Goal: Task Accomplishment & Management: Manage account settings

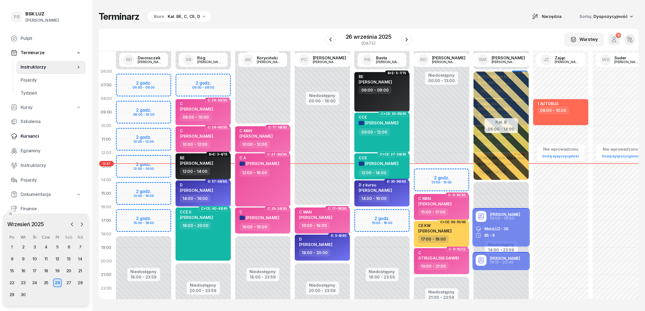
click at [26, 136] on span "Kursanci" at bounding box center [51, 136] width 61 height 7
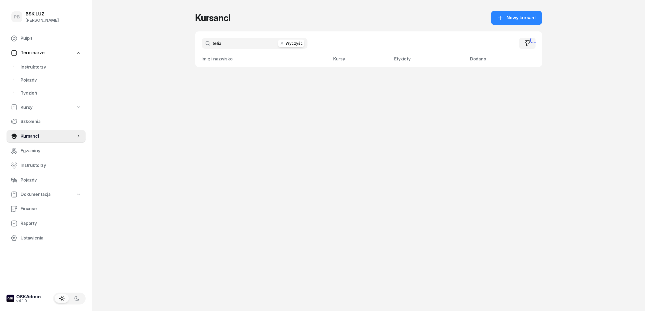
click at [249, 43] on input "telia" at bounding box center [255, 43] width 106 height 11
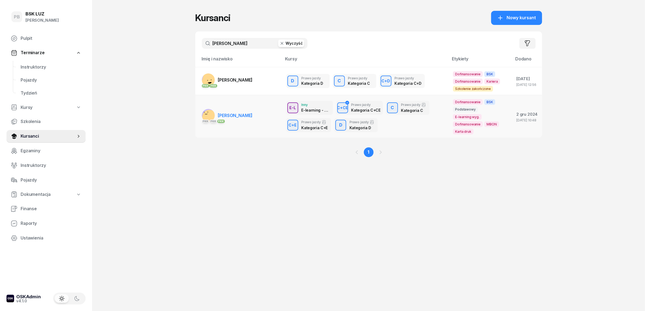
type input "[PERSON_NAME]"
click at [232, 114] on span "[PERSON_NAME]" at bounding box center [235, 115] width 35 height 5
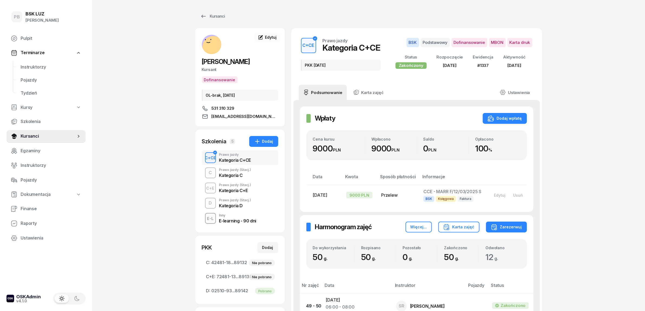
click at [235, 202] on div "Kategoria D" at bounding box center [235, 205] width 32 height 6
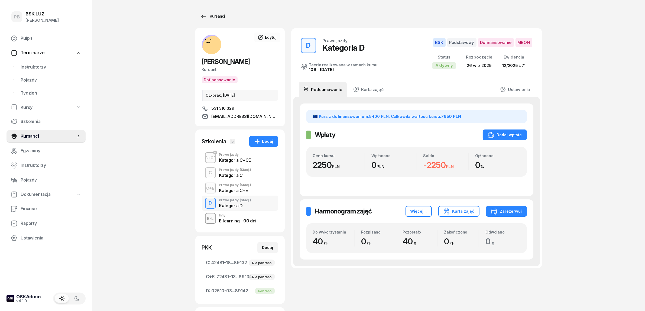
click at [215, 16] on div "Kursanci" at bounding box center [212, 16] width 25 height 7
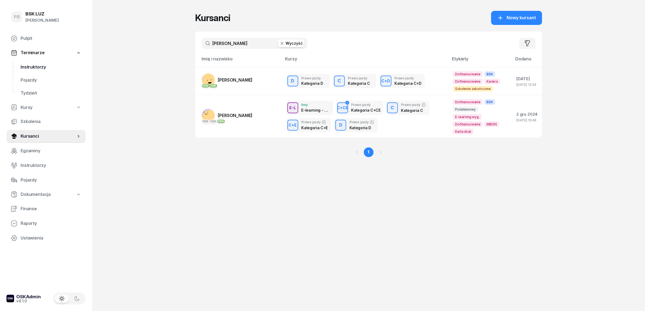
click at [35, 67] on span "Instruktorzy" at bounding box center [51, 67] width 61 height 7
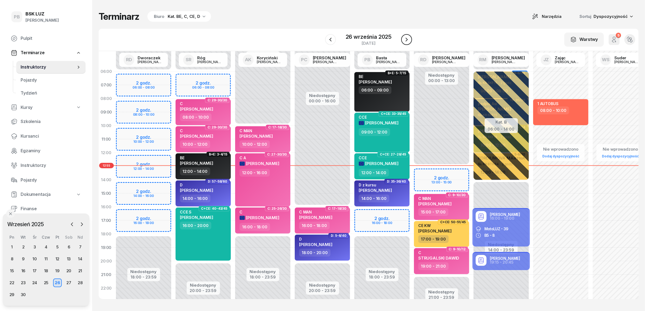
click at [410, 41] on button "button" at bounding box center [406, 39] width 11 height 11
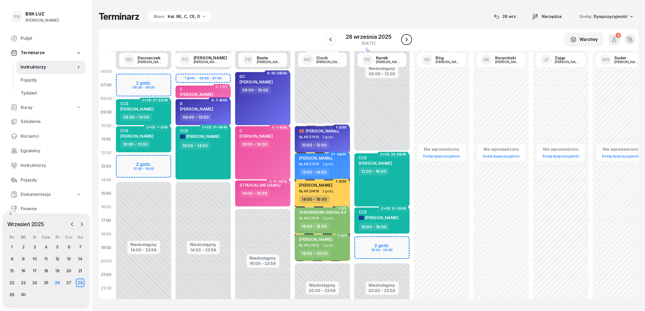
click at [410, 41] on button "button" at bounding box center [406, 39] width 11 height 11
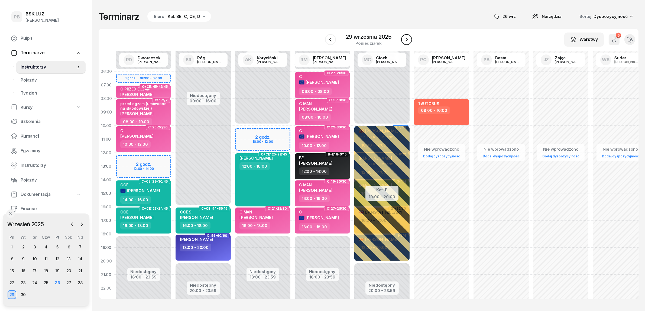
click at [410, 41] on button "button" at bounding box center [406, 39] width 11 height 11
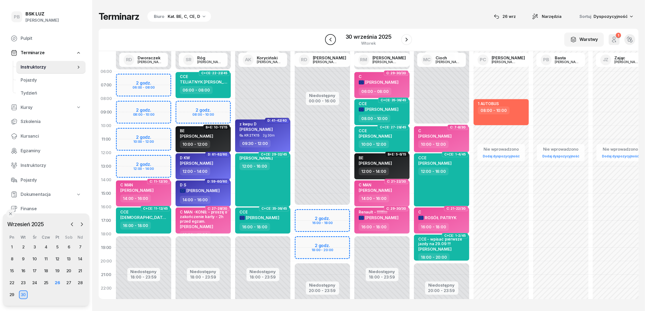
click at [335, 41] on button "button" at bounding box center [330, 39] width 11 height 11
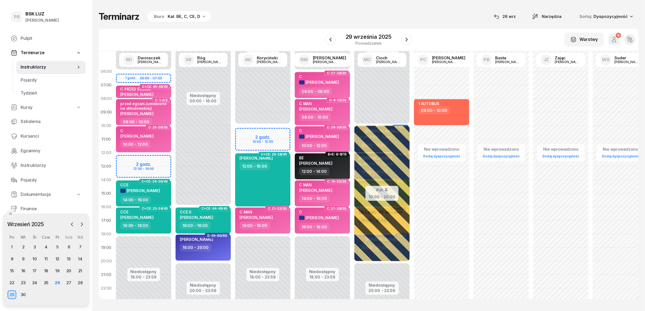
click at [249, 132] on div "Niedostępny 00:00 - 10:00 Niedostępny 18:00 - 23:59 2 godz. 10:00 - 12:00 C: 1-…" at bounding box center [263, 194] width 60 height 258
select select "10"
select select "12"
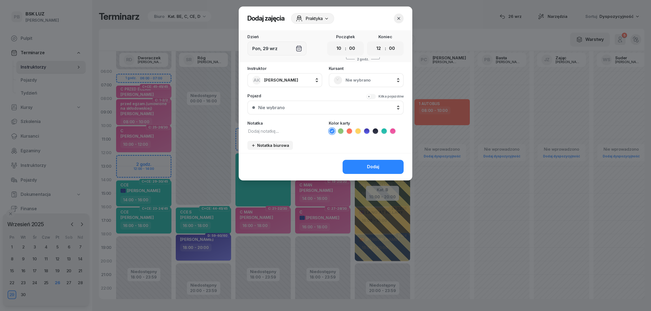
click at [357, 81] on span "Nie wybrano" at bounding box center [371, 80] width 53 height 7
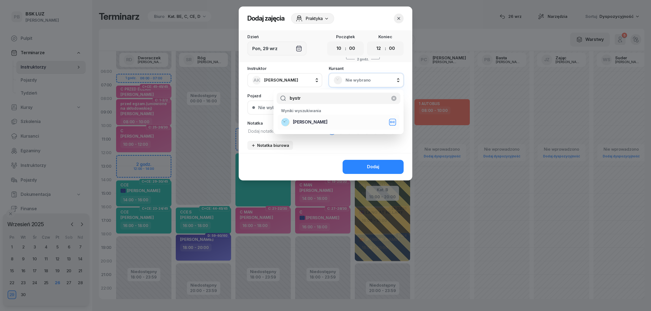
type input "bystr"
click at [327, 122] on span "[PERSON_NAME]" at bounding box center [310, 122] width 35 height 7
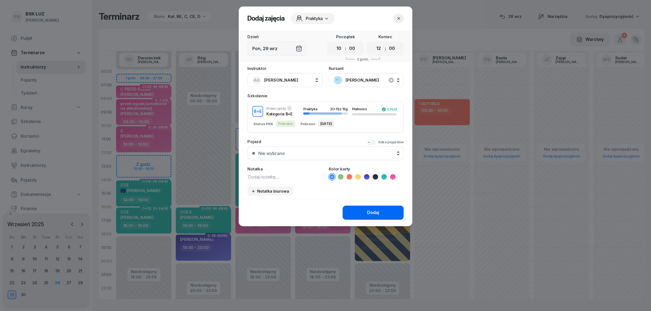
click at [350, 209] on button "Dodaj" at bounding box center [372, 213] width 61 height 14
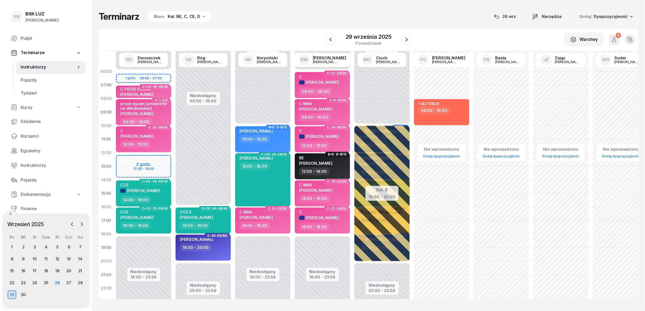
click at [278, 137] on div "10:00 - 12:00" at bounding box center [264, 139] width 48 height 8
select select "10"
select select "12"
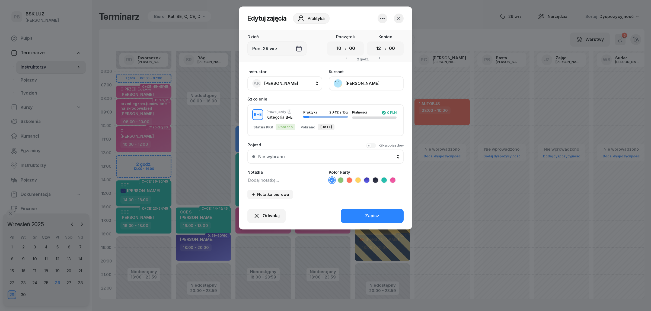
drag, startPoint x: 374, startPoint y: 178, endPoint x: 336, endPoint y: 177, distance: 38.0
click at [374, 178] on icon at bounding box center [374, 180] width 5 height 5
click at [283, 176] on div "Notatka" at bounding box center [284, 176] width 75 height 13
click at [283, 178] on textarea at bounding box center [284, 179] width 75 height 7
type textarea "BE"
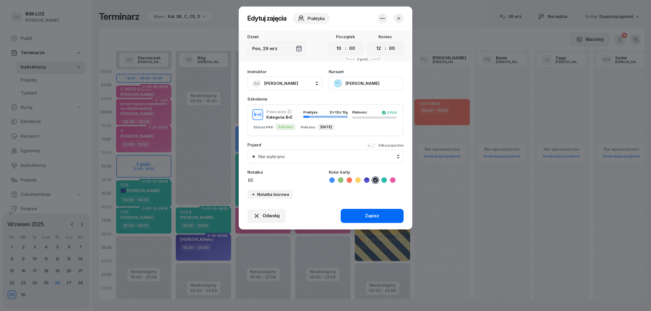
click at [367, 209] on button "Zapisz" at bounding box center [371, 216] width 63 height 14
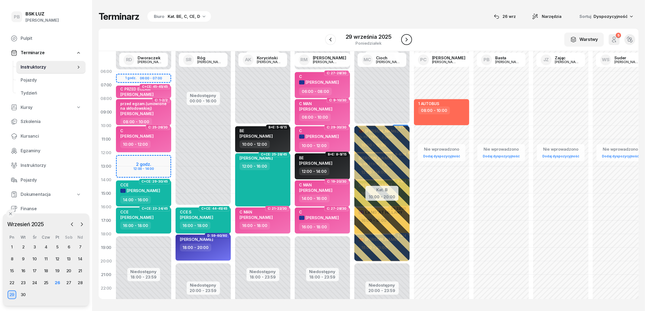
click at [408, 41] on icon "button" at bounding box center [407, 39] width 7 height 7
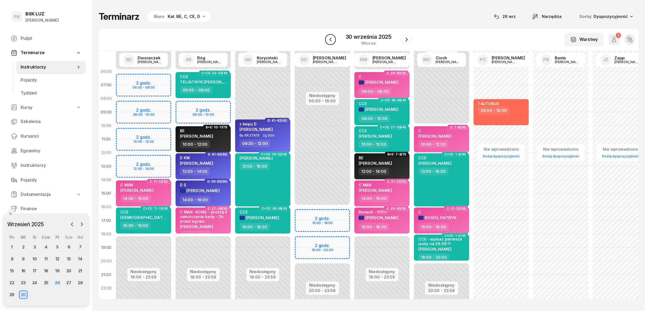
click at [331, 40] on icon "button" at bounding box center [330, 39] width 7 height 7
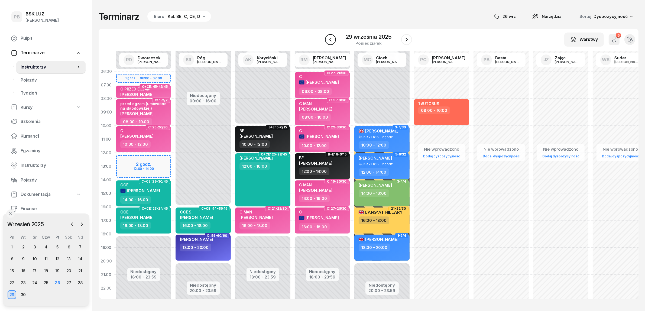
click at [331, 40] on icon "button" at bounding box center [330, 39] width 7 height 7
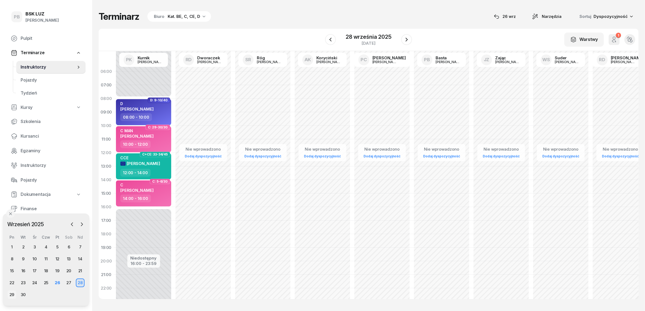
click at [9, 292] on div "29" at bounding box center [12, 295] width 9 height 9
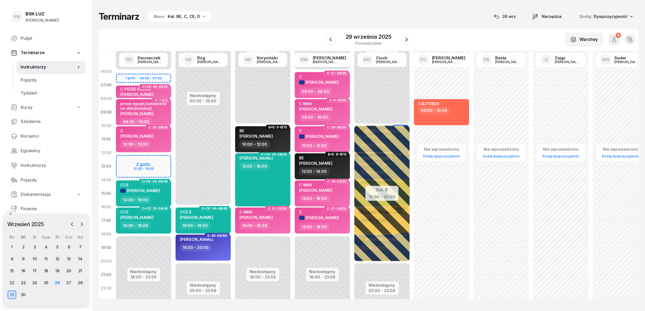
click at [267, 136] on span "[PERSON_NAME]" at bounding box center [256, 136] width 33 height 5
select select "10"
select select "12"
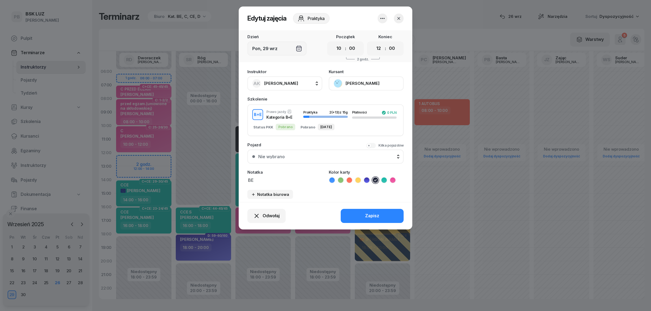
click at [368, 81] on button "[PERSON_NAME]" at bounding box center [366, 83] width 75 height 14
click at [365, 103] on link "Otwórz profil" at bounding box center [366, 102] width 72 height 14
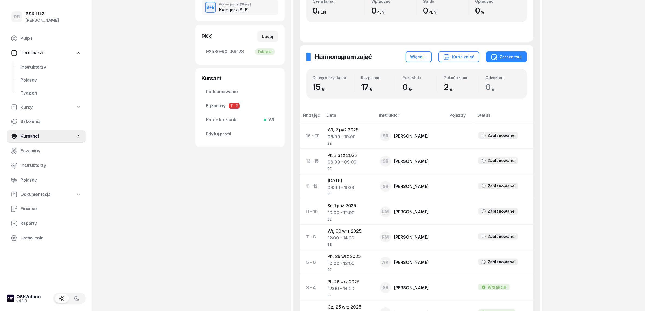
scroll to position [136, 0]
click at [343, 130] on td "[DATE] 08:00 - 10:00 BE" at bounding box center [349, 135] width 52 height 25
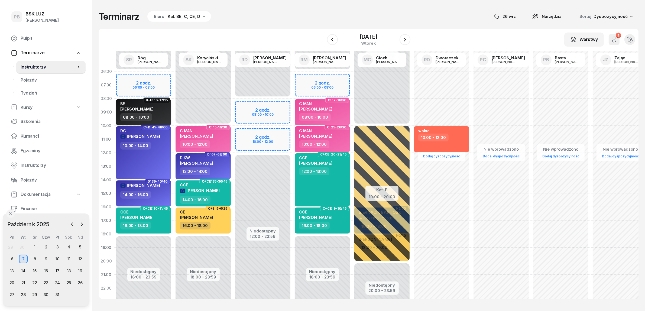
click at [154, 107] on span "[PERSON_NAME]" at bounding box center [136, 109] width 33 height 5
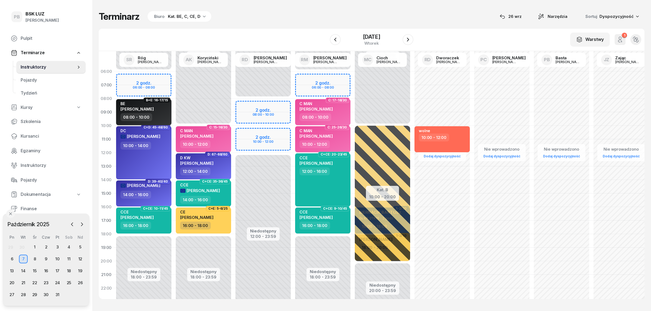
select select "08"
select select "10"
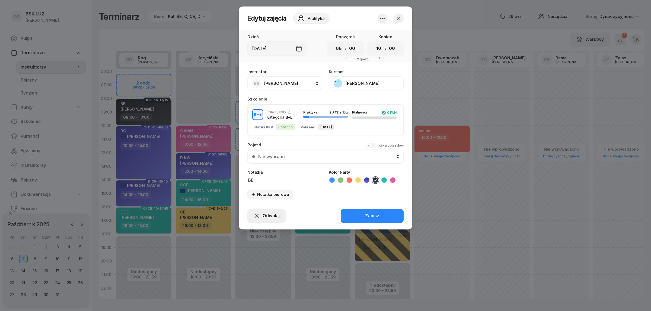
click at [267, 215] on span "Odwołaj" at bounding box center [270, 216] width 17 height 7
click at [273, 167] on link "My odwołaliśmy" at bounding box center [263, 169] width 72 height 14
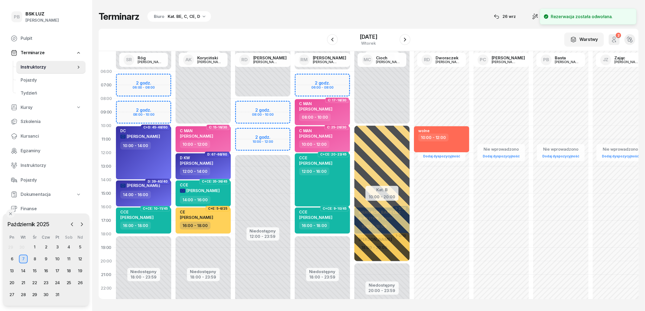
click at [261, 26] on div "Terminarz Biuro Kat. BE, C, CE, D [DATE] Narzędzia Sortuj Dyspozycyjność W Wybi…" at bounding box center [369, 155] width 540 height 310
click at [252, 16] on div "Terminarz Biuro Kat. BE, C, CE, D [DATE] Narzędzia Sortuj Dyspozycyjność" at bounding box center [369, 16] width 540 height 11
click at [75, 224] on button "button" at bounding box center [72, 224] width 8 height 8
click at [58, 281] on div "26" at bounding box center [57, 282] width 9 height 9
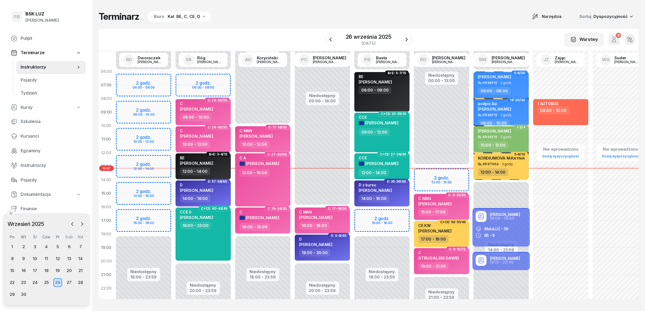
click at [269, 27] on div "Terminarz Biuro Kat. BE, C, CE, D Narzędzia Sortuj Dyspozycyjność W Wybierz AK …" at bounding box center [369, 155] width 540 height 310
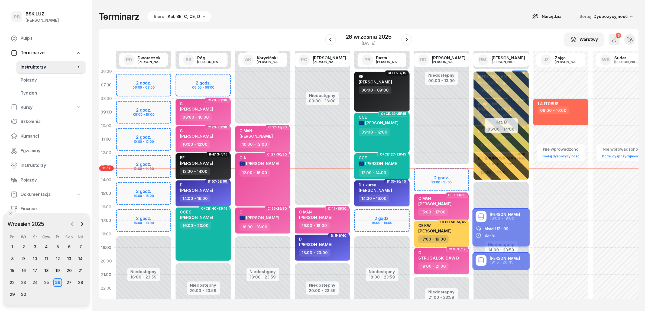
click at [284, 24] on div "Terminarz Biuro Kat. BE, C, CE, D Narzędzia Sortuj Dyspozycyjność W Wybierz AK …" at bounding box center [369, 155] width 540 height 310
click at [408, 40] on icon "button" at bounding box center [407, 39] width 7 height 7
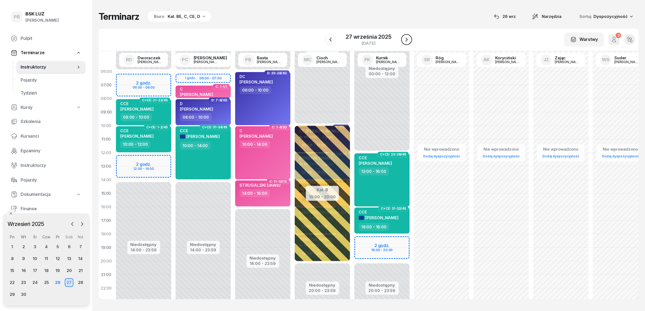
click at [408, 40] on icon "button" at bounding box center [407, 39] width 7 height 7
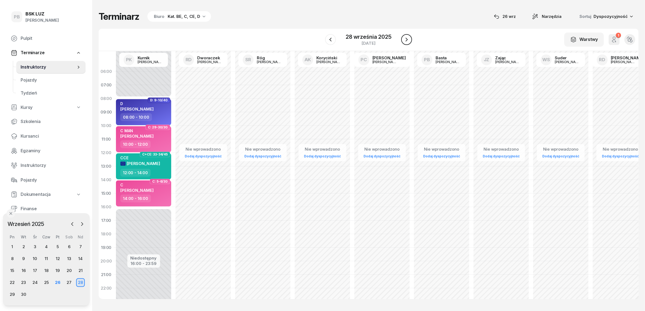
click at [408, 40] on icon "button" at bounding box center [407, 39] width 7 height 7
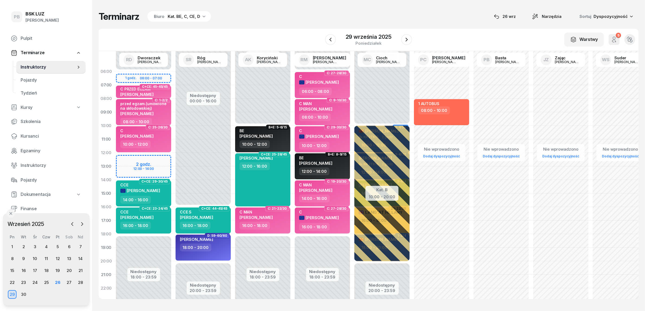
click at [318, 135] on span "[PERSON_NAME]" at bounding box center [322, 136] width 33 height 5
select select "10"
select select "12"
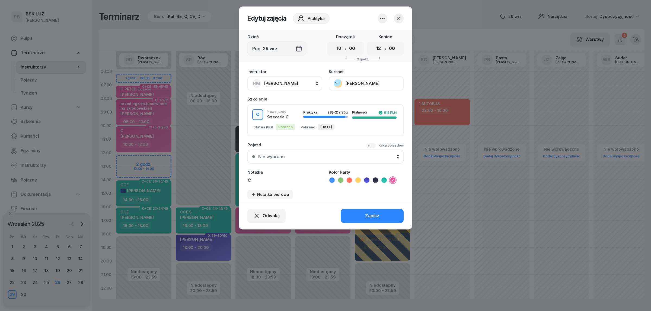
click at [373, 83] on button "[PERSON_NAME]" at bounding box center [366, 83] width 75 height 14
click at [361, 100] on link "Otwórz profil" at bounding box center [366, 102] width 72 height 14
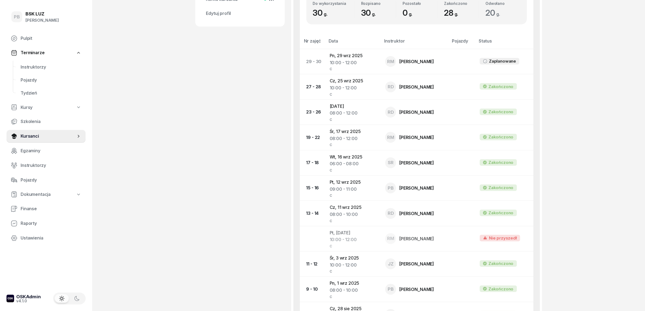
scroll to position [237, 0]
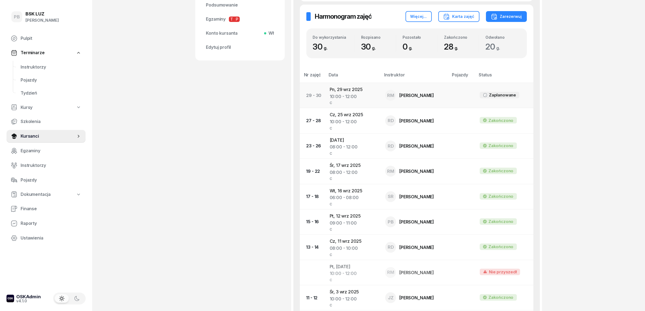
click at [348, 90] on td "Pn, [DATE] 10:00 - 12:00 C" at bounding box center [354, 95] width 56 height 25
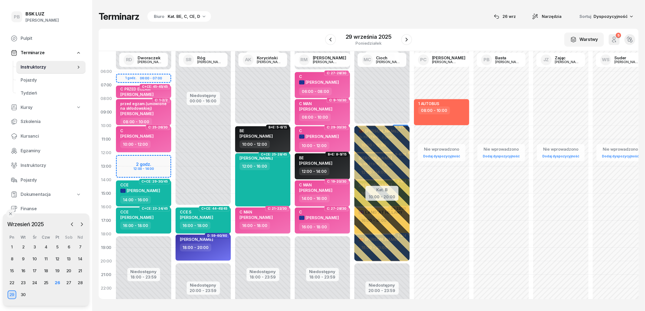
click at [273, 137] on span "[PERSON_NAME]" at bounding box center [256, 136] width 33 height 5
select select "10"
select select "12"
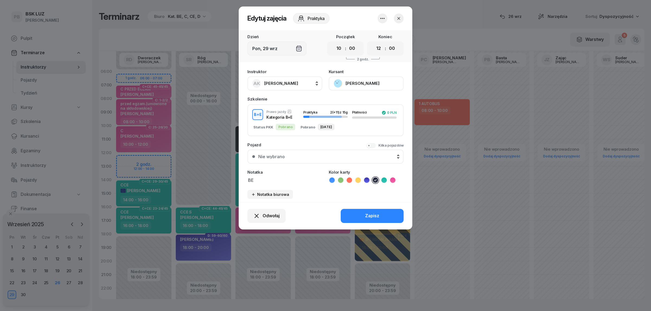
click at [356, 83] on button "[PERSON_NAME]" at bounding box center [366, 83] width 75 height 14
click at [348, 103] on div "Otwórz profil" at bounding box center [346, 101] width 26 height 7
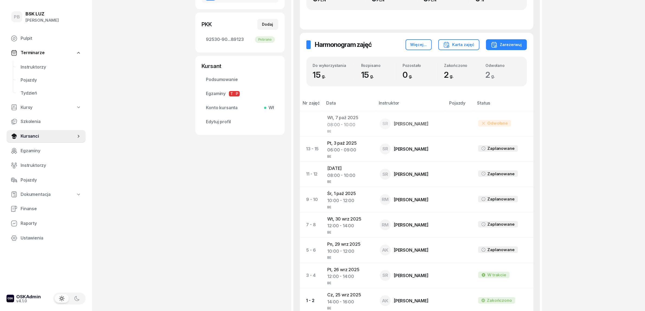
scroll to position [136, 0]
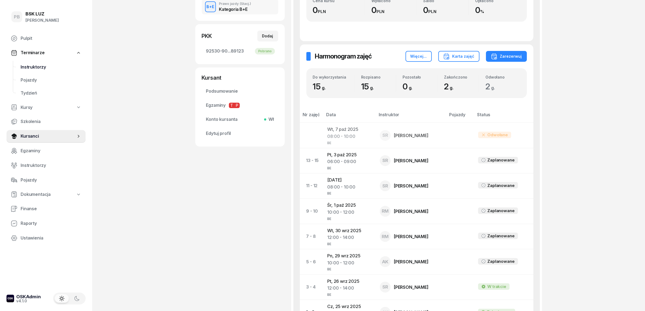
click at [33, 62] on link "Instruktorzy" at bounding box center [50, 67] width 69 height 13
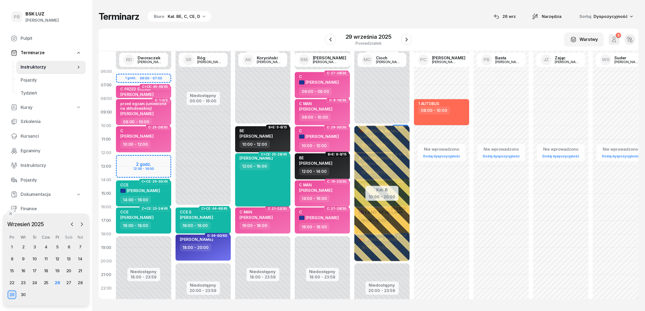
click at [260, 158] on span "[PERSON_NAME]" at bounding box center [256, 158] width 33 height 5
select select "12"
select select "16"
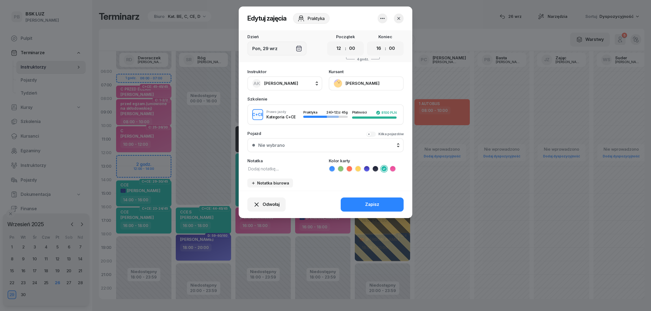
click at [362, 85] on button "[PERSON_NAME]" at bounding box center [366, 83] width 75 height 14
click at [355, 101] on link "Otwórz profil" at bounding box center [366, 102] width 72 height 14
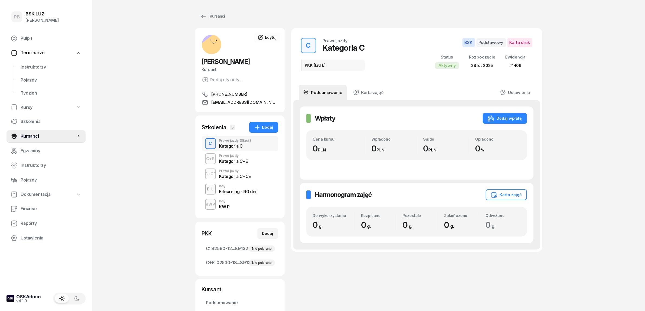
click at [355, 101] on div "Podsumowanie Karta zajęć Ustawienia Wpłaty Wpłaty Dodaj wpłatę Cena kursu 0 PLN…" at bounding box center [416, 168] width 251 height 167
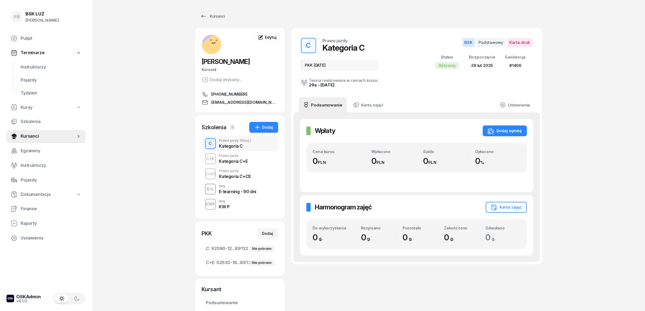
click at [226, 171] on div "Prawo jazdy" at bounding box center [235, 170] width 32 height 3
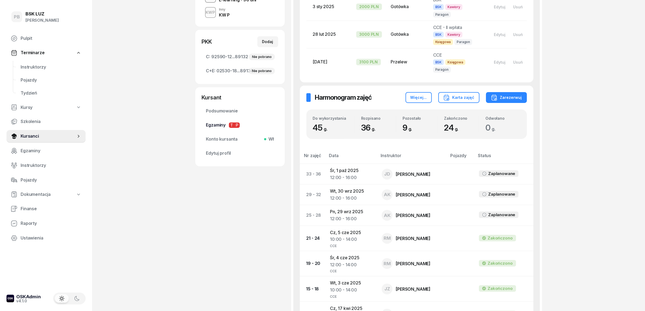
scroll to position [203, 0]
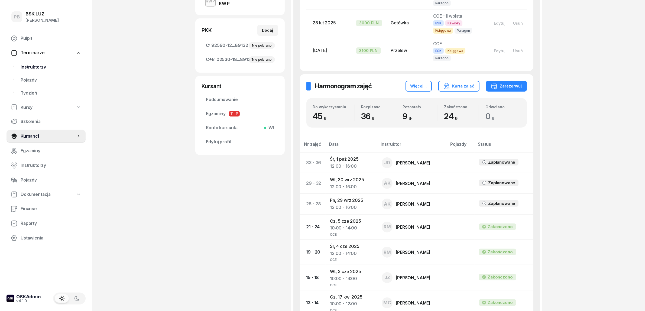
click at [34, 66] on span "Instruktorzy" at bounding box center [51, 67] width 61 height 7
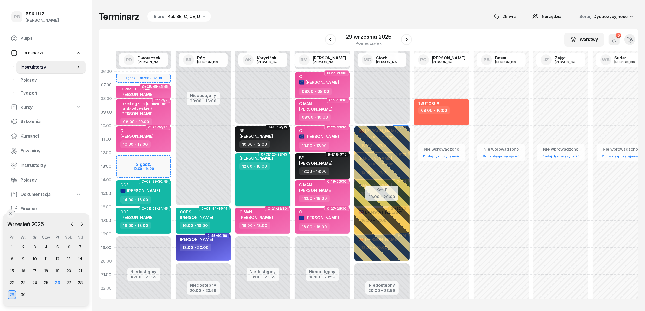
click at [265, 183] on div "[PERSON_NAME] 12:00 - 16:00" at bounding box center [262, 179] width 55 height 53
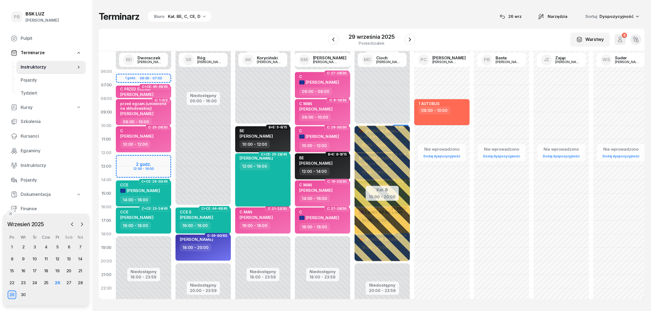
select select "12"
select select "16"
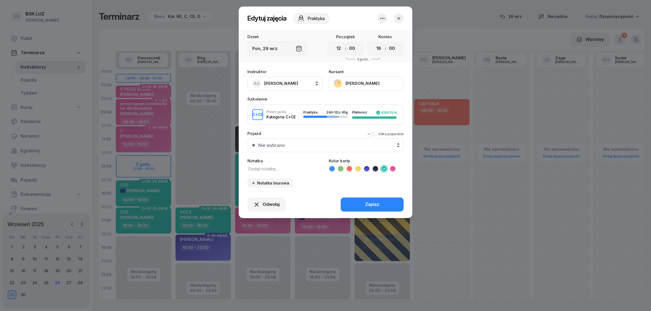
click at [298, 84] on button "AK [PERSON_NAME]" at bounding box center [284, 83] width 75 height 14
type input "cich"
click at [309, 119] on div "PC [PERSON_NAME]" at bounding box center [287, 119] width 65 height 9
click at [355, 204] on button "Zapisz" at bounding box center [371, 205] width 63 height 14
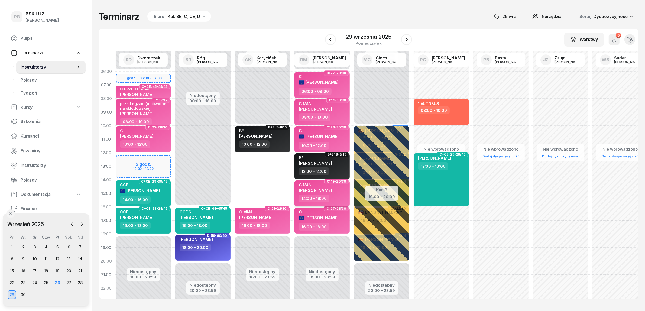
click at [340, 198] on div "14:00 - 16:00" at bounding box center [323, 199] width 48 height 8
select select "14"
select select "16"
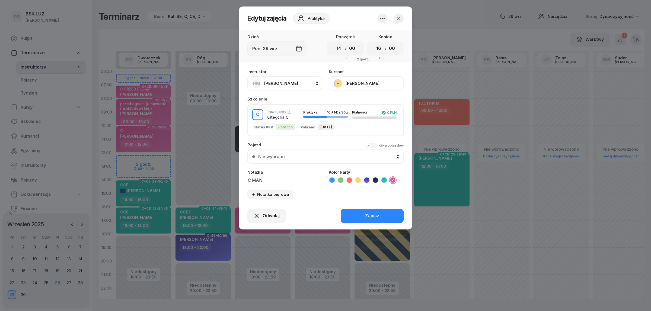
click at [285, 86] on span "[PERSON_NAME]" at bounding box center [281, 83] width 34 height 7
type input "kory"
click at [293, 115] on div "AK [PERSON_NAME]" at bounding box center [287, 119] width 65 height 9
click at [364, 216] on button "Zapisz" at bounding box center [371, 216] width 63 height 14
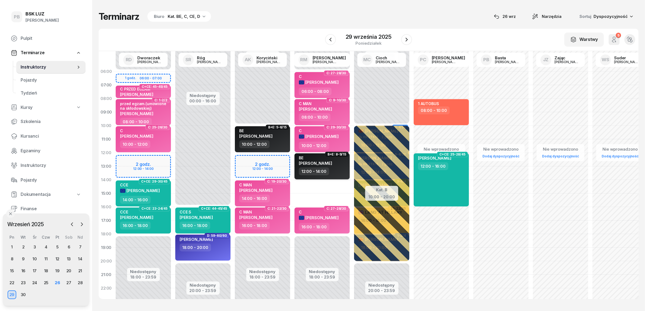
click at [344, 170] on div "12:00 - 14:00" at bounding box center [323, 172] width 48 height 8
select select "12"
select select "14"
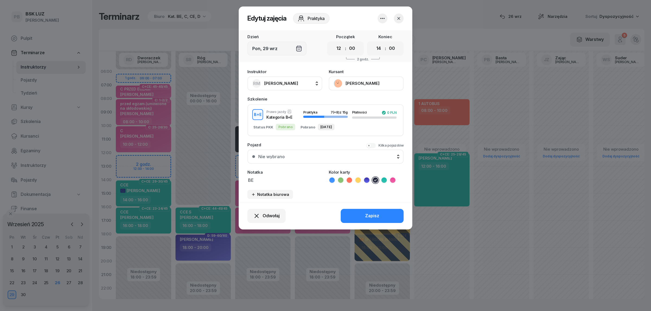
click at [285, 82] on span "[PERSON_NAME]" at bounding box center [281, 83] width 34 height 5
type input "kory"
click at [289, 120] on span "[PERSON_NAME]" at bounding box center [283, 119] width 33 height 7
click at [376, 213] on div "Zapisz" at bounding box center [372, 216] width 14 height 7
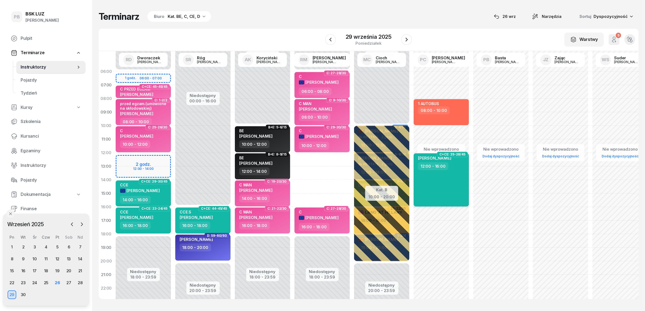
click at [460, 184] on div "[PERSON_NAME] 12:00 - 16:00" at bounding box center [441, 179] width 55 height 53
select select "12"
select select "16"
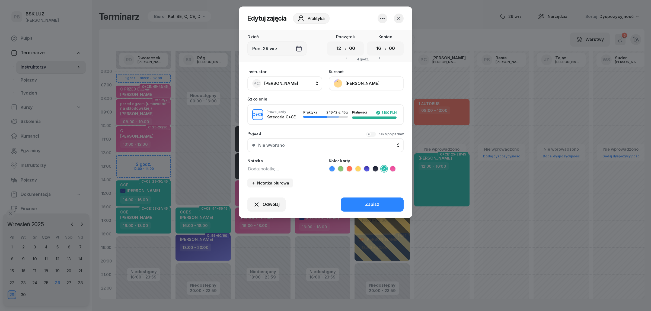
click at [271, 167] on textarea at bounding box center [284, 168] width 75 height 7
type textarea "CCE"
click at [374, 199] on button "Zapisz" at bounding box center [371, 205] width 63 height 14
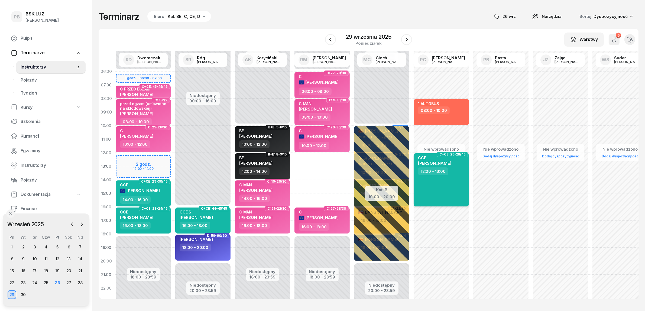
click at [449, 185] on div "CCE [PERSON_NAME] 12:00 - 16:00" at bounding box center [441, 179] width 55 height 53
select select "12"
select select "16"
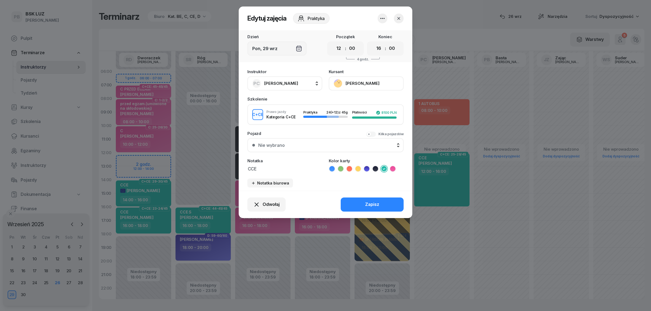
click at [297, 85] on button "PC [PERSON_NAME]" at bounding box center [284, 83] width 75 height 14
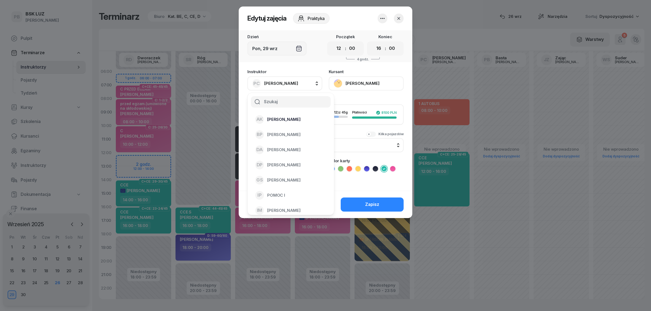
click at [300, 121] on div "AK [PERSON_NAME]" at bounding box center [287, 119] width 65 height 9
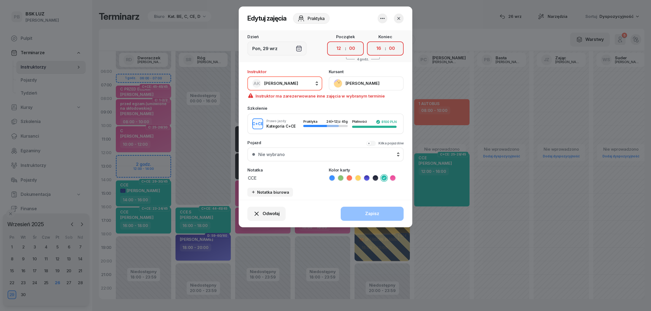
click at [287, 84] on span "[PERSON_NAME]" at bounding box center [281, 83] width 34 height 5
type input "mark"
click at [291, 116] on span "[PERSON_NAME]" at bounding box center [283, 119] width 33 height 7
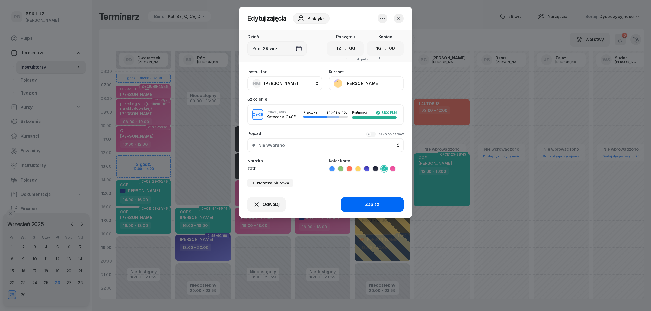
click at [357, 204] on button "Zapisz" at bounding box center [371, 205] width 63 height 14
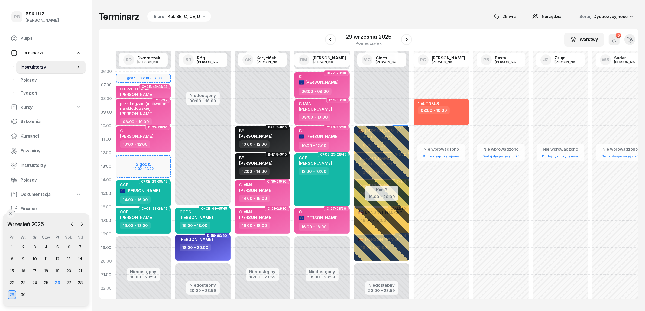
click at [273, 24] on div "Terminarz Biuro Kat. BE, C, CE, D [DATE] Narzędzia Sortuj Dyspozycyjność W Wybi…" at bounding box center [369, 155] width 540 height 310
click at [220, 259] on div "[PERSON_NAME] 18:00 - 20:00" at bounding box center [202, 248] width 55 height 26
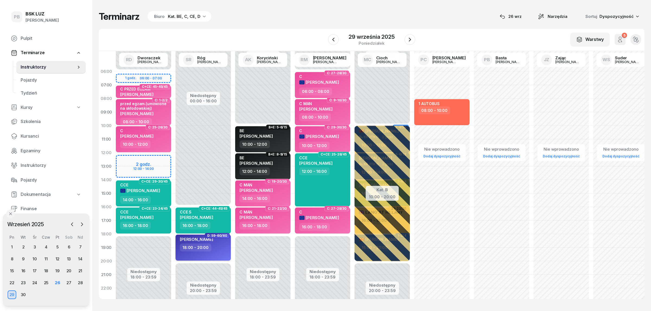
select select "18"
select select "20"
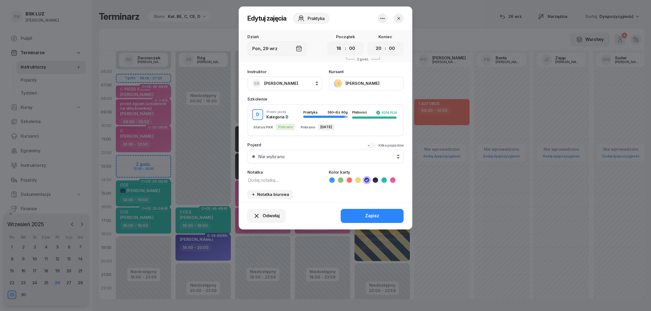
click at [253, 182] on textarea at bounding box center [284, 179] width 75 height 7
type textarea "D"
click at [356, 209] on button "Zapisz" at bounding box center [371, 216] width 63 height 14
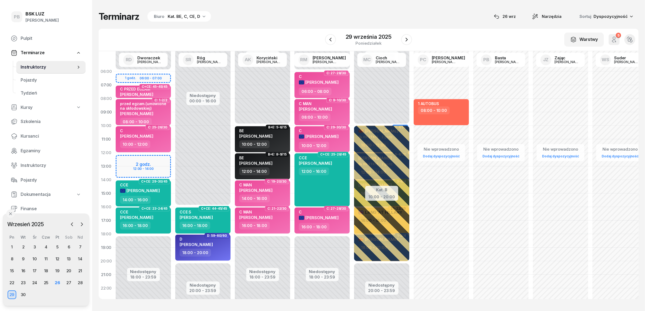
click at [238, 26] on div "Terminarz Biuro Kat. BE, C, CE, D [DATE] Narzędzia Sortuj Dyspozycyjność W Wybi…" at bounding box center [369, 155] width 540 height 310
click at [407, 41] on icon "button" at bounding box center [407, 39] width 7 height 7
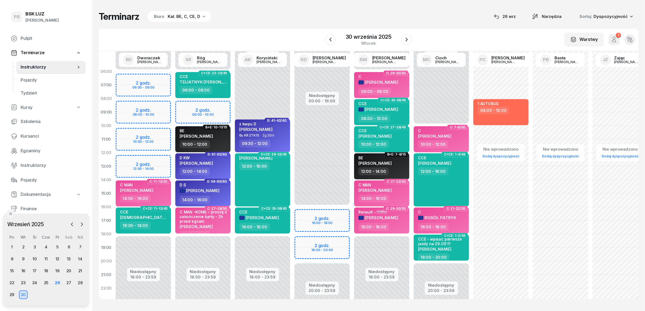
click at [363, 146] on div "10:00 - 12:00" at bounding box center [374, 144] width 30 height 8
select select "10"
select select "12"
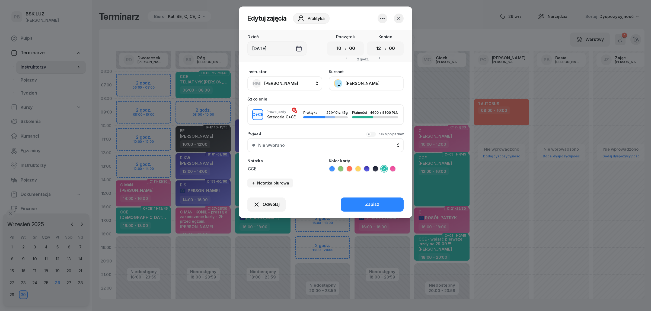
click at [291, 80] on span "[PERSON_NAME]" at bounding box center [281, 83] width 34 height 7
type input "darm"
click at [301, 118] on div "RD [PERSON_NAME]" at bounding box center [287, 119] width 65 height 9
click at [351, 200] on button "Zapisz" at bounding box center [371, 205] width 63 height 14
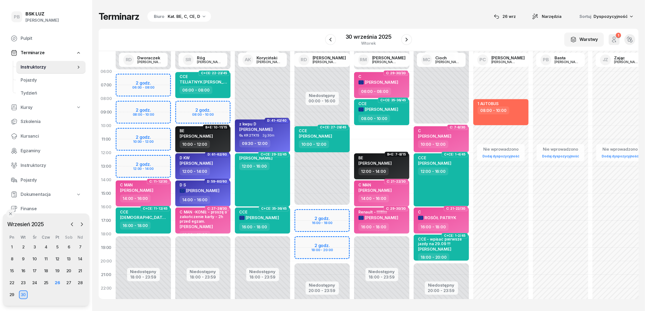
click at [222, 141] on div "10:00 - 12:00" at bounding box center [204, 144] width 48 height 8
select select "10"
select select "12"
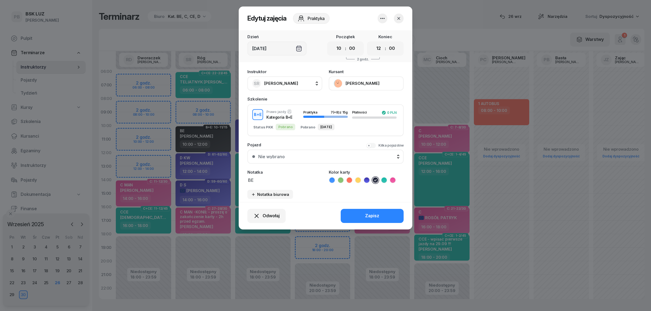
click at [282, 81] on span "[PERSON_NAME]" at bounding box center [281, 83] width 34 height 5
type input "mark"
click at [288, 117] on span "[PERSON_NAME]" at bounding box center [283, 119] width 33 height 7
click at [364, 216] on button "Zapisz" at bounding box center [371, 216] width 63 height 14
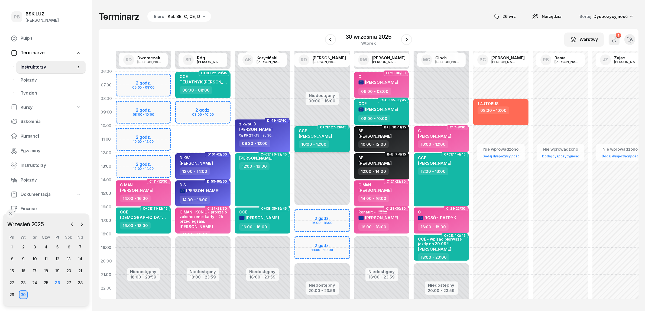
click at [315, 137] on span "[PERSON_NAME]" at bounding box center [315, 136] width 33 height 5
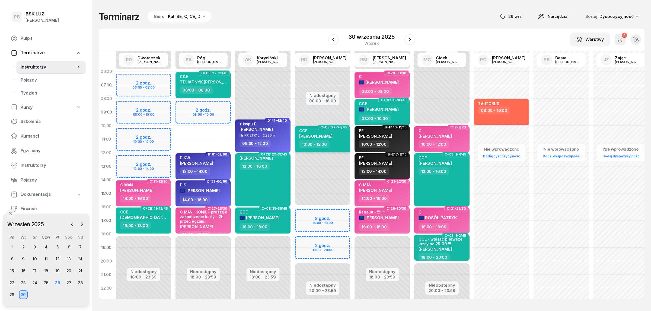
select select "10"
select select "12"
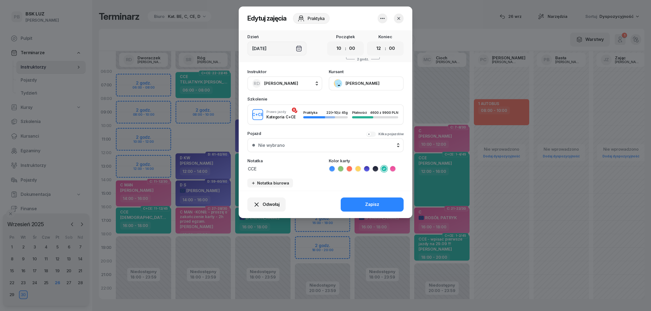
click at [287, 83] on span "[PERSON_NAME]" at bounding box center [281, 83] width 34 height 5
type input "róg"
click at [292, 119] on span "[PERSON_NAME]" at bounding box center [283, 119] width 33 height 7
click at [382, 199] on button "Zapisz" at bounding box center [371, 205] width 63 height 14
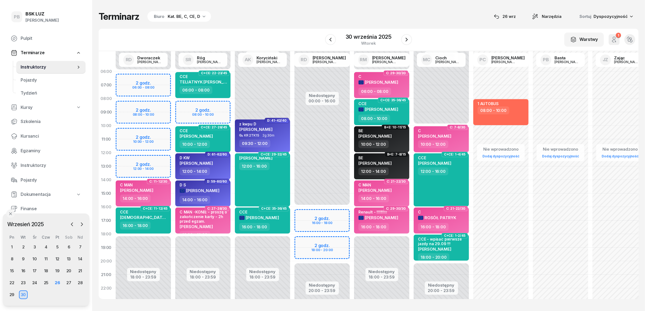
click at [300, 26] on div "Terminarz Biuro Kat. BE, C, CE, D [DATE] Narzędzia Sortuj Dyspozycyjność W Wybi…" at bounding box center [369, 155] width 540 height 310
click at [272, 12] on div "Terminarz Biuro Kat. BE, C, CE, D [DATE] Narzędzia Sortuj Dyspozycyjność" at bounding box center [369, 16] width 540 height 11
click at [34, 137] on span "Kursanci" at bounding box center [51, 136] width 61 height 7
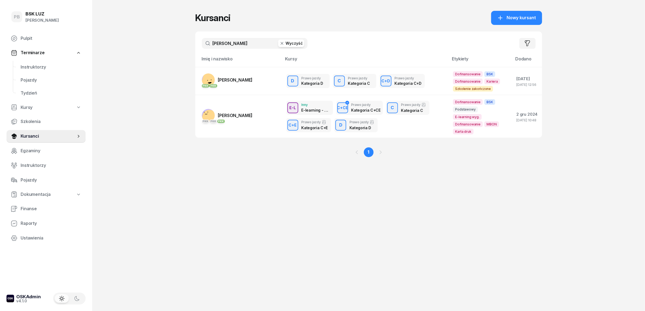
click at [227, 40] on input "[PERSON_NAME]" at bounding box center [255, 43] width 106 height 11
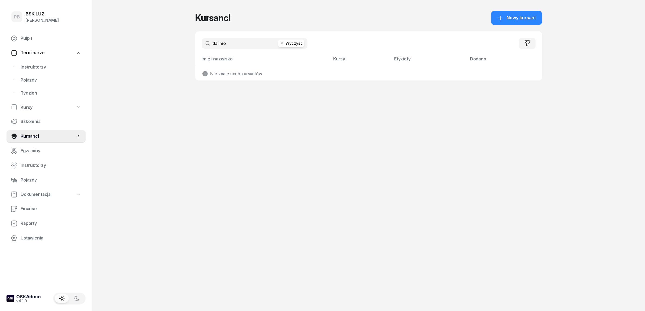
drag, startPoint x: 233, startPoint y: 41, endPoint x: 197, endPoint y: 43, distance: 35.8
click at [197, 43] on div "darmo Wyczyść Filtruj" at bounding box center [368, 43] width 347 height 24
type input "darm"
click at [33, 68] on span "Instruktorzy" at bounding box center [51, 67] width 61 height 7
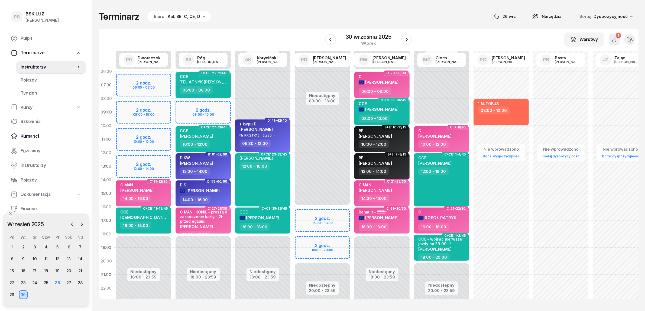
click at [33, 133] on span "Kursanci" at bounding box center [51, 136] width 61 height 7
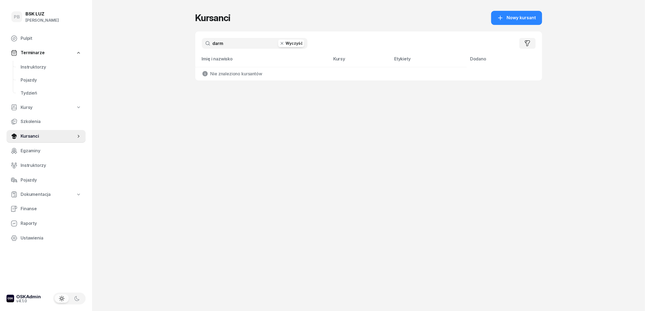
click at [218, 45] on input "darm" at bounding box center [255, 43] width 106 height 11
type input "b"
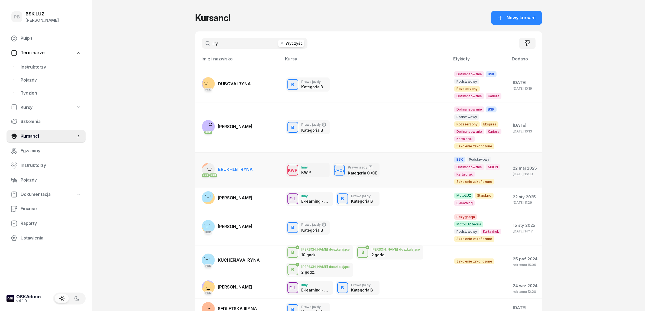
type input "iry"
click at [248, 167] on span "BRUKHLEI IRYNA" at bounding box center [235, 169] width 35 height 5
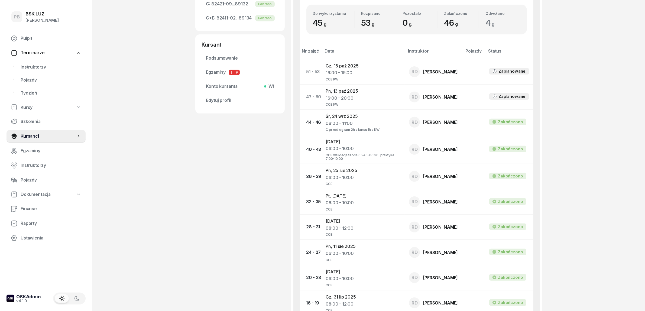
scroll to position [237, 0]
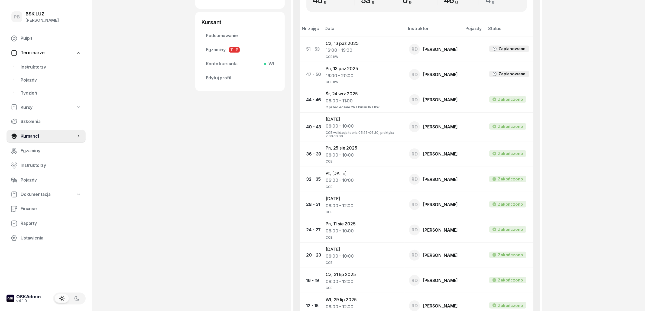
click at [133, 173] on div "PB BSK [PERSON_NAME] Terminarze Instruktorzy Pojazdy Tydzień Kursy Szkolenia Ku…" at bounding box center [322, 151] width 645 height 776
click at [140, 65] on div "PB BSK [PERSON_NAME] Terminarze Instruktorzy Pojazdy Tydzień Kursy Szkolenia Ku…" at bounding box center [322, 151] width 645 height 776
click at [180, 191] on div "PB BSK [PERSON_NAME] Terminarze Instruktorzy Pojazdy Tydzień Kursy Szkolenia Ku…" at bounding box center [322, 151] width 645 height 776
click at [618, 127] on div "PB BSK [PERSON_NAME] Terminarze Instruktorzy Pojazdy Tydzień Kursy Szkolenia Ku…" at bounding box center [322, 151] width 645 height 776
click at [156, 102] on div "PB BSK [PERSON_NAME] Terminarze Instruktorzy Pojazdy Tydzień Kursy Szkolenia Ku…" at bounding box center [322, 151] width 645 height 776
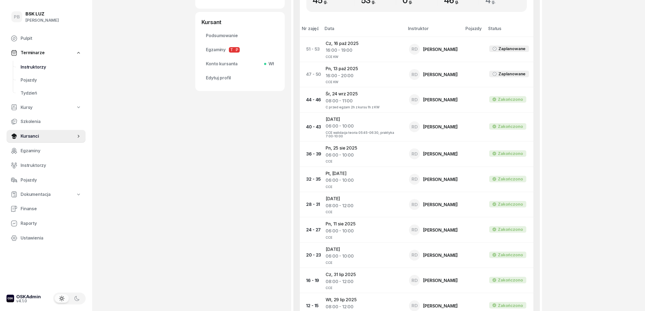
click at [36, 64] on span "Instruktorzy" at bounding box center [51, 67] width 61 height 7
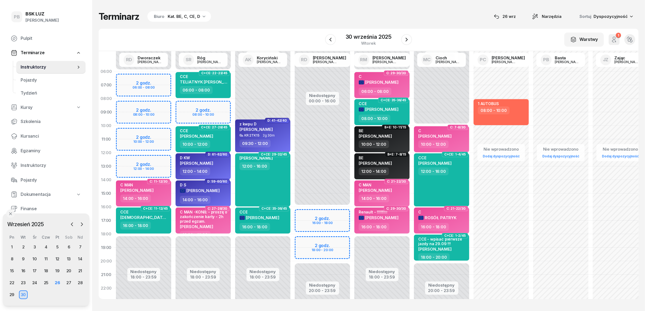
click at [311, 22] on div "Terminarz Biuro Kat. BE, C, CE, D [DATE] Narzędzia Sortuj Dyspozycyjność W Wybi…" at bounding box center [369, 155] width 540 height 310
click at [274, 24] on div "Terminarz Biuro Kat. BE, C, CE, D [DATE] Narzędzia Sortuj Dyspozycyjność W Wybi…" at bounding box center [369, 155] width 540 height 310
click at [279, 18] on div "Terminarz Biuro Kat. BE, C, CE, D [DATE] Narzędzia Sortuj Dyspozycyjność" at bounding box center [369, 16] width 540 height 11
click at [317, 18] on div "Terminarz Biuro Kat. BE, C, CE, D [DATE] Narzędzia Sortuj Dyspozycyjność" at bounding box center [369, 16] width 540 height 11
click at [27, 133] on span "Kursanci" at bounding box center [51, 136] width 61 height 7
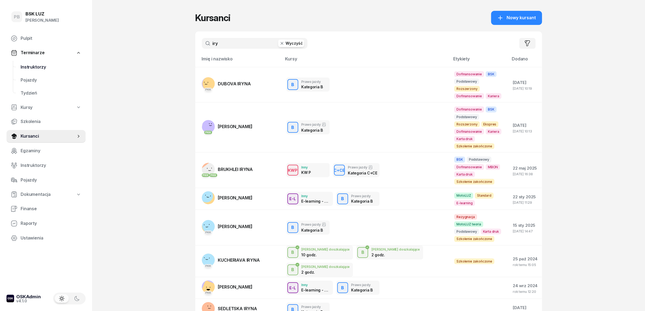
click at [30, 66] on span "Instruktorzy" at bounding box center [51, 67] width 61 height 7
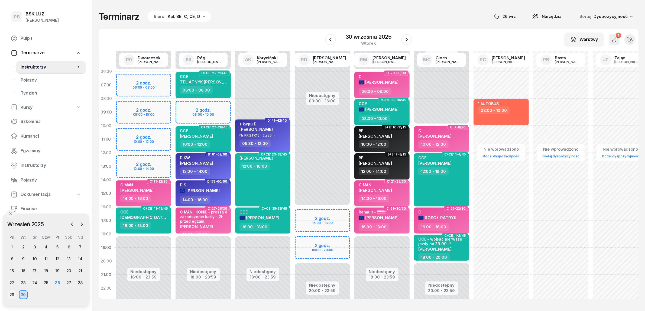
click at [12, 295] on div "29" at bounding box center [12, 295] width 9 height 9
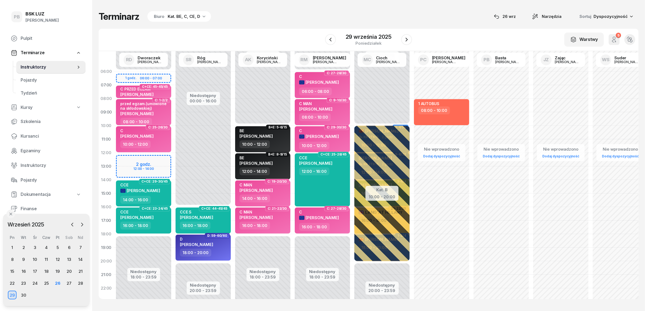
click at [188, 14] on div "Kat. BE, C, CE, D" at bounding box center [184, 16] width 33 height 7
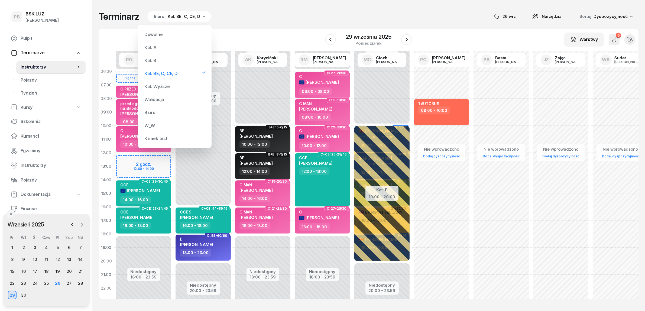
click at [156, 60] on div "Kat. B" at bounding box center [150, 60] width 12 height 4
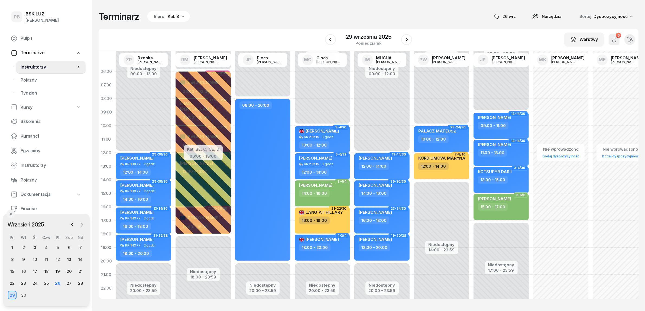
click at [270, 18] on div "Terminarz Biuro Kat. B [DATE] Narzędzia Sortuj Dyspozycyjność" at bounding box center [369, 16] width 540 height 11
click at [30, 205] on span "Finanse" at bounding box center [51, 208] width 61 height 7
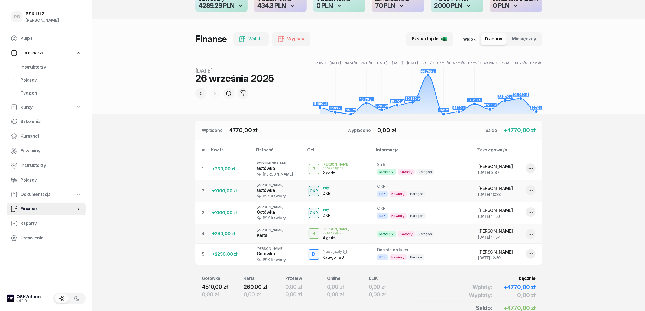
scroll to position [34, 0]
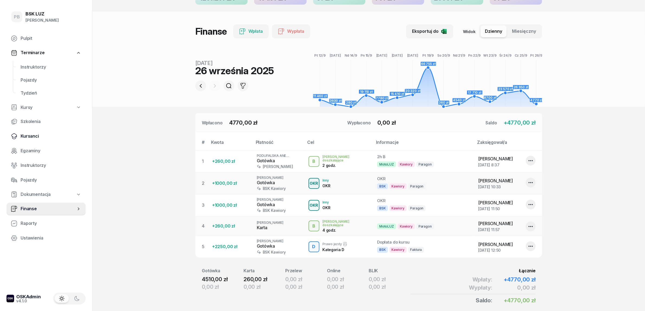
click at [28, 132] on link "Kursanci" at bounding box center [46, 136] width 79 height 13
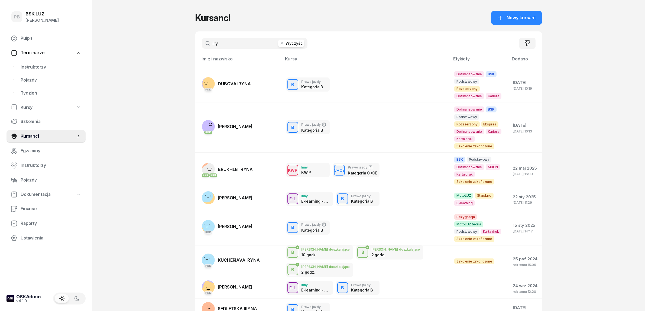
click at [234, 44] on input "iry" at bounding box center [255, 43] width 106 height 11
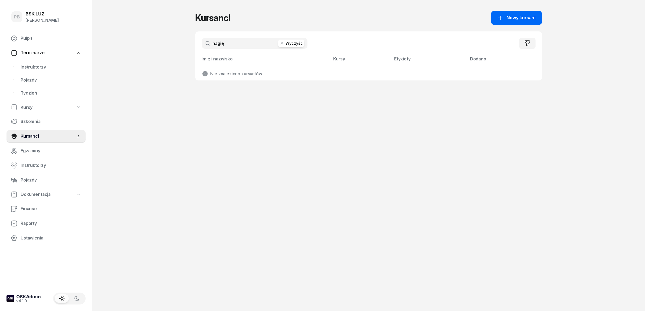
type input "nagię"
click at [511, 17] on span "Nowy kursant" at bounding box center [521, 17] width 29 height 7
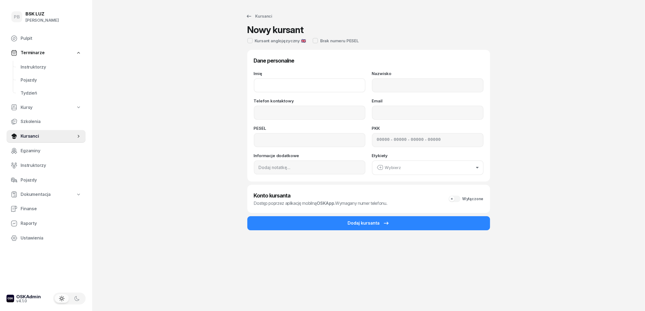
click at [272, 80] on input "Imię" at bounding box center [310, 85] width 112 height 14
paste input "KURTI"
drag, startPoint x: 287, startPoint y: 83, endPoint x: 226, endPoint y: 82, distance: 61.5
click at [226, 82] on div "Kursanci Nowy kursant Kursant anglojęzyczny 🇬🇧 Brak numeru PESEL Dane personaln…" at bounding box center [368, 155] width 347 height 311
paste input "[PERSON_NAME]"
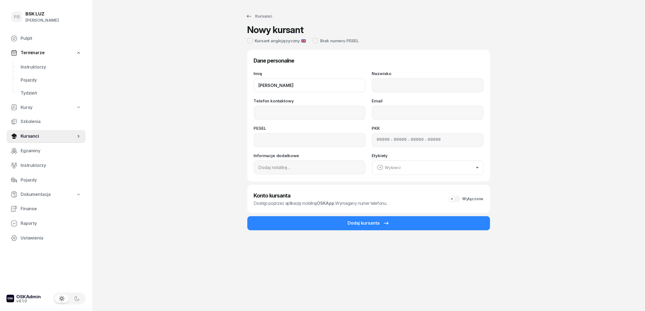
drag, startPoint x: 312, startPoint y: 86, endPoint x: 296, endPoint y: 87, distance: 16.3
click at [296, 87] on input "[PERSON_NAME]" at bounding box center [310, 85] width 112 height 14
type input "[PERSON_NAME]"
click at [377, 83] on input "Nazwisko" at bounding box center [428, 85] width 112 height 14
paste input "NAGIĘĆ"
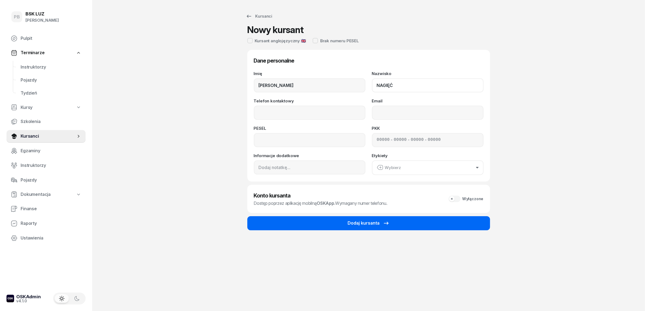
type input "NAGIĘĆ"
click at [340, 221] on button "Dodaj kursanta" at bounding box center [368, 223] width 243 height 14
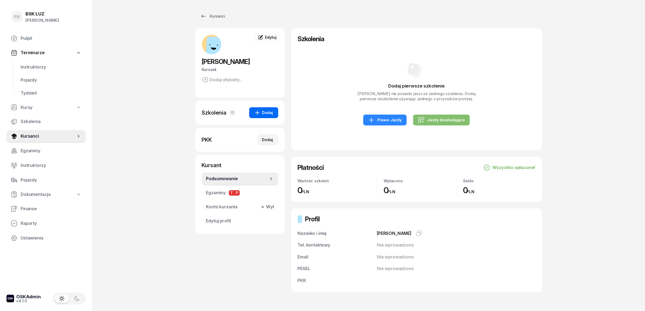
click at [273, 117] on button "Dodaj" at bounding box center [263, 112] width 29 height 11
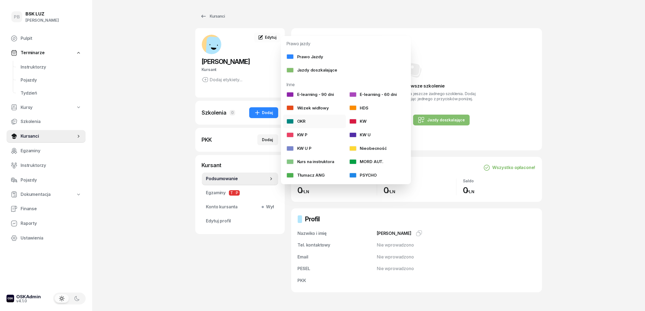
click at [311, 123] on link "OKR" at bounding box center [314, 122] width 63 height 14
select select
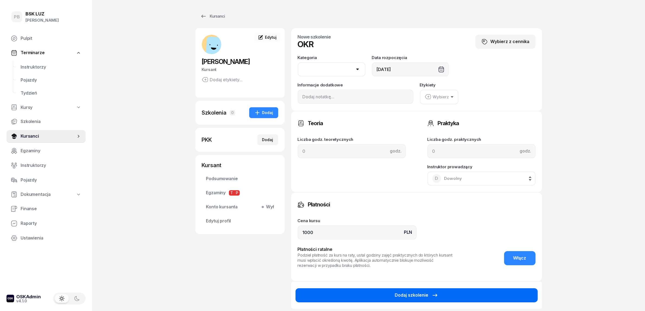
click at [379, 295] on button "Dodaj szkolenie" at bounding box center [417, 295] width 242 height 14
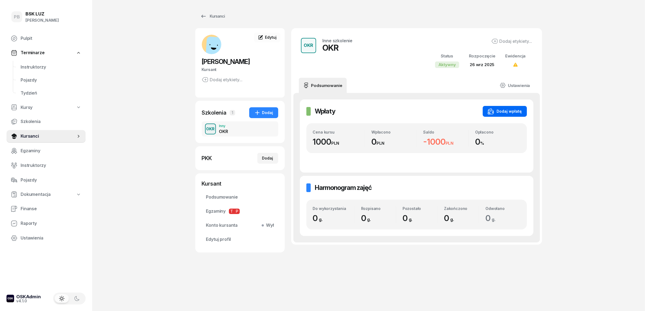
click at [499, 109] on div "Dodaj wpłatę" at bounding box center [505, 111] width 34 height 7
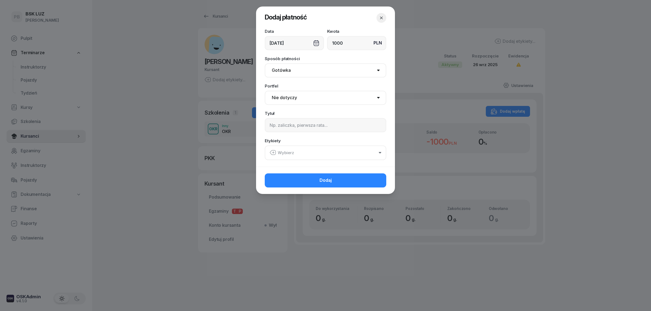
type input "1000"
click at [344, 68] on select "Gotówka Karta Przelew Płatności online BLIK" at bounding box center [325, 70] width 121 height 14
click at [324, 72] on select "Gotówka Karta Przelew Płatności online BLIK" at bounding box center [325, 70] width 121 height 14
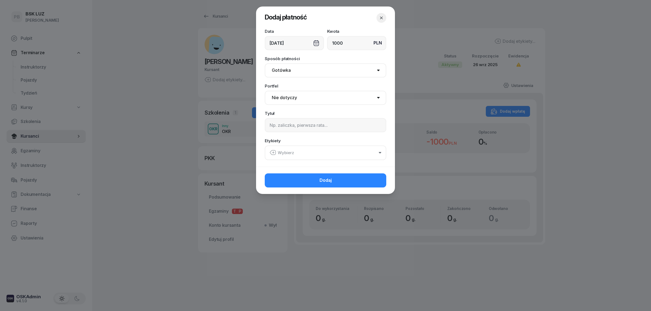
click at [318, 99] on select "Nie dotyczy BSK Kawiory MotoLUZ Kawiory SzkołaMOTO Kawiory BSK Skłodowska MotoL…" at bounding box center [325, 98] width 121 height 14
select select "67eba016d336f44fb15f644d"
click at [265, 91] on select "Nie dotyczy BSK Kawiory MotoLUZ Kawiory SzkołaMOTO Kawiory BSK Skłodowska MotoL…" at bounding box center [325, 98] width 121 height 14
click at [284, 157] on button "Wybierz" at bounding box center [325, 153] width 121 height 15
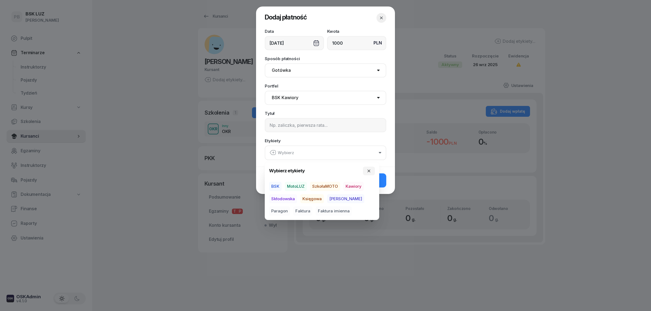
click at [276, 186] on span "BSK" at bounding box center [275, 186] width 12 height 9
click at [347, 185] on span "Kawiory" at bounding box center [353, 186] width 20 height 9
click at [290, 207] on span "Paragon" at bounding box center [279, 211] width 21 height 9
click at [318, 80] on div "Data [DATE] Kwota PLN 1000 Sposób płatności Gotówka Karta Przelew Płatności onl…" at bounding box center [325, 97] width 139 height 137
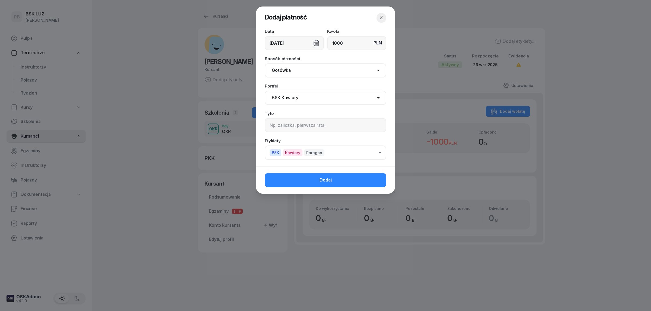
click at [325, 63] on div "Sposób płatności Gotówka Karta Przelew Płatności online BLIK" at bounding box center [325, 67] width 121 height 21
click at [326, 67] on select "Gotówka Karta Przelew Płatności online BLIK" at bounding box center [325, 70] width 121 height 14
select select "card"
click at [265, 63] on select "Gotówka Karta Przelew Płatności online BLIK" at bounding box center [325, 70] width 121 height 14
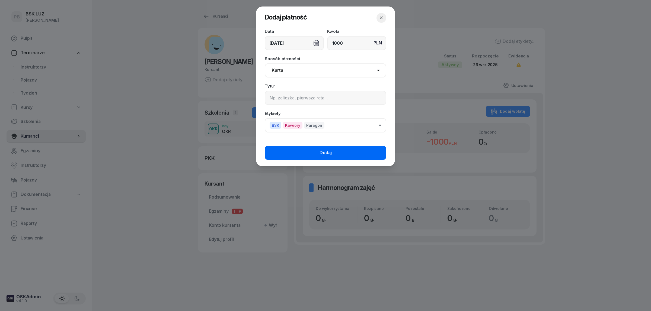
click at [338, 153] on button "Dodaj" at bounding box center [325, 153] width 121 height 14
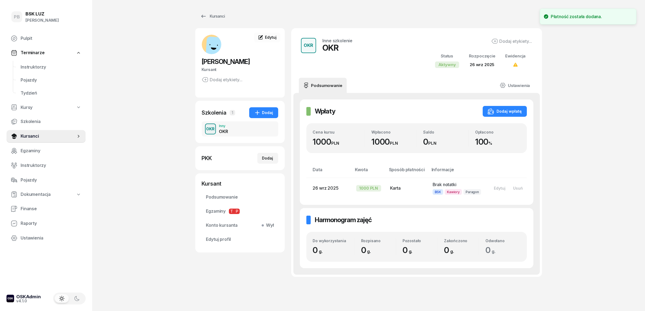
click at [571, 188] on div "PB BSK [PERSON_NAME] Terminarze Instruktorzy Pojazdy Tydzień Kursy Szkolenia Ku…" at bounding box center [322, 165] width 645 height 330
click at [126, 115] on div "PB BSK [PERSON_NAME] Terminarze Instruktorzy Pojazdy Tydzień Kursy Szkolenia Ku…" at bounding box center [322, 165] width 645 height 330
click at [27, 211] on span "Finanse" at bounding box center [51, 208] width 61 height 7
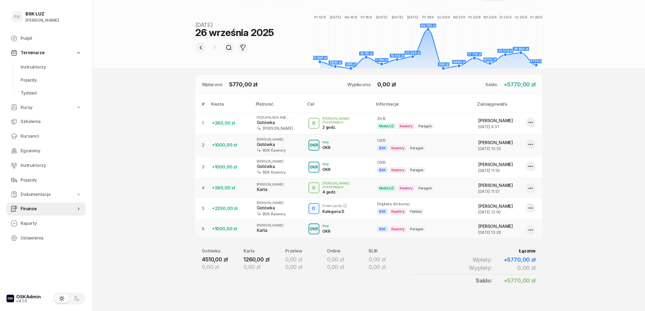
scroll to position [74, 0]
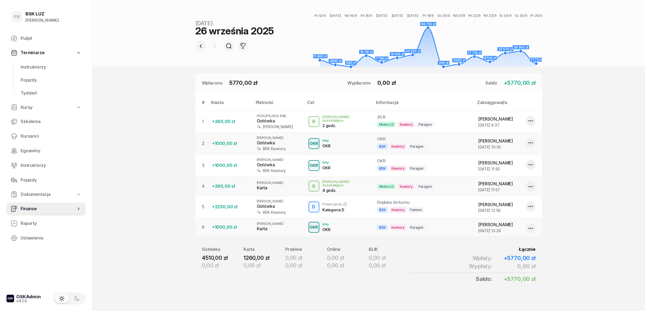
click at [529, 229] on icon "button" at bounding box center [531, 228] width 7 height 7
click at [512, 243] on link "Edytuj" at bounding box center [529, 244] width 72 height 14
select select "13"
select select "28"
select select "card"
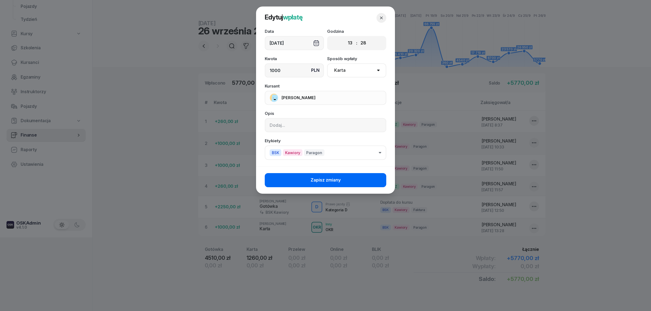
click at [323, 179] on span "Zapisz zmiany" at bounding box center [325, 180] width 30 height 7
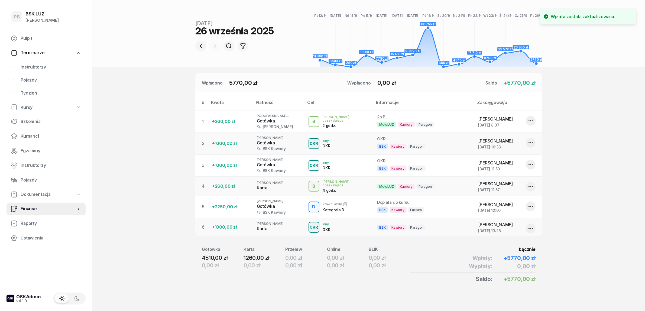
click at [528, 226] on icon "button" at bounding box center [531, 228] width 7 height 7
click at [514, 256] on link "Usuń..." at bounding box center [529, 258] width 72 height 14
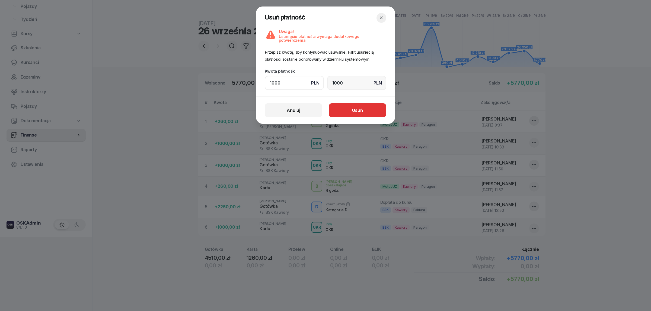
type input "1000"
click at [359, 107] on div "Usuń" at bounding box center [357, 110] width 11 height 7
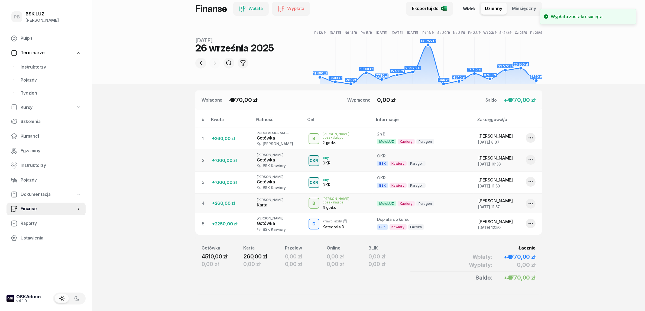
scroll to position [56, 0]
click at [165, 166] on section "Portfele gotówkowe BSK Kawiory 4289.29 PLN MotoLUZ Kawiory 434.3 PLN SzkołaMOTO…" at bounding box center [368, 128] width 553 height 368
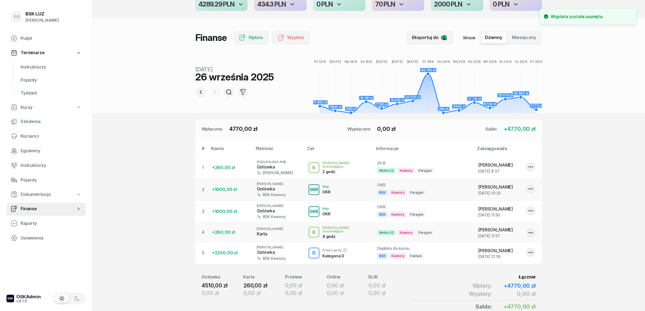
scroll to position [0, 0]
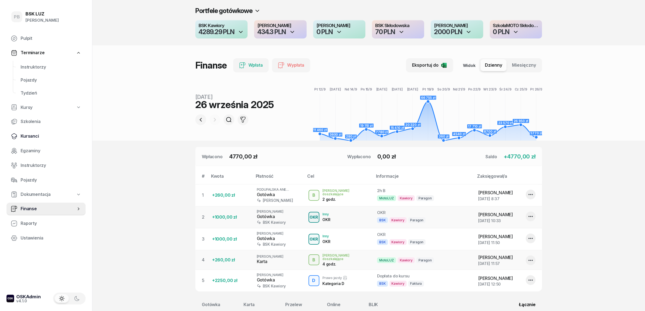
click at [31, 136] on span "Kursanci" at bounding box center [51, 136] width 61 height 7
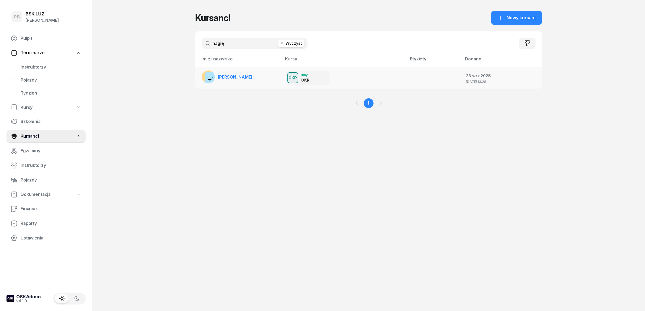
click at [247, 75] on span "[PERSON_NAME]" at bounding box center [235, 76] width 35 height 5
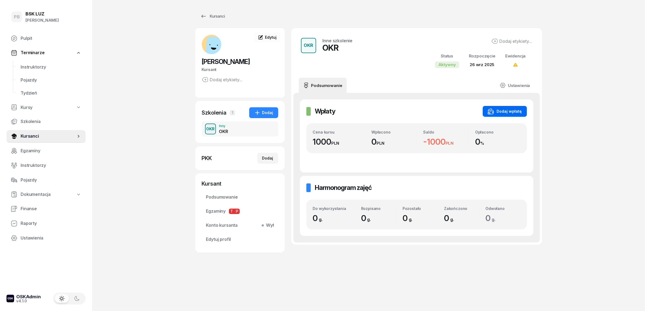
click at [513, 112] on div "Dodaj wpłatę" at bounding box center [505, 111] width 34 height 7
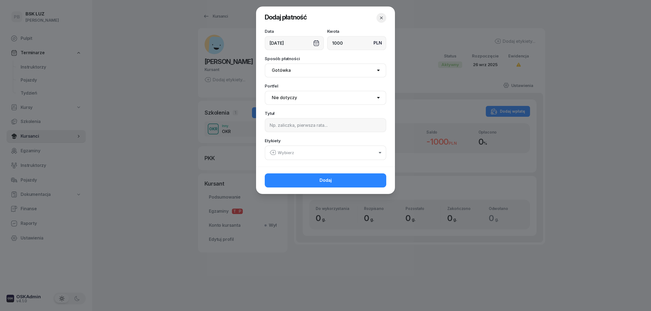
type input "1000"
click at [354, 69] on select "Gotówka Karta Przelew Płatności online BLIK" at bounding box center [325, 70] width 121 height 14
select select "card"
click at [265, 63] on select "Gotówka Karta Przelew Płatności online BLIK" at bounding box center [325, 70] width 121 height 14
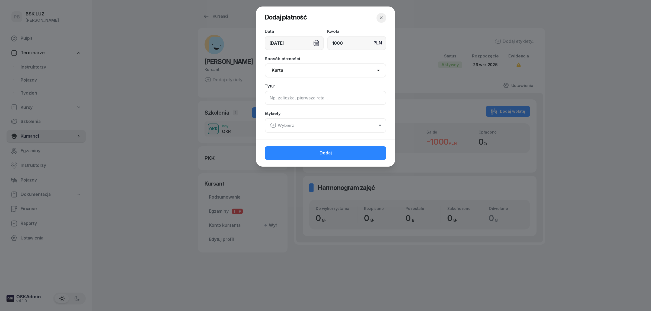
click at [279, 97] on input at bounding box center [325, 98] width 121 height 14
type input "OKR"
click at [283, 126] on div "Wybierz" at bounding box center [281, 125] width 24 height 7
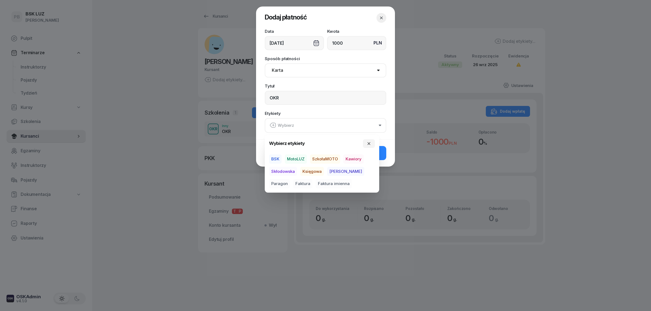
click at [277, 157] on span "BSK" at bounding box center [275, 159] width 12 height 9
click at [351, 158] on span "Kawiory" at bounding box center [353, 159] width 20 height 9
click at [290, 179] on span "Paragon" at bounding box center [279, 183] width 21 height 9
click at [385, 155] on button "Dodaj" at bounding box center [325, 153] width 121 height 14
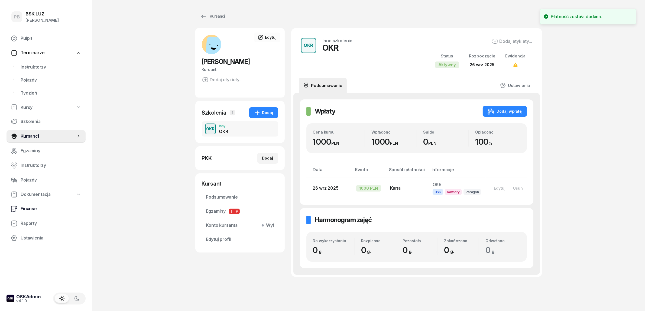
click at [30, 210] on span "Finanse" at bounding box center [51, 208] width 61 height 7
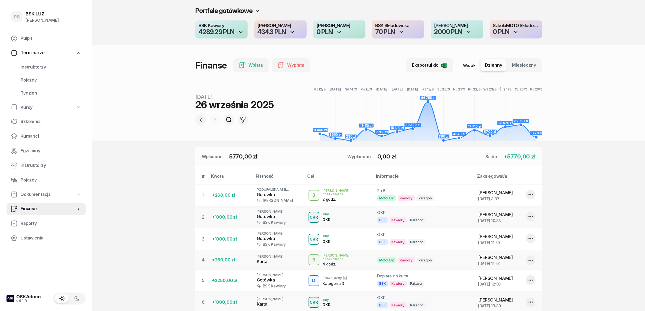
click at [224, 38] on div "button" at bounding box center [221, 29] width 52 height 18
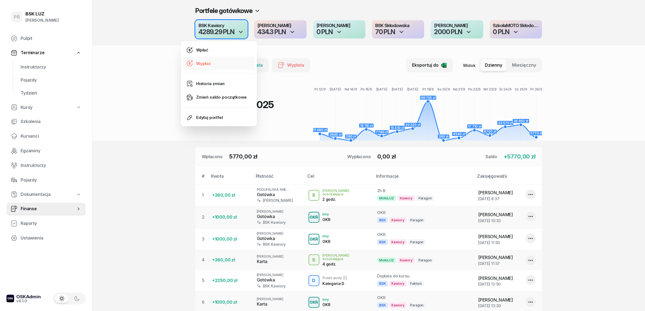
click at [226, 58] on link "Wypłać" at bounding box center [219, 64] width 72 height 14
select select "13"
select select "32"
select select "67eba016d336f44fb15f644d"
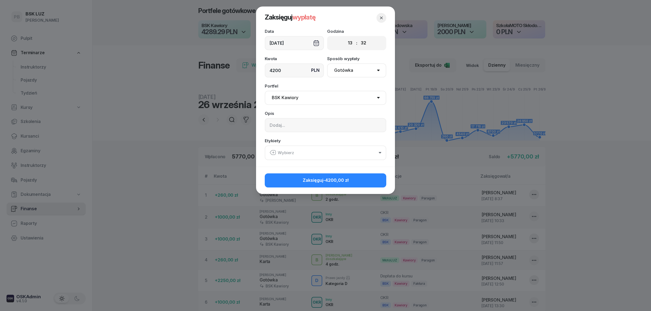
type input "4200"
click at [285, 124] on input at bounding box center [325, 125] width 121 height 14
type input "zabrała [PERSON_NAME]"
click at [302, 151] on button "Wybierz" at bounding box center [325, 153] width 121 height 15
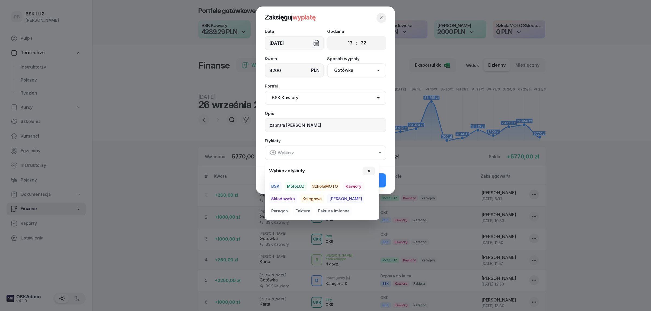
click at [281, 182] on span "BSK" at bounding box center [275, 186] width 12 height 9
click at [355, 186] on span "Kawiory" at bounding box center [353, 186] width 20 height 9
click at [384, 182] on button "Zaksięguj -4200,00 zł" at bounding box center [325, 180] width 121 height 14
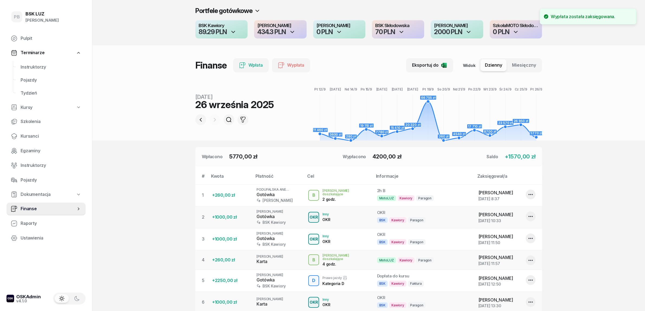
click at [606, 172] on section "Portfele gotówkowe BSK Kawiory 89.29 PLN MotoLUZ Kawiory 434.3 PLN SzkołaMOTO K…" at bounding box center [368, 205] width 553 height 410
click at [292, 33] on icon "button" at bounding box center [292, 32] width 7 height 7
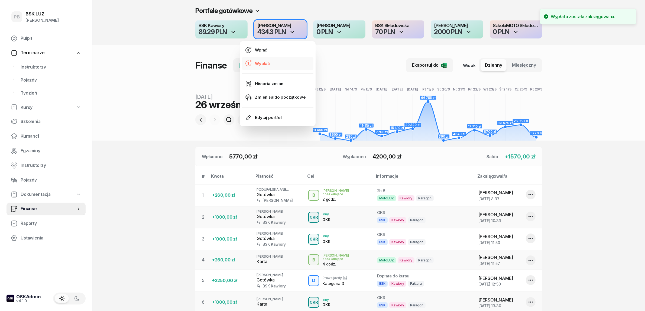
click at [284, 66] on link "Wypłać" at bounding box center [278, 64] width 72 height 14
select select "13"
select select "33"
select select "67eb9ff40a04ba7908a5e502"
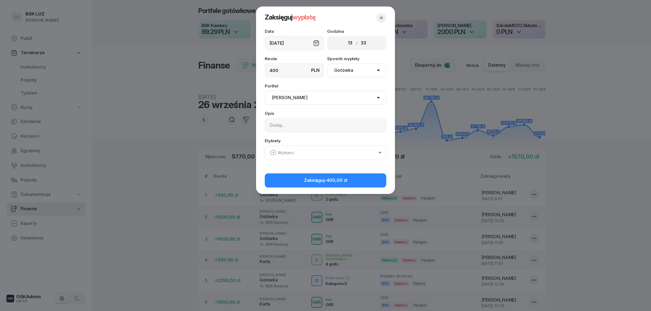
type input "400"
click at [297, 156] on button "Wybierz" at bounding box center [325, 153] width 121 height 15
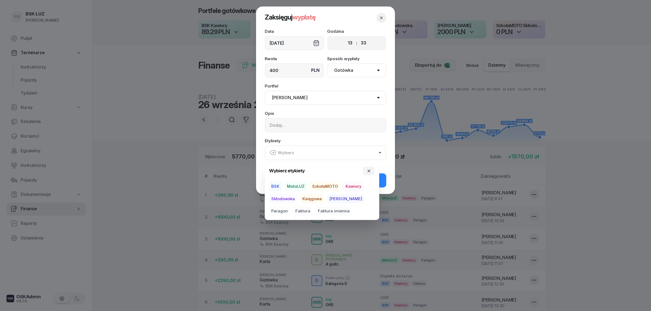
click at [279, 186] on span "BSK" at bounding box center [275, 186] width 12 height 9
click at [280, 185] on icon "button" at bounding box center [280, 183] width 7 height 7
click at [277, 185] on span "BSK" at bounding box center [275, 186] width 12 height 9
click at [295, 185] on span "MotoLUZ" at bounding box center [296, 186] width 22 height 9
click at [281, 186] on span "BSK" at bounding box center [275, 186] width 12 height 9
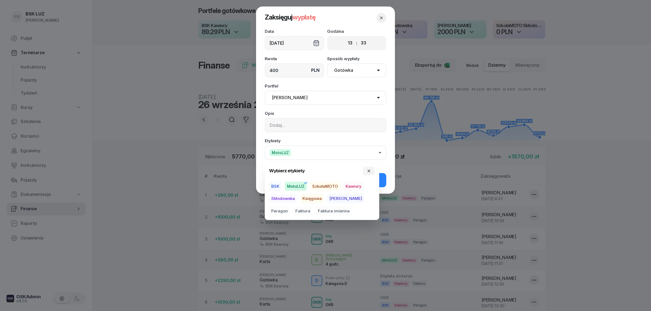
click at [352, 188] on span "Kawiory" at bounding box center [353, 186] width 20 height 9
click at [382, 183] on button "Zaksięguj -400,00 zł" at bounding box center [325, 180] width 121 height 14
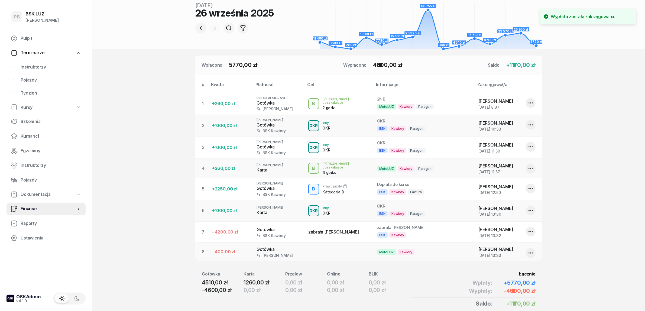
scroll to position [117, 0]
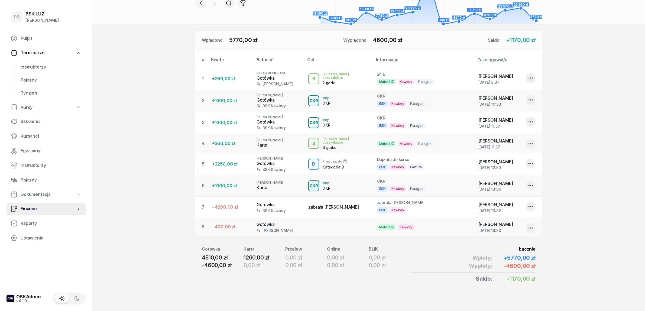
click at [529, 228] on icon "button" at bounding box center [531, 228] width 7 height 7
click at [502, 245] on div "Edytuj" at bounding box center [502, 244] width 12 height 7
select select "13"
select select "33"
select select "67eb9ff40a04ba7908a5e502"
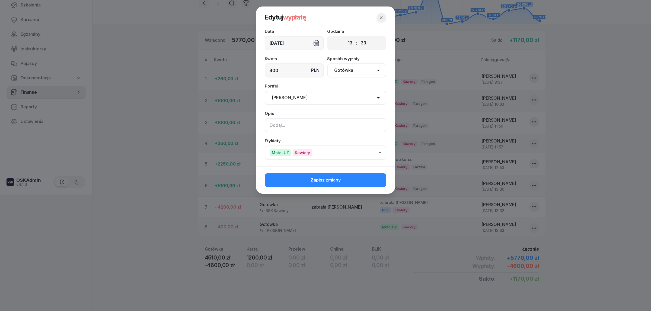
click at [315, 124] on input at bounding box center [325, 125] width 121 height 14
type input "zabrała [PERSON_NAME]"
click at [349, 179] on button "Zapisz zmiany" at bounding box center [325, 180] width 121 height 14
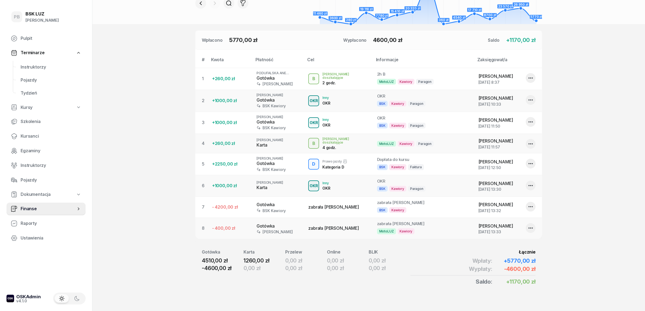
click at [591, 135] on section "Portfele gotówkowe BSK Kawiory 89.29 PLN MotoLUZ Kawiory 34.3 PLN SzkołaMOTO Ka…" at bounding box center [368, 99] width 553 height 432
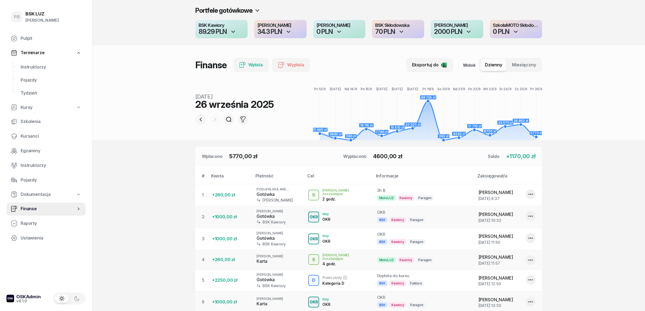
scroll to position [0, 0]
click at [587, 137] on header "Portfele gotówkowe BSK Kawiory 89.29 PLN MotoLUZ Kawiory 34.3 PLN SzkołaMOTO Ka…" at bounding box center [368, 70] width 553 height 141
click at [619, 165] on section "Portfele gotówkowe BSK Kawiory 89.29 PLN MotoLUZ Kawiory 34.3 PLN SzkołaMOTO Ka…" at bounding box center [368, 216] width 553 height 432
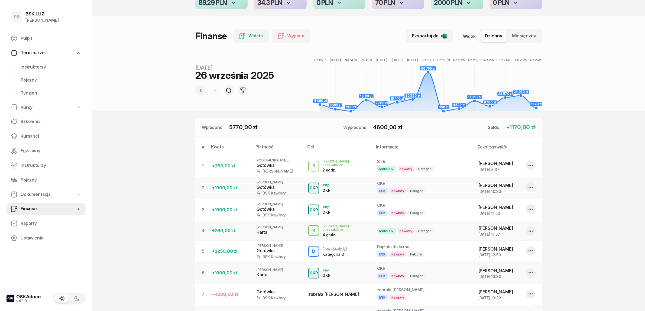
scroll to position [102, 0]
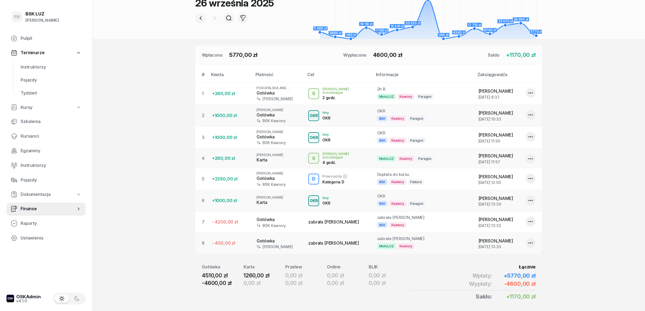
click at [140, 107] on section "Portfele gotówkowe BSK Kawiory 89.29 PLN MotoLUZ Kawiory 34.3 PLN SzkołaMOTO Ka…" at bounding box center [368, 114] width 553 height 432
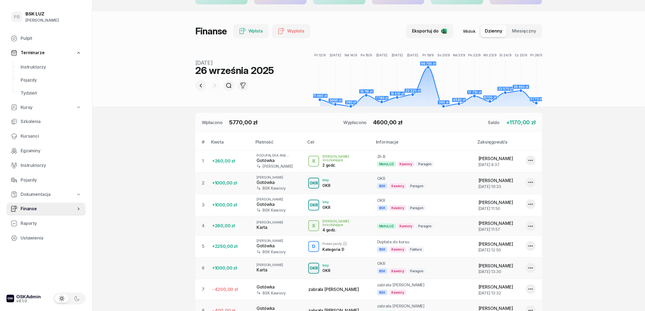
scroll to position [34, 0]
click at [28, 64] on span "Instruktorzy" at bounding box center [51, 67] width 61 height 7
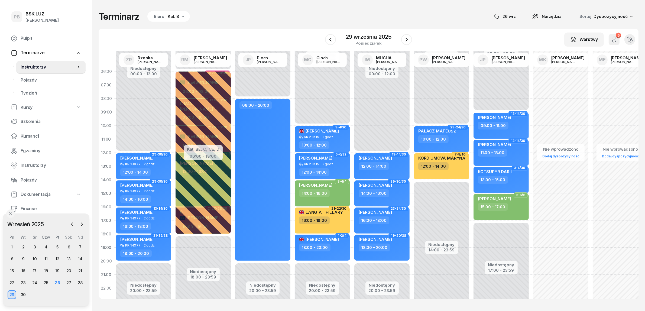
click at [268, 20] on div "Terminarz Biuro Kat. B [DATE] Narzędzia Sortuj Dyspozycyjność" at bounding box center [369, 16] width 540 height 11
click at [174, 14] on div "Kat. B" at bounding box center [173, 16] width 11 height 7
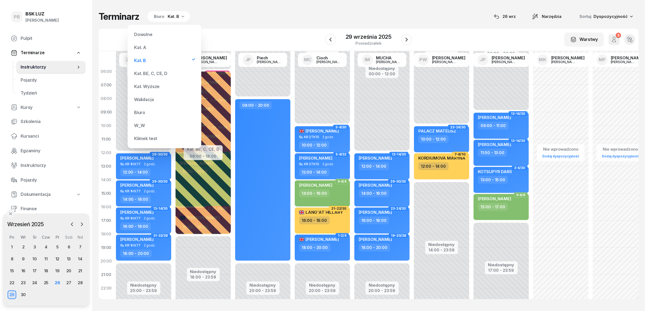
click at [160, 70] on div "Kat. BE, C, CE, D" at bounding box center [164, 73] width 65 height 11
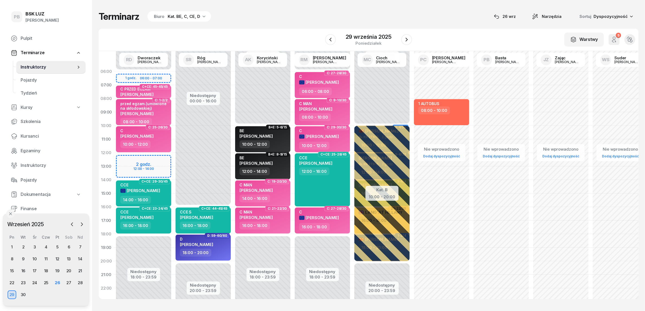
click at [248, 23] on div "Terminarz Biuro Kat. BE, C, CE, D [DATE] Narzędzia Sortuj Dyspozycyjność W Wybi…" at bounding box center [369, 155] width 540 height 310
click at [56, 280] on div "26" at bounding box center [57, 283] width 9 height 9
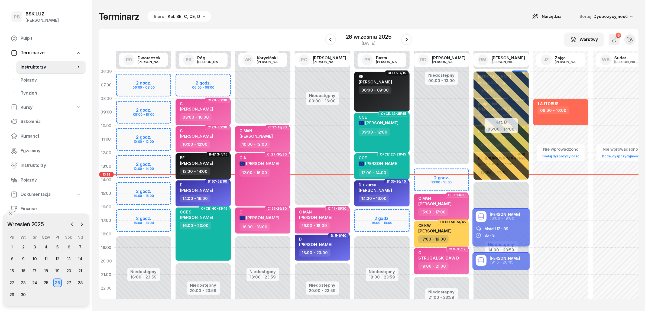
click at [285, 19] on div "Terminarz Biuro Kat. BE, C, CE, D Narzędzia Sortuj Dyspozycyjność" at bounding box center [369, 16] width 540 height 11
click at [405, 39] on icon "button" at bounding box center [407, 39] width 7 height 7
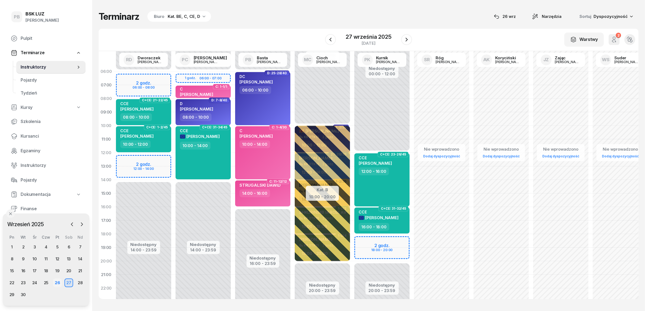
click at [56, 281] on div "26" at bounding box center [57, 283] width 9 height 9
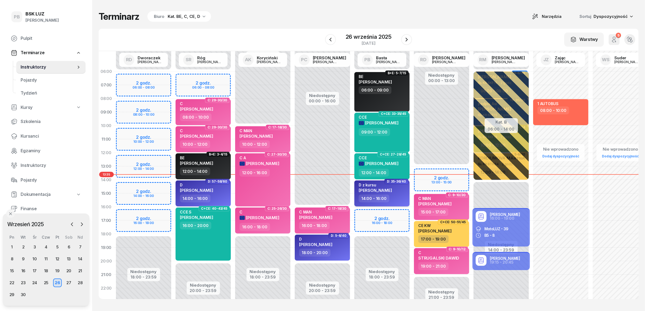
click at [362, 189] on span "[PERSON_NAME]" at bounding box center [375, 190] width 33 height 5
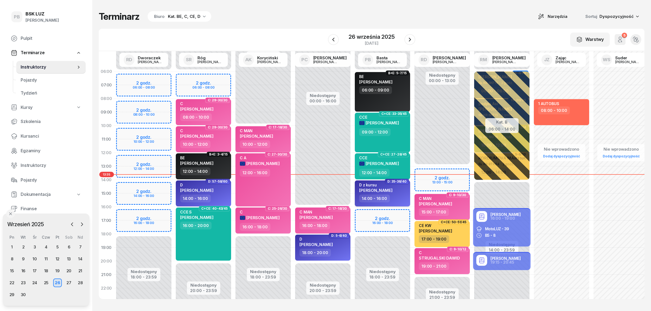
select select "14"
select select "16"
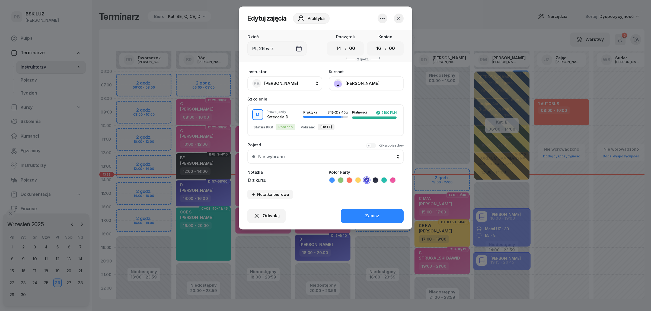
click at [370, 80] on button "[PERSON_NAME]" at bounding box center [366, 83] width 75 height 14
click at [356, 104] on div "Otwórz profil" at bounding box center [346, 101] width 26 height 7
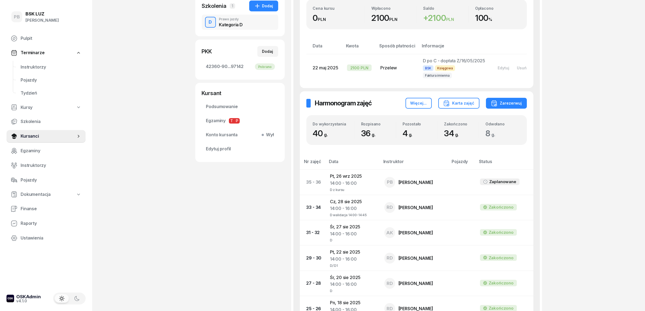
scroll to position [68, 0]
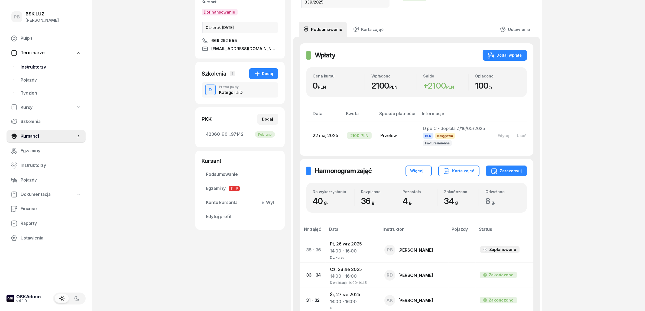
click at [34, 66] on span "Instruktorzy" at bounding box center [51, 67] width 61 height 7
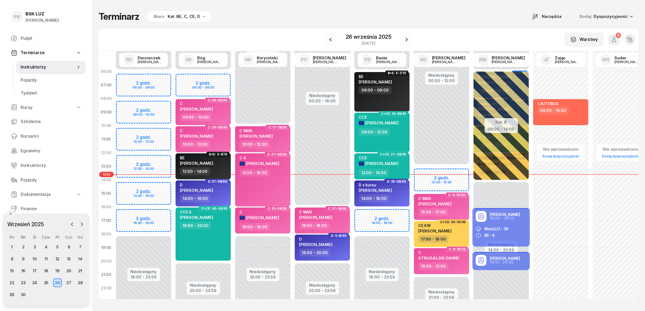
drag, startPoint x: 253, startPoint y: 30, endPoint x: 255, endPoint y: 28, distance: 3.3
click at [255, 28] on div "Terminarz Biuro Kat. BE, C, CE, D Narzędzia Sortuj Dyspozycyjność W Wybierz AK …" at bounding box center [369, 155] width 540 height 310
click at [326, 20] on div "Terminarz Biuro Kat. BE, C, CE, D Narzędzia Sortuj Dyspozycyjność" at bounding box center [369, 16] width 540 height 11
click at [34, 135] on span "Kursanci" at bounding box center [51, 136] width 61 height 7
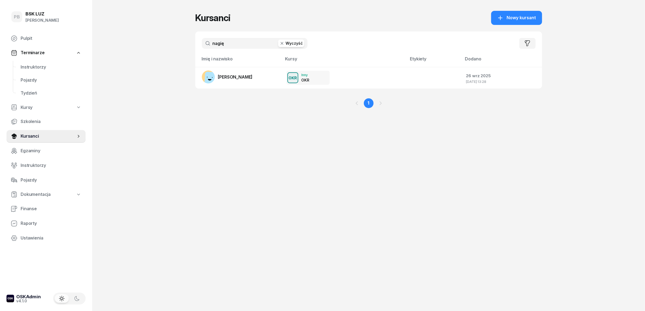
click at [224, 43] on input "nagię" at bounding box center [255, 43] width 106 height 11
type input "derd"
click at [233, 77] on span "[PERSON_NAME]" at bounding box center [235, 76] width 35 height 5
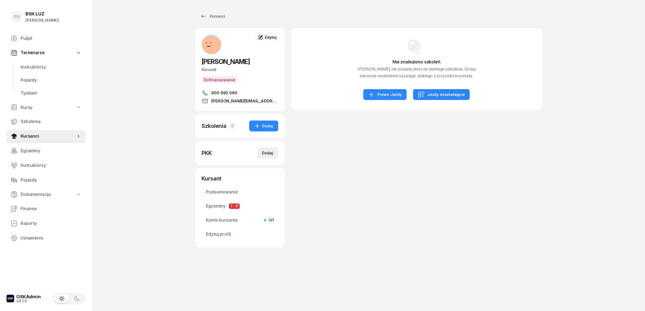
click at [269, 152] on div "Dodaj" at bounding box center [267, 153] width 11 height 7
select select
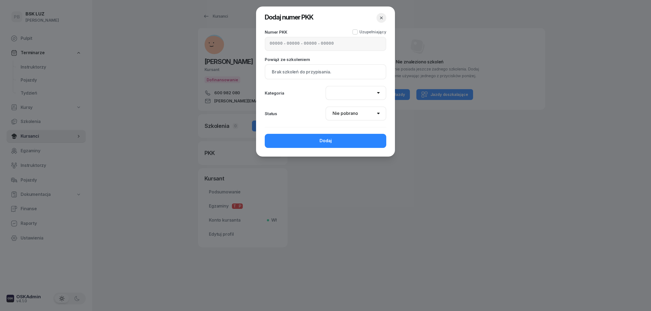
click at [271, 43] on input at bounding box center [275, 43] width 13 height 7
type input "92590"
type input "96261"
type input "55973"
type input "79132"
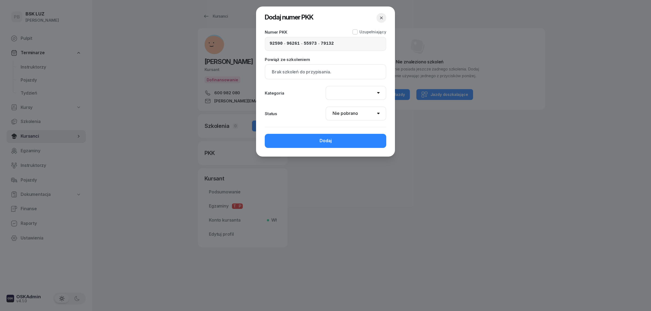
click at [317, 75] on div "Brak szkoleń do przypisania." at bounding box center [325, 71] width 121 height 15
click at [318, 72] on div "Brak szkoleń do przypisania." at bounding box center [325, 72] width 107 height 7
drag, startPoint x: 348, startPoint y: 88, endPoint x: 347, endPoint y: 92, distance: 4.1
click at [348, 88] on select "AM A1 A2 A B1 B B+E C1 C1+E C C+E D1 D1+E D D+E T Tram C+CE C+D" at bounding box center [355, 93] width 61 height 14
select select "C"
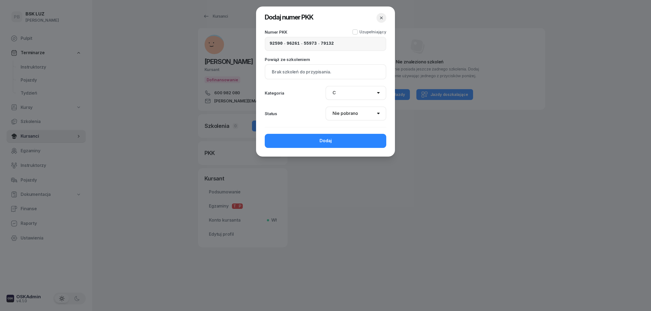
click at [325, 86] on select "AM A1 A2 A B1 B B+E C1 C1+E C C+E D1 D1+E D D+E T Tram C+CE C+D" at bounding box center [355, 93] width 61 height 14
click at [347, 108] on select "Nie pobrano Pobrano Zwrócono Zaktualizowano" at bounding box center [355, 114] width 61 height 14
click at [315, 124] on div "Numer PKK Uzupełniający 92590 - 96261 - 55973 - 79132 Powiąż ze szkoleniem Brak…" at bounding box center [325, 92] width 139 height 127
click at [320, 137] on div "Dodaj" at bounding box center [325, 140] width 12 height 7
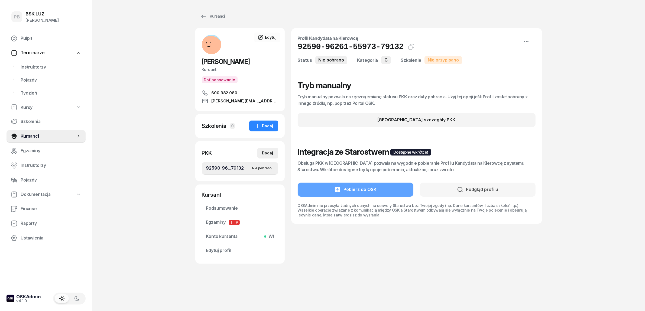
click at [273, 152] on div "Dodaj" at bounding box center [267, 153] width 11 height 7
select select
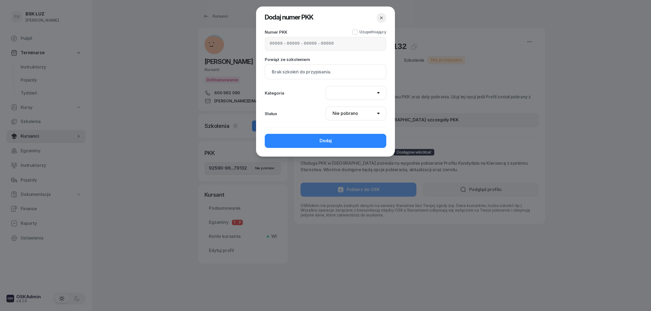
click at [299, 48] on div "- - -" at bounding box center [325, 44] width 121 height 14
click at [285, 43] on span "-" at bounding box center [285, 43] width 2 height 7
click at [270, 43] on input at bounding box center [275, 43] width 13 height 7
type input "62510"
type input "91262"
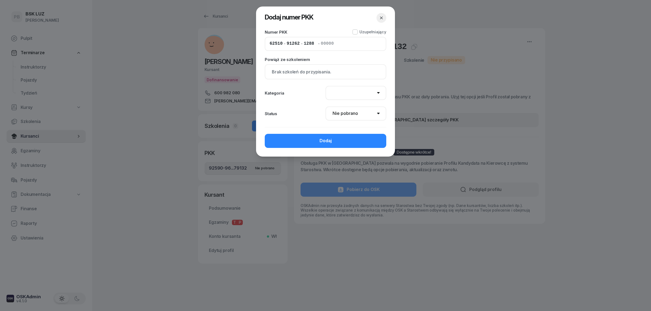
type input "12883"
type input "79134"
click at [332, 92] on select "AM A1 A2 A B1 B B+E C1 C1+E C C+E D1 D1+E D D+E T Tram C+CE C+D" at bounding box center [355, 93] width 61 height 14
select select "C+E"
click at [325, 86] on select "AM A1 A2 A B1 B B+E C1 C1+E C C+E D1 D1+E D D+E T Tram C+CE C+D" at bounding box center [355, 93] width 61 height 14
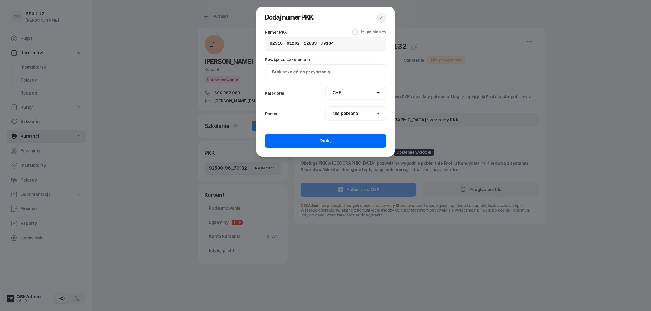
click at [333, 136] on button "Dodaj" at bounding box center [325, 141] width 121 height 14
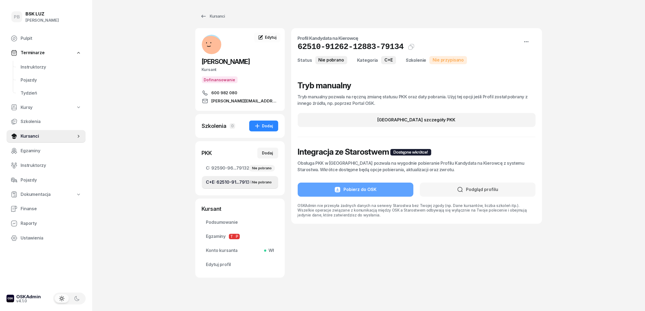
click at [166, 174] on div "PB BSK [PERSON_NAME] Terminarze Instruktorzy Pojazdy Tydzień Kursy Szkolenia Ku…" at bounding box center [322, 157] width 645 height 315
click at [167, 152] on div "PB BSK [PERSON_NAME] Terminarze Instruktorzy Pojazdy Tydzień Kursy Szkolenia Ku…" at bounding box center [322, 157] width 645 height 315
click at [270, 35] on span "Edytuj" at bounding box center [270, 37] width 11 height 5
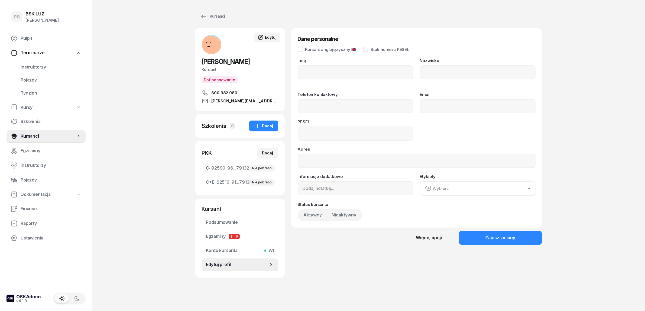
type input "[PERSON_NAME]"
type input "DERDAŚ"
type input "600982080"
type input "[PERSON_NAME][EMAIL_ADDRESS][DOMAIN_NAME]"
type input "81042314979"
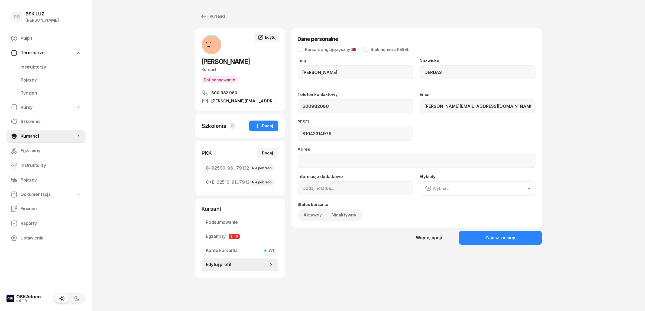
type input "600 982 080"
drag, startPoint x: 337, startPoint y: 137, endPoint x: 297, endPoint y: 133, distance: 40.3
click at [298, 133] on input "81042314979" at bounding box center [356, 134] width 116 height 14
drag, startPoint x: 25, startPoint y: 63, endPoint x: 28, endPoint y: 65, distance: 3.3
click at [26, 64] on span "Instruktorzy" at bounding box center [51, 67] width 61 height 7
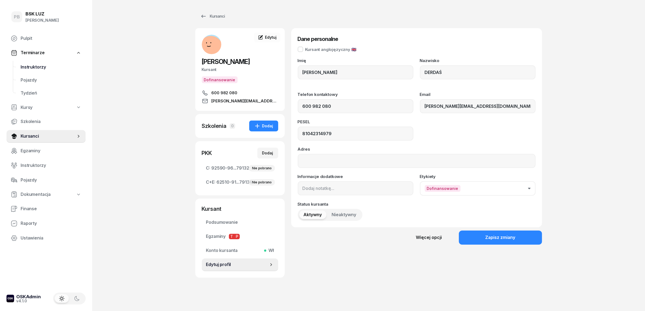
click at [28, 65] on span "Instruktorzy" at bounding box center [51, 67] width 61 height 7
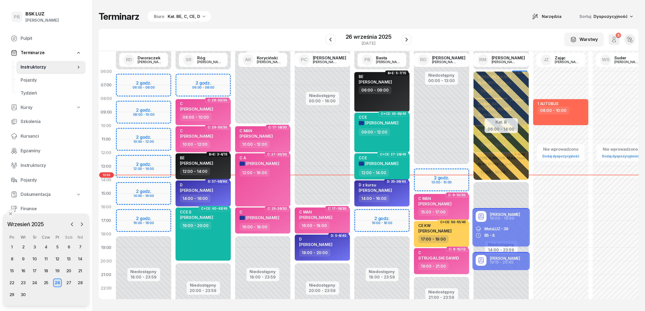
click at [379, 161] on span "[PERSON_NAME]" at bounding box center [381, 163] width 33 height 5
select select "12"
select select "14"
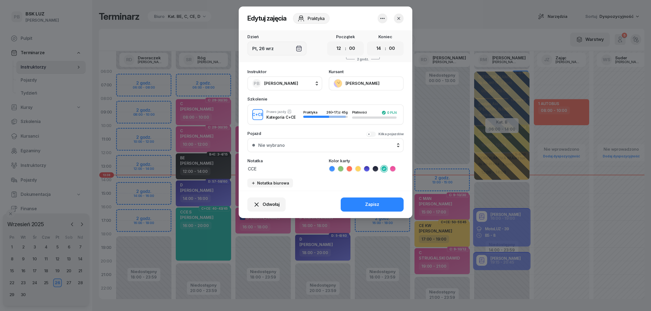
click at [401, 18] on icon "button" at bounding box center [398, 18] width 5 height 5
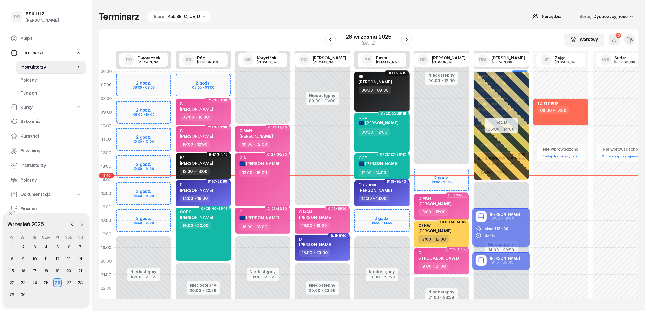
click at [82, 222] on icon "button" at bounding box center [81, 224] width 5 height 5
click at [45, 247] on div "2" at bounding box center [46, 247] width 9 height 9
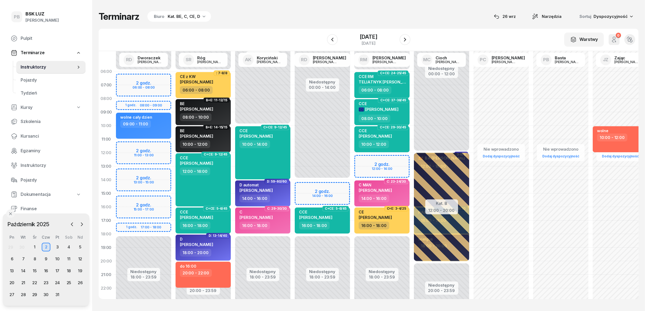
click at [298, 3] on div "Terminarz Biuro Kat. BE, C, CE, D [DATE] Narzędzia Sortuj Dyspozycyjność W Wybi…" at bounding box center [369, 155] width 540 height 310
click at [252, 30] on div "W Wybierz AK [PERSON_NAME] BP [PERSON_NAME] DP [PERSON_NAME] GS [PERSON_NAME] I…" at bounding box center [369, 40] width 540 height 22
click at [267, 29] on div "W Wybierz AK [PERSON_NAME] BP [PERSON_NAME] DP [PERSON_NAME] GS [PERSON_NAME] I…" at bounding box center [369, 40] width 540 height 22
click at [408, 38] on icon "button" at bounding box center [405, 39] width 7 height 7
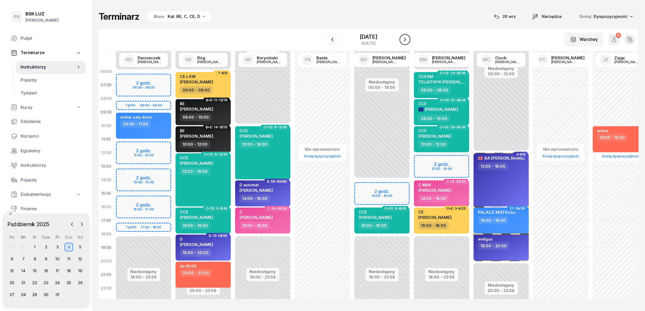
click at [406, 38] on icon "button" at bounding box center [405, 40] width 2 height 4
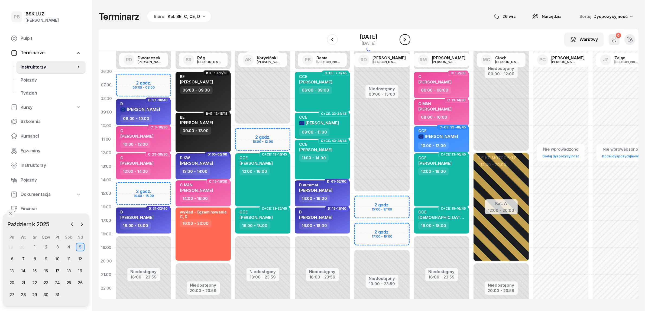
click at [408, 38] on icon "button" at bounding box center [405, 39] width 7 height 7
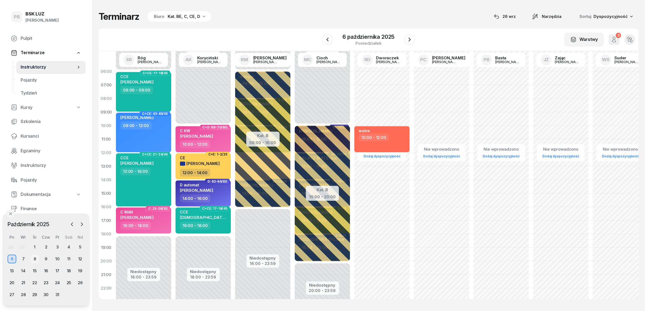
click at [37, 259] on div "8" at bounding box center [34, 259] width 9 height 9
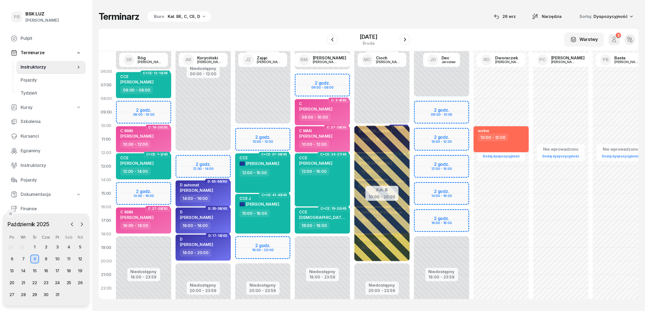
click at [285, 25] on div "Terminarz Biuro Kat. BE, C, CE, D [DATE] Narzędzia Sortuj Dyspozycyjność W Wybi…" at bounding box center [369, 155] width 540 height 310
click at [279, 241] on div "Niedostępny 00:00 - 10:00 Niedostępny 20:00 - 23:59 2 godz. 10:00 - 12:00 2 god…" at bounding box center [263, 194] width 60 height 258
select select "18"
select select "20"
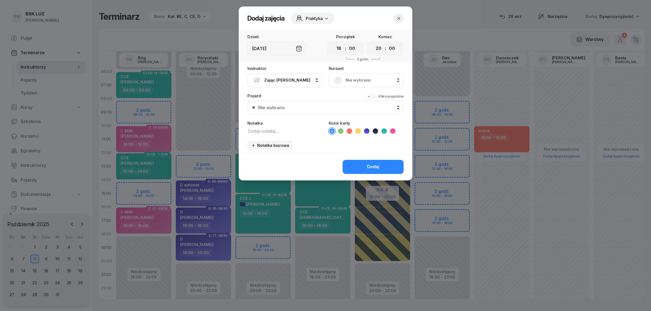
drag, startPoint x: 400, startPoint y: 20, endPoint x: 398, endPoint y: 22, distance: 3.3
click at [400, 20] on icon "button" at bounding box center [398, 18] width 5 height 5
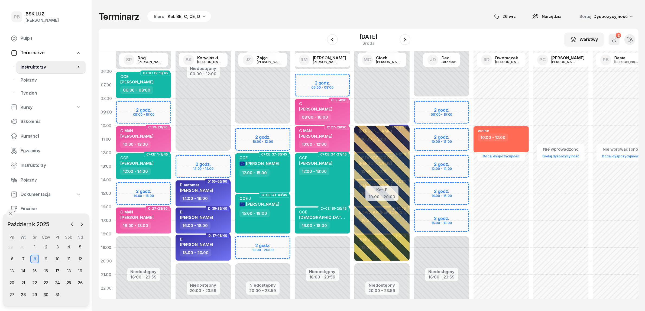
click at [423, 215] on div "Niedostępny 00:00 - 08:00 Niedostępny 18:00 - 23:59 2 godz. 08:00 - 10:00 2 god…" at bounding box center [442, 194] width 60 height 258
select select "16"
select select "18"
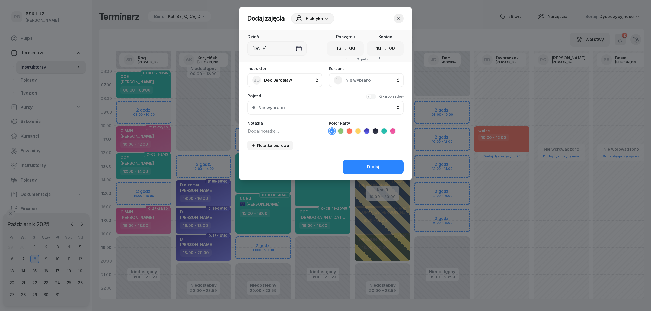
click at [355, 77] on span "Nie wybrano" at bounding box center [371, 80] width 53 height 7
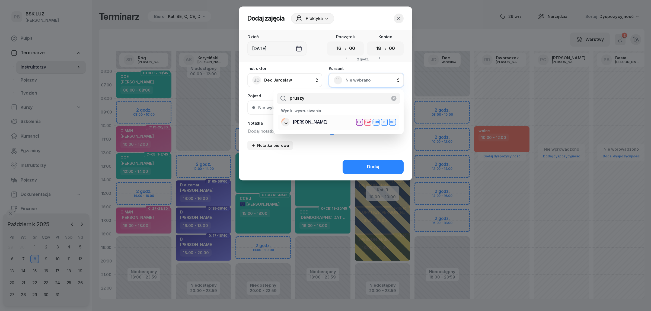
type input "pruszy"
click at [327, 123] on span "[PERSON_NAME]" at bounding box center [310, 122] width 35 height 7
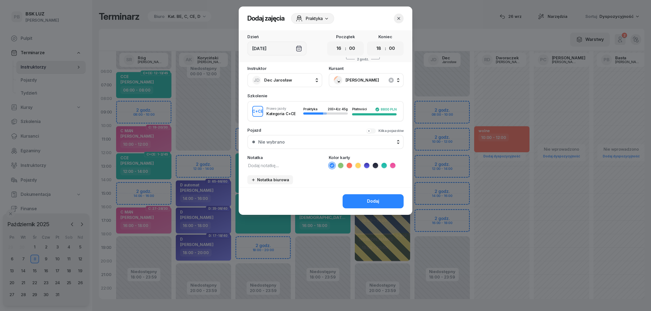
click at [274, 165] on textarea at bounding box center [284, 165] width 75 height 7
type textarea "CCE"
click at [384, 163] on icon at bounding box center [383, 165] width 5 height 5
click at [362, 198] on button "Dodaj" at bounding box center [372, 201] width 61 height 14
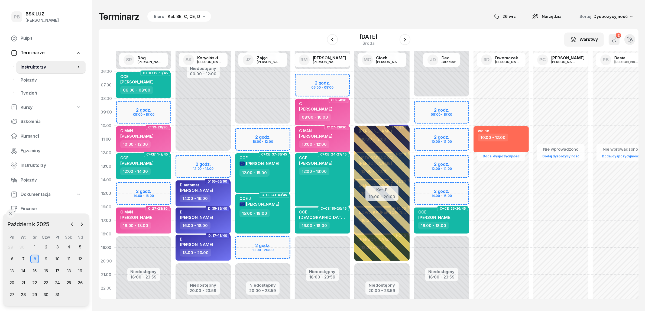
click at [300, 14] on div "Terminarz Biuro Kat. BE, C, CE, D [DATE] Narzędzia Sortuj Dyspozycyjność" at bounding box center [369, 16] width 540 height 11
click at [407, 39] on icon "button" at bounding box center [405, 39] width 7 height 7
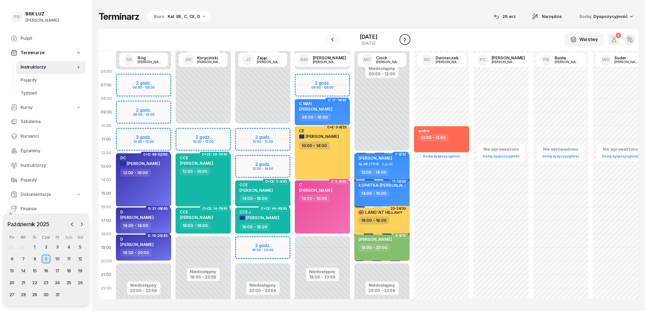
click at [407, 39] on icon "button" at bounding box center [405, 39] width 7 height 7
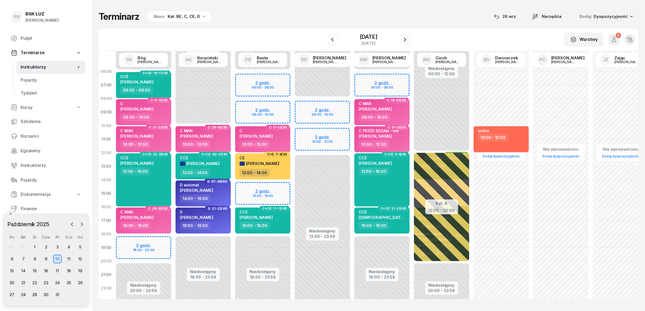
click at [291, 36] on div "W Wybierz AK [PERSON_NAME] BP [PERSON_NAME] DP [PERSON_NAME] GS [PERSON_NAME] I…" at bounding box center [369, 40] width 540 height 22
click at [408, 38] on icon "button" at bounding box center [405, 39] width 7 height 7
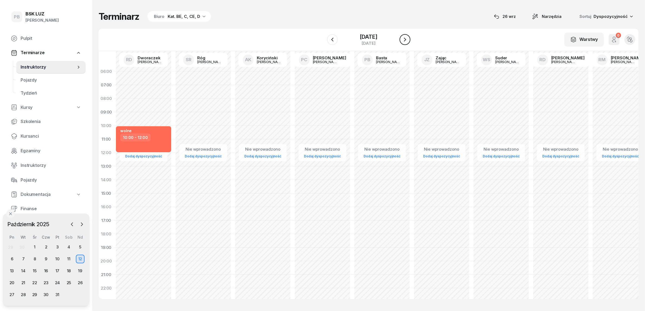
click at [408, 38] on icon "button" at bounding box center [405, 39] width 7 height 7
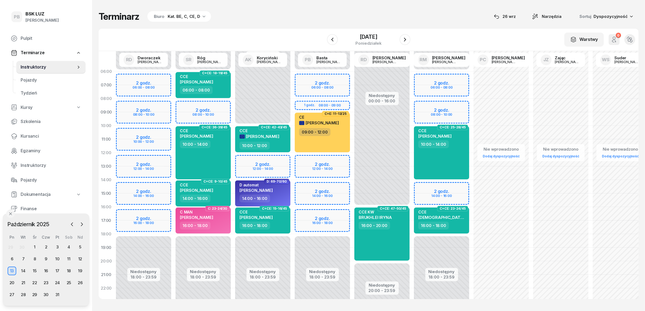
click at [302, 215] on div "Niedostępny 00:00 - 06:00 Niedostępny 18:00 - 23:59 2 godz. 06:00 - 08:00 1 god…" at bounding box center [323, 194] width 60 height 258
select select "16"
select select "18"
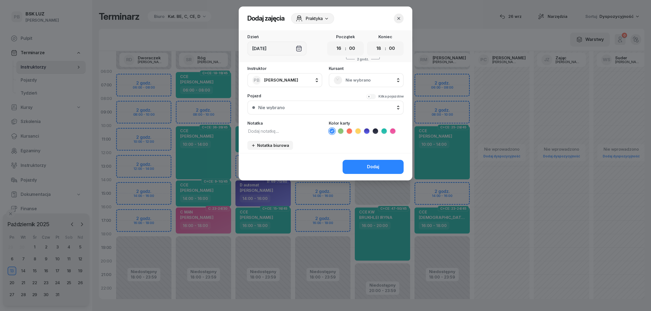
click at [342, 73] on div "Nie wybrano" at bounding box center [366, 80] width 75 height 14
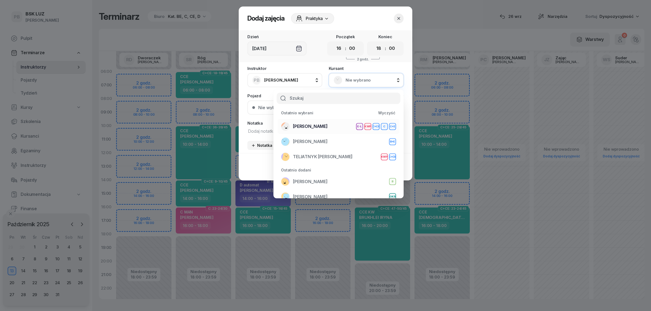
click at [336, 121] on li "[PERSON_NAME] E-L KWP C+CE C C+E" at bounding box center [338, 126] width 121 height 15
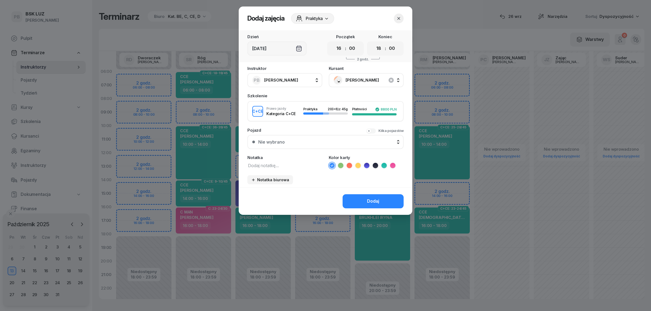
click at [312, 166] on textarea at bounding box center [284, 165] width 75 height 7
type textarea "CCE"
click at [385, 165] on icon at bounding box center [383, 165] width 5 height 5
click at [373, 194] on button "Dodaj" at bounding box center [372, 201] width 61 height 14
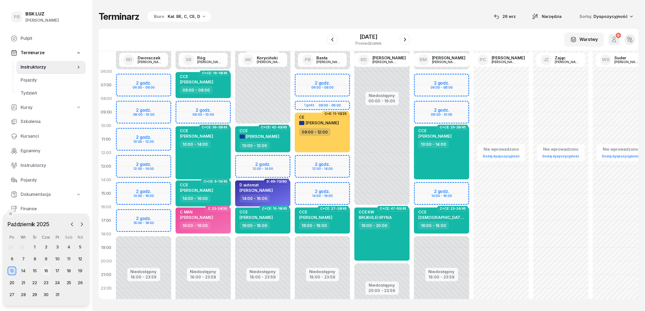
click at [45, 269] on div "16" at bounding box center [46, 271] width 9 height 9
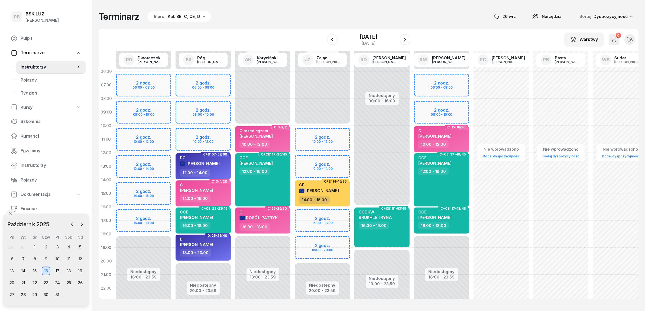
click at [303, 213] on div "Niedostępny 00:00 - 10:00 Niedostępny 20:00 - 23:59 2 godz. 10:00 - 12:00 2 god…" at bounding box center [323, 194] width 60 height 258
select select "16"
select select "18"
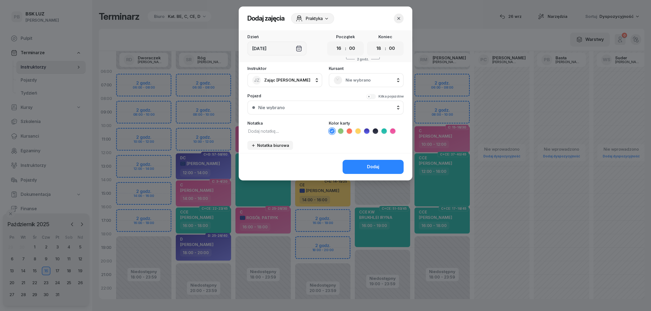
click at [340, 79] on rect at bounding box center [338, 80] width 12 height 12
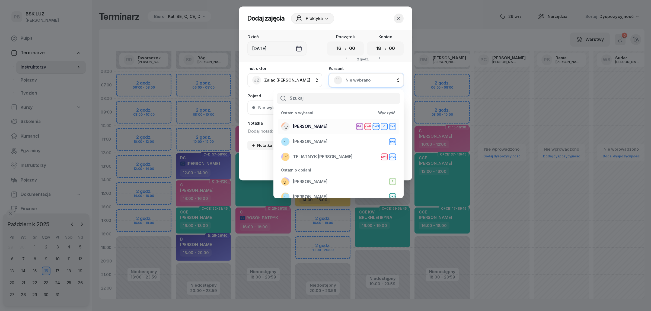
click at [324, 126] on span "[PERSON_NAME]" at bounding box center [310, 126] width 35 height 7
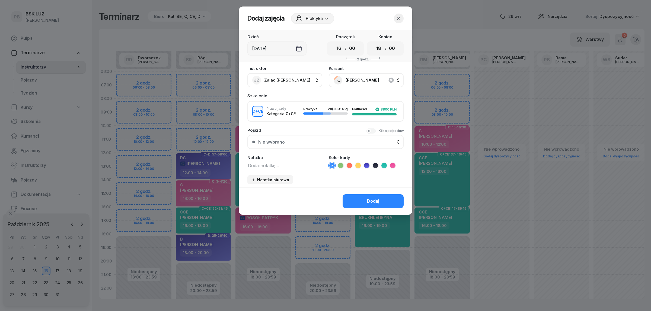
click at [288, 165] on textarea at bounding box center [284, 165] width 75 height 7
type textarea "CCE"
click at [385, 163] on icon at bounding box center [383, 165] width 5 height 5
click at [372, 198] on div "Dodaj" at bounding box center [373, 201] width 12 height 7
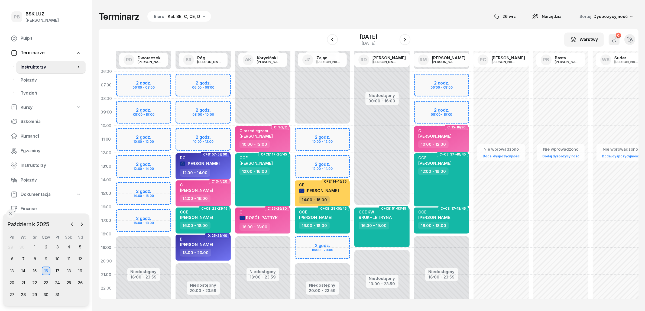
drag, startPoint x: 298, startPoint y: 2, endPoint x: 321, endPoint y: 14, distance: 26.8
click at [298, 2] on div "Terminarz Biuro Kat. BE, C, CE, D [DATE] Narzędzia Sortuj Dyspozycyjność W Wybi…" at bounding box center [369, 155] width 540 height 310
click at [408, 40] on icon "button" at bounding box center [405, 39] width 7 height 7
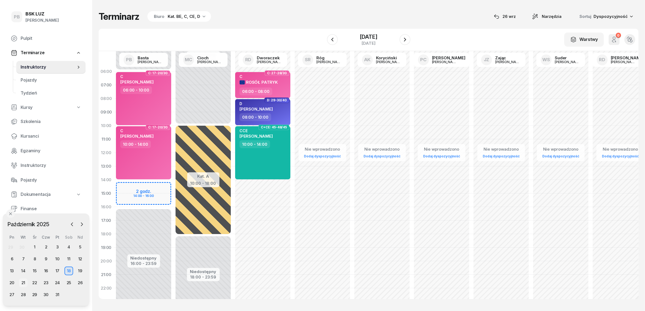
click at [24, 282] on div "21" at bounding box center [23, 283] width 9 height 9
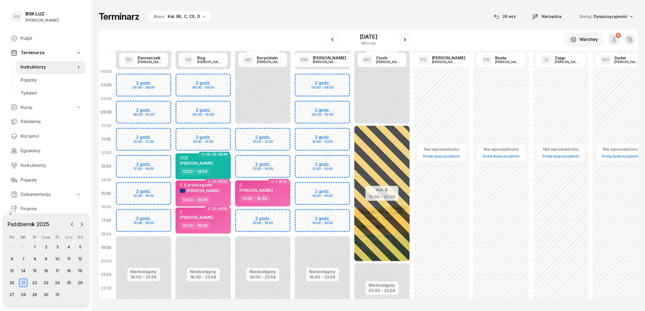
click at [266, 214] on div "Niedostępny 00:00 - 10:00 Niedostępny 18:00 - 23:59 2 godz. 10:00 - 12:00 2 god…" at bounding box center [263, 194] width 60 height 258
select select "16"
select select "18"
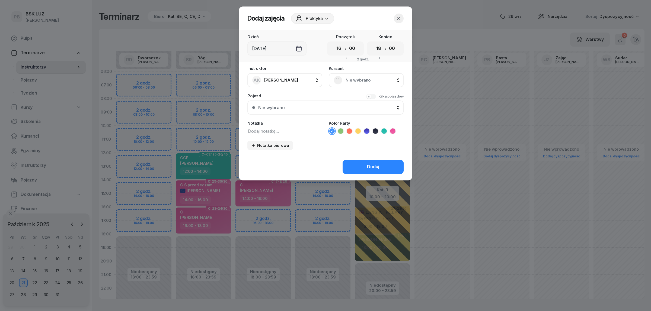
click at [374, 76] on div "Nie wybrano" at bounding box center [365, 80] width 65 height 9
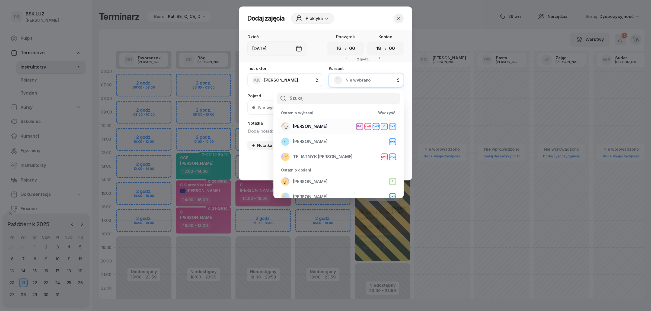
click at [327, 124] on span "[PERSON_NAME]" at bounding box center [310, 126] width 35 height 7
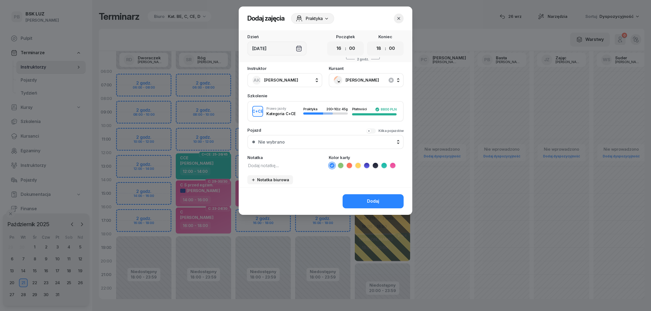
click at [286, 166] on textarea at bounding box center [284, 165] width 75 height 7
type textarea "CCE"
click at [382, 165] on icon at bounding box center [383, 166] width 2 height 2
click at [370, 201] on div "Dodaj" at bounding box center [373, 201] width 12 height 7
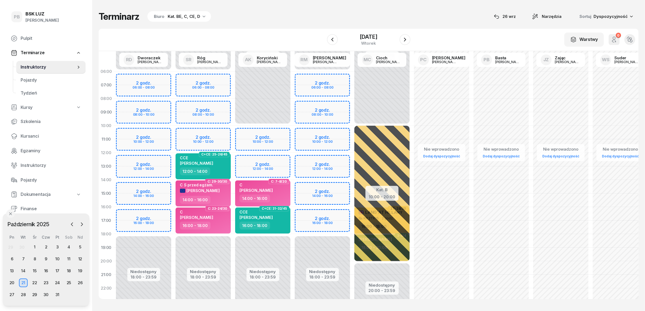
click at [282, 9] on div "Terminarz Biuro Kat. BE, C, CE, D [DATE] Narzędzia Sortuj Dyspozycyjność W Wybi…" at bounding box center [369, 155] width 540 height 310
click at [406, 39] on icon "button" at bounding box center [405, 40] width 2 height 4
click at [408, 39] on icon "button" at bounding box center [405, 39] width 7 height 7
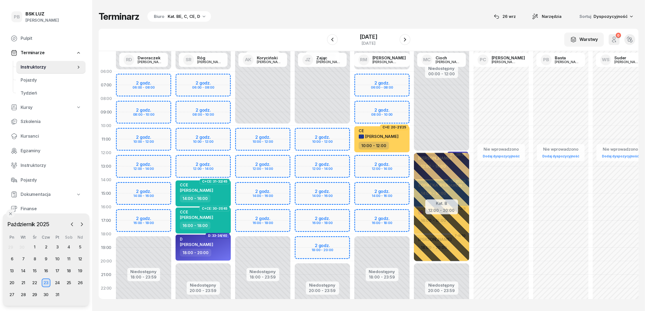
click at [265, 216] on div "Niedostępny 00:00 - 10:00 Niedostępny 18:00 - 23:59 2 godz. 10:00 - 12:00 2 god…" at bounding box center [263, 194] width 60 height 258
select select "16"
select select "18"
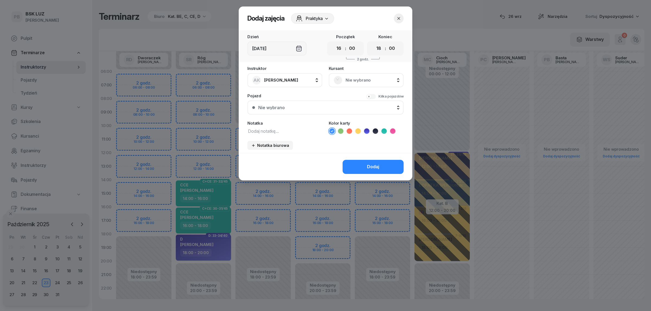
click at [357, 79] on span "Nie wybrano" at bounding box center [371, 80] width 53 height 7
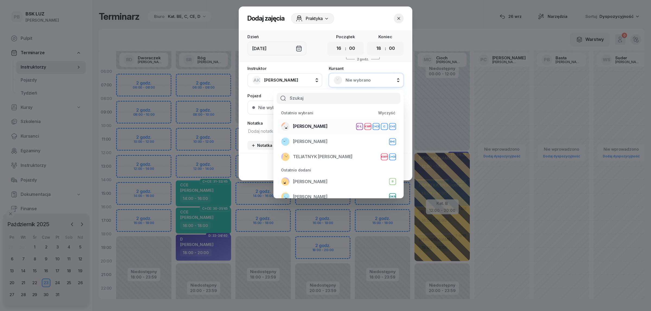
click at [312, 123] on span "[PERSON_NAME]" at bounding box center [310, 126] width 35 height 7
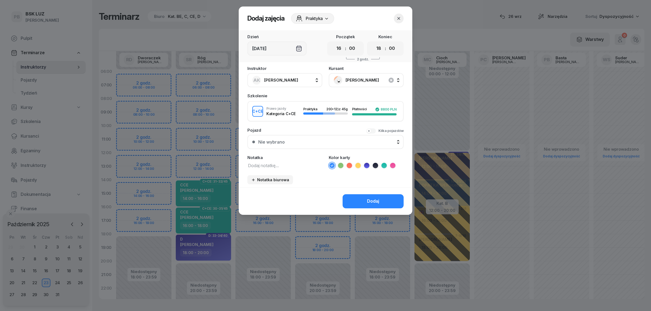
click at [277, 165] on textarea at bounding box center [284, 165] width 75 height 7
type textarea "CCE"
click at [382, 163] on icon at bounding box center [383, 165] width 5 height 5
click at [381, 199] on button "Dodaj" at bounding box center [372, 201] width 61 height 14
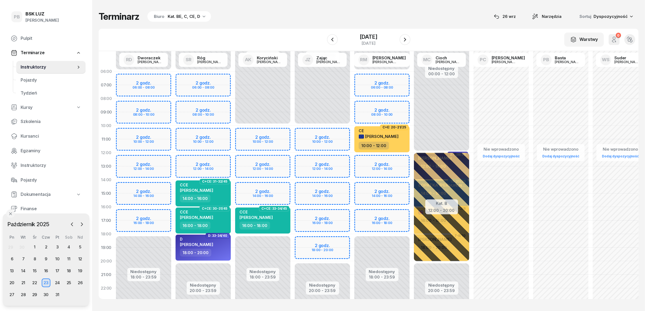
click at [271, 5] on div "Terminarz Biuro Kat. BE, C, CE, D [DATE] Narzędzia Sortuj Dyspozycyjność W Wybi…" at bounding box center [369, 155] width 540 height 310
click at [408, 39] on icon "button" at bounding box center [405, 39] width 7 height 7
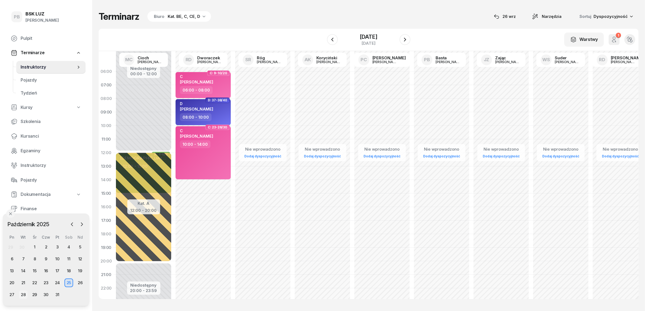
click at [25, 295] on div "28" at bounding box center [23, 295] width 9 height 9
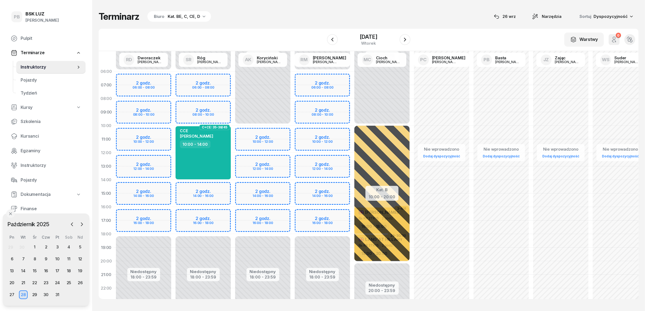
click at [247, 212] on div "Niedostępny 00:00 - 10:00 Niedostępny 18:00 - 23:59 2 godz. 10:00 - 12:00 2 god…" at bounding box center [263, 194] width 60 height 258
select select "16"
select select "18"
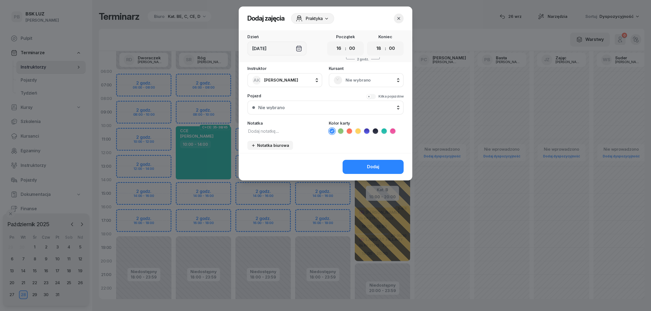
click at [349, 76] on div "Nie wybrano" at bounding box center [365, 80] width 65 height 9
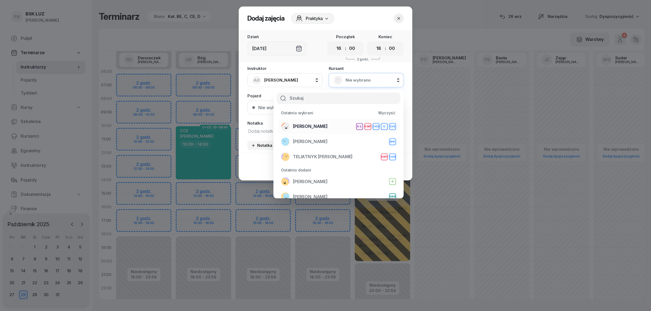
click at [327, 122] on div "[PERSON_NAME] E-L KWP C+CE C C+E" at bounding box center [338, 126] width 115 height 9
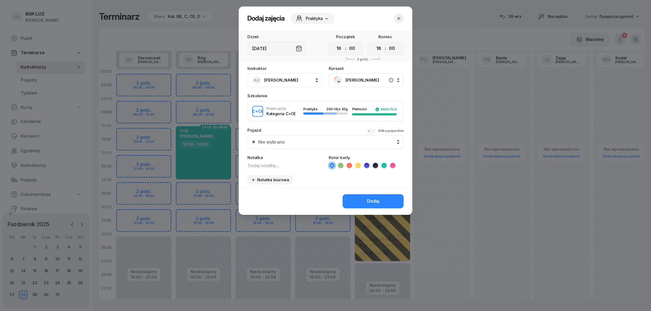
click at [282, 163] on textarea at bounding box center [284, 165] width 75 height 7
type textarea "CCE"
drag, startPoint x: 383, startPoint y: 163, endPoint x: 384, endPoint y: 171, distance: 8.1
click at [384, 163] on icon at bounding box center [383, 165] width 5 height 5
click at [376, 202] on div "Dodaj" at bounding box center [373, 201] width 12 height 7
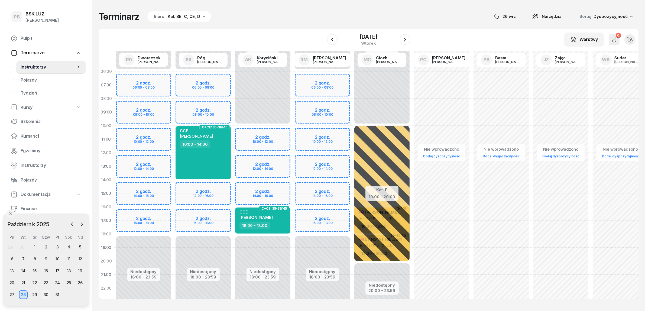
click at [44, 292] on div "30" at bounding box center [46, 295] width 9 height 9
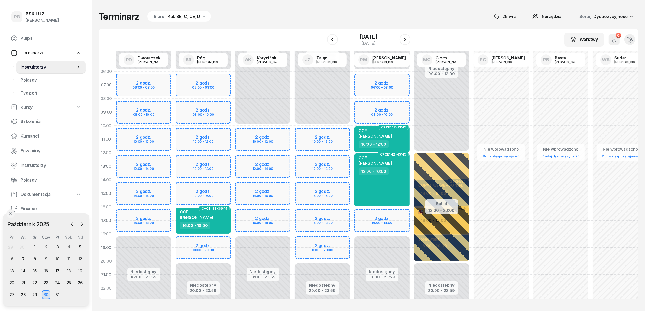
click at [250, 213] on div "Niedostępny 00:00 - 10:00 Niedostępny 18:00 - 23:59 2 godz. 10:00 - 12:00 2 god…" at bounding box center [263, 194] width 60 height 258
select select "16"
select select "18"
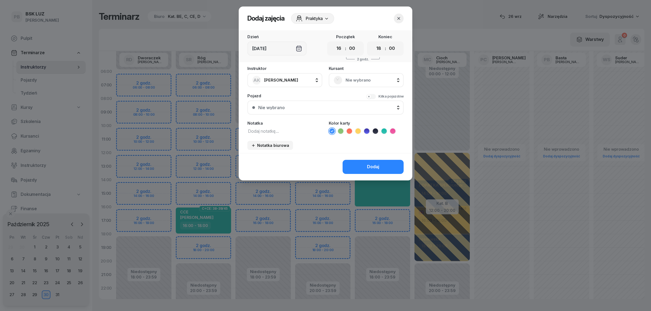
click at [353, 80] on span "Nie wybrano" at bounding box center [371, 80] width 53 height 7
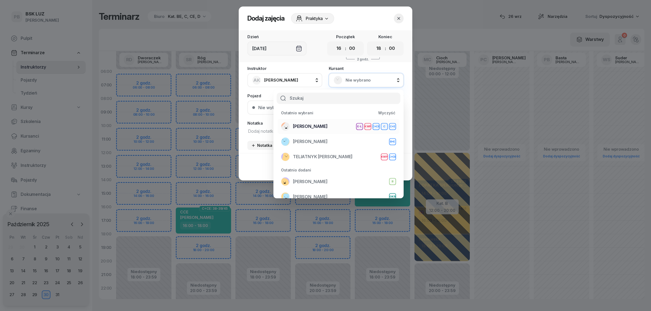
click at [327, 123] on span "[PERSON_NAME]" at bounding box center [310, 126] width 35 height 7
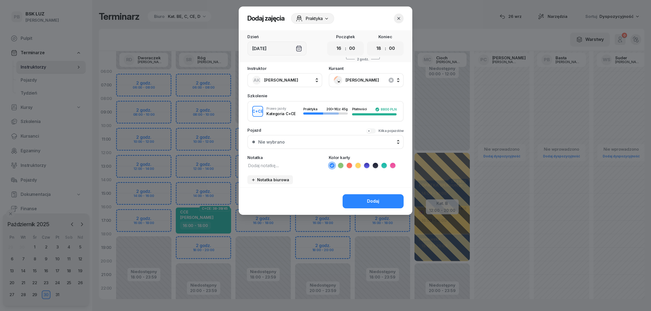
click at [272, 165] on textarea at bounding box center [284, 165] width 75 height 7
type textarea "CCE"
click at [384, 163] on icon at bounding box center [383, 165] width 5 height 5
click at [383, 197] on button "Dodaj" at bounding box center [372, 201] width 61 height 14
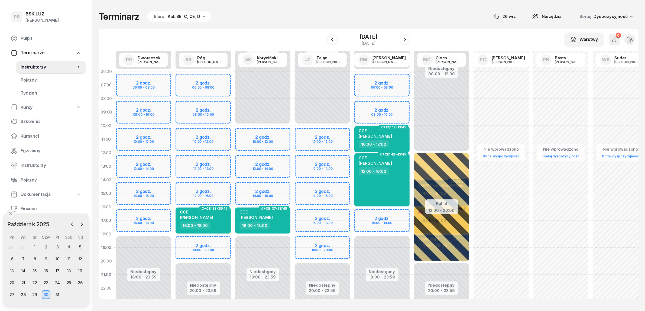
click at [281, 18] on div "Terminarz Biuro Kat. BE, C, CE, D [DATE] Narzędzia Sortuj Dyspozycyjność" at bounding box center [369, 16] width 540 height 11
click at [272, 210] on span "C+CE: 37-38/45" at bounding box center [274, 208] width 31 height 5
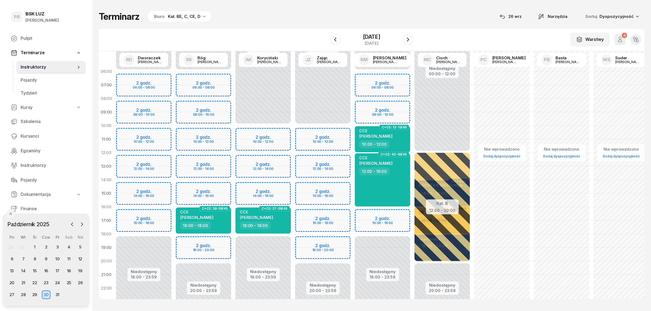
select select "16"
select select "18"
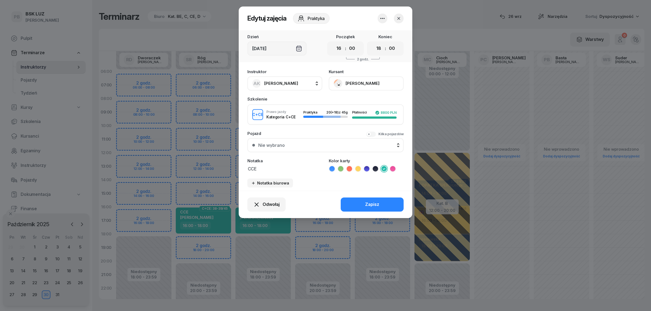
click at [361, 83] on button "[PERSON_NAME]" at bounding box center [366, 83] width 75 height 14
click at [359, 99] on link "Otwórz profil" at bounding box center [366, 102] width 72 height 14
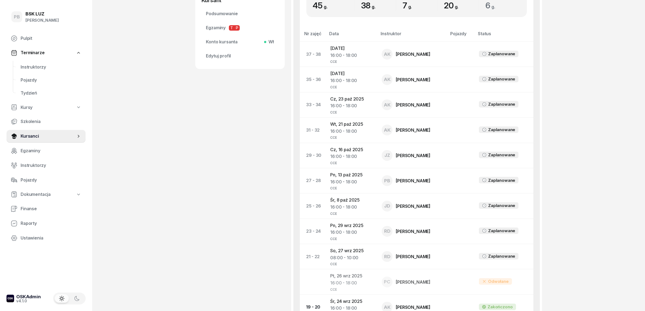
scroll to position [271, 0]
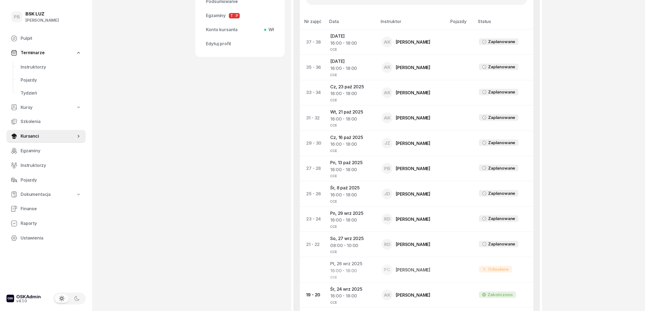
click at [209, 249] on div "[PERSON_NAME] etykiety... 513 488 303 [PERSON_NAME][EMAIL_ADDRESS][DOMAIN_NAME]…" at bounding box center [239, 187] width 89 height 860
click at [40, 62] on link "Instruktorzy" at bounding box center [50, 67] width 69 height 13
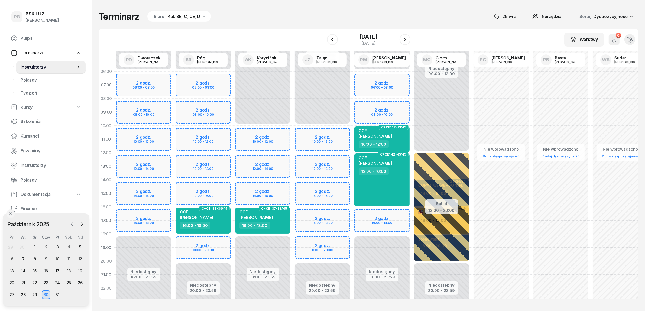
click at [73, 224] on icon "button" at bounding box center [71, 224] width 5 height 5
click at [54, 281] on div "26" at bounding box center [57, 283] width 9 height 9
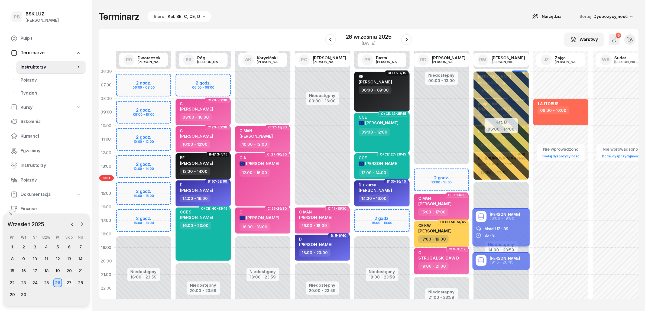
click at [71, 283] on div "27" at bounding box center [69, 283] width 9 height 9
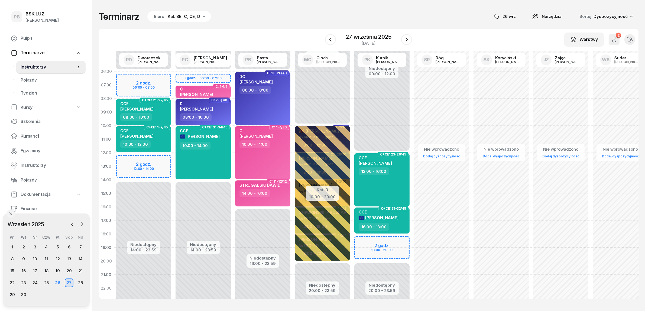
click at [210, 300] on div "Terminarz Biuro Kat. BE, C, CE, D [DATE] Narzędzia Sortuj Dyspozycyjność W Wybi…" at bounding box center [369, 155] width 540 height 310
click at [422, 28] on div "Terminarz Biuro Kat. BE, C, CE, D [DATE] Narzędzia Sortuj Dyspozycyjność W Wybi…" at bounding box center [369, 155] width 540 height 310
click at [57, 282] on div "26" at bounding box center [57, 283] width 9 height 9
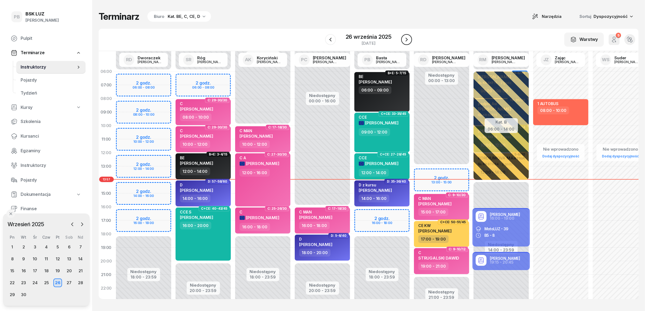
click at [405, 41] on icon "button" at bounding box center [407, 39] width 7 height 7
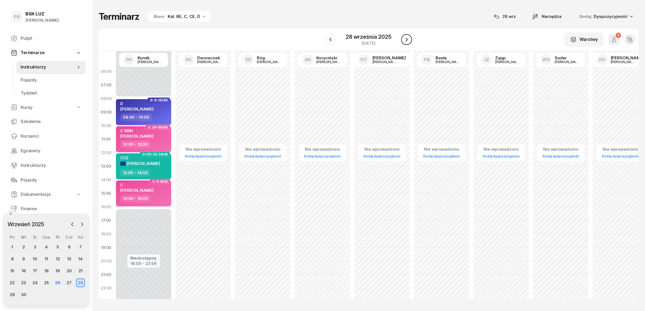
click at [405, 41] on icon "button" at bounding box center [407, 39] width 7 height 7
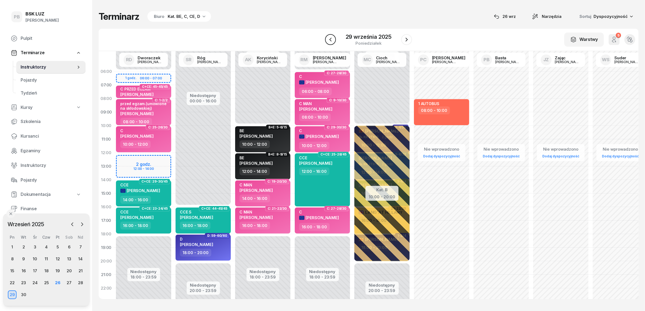
click at [334, 38] on icon "button" at bounding box center [330, 39] width 7 height 7
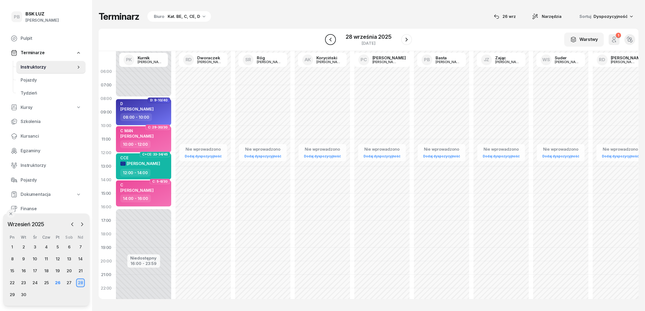
click at [334, 38] on icon "button" at bounding box center [330, 39] width 7 height 7
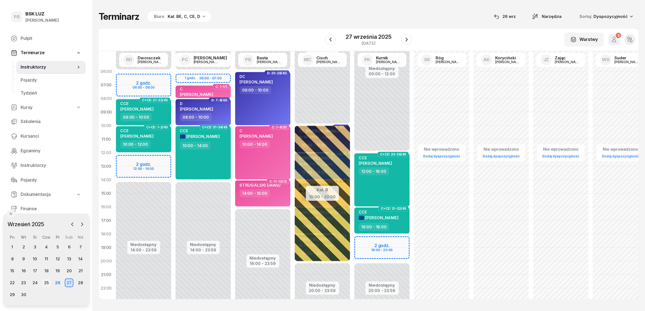
click at [46, 282] on div "25" at bounding box center [46, 283] width 9 height 9
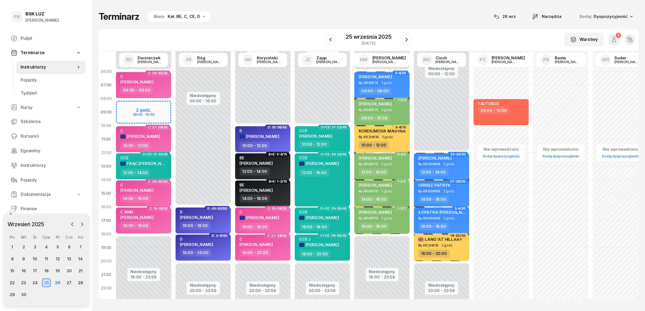
click at [66, 270] on div "20" at bounding box center [69, 271] width 9 height 9
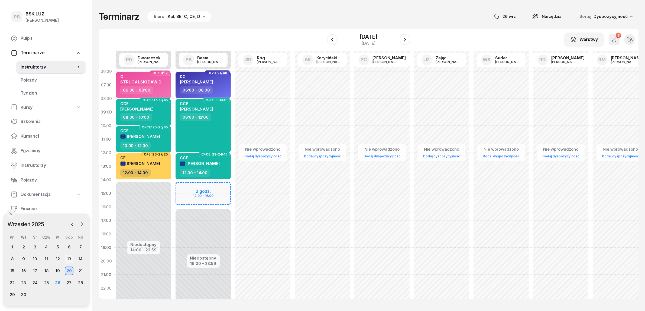
click at [70, 258] on div "13" at bounding box center [69, 259] width 9 height 9
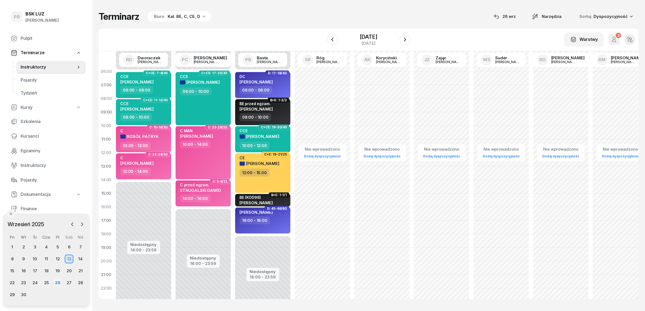
click at [57, 280] on div "26" at bounding box center [57, 283] width 9 height 9
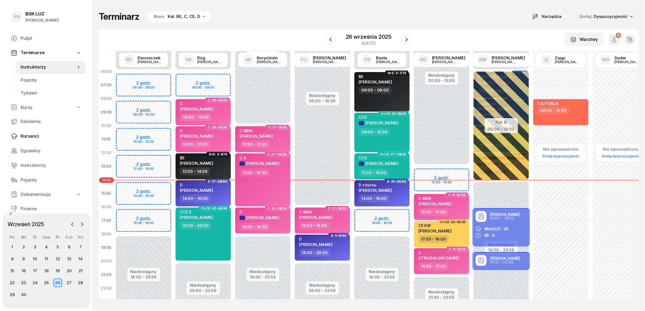
click at [24, 137] on span "Kursanci" at bounding box center [51, 136] width 61 height 7
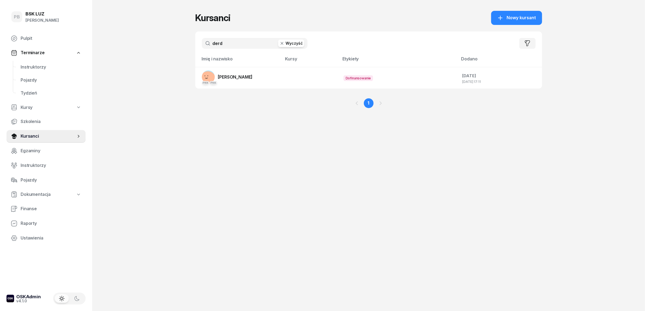
click at [235, 41] on input "derd" at bounding box center [255, 43] width 106 height 11
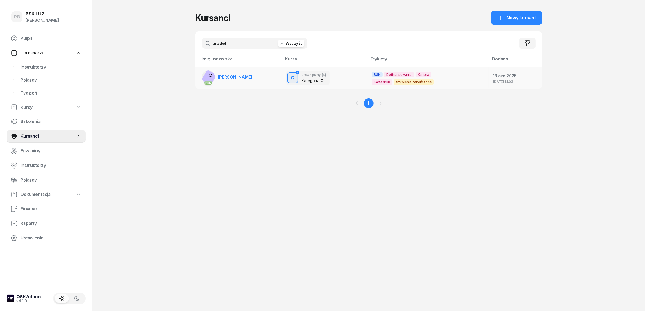
type input "pradel"
click at [236, 77] on span "[PERSON_NAME]" at bounding box center [235, 76] width 35 height 5
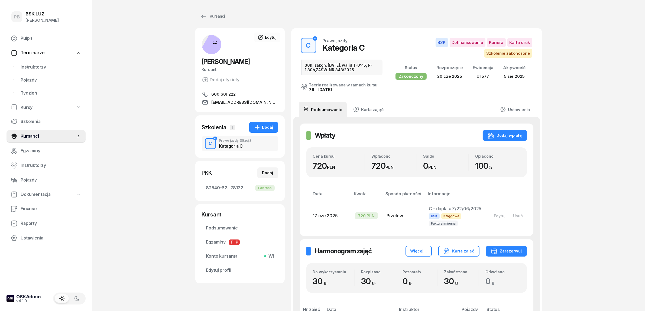
click at [27, 207] on span "Finanse" at bounding box center [51, 208] width 61 height 7
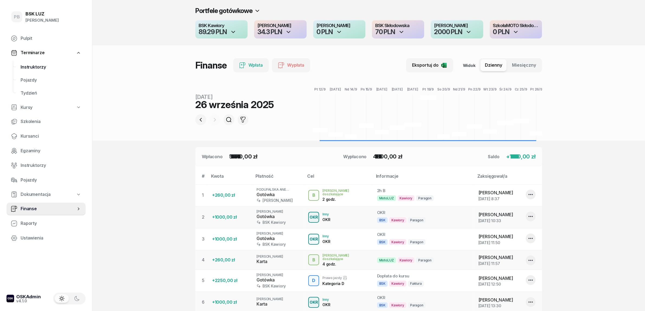
click at [40, 66] on span "Instruktorzy" at bounding box center [51, 67] width 61 height 7
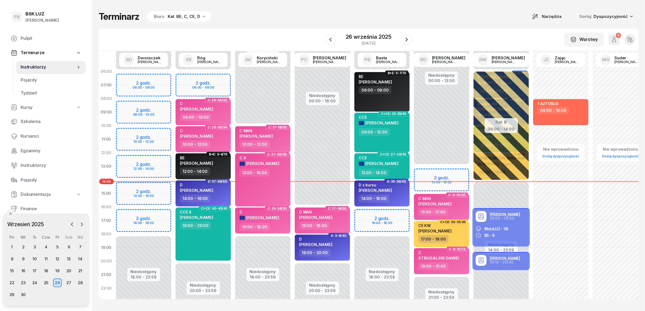
click at [260, 21] on div "Terminarz Biuro Kat. BE, C, CE, D Narzędzia Sortuj Dyspozycyjność" at bounding box center [369, 16] width 540 height 11
click at [9, 281] on div "22" at bounding box center [12, 283] width 9 height 9
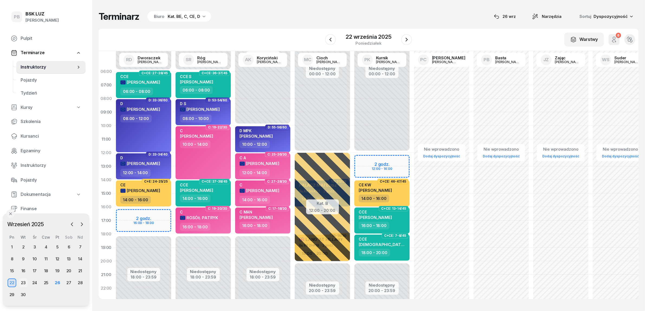
click at [21, 281] on div "23" at bounding box center [23, 283] width 9 height 9
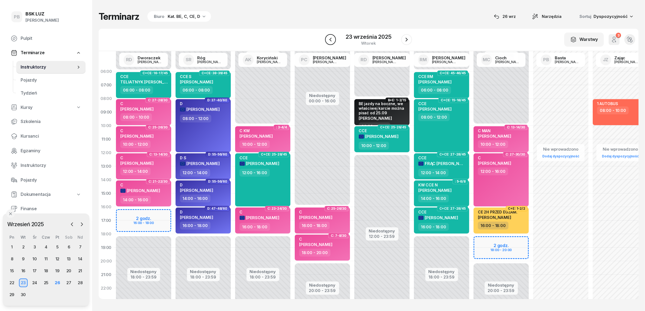
click at [333, 41] on icon "button" at bounding box center [330, 39] width 7 height 7
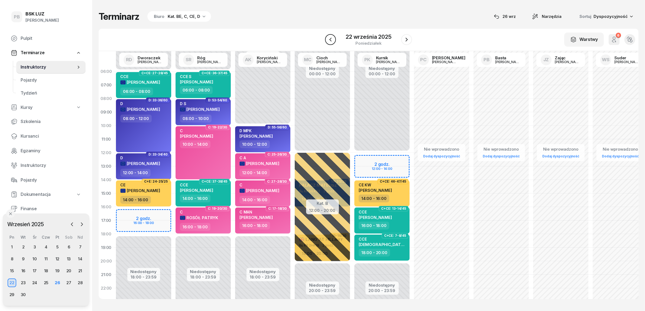
click at [333, 41] on icon "button" at bounding box center [330, 39] width 7 height 7
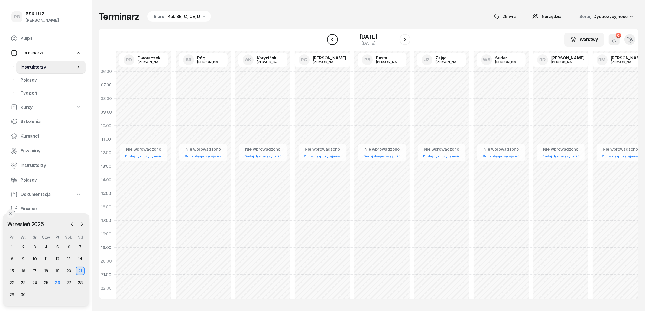
click at [333, 41] on icon "button" at bounding box center [332, 39] width 7 height 7
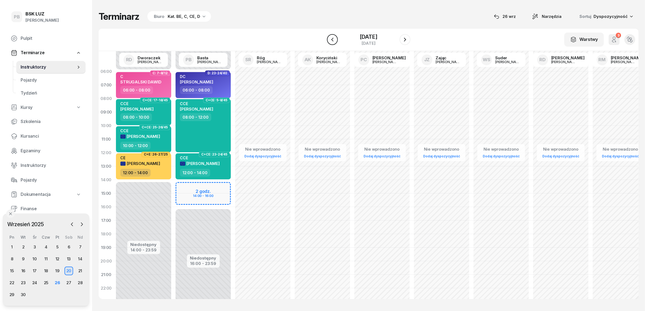
click at [333, 41] on icon "button" at bounding box center [332, 39] width 7 height 7
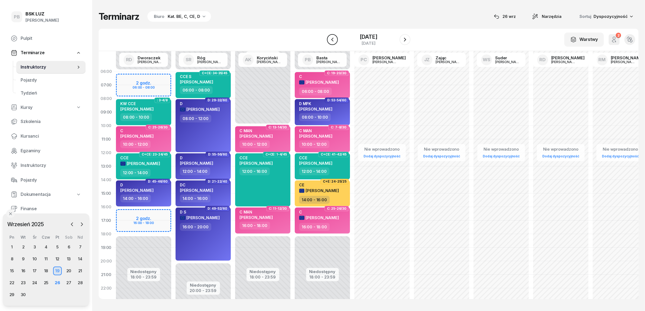
click at [333, 41] on icon "button" at bounding box center [332, 39] width 7 height 7
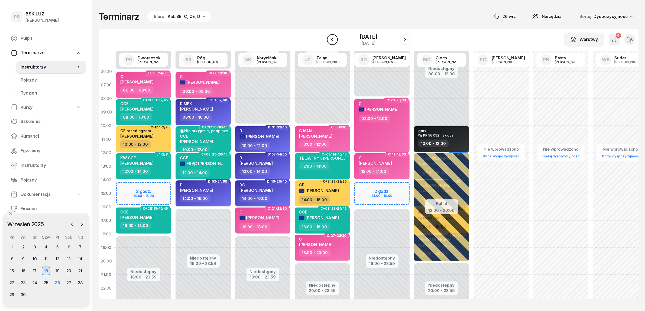
click at [333, 41] on icon "button" at bounding box center [332, 39] width 7 height 7
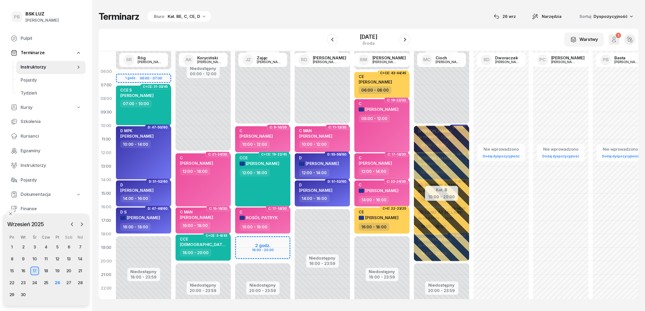
drag, startPoint x: 333, startPoint y: 41, endPoint x: 431, endPoint y: 37, distance: 98.2
click at [431, 37] on div "W Wybierz AK [PERSON_NAME] BP [PERSON_NAME] DP [PERSON_NAME] GS [PERSON_NAME] I…" at bounding box center [369, 40] width 540 height 22
click at [402, 38] on button "button" at bounding box center [405, 39] width 11 height 11
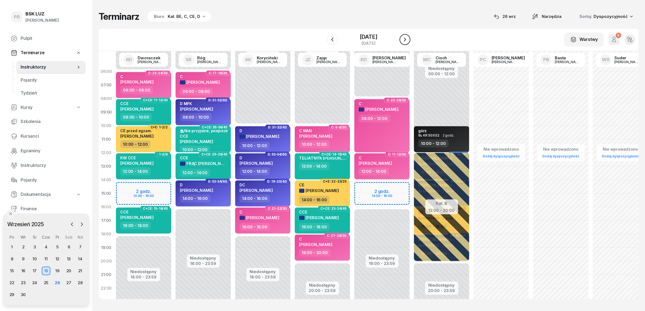
click at [402, 38] on button "button" at bounding box center [405, 39] width 11 height 11
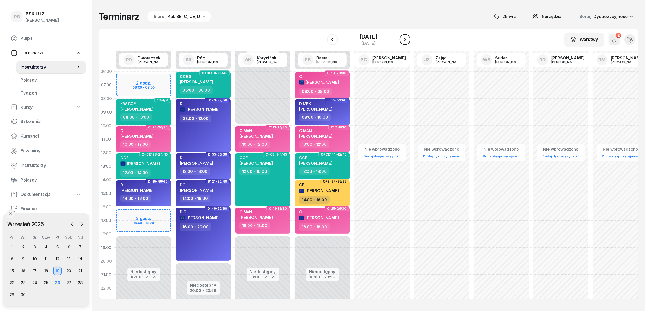
click at [402, 38] on button "button" at bounding box center [405, 39] width 11 height 11
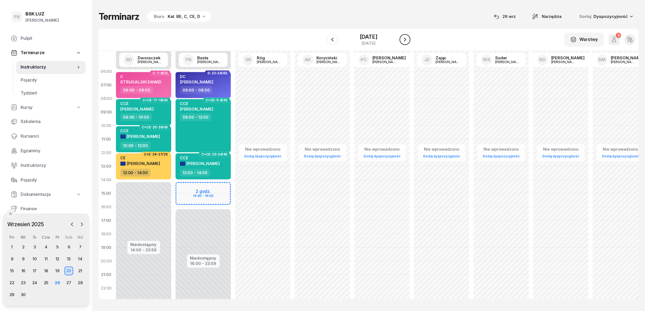
click at [402, 38] on button "button" at bounding box center [405, 39] width 11 height 11
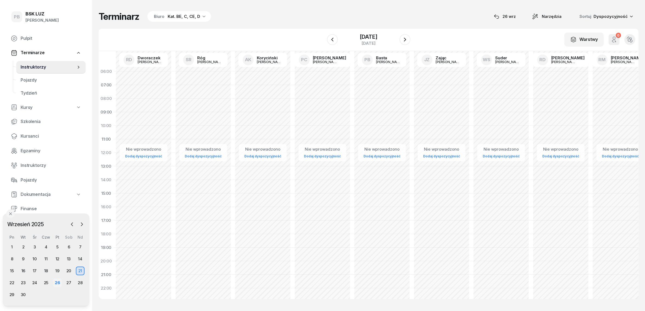
click at [56, 281] on div "26" at bounding box center [57, 283] width 9 height 9
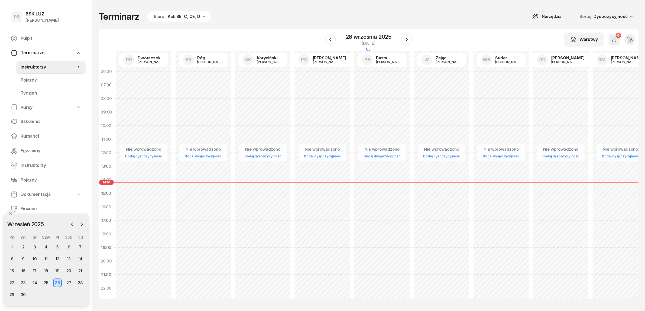
click at [56, 282] on div "26" at bounding box center [57, 283] width 9 height 9
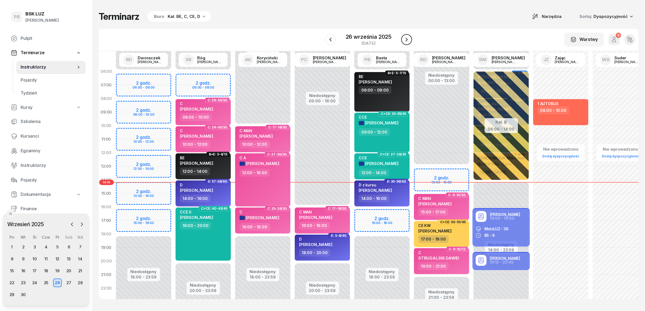
click at [411, 41] on button "button" at bounding box center [406, 39] width 11 height 11
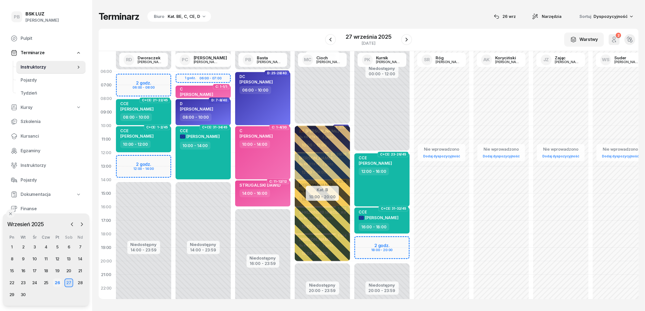
click at [56, 281] on div "26" at bounding box center [57, 283] width 9 height 9
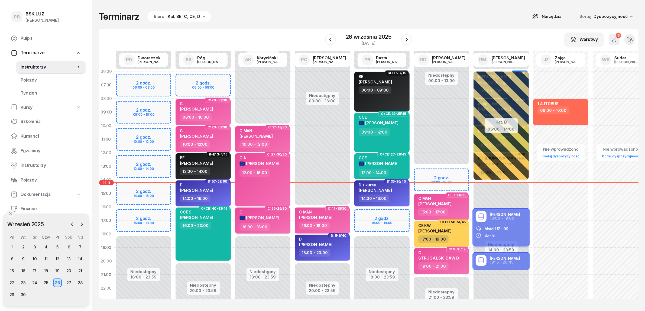
click at [283, 224] on div "16:00 - 18:00" at bounding box center [264, 227] width 48 height 8
select select "16"
select select "18"
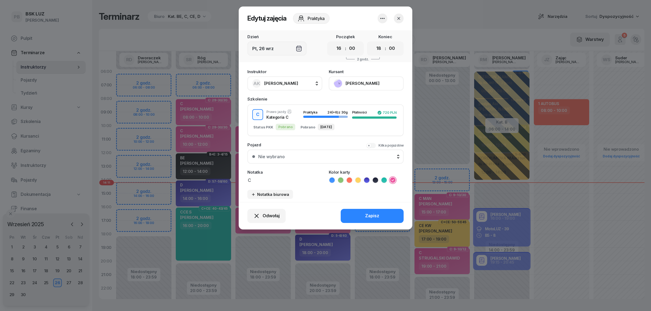
click at [399, 14] on button "button" at bounding box center [399, 19] width 10 height 10
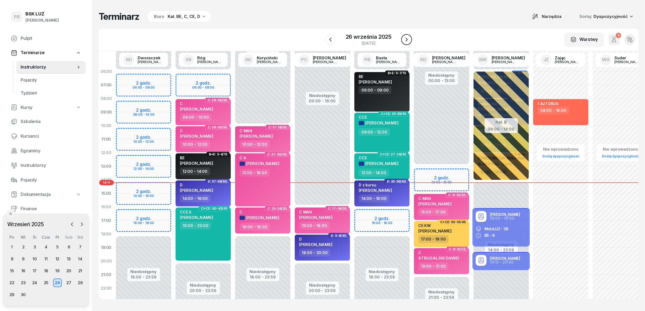
click at [406, 37] on icon "button" at bounding box center [407, 39] width 7 height 7
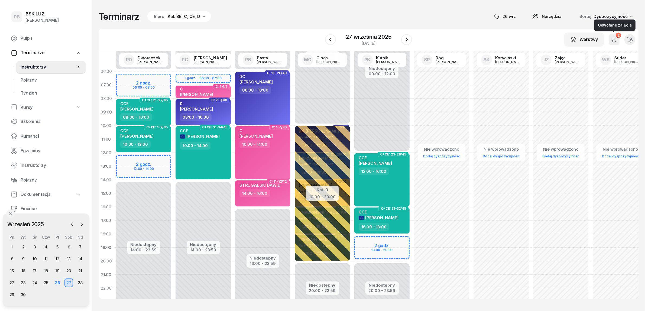
click at [614, 38] on icon "button" at bounding box center [614, 39] width 7 height 7
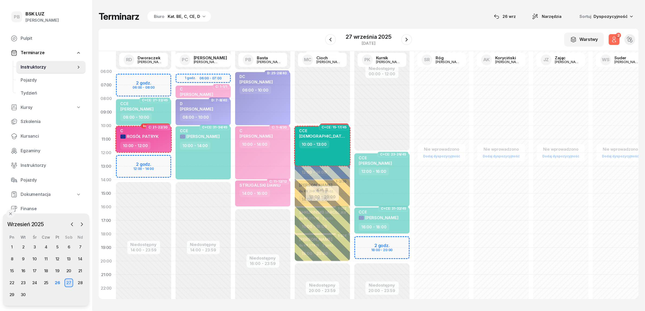
click at [614, 38] on icon "button" at bounding box center [614, 39] width 7 height 7
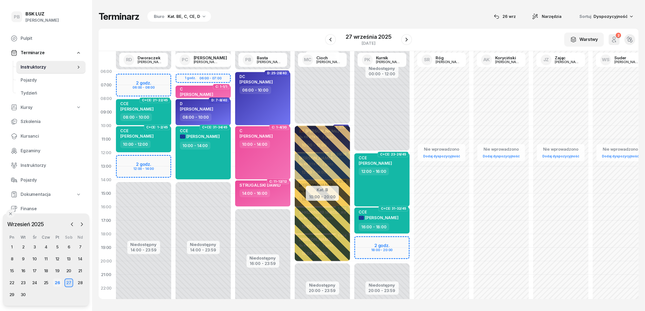
click at [54, 281] on div "26" at bounding box center [57, 283] width 9 height 9
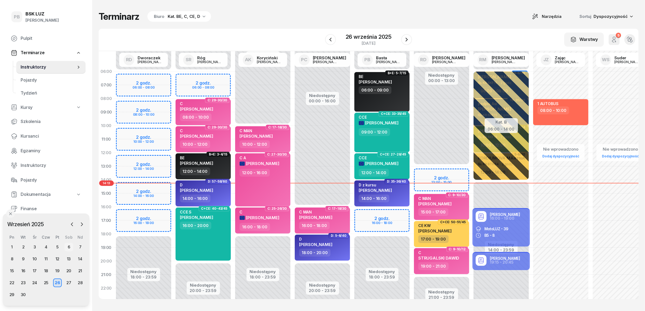
click at [70, 249] on div "6" at bounding box center [69, 247] width 9 height 9
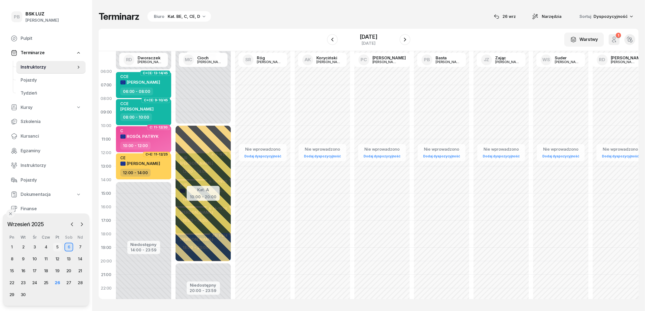
click at [59, 246] on div "5" at bounding box center [57, 247] width 9 height 9
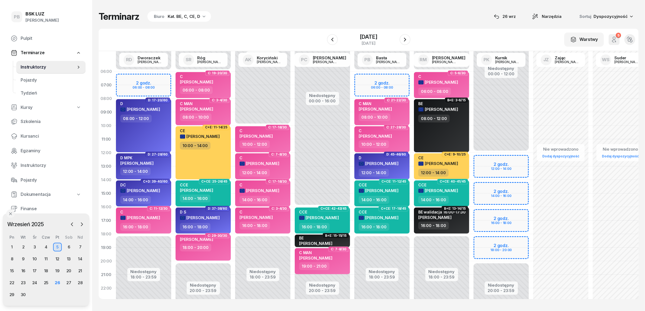
click at [308, 27] on div "Terminarz Biuro Kat. BE, C, CE, D [DATE] Narzędzia Sortuj Dyspozycyjność W Wybi…" at bounding box center [369, 155] width 540 height 310
click at [292, 12] on div "Terminarz Biuro Kat. BE, C, CE, D [DATE] Narzędzia Sortuj Dyspozycyjność" at bounding box center [369, 16] width 540 height 11
click at [382, 9] on div "Terminarz Biuro Kat. BE, C, CE, D [DATE] Narzędzia Sortuj Dyspozycyjność W Wybi…" at bounding box center [369, 155] width 540 height 310
click at [451, 5] on div "Terminarz Biuro Kat. BE, C, CE, D [DATE] Narzędzia Sortuj Dyspozycyjność W Wybi…" at bounding box center [369, 155] width 540 height 310
click at [295, 24] on div "Terminarz Biuro Kat. BE, C, CE, D [DATE] Narzędzia Sortuj Dyspozycyjność W Wybi…" at bounding box center [369, 155] width 540 height 310
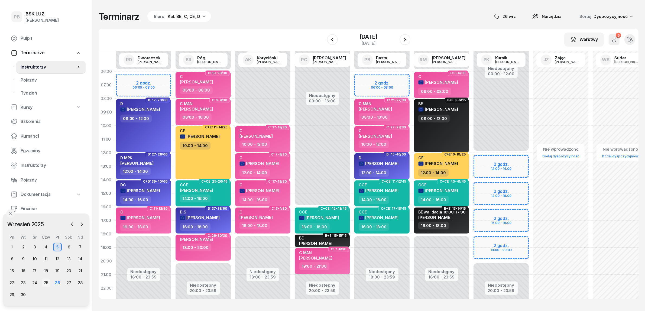
click at [45, 282] on div "25" at bounding box center [46, 283] width 9 height 9
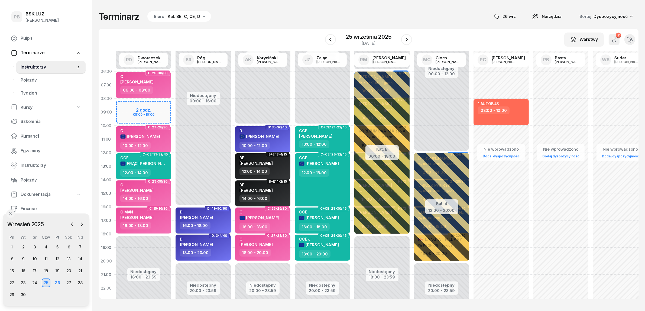
click at [195, 217] on span "[PERSON_NAME]" at bounding box center [196, 217] width 33 height 5
select select "16"
select select "18"
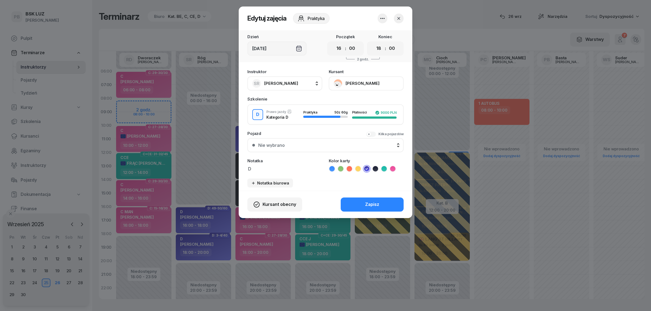
click at [361, 84] on button "[PERSON_NAME]" at bounding box center [366, 83] width 75 height 14
click at [363, 99] on link "Otwórz profil" at bounding box center [366, 102] width 72 height 14
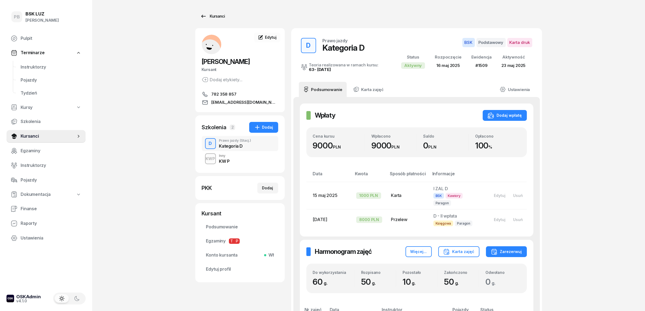
click at [214, 18] on div "Kursanci" at bounding box center [212, 16] width 25 height 7
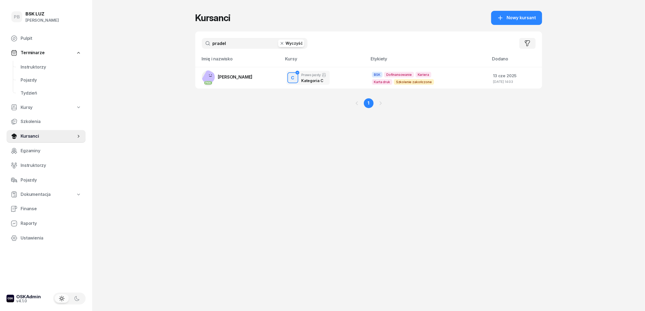
click at [243, 42] on input "pradel" at bounding box center [255, 43] width 106 height 11
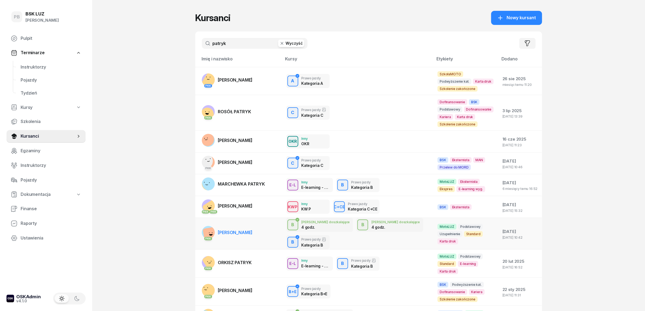
scroll to position [34, 0]
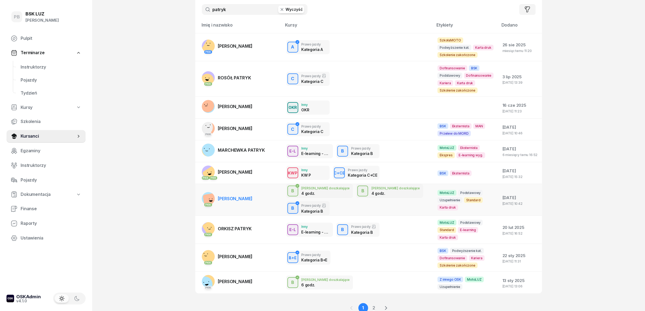
type input "patryk"
click at [253, 196] on span "[PERSON_NAME]" at bounding box center [235, 198] width 35 height 5
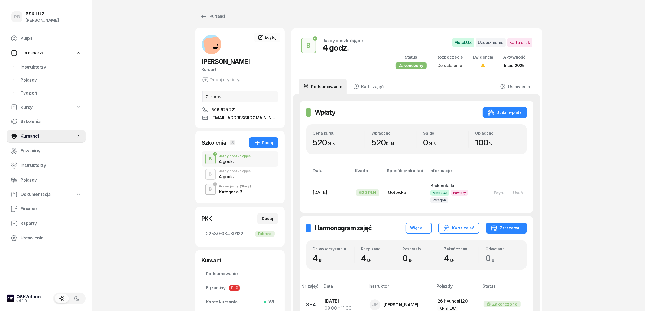
click at [238, 172] on div "Jazdy doszkalające" at bounding box center [235, 171] width 32 height 3
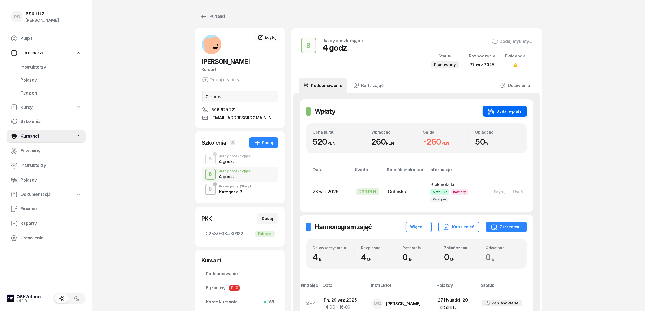
click at [512, 111] on div "Dodaj wpłatę" at bounding box center [505, 111] width 34 height 7
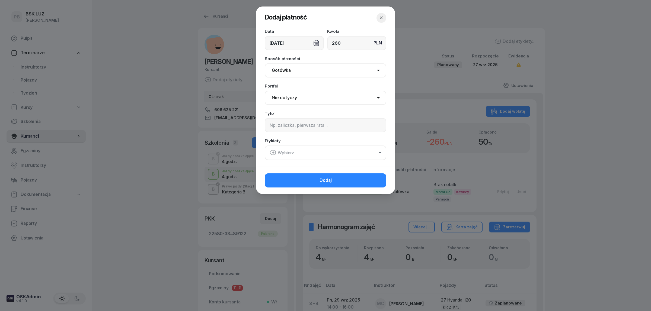
type input "260"
click at [364, 71] on select "Gotówka Karta Przelew Płatności online BLIK" at bounding box center [325, 70] width 121 height 14
click at [265, 63] on select "Gotówka Karta Przelew Płatności online BLIK" at bounding box center [325, 70] width 121 height 14
click at [306, 99] on select "Nie dotyczy BSK Kawiory MotoLUZ Kawiory SzkołaMOTO Kawiory BSK Skłodowska MotoL…" at bounding box center [325, 98] width 121 height 14
select select "67eb9ff40a04ba7908a5e502"
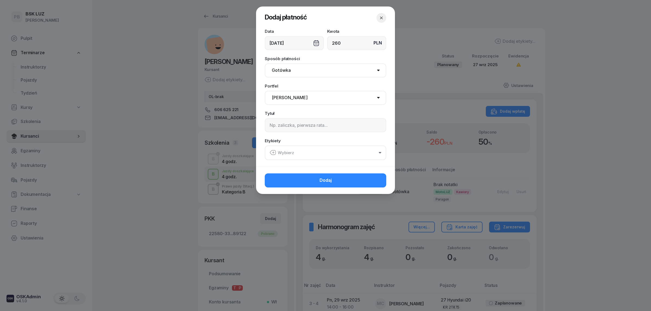
click at [265, 91] on select "Nie dotyczy BSK Kawiory MotoLUZ Kawiory SzkołaMOTO Kawiory BSK Skłodowska MotoL…" at bounding box center [325, 98] width 121 height 14
click at [305, 126] on input at bounding box center [325, 125] width 121 height 14
type input "2h B"
click at [301, 153] on button "Wybierz" at bounding box center [325, 153] width 121 height 15
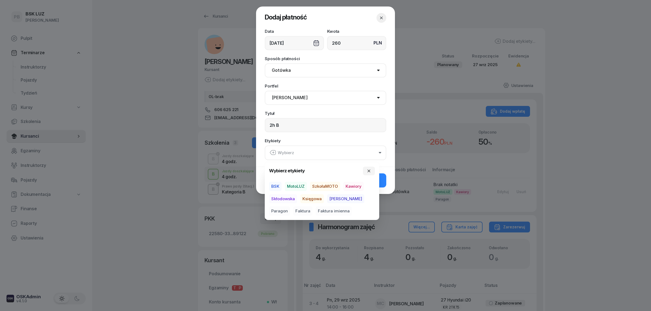
click at [292, 186] on span "MotoLUZ" at bounding box center [296, 186] width 22 height 9
click at [354, 186] on span "Kawiory" at bounding box center [353, 186] width 20 height 9
click at [290, 207] on span "Paragon" at bounding box center [279, 211] width 21 height 9
click at [381, 180] on button "Dodaj" at bounding box center [325, 180] width 121 height 14
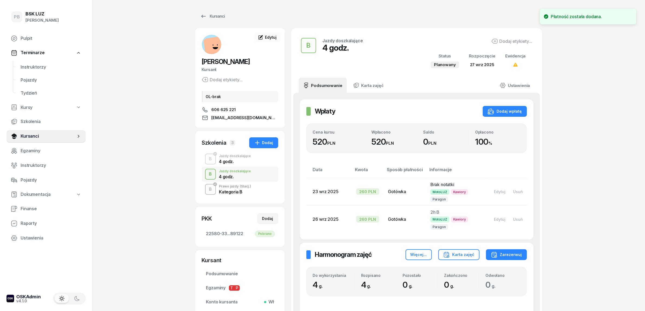
click at [604, 178] on div "PB BSK [PERSON_NAME] Terminarze Instruktorzy Pojazdy Tydzień Kursy Szkolenia Ku…" at bounding box center [322, 215] width 645 height 431
click at [29, 209] on span "Finanse" at bounding box center [51, 208] width 61 height 7
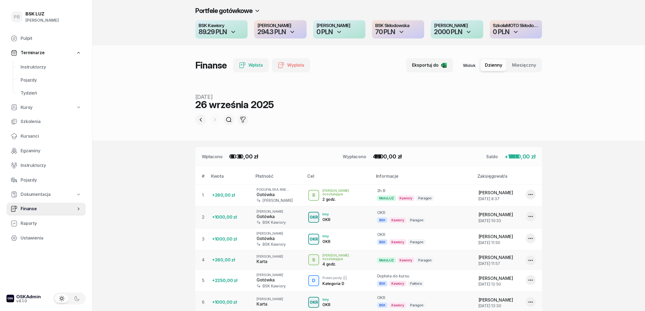
click at [132, 130] on header "Portfele gotówkowe BSK Kawiory 89.29 PLN MotoLUZ Kawiory 294.3 PLN SzkołaMOTO K…" at bounding box center [368, 70] width 553 height 141
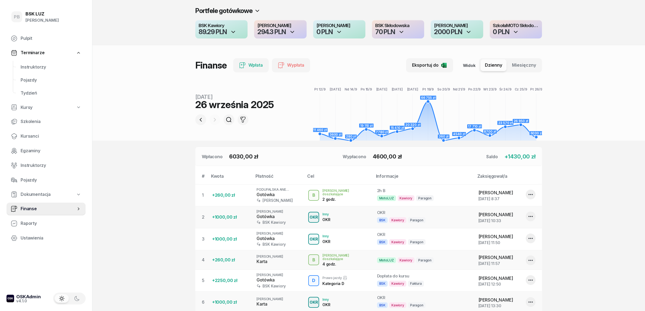
click at [99, 246] on section "Portfele gotówkowe BSK Kawiory 89.29 PLN MotoLUZ Kawiory 294.3 PLN SzkołaMOTO K…" at bounding box center [368, 227] width 553 height 454
click at [84, 246] on div "PB BSK [PERSON_NAME] Terminarze Instruktorzy Pojazdy Tydzień Kursy Szkolenia Ku…" at bounding box center [46, 155] width 92 height 311
click at [41, 68] on span "Instruktorzy" at bounding box center [51, 67] width 61 height 7
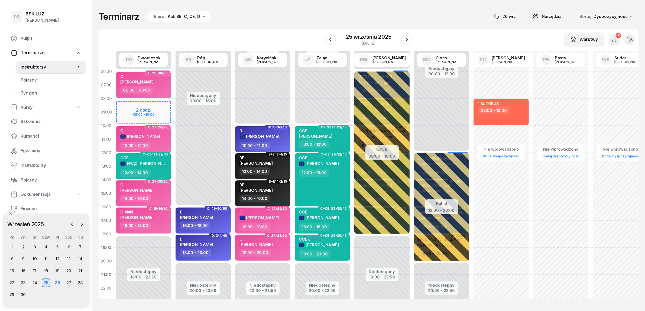
click at [57, 277] on div "1 2 3 4 5 6 7 8 9 10 11 12 13 14 15 16 17 18 19 20 21 22 23 24 25 26 27 28 29 30" at bounding box center [46, 271] width 80 height 56
click at [56, 281] on div "26" at bounding box center [57, 283] width 9 height 9
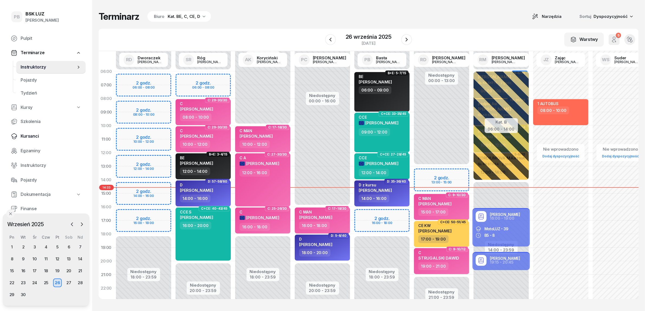
click at [31, 132] on link "Kursanci" at bounding box center [46, 136] width 79 height 13
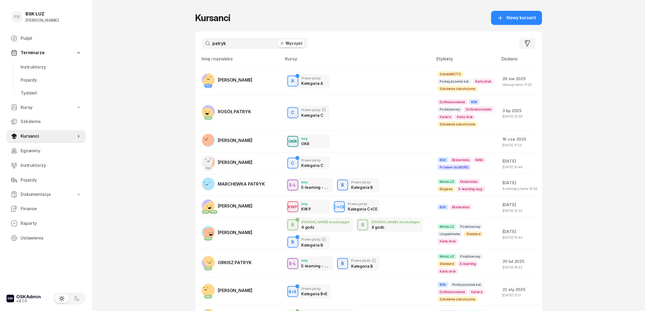
click at [247, 45] on input "patryk" at bounding box center [255, 43] width 106 height 11
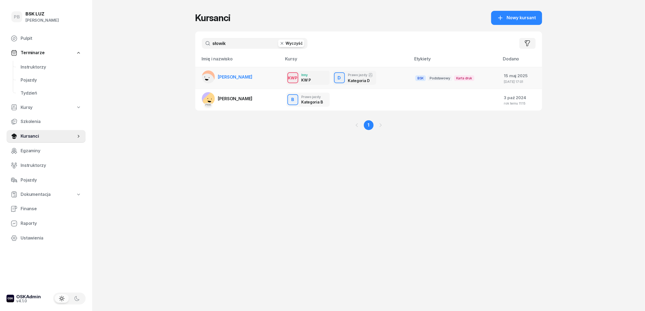
type input "słowik"
click at [242, 76] on span "[PERSON_NAME]" at bounding box center [235, 76] width 35 height 5
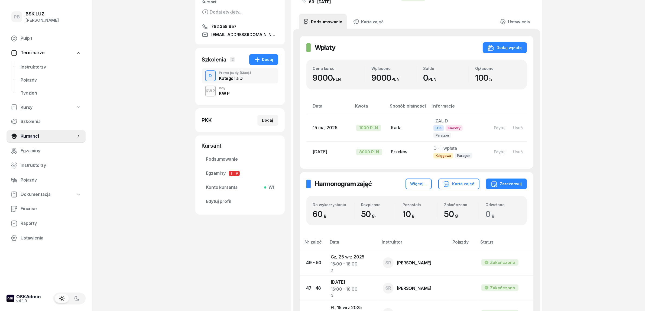
scroll to position [34, 0]
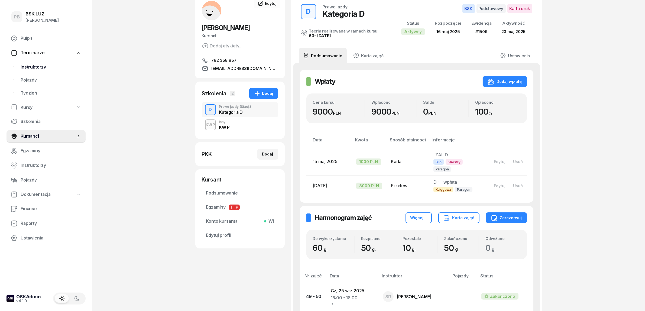
click at [37, 69] on span "Instruktorzy" at bounding box center [51, 67] width 61 height 7
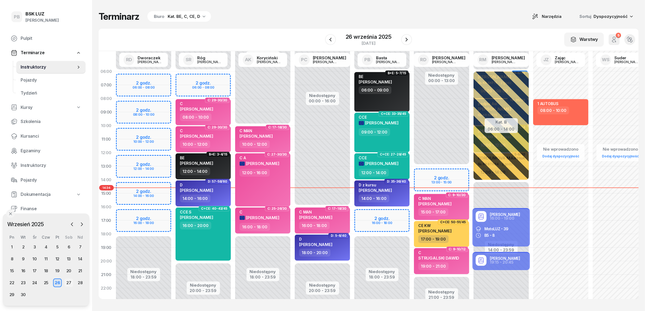
click at [70, 281] on div "27" at bounding box center [69, 283] width 9 height 9
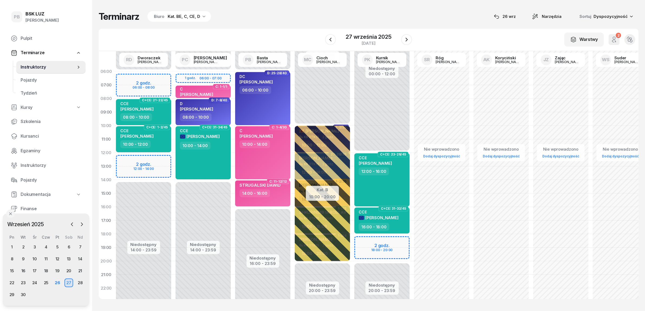
click at [139, 159] on div "Niedostępny 00:00 - 06:00 Niedostępny 14:00 - 23:59 2 godz. 06:00 - 08:00 2 god…" at bounding box center [144, 194] width 60 height 258
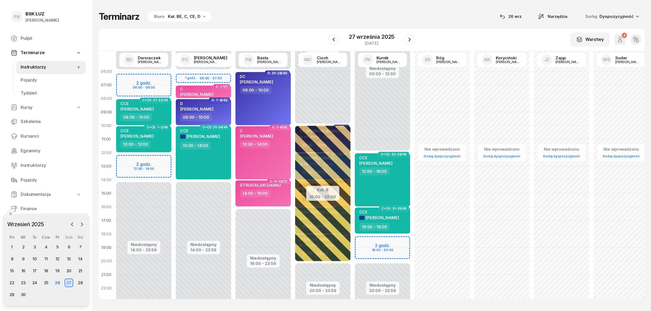
select select "12"
select select "14"
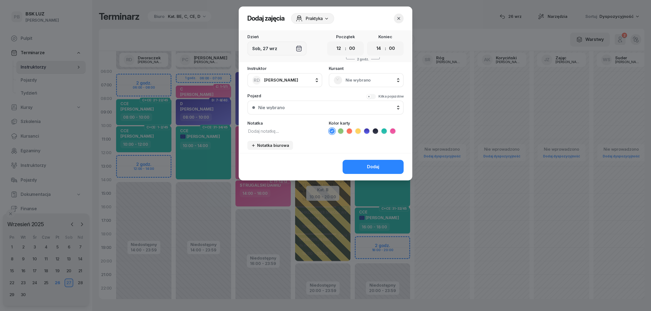
click at [365, 78] on span "Nie wybrano" at bounding box center [371, 80] width 53 height 7
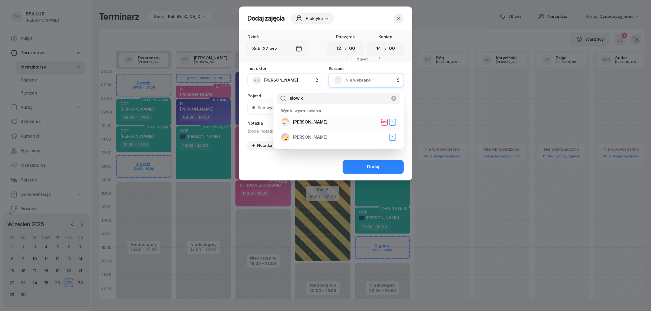
type input "słowik"
click at [331, 122] on div "[PERSON_NAME] D" at bounding box center [338, 122] width 115 height 9
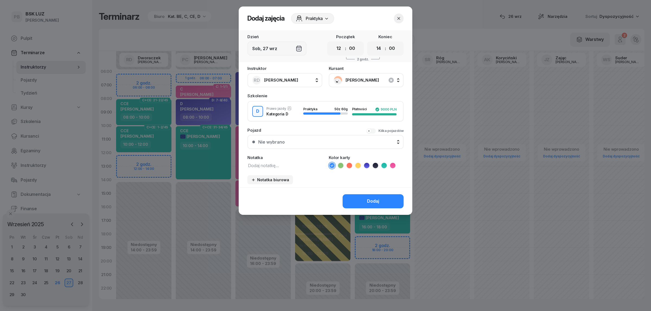
click at [289, 162] on textarea at bounding box center [284, 165] width 75 height 7
type textarea "D"
click at [369, 165] on li at bounding box center [366, 165] width 7 height 7
click at [362, 199] on button "Dodaj" at bounding box center [372, 201] width 61 height 14
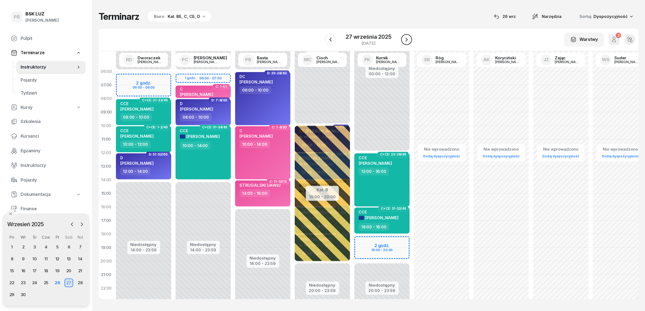
click at [405, 37] on icon "button" at bounding box center [407, 39] width 7 height 7
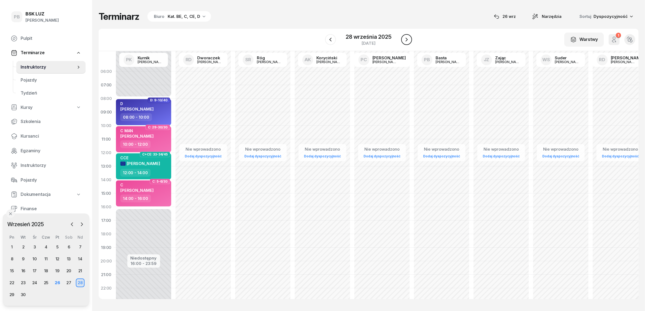
click at [405, 37] on icon "button" at bounding box center [407, 39] width 7 height 7
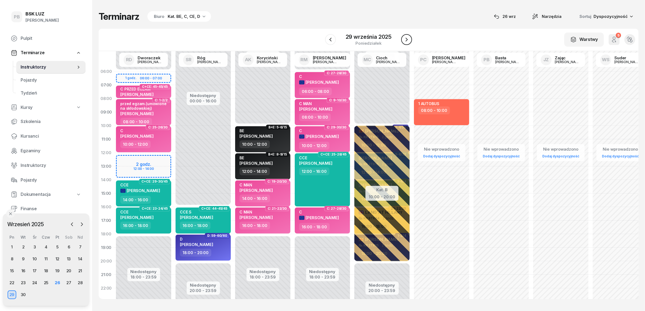
click at [405, 37] on icon "button" at bounding box center [407, 39] width 7 height 7
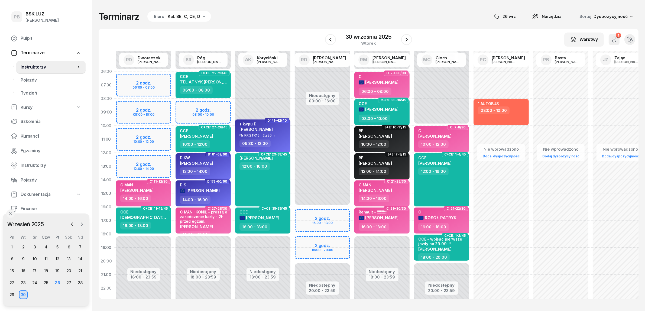
click at [80, 222] on icon "button" at bounding box center [81, 224] width 5 height 5
click at [12, 260] on div "6" at bounding box center [12, 259] width 9 height 9
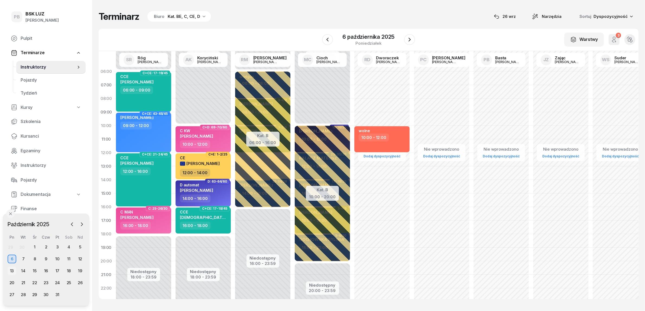
click at [10, 271] on div "13" at bounding box center [12, 271] width 9 height 9
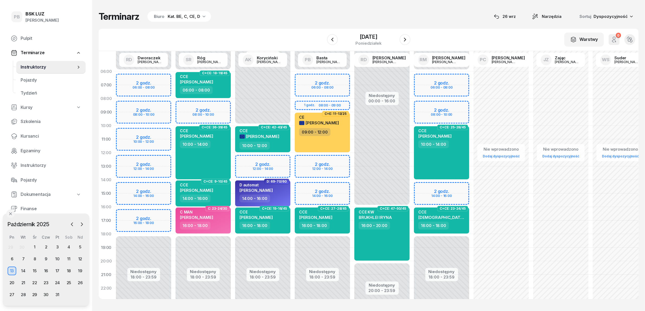
click at [180, 12] on div "Biuro Kat. BE, C, CE, D" at bounding box center [179, 16] width 64 height 11
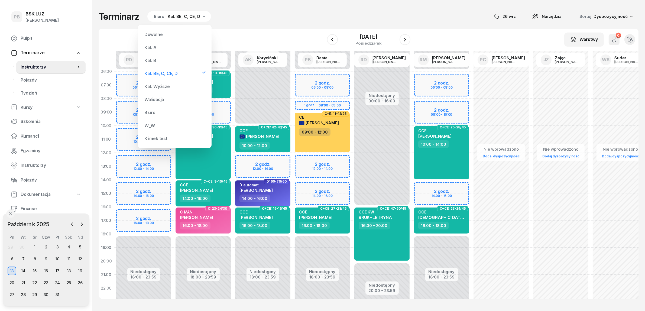
click at [164, 60] on div "Kat. B" at bounding box center [174, 60] width 65 height 11
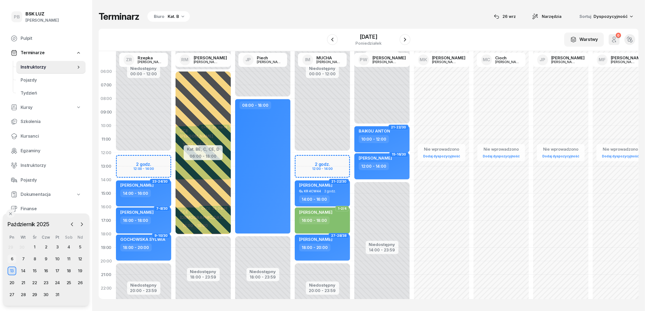
click at [12, 259] on div "6" at bounding box center [12, 259] width 9 height 9
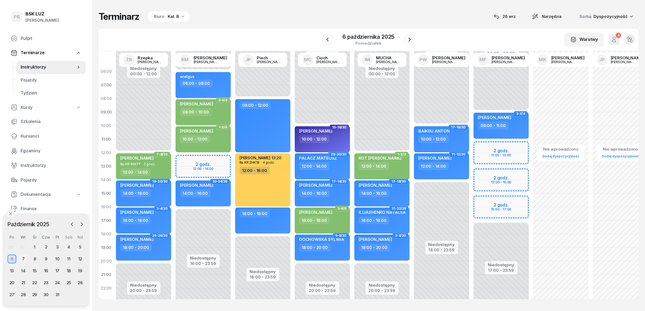
click at [26, 260] on div "7" at bounding box center [23, 259] width 9 height 9
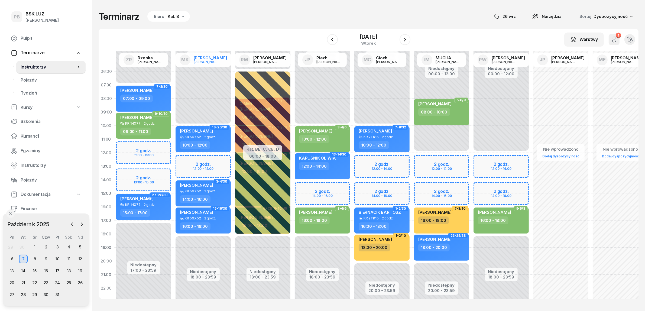
click at [213, 57] on div "[PERSON_NAME]" at bounding box center [210, 58] width 33 height 4
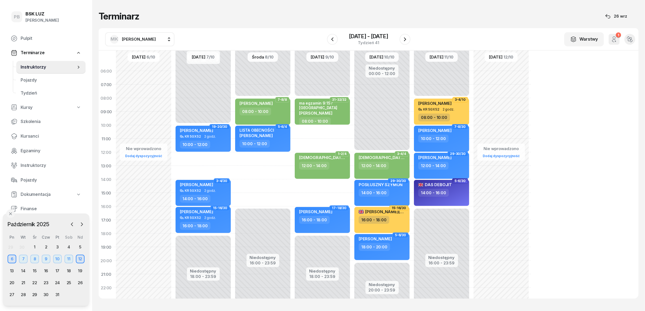
click at [37, 69] on span "Instruktorzy" at bounding box center [48, 67] width 55 height 7
click at [215, 10] on div "Terminarz [DATE] MK [PERSON_NAME] AK [PERSON_NAME] BP [PERSON_NAME] DP [PERSON_…" at bounding box center [369, 155] width 540 height 310
click at [33, 134] on span "Kursanci" at bounding box center [51, 136] width 61 height 7
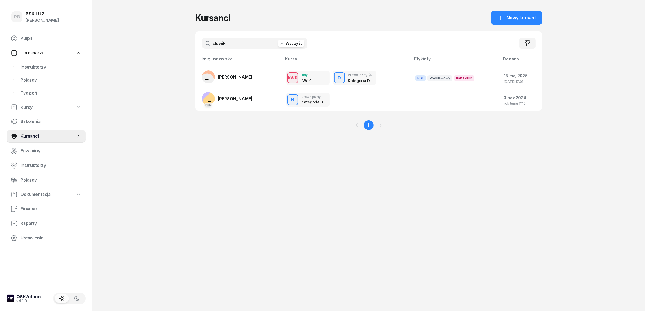
click at [287, 43] on button "Wyczyść" at bounding box center [291, 44] width 26 height 8
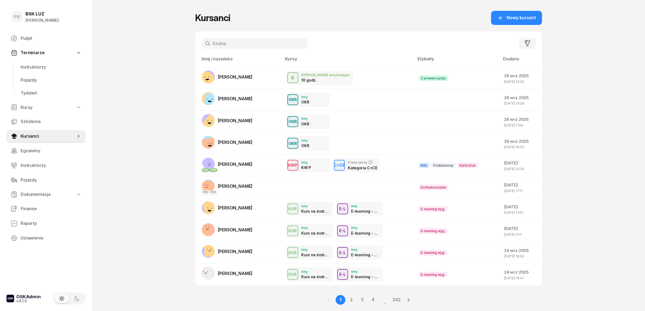
click at [153, 66] on div "PB BSK [PERSON_NAME] Terminarze Instruktorzy Pojazdy Tydzień Kursy Szkolenia Ku…" at bounding box center [322, 163] width 645 height 326
click at [12, 71] on div "Instruktorzy Pojazdy Tydzień" at bounding box center [46, 80] width 79 height 39
click at [377, 23] on div "Kursanci Nowy kursant" at bounding box center [368, 18] width 347 height 14
click at [574, 211] on div "PB BSK [PERSON_NAME] Terminarze Instruktorzy Pojazdy Tydzień Kursy Szkolenia Ku…" at bounding box center [322, 163] width 645 height 326
click at [37, 66] on span "Instruktorzy" at bounding box center [51, 67] width 61 height 7
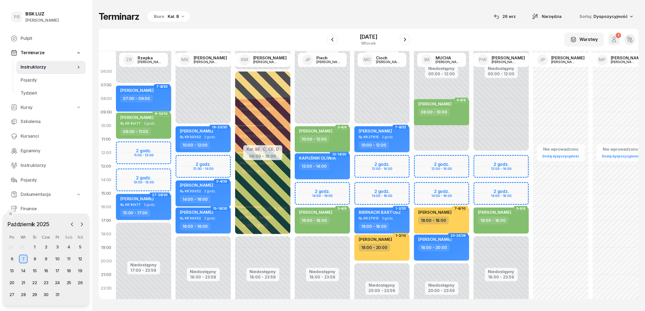
click at [174, 21] on div "Biuro Kat. B" at bounding box center [168, 16] width 43 height 11
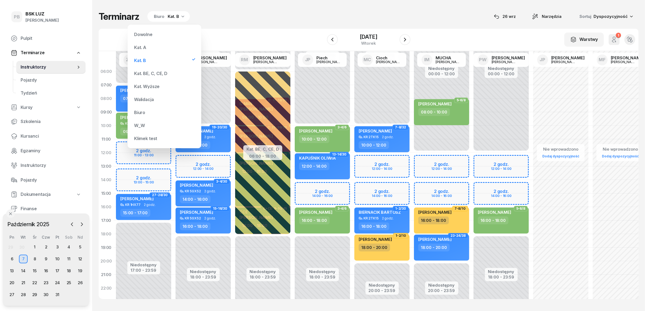
click at [153, 72] on div "Kat. BE, C, CE, D" at bounding box center [150, 73] width 33 height 4
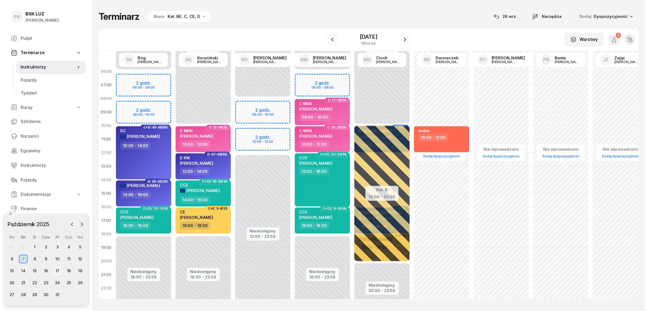
click at [73, 226] on icon "button" at bounding box center [71, 224] width 5 height 5
click at [69, 282] on div "27" at bounding box center [69, 283] width 9 height 9
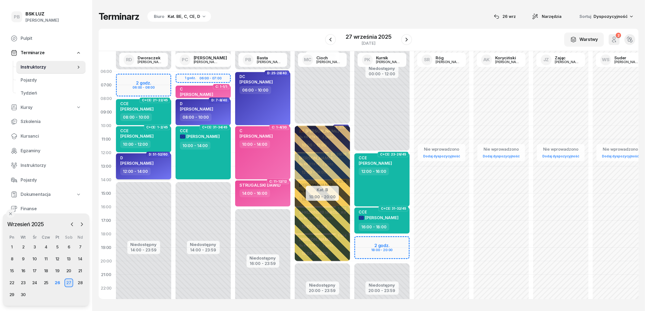
click at [144, 156] on div "D" at bounding box center [136, 158] width 33 height 5
select select "12"
select select "14"
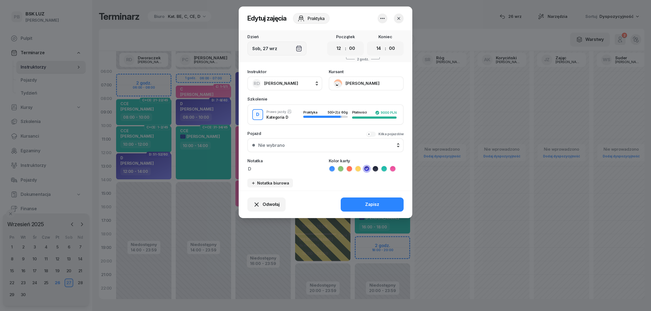
click at [355, 83] on button "[PERSON_NAME]" at bounding box center [366, 83] width 75 height 14
click at [354, 100] on div "Otwórz profil" at bounding box center [346, 101] width 26 height 7
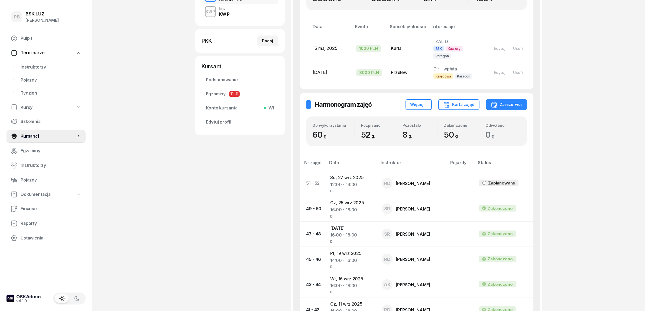
scroll to position [169, 0]
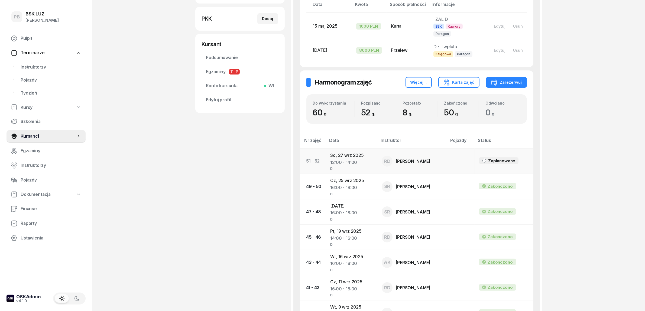
click at [353, 149] on td "[DATE] 12:00 - 14:00 D" at bounding box center [352, 161] width 52 height 25
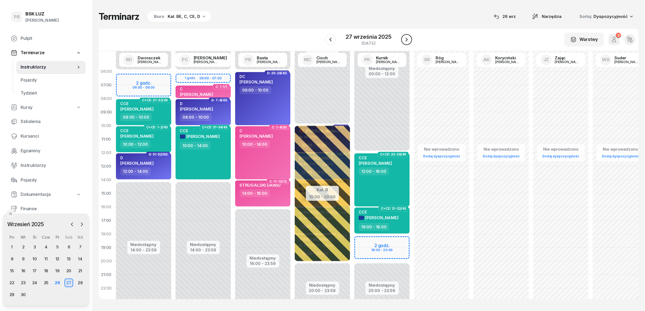
click at [407, 40] on icon "button" at bounding box center [407, 40] width 2 height 4
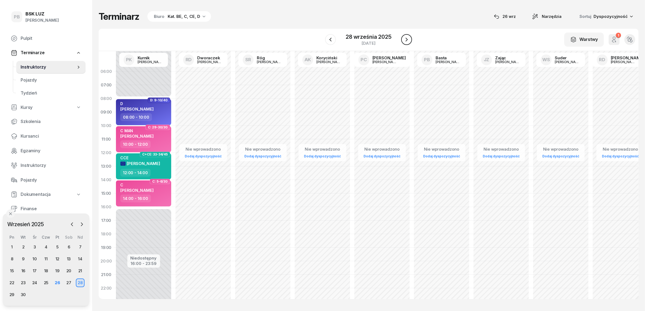
click at [407, 40] on icon "button" at bounding box center [407, 39] width 7 height 7
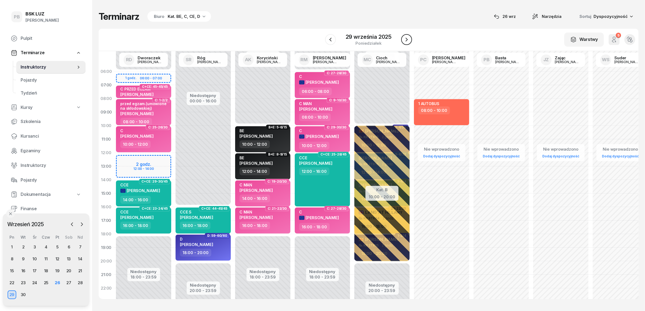
click at [407, 40] on icon "button" at bounding box center [407, 39] width 7 height 7
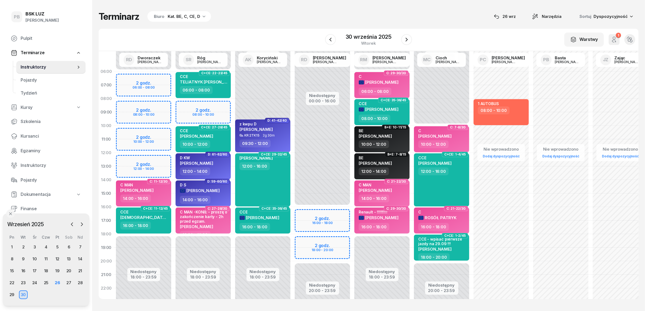
click at [328, 212] on div "Niedostępny 00:00 - 16:00 Niedostępny 20:00 - 23:59 2 godz. 16:00 - 18:00 2 god…" at bounding box center [323, 194] width 60 height 258
select select "16"
select select "18"
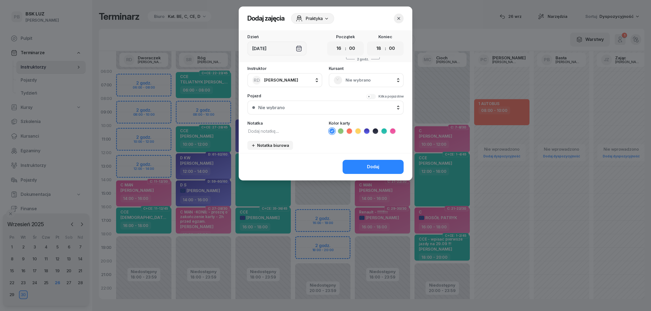
click at [365, 78] on span "Nie wybrano" at bounding box center [371, 80] width 53 height 7
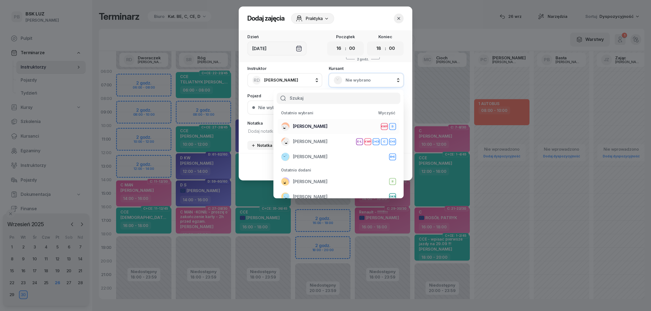
click at [326, 125] on div "[PERSON_NAME] D" at bounding box center [338, 126] width 115 height 9
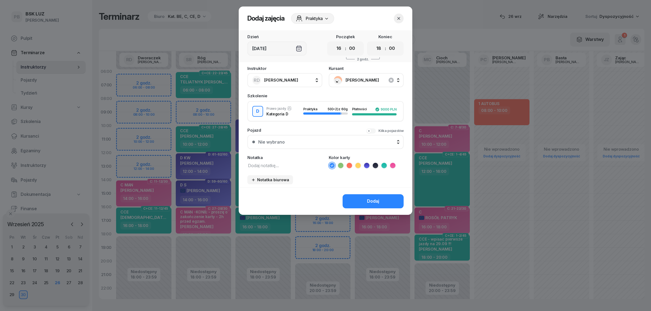
click at [294, 165] on textarea at bounding box center [284, 165] width 75 height 7
type textarea "D"
click at [366, 164] on icon at bounding box center [366, 165] width 5 height 5
click at [369, 201] on div "Dodaj" at bounding box center [373, 201] width 12 height 7
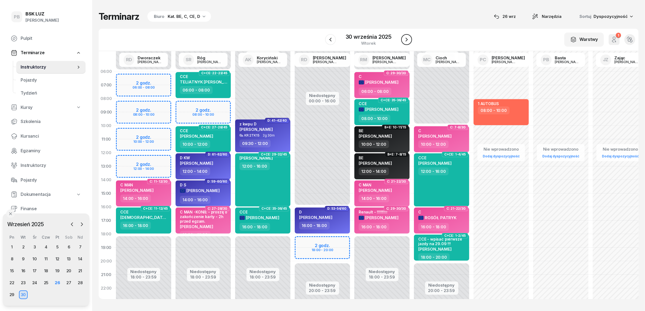
click at [405, 38] on icon "button" at bounding box center [407, 39] width 7 height 7
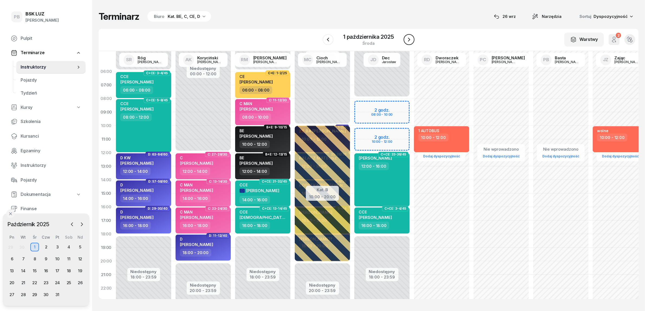
click at [406, 39] on button "button" at bounding box center [409, 39] width 11 height 11
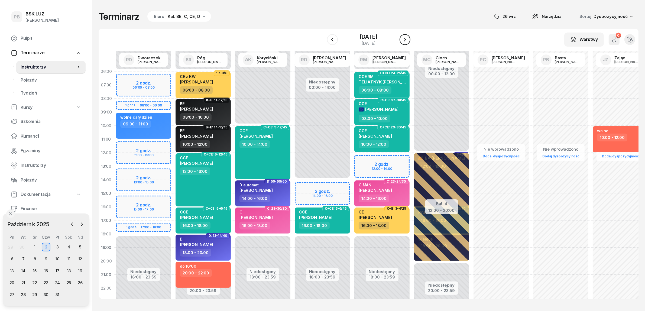
click at [406, 39] on button "button" at bounding box center [405, 39] width 11 height 11
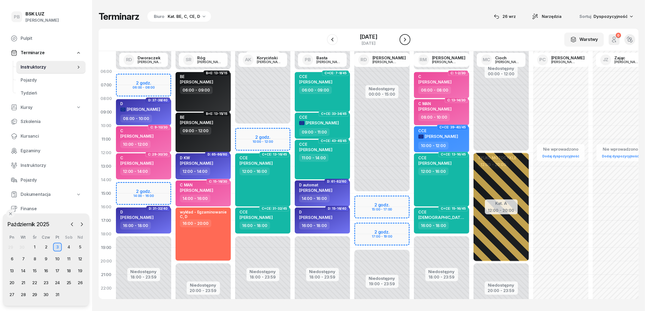
click at [406, 39] on button "button" at bounding box center [405, 39] width 11 height 11
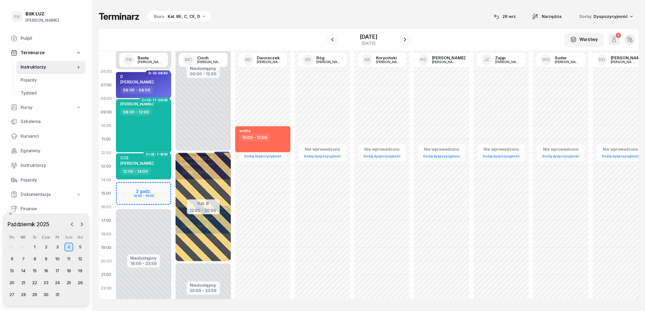
click at [150, 187] on div "Niedostępny 00:00 - 06:00 Niedostępny 16:00 - 23:59 2 godz. 14:00 - 16:00 D: 33…" at bounding box center [144, 194] width 60 height 258
select select "14"
select select "16"
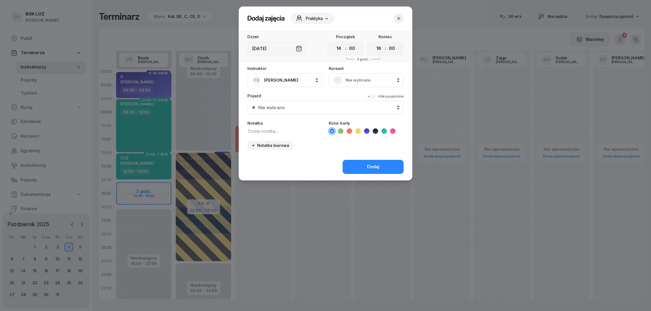
click at [342, 77] on div "Nie wybrano" at bounding box center [365, 80] width 65 height 9
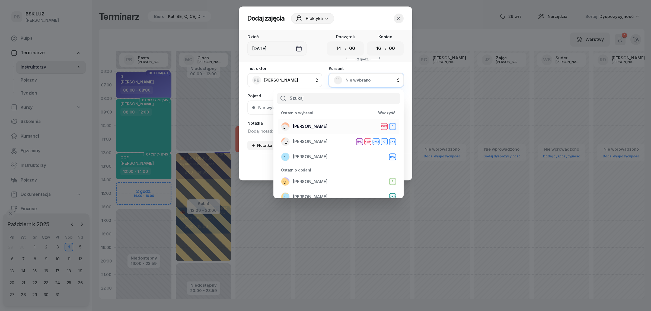
click at [314, 128] on span "[PERSON_NAME]" at bounding box center [310, 126] width 35 height 7
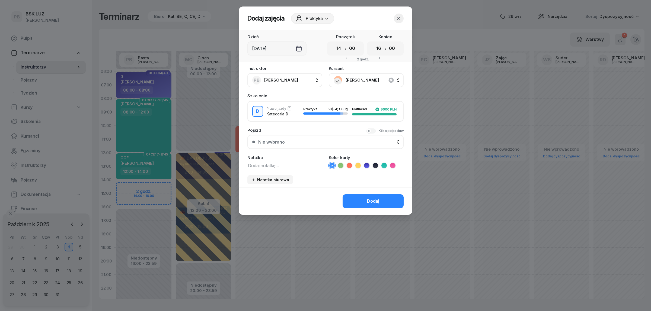
click at [276, 167] on textarea at bounding box center [284, 165] width 75 height 7
type textarea "D"
click at [368, 164] on icon at bounding box center [366, 165] width 5 height 5
click at [373, 194] on button "Dodaj" at bounding box center [372, 201] width 61 height 14
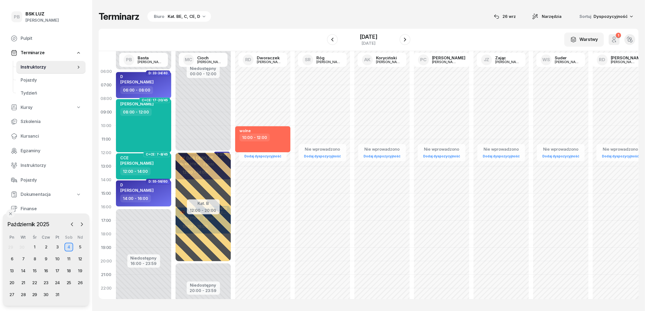
click at [342, 22] on div "Terminarz Biuro Kat. BE, C, CE, D [DATE] Narzędzia Sortuj Dyspozycyjność" at bounding box center [369, 16] width 540 height 11
click at [457, 21] on div "Terminarz Biuro Kat. BE, C, CE, D [DATE] Narzędzia Sortuj Dyspozycyjność" at bounding box center [369, 16] width 540 height 11
click at [426, 8] on div "Terminarz Biuro Kat. BE, C, CE, D [DATE] Narzędzia Sortuj Dyspozycyjność W Wybi…" at bounding box center [369, 155] width 540 height 310
click at [408, 37] on icon "button" at bounding box center [405, 39] width 7 height 7
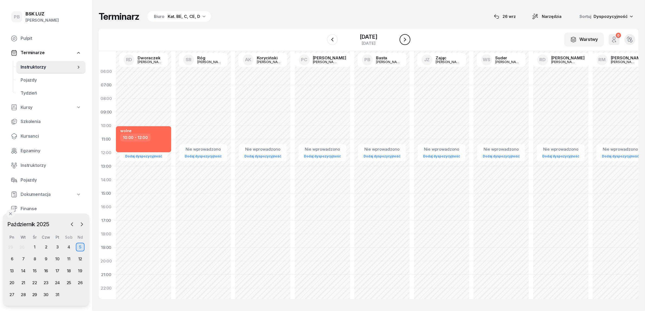
click at [408, 38] on icon "button" at bounding box center [405, 39] width 7 height 7
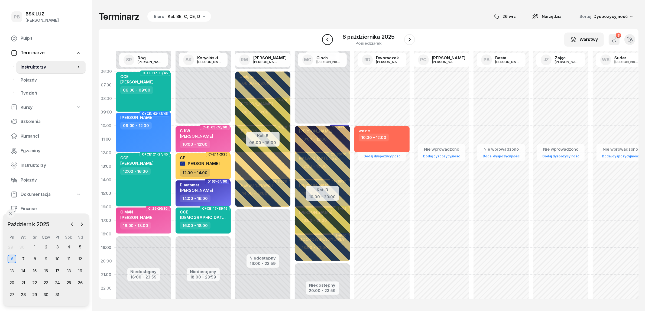
click at [330, 37] on icon "button" at bounding box center [327, 39] width 7 height 7
click at [330, 37] on icon "button" at bounding box center [332, 39] width 7 height 7
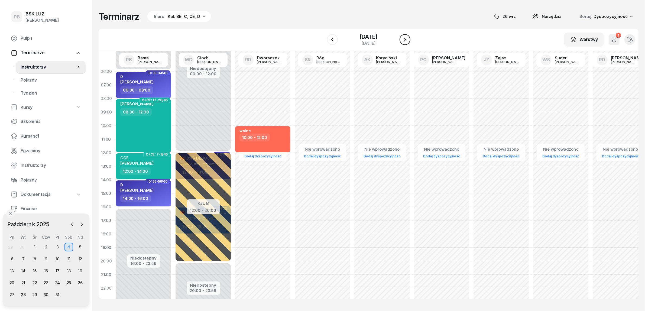
click at [408, 40] on icon "button" at bounding box center [405, 39] width 7 height 7
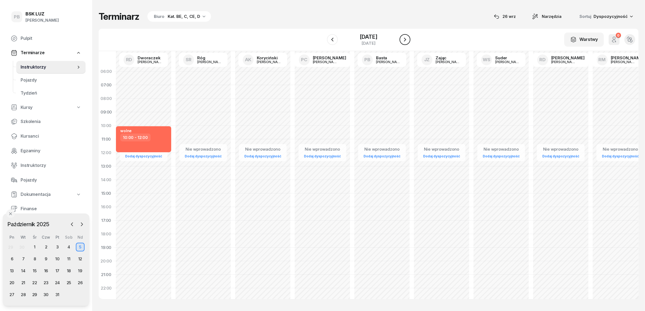
click at [408, 40] on icon "button" at bounding box center [405, 39] width 7 height 7
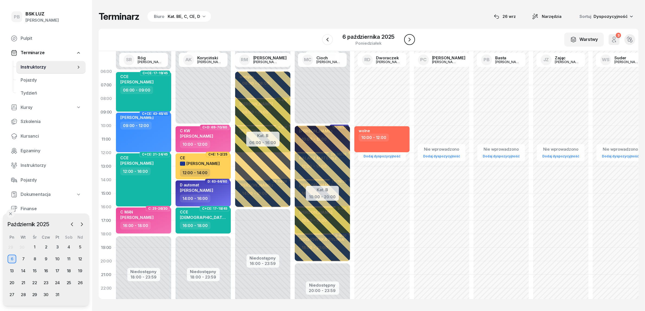
click at [408, 40] on icon "button" at bounding box center [410, 39] width 7 height 7
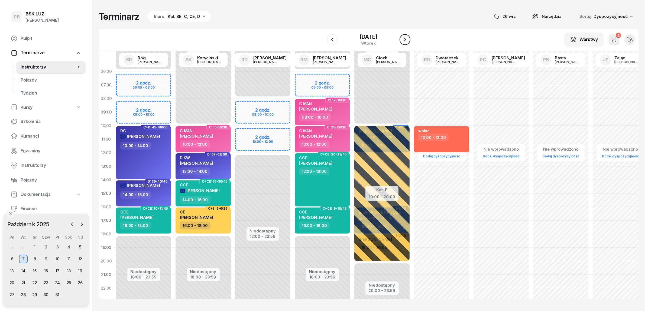
click at [408, 40] on icon "button" at bounding box center [405, 39] width 7 height 7
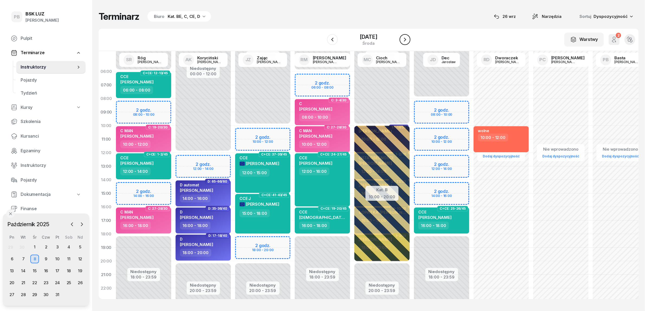
click at [408, 40] on icon "button" at bounding box center [405, 39] width 7 height 7
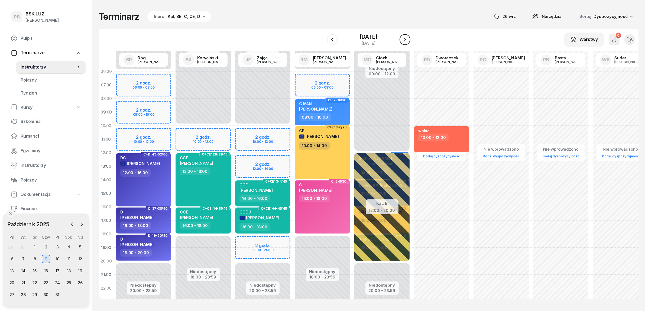
click at [408, 40] on icon "button" at bounding box center [405, 39] width 7 height 7
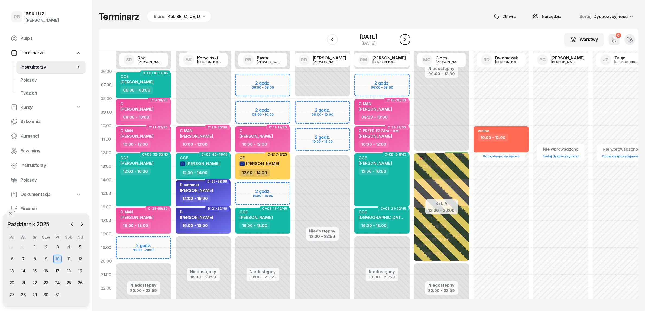
click at [408, 40] on icon "button" at bounding box center [405, 39] width 7 height 7
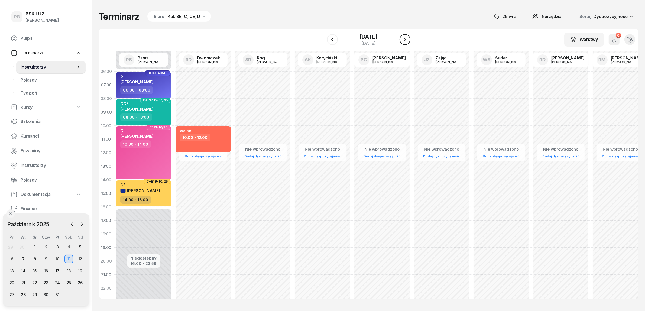
click at [408, 40] on icon "button" at bounding box center [405, 39] width 7 height 7
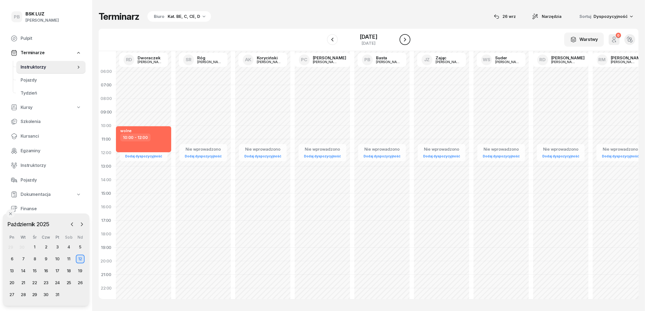
click at [408, 40] on icon "button" at bounding box center [405, 39] width 7 height 7
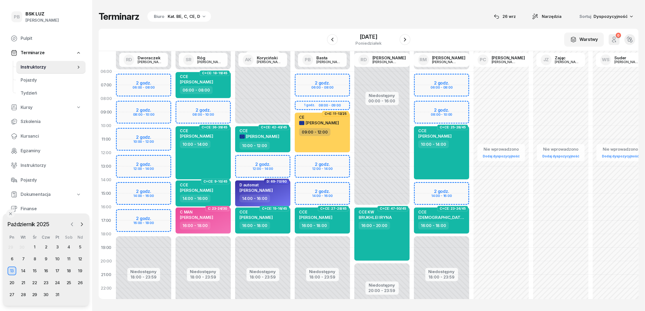
click at [73, 223] on icon "button" at bounding box center [72, 224] width 2 height 3
click at [69, 282] on div "27" at bounding box center [69, 283] width 9 height 9
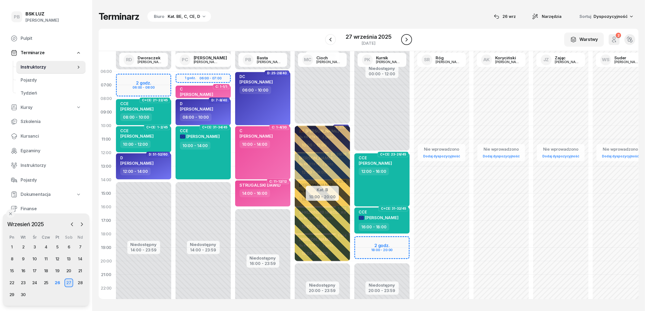
click at [410, 38] on button "button" at bounding box center [406, 39] width 11 height 11
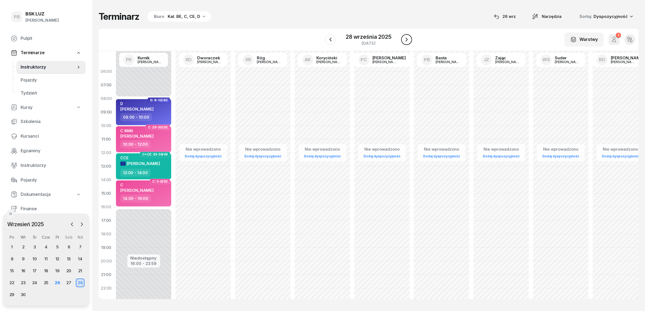
click at [407, 38] on icon "button" at bounding box center [407, 39] width 7 height 7
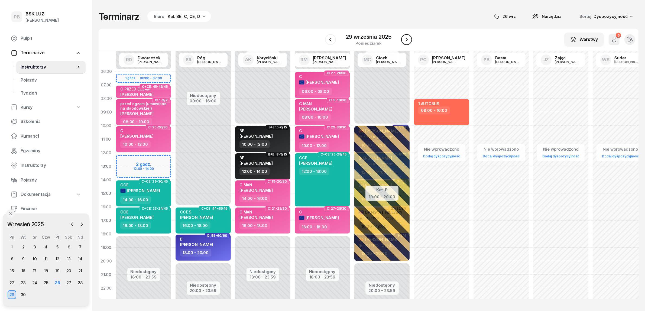
click at [407, 38] on icon "button" at bounding box center [407, 39] width 7 height 7
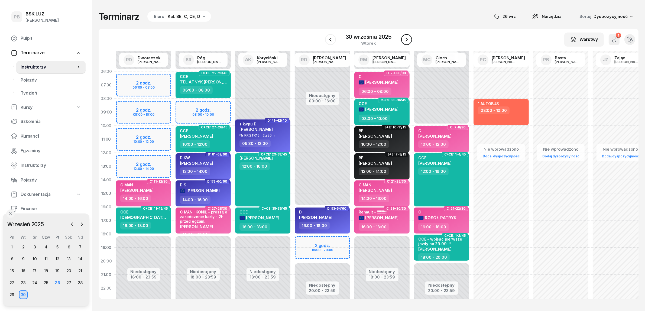
click at [407, 38] on icon "button" at bounding box center [407, 39] width 7 height 7
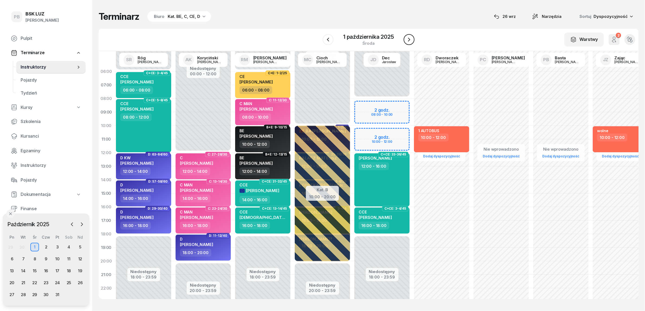
click at [407, 38] on icon "button" at bounding box center [409, 39] width 7 height 7
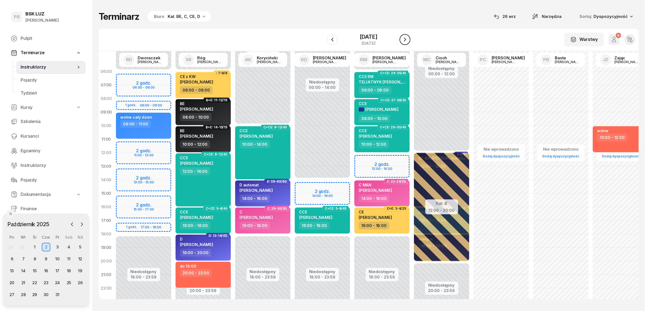
click at [407, 38] on icon "button" at bounding box center [405, 39] width 7 height 7
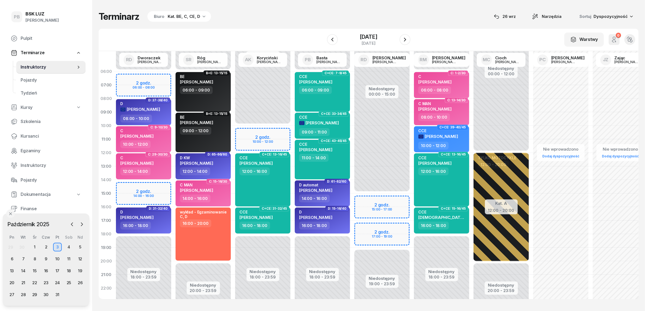
click at [367, 228] on div "Niedostępny 00:00 - 15:00 Niedostępny 19:00 - 23:59 2 godz. 15:00 - 17:00 2 god…" at bounding box center [382, 194] width 60 height 258
select select "17"
select select "19"
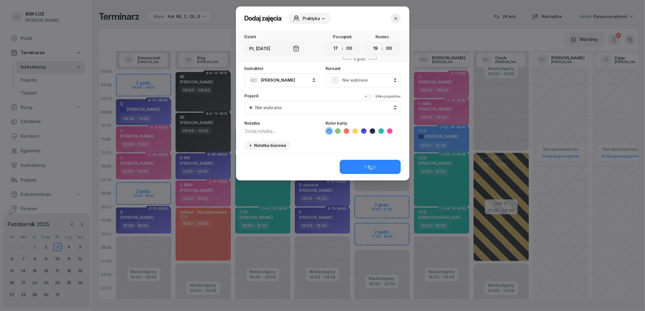
scroll to position [0, 0]
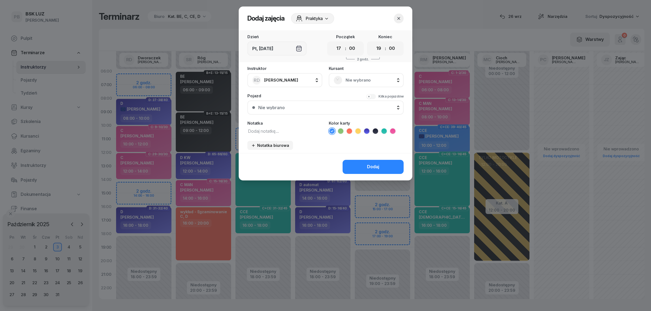
click at [396, 18] on icon "button" at bounding box center [398, 18] width 5 height 5
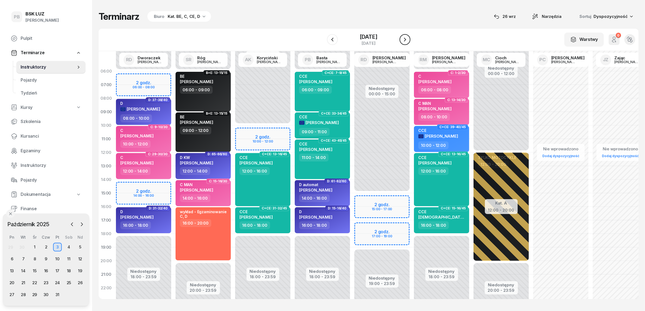
click at [406, 40] on icon "button" at bounding box center [405, 40] width 2 height 4
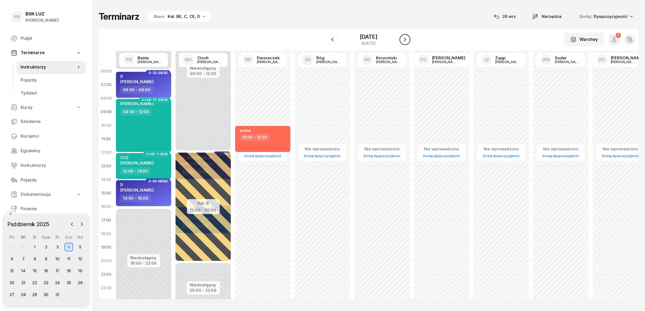
click at [406, 40] on icon "button" at bounding box center [405, 40] width 2 height 4
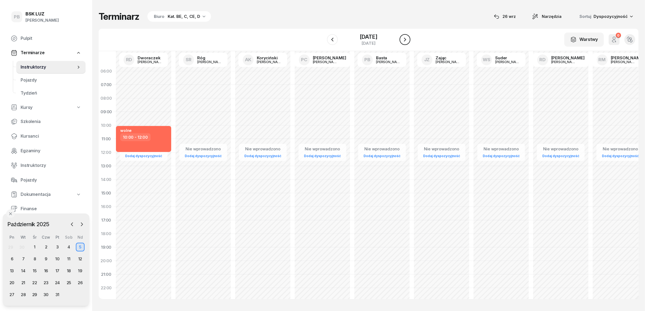
click at [406, 40] on icon "button" at bounding box center [405, 40] width 2 height 4
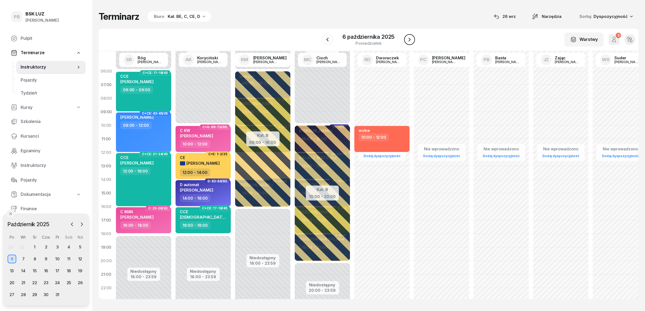
click at [410, 40] on icon "button" at bounding box center [410, 40] width 2 height 4
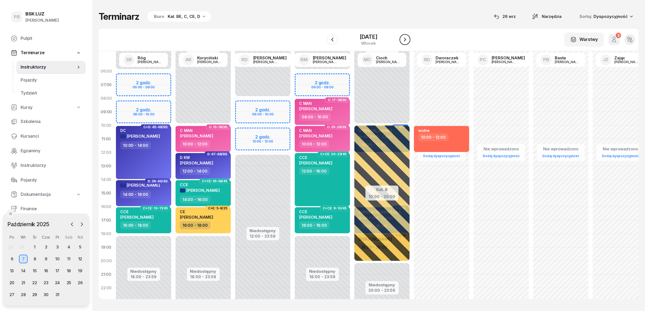
click at [406, 40] on icon "button" at bounding box center [405, 40] width 2 height 4
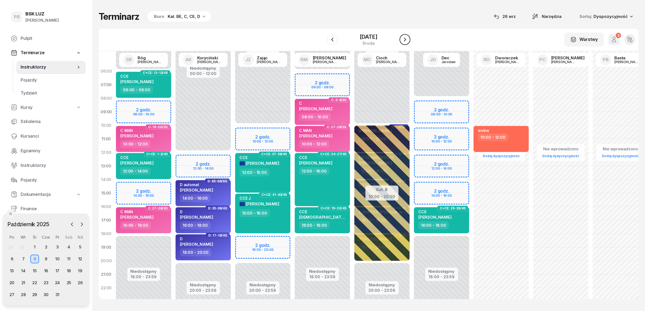
click at [406, 40] on icon "button" at bounding box center [405, 39] width 7 height 7
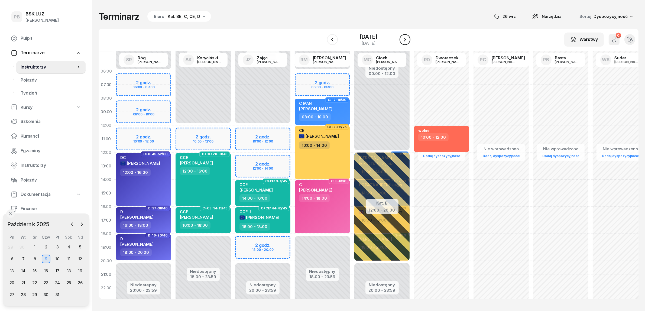
click at [406, 40] on icon "button" at bounding box center [405, 39] width 7 height 7
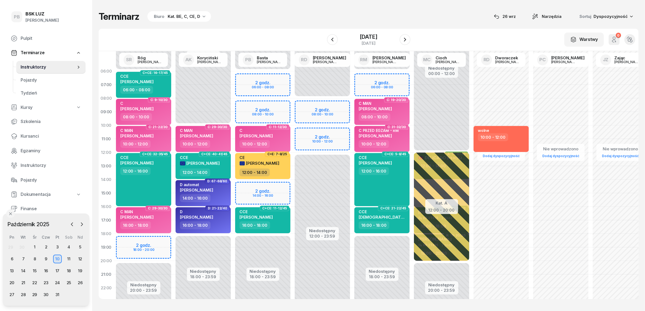
scroll to position [1, 0]
click at [125, 242] on div "Niedostępny 00:00 - 06:00 Niedostępny 20:00 - 23:59 2 godz. 18:00 - 20:00 C+CE:…" at bounding box center [144, 193] width 60 height 258
click at [129, 239] on div "Niedostępny 00:00 - 06:00 Niedostępny 20:00 - 23:59 2 godz. 18:00 - 20:00 C+CE:…" at bounding box center [144, 193] width 60 height 258
select select "18"
select select "20"
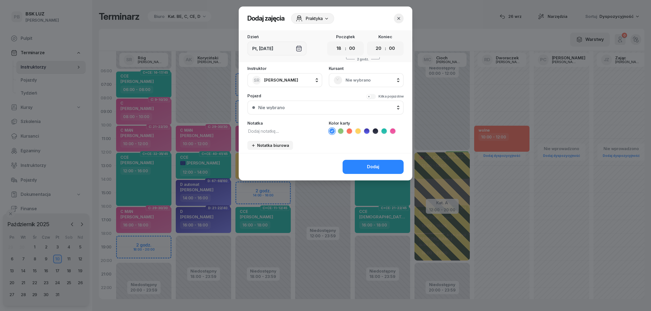
click at [374, 81] on span "Nie wybrano" at bounding box center [371, 80] width 53 height 7
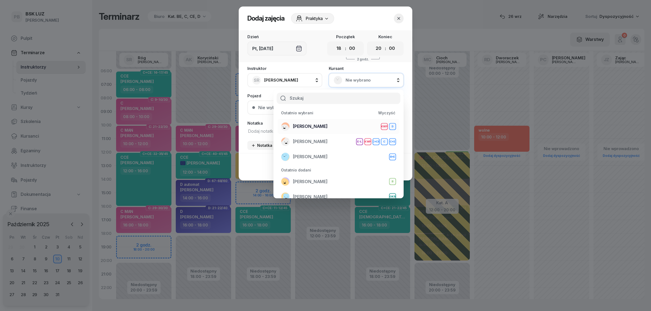
click at [318, 121] on li "[PERSON_NAME] D" at bounding box center [338, 126] width 121 height 15
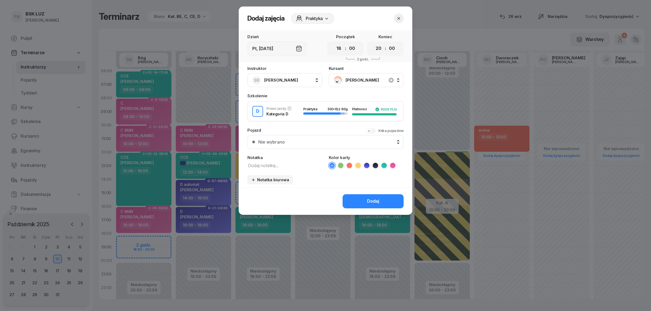
click at [289, 163] on textarea at bounding box center [284, 165] width 75 height 7
type textarea "D"
click at [368, 163] on icon at bounding box center [366, 165] width 5 height 5
click at [359, 202] on button "Dodaj" at bounding box center [372, 201] width 61 height 14
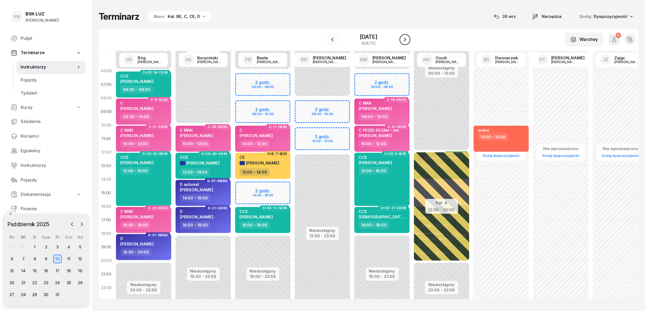
click at [408, 40] on icon "button" at bounding box center [405, 39] width 7 height 7
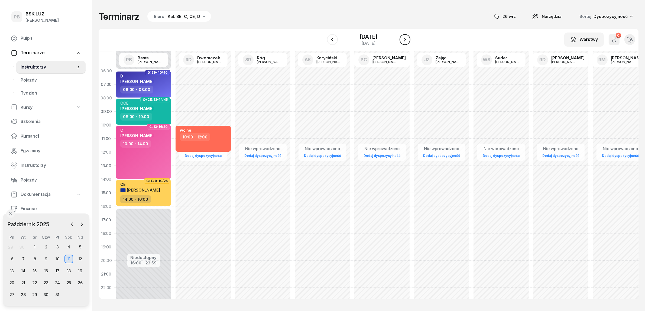
click at [406, 40] on icon "button" at bounding box center [405, 40] width 2 height 4
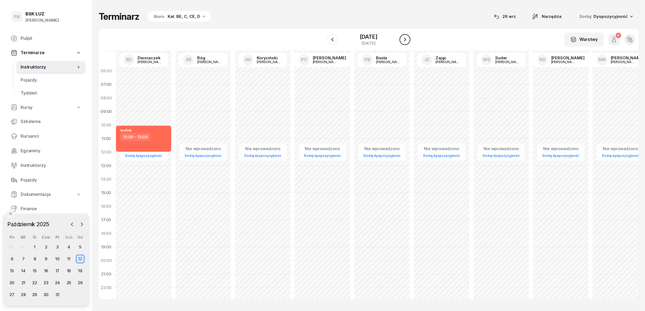
click at [406, 40] on icon "button" at bounding box center [405, 40] width 2 height 4
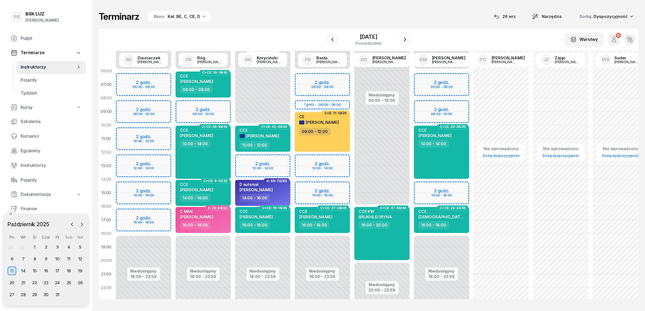
click at [158, 211] on div "Niedostępny 00:00 - 06:00 Niedostępny 18:00 - 23:59 2 godz. 06:00 - 08:00 2 god…" at bounding box center [144, 193] width 60 height 258
select select "16"
select select "18"
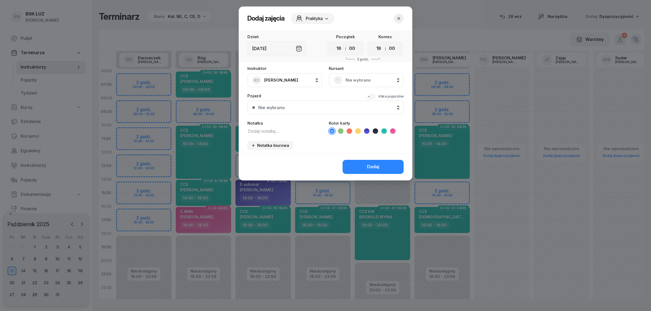
click at [354, 75] on div "Nie wybrano" at bounding box center [366, 80] width 75 height 14
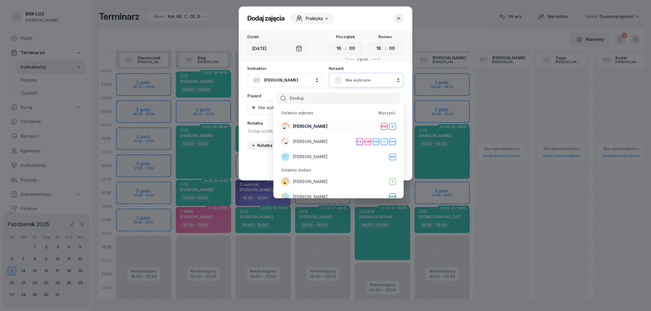
click at [315, 124] on span "[PERSON_NAME]" at bounding box center [310, 126] width 35 height 7
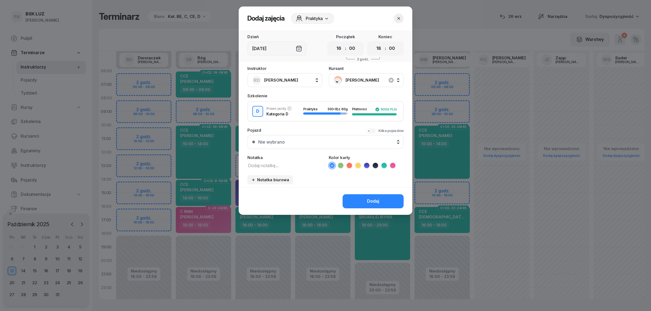
click at [258, 164] on textarea at bounding box center [284, 165] width 75 height 7
type textarea "D"
click at [368, 165] on icon at bounding box center [366, 165] width 5 height 5
click at [353, 200] on button "Dodaj" at bounding box center [372, 201] width 61 height 14
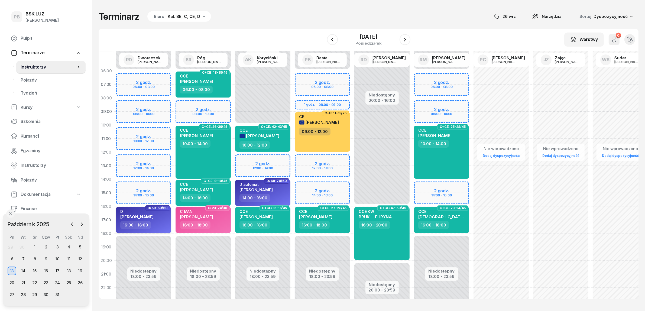
click at [133, 214] on span "[PERSON_NAME]" at bounding box center [136, 216] width 33 height 5
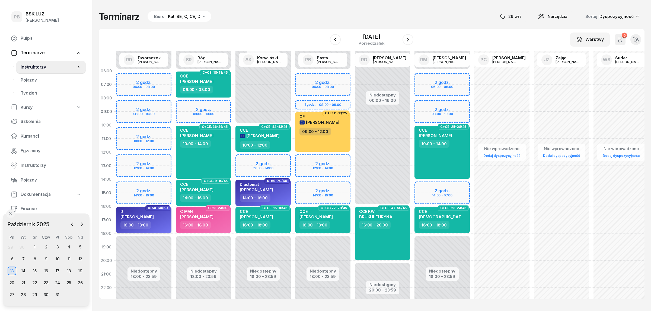
select select "16"
select select "18"
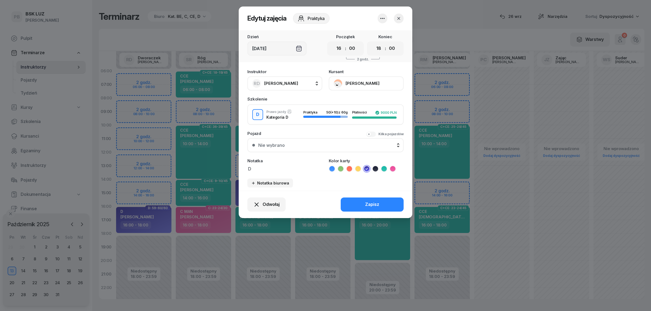
click at [359, 81] on button "[PERSON_NAME]" at bounding box center [366, 83] width 75 height 14
click at [348, 102] on div "Otwórz profil" at bounding box center [346, 101] width 26 height 7
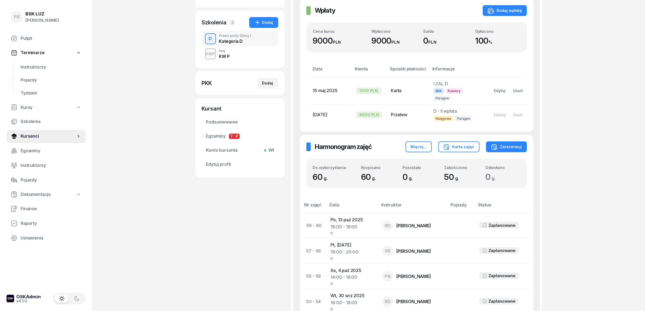
scroll to position [102, 0]
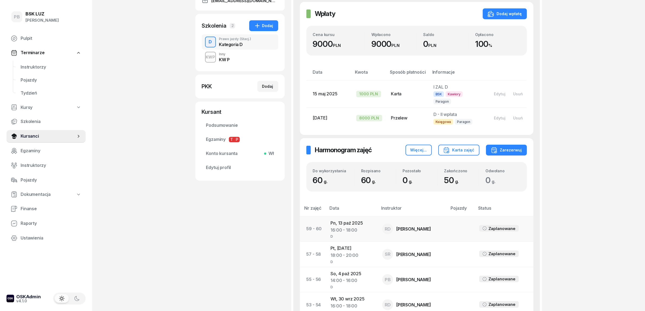
click at [346, 218] on td "Pn, [DATE] 16:00 - 18:00 D" at bounding box center [352, 229] width 52 height 25
select select "17"
select select "19"
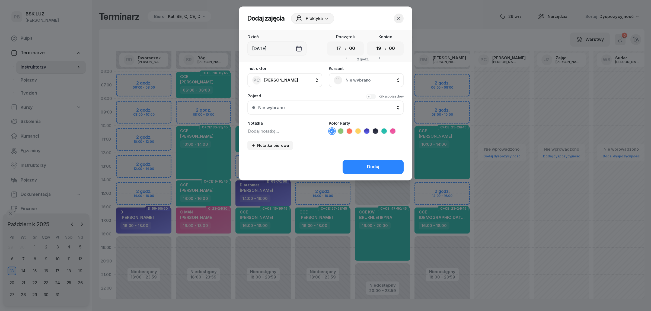
click at [397, 18] on icon "button" at bounding box center [398, 18] width 5 height 5
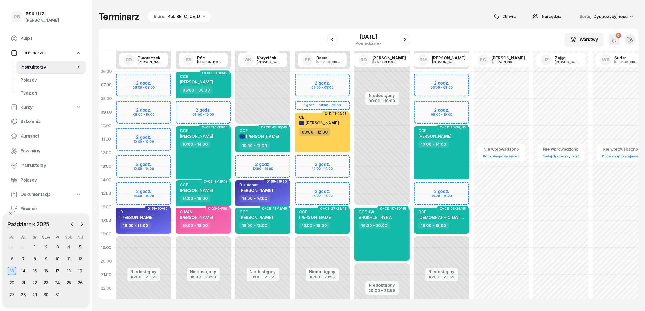
click at [152, 228] on div "16:00 - 18:00" at bounding box center [144, 226] width 48 height 8
select select "16"
select select "18"
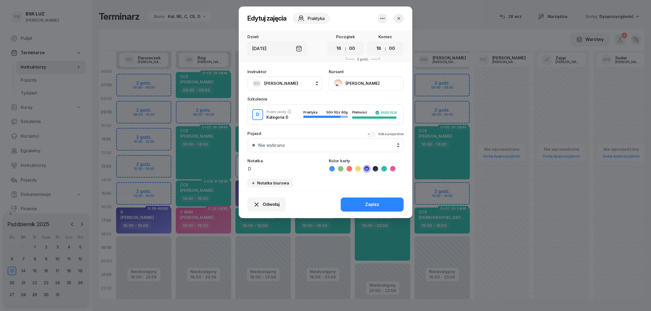
click at [381, 18] on icon "button" at bounding box center [382, 18] width 7 height 7
click at [379, 32] on link "Usuń" at bounding box center [380, 35] width 72 height 14
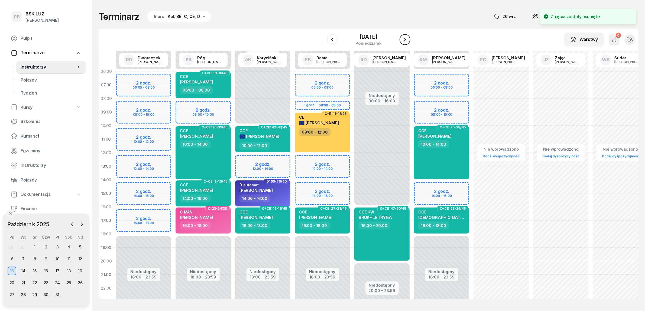
click at [408, 37] on icon "button" at bounding box center [405, 39] width 7 height 7
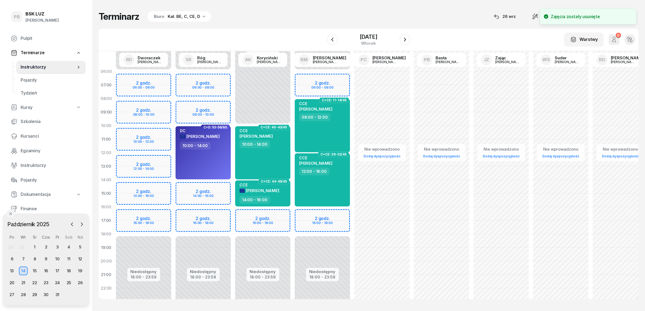
click at [215, 216] on div "Niedostępny 00:00 - 06:00 Niedostępny 18:00 - 23:59 2 godz. 06:00 - 08:00 2 god…" at bounding box center [203, 194] width 60 height 258
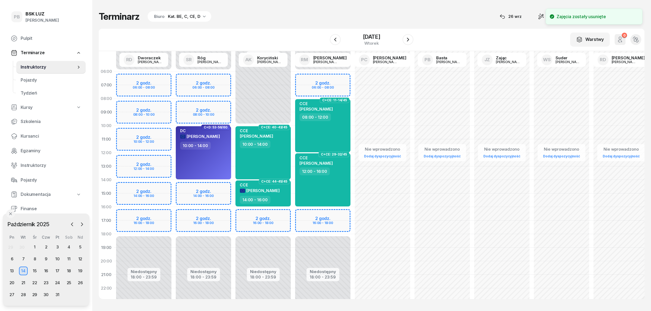
select select "16"
select select "18"
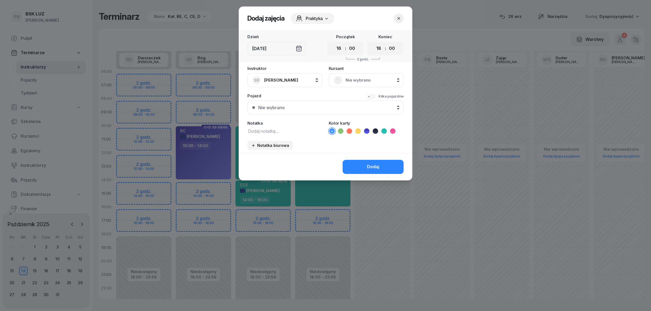
click at [350, 79] on span "Nie wybrano" at bounding box center [371, 80] width 53 height 7
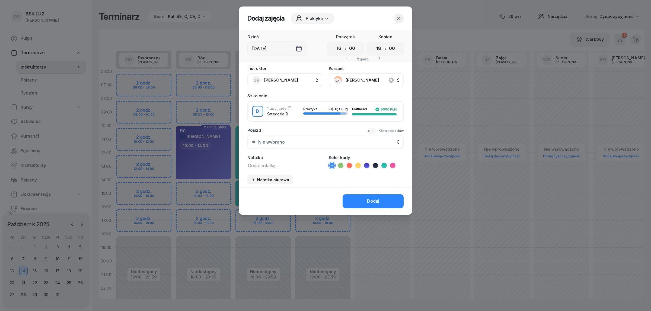
select select "16"
select select "18"
click at [293, 167] on textarea at bounding box center [284, 165] width 75 height 7
type textarea "D"
click at [366, 163] on icon at bounding box center [366, 165] width 5 height 5
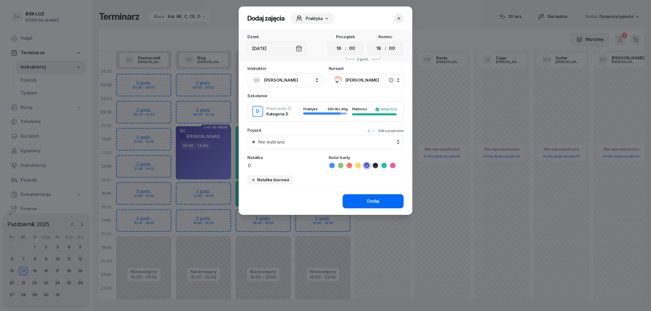
click at [363, 198] on button "Dodaj" at bounding box center [372, 201] width 61 height 14
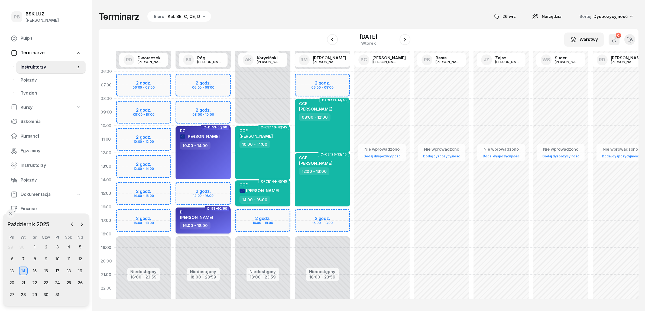
click at [209, 215] on div "D PIOTR SŁOWIK" at bounding box center [204, 216] width 48 height 12
select select "16"
select select "18"
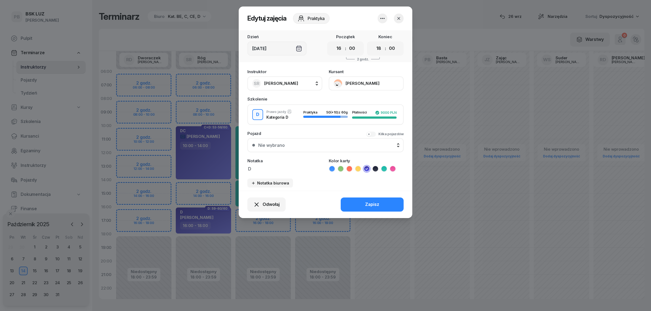
click at [360, 85] on button "[PERSON_NAME]" at bounding box center [366, 83] width 75 height 14
click at [359, 102] on link "Otwórz profil" at bounding box center [366, 102] width 72 height 14
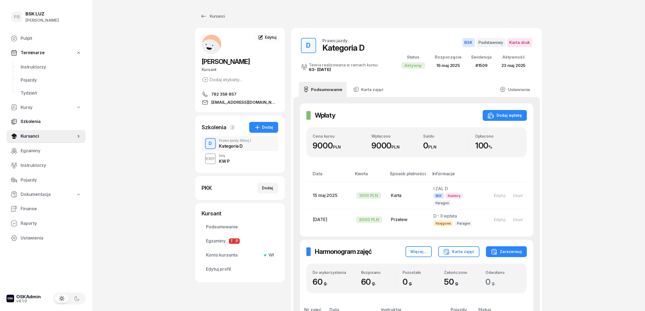
click at [220, 11] on link "Kursanci" at bounding box center [212, 16] width 35 height 11
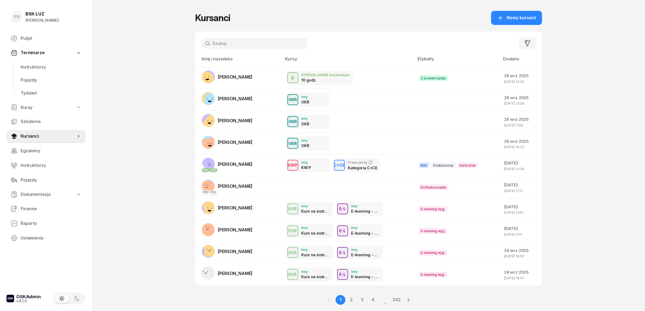
click at [219, 46] on input "text" at bounding box center [255, 43] width 106 height 11
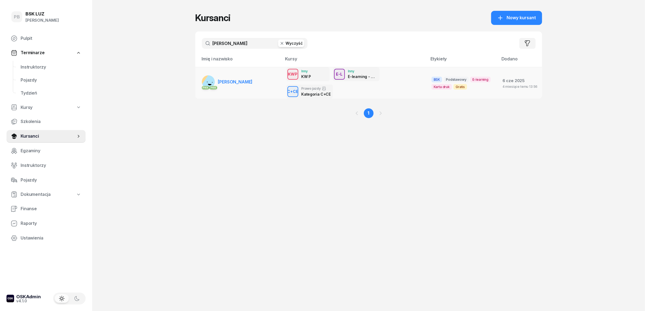
type input "łosiowski"
click at [249, 82] on span "[PERSON_NAME]" at bounding box center [235, 81] width 35 height 5
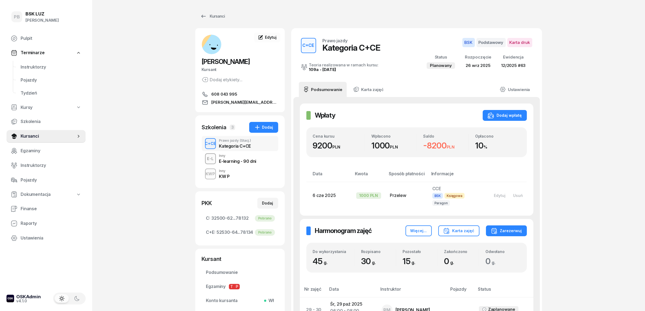
click at [266, 39] on span "Edytuj" at bounding box center [270, 37] width 11 height 5
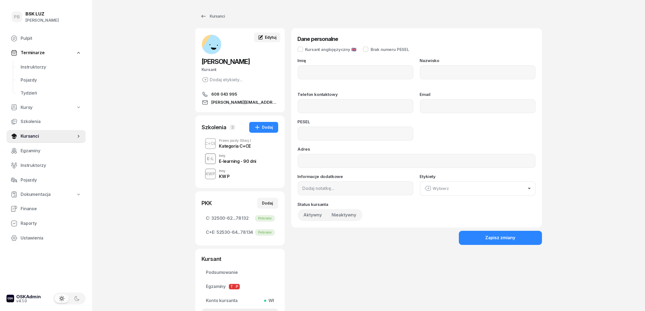
type input "ŁUKASZ"
type input "ŁOSIOWSKI"
type input "608043995"
type input "LOSIOWSKI.LUKASZ@GMAIL.COM"
type input "04242209795"
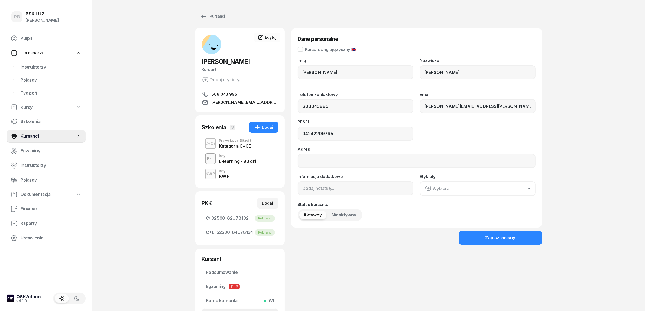
click at [156, 117] on div "PB BSK LUZ Patrycja Bogdanowicz Pulpit Terminarze Instruktorzy Pojazdy Tydzień …" at bounding box center [322, 182] width 645 height 365
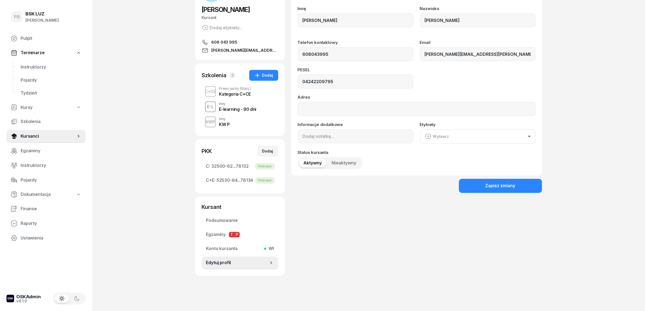
scroll to position [53, 0]
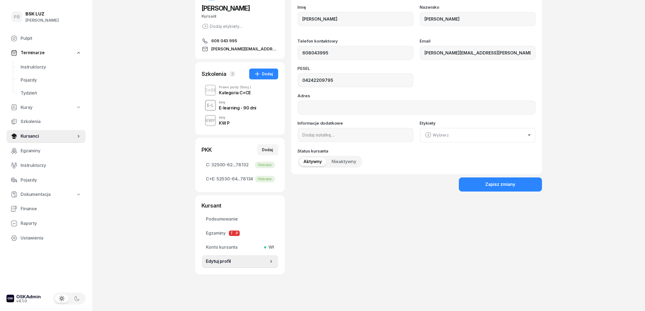
click at [155, 127] on div "PB BSK LUZ Patrycja Bogdanowicz Pulpit Terminarze Instruktorzy Pojazdy Tydzień …" at bounding box center [322, 129] width 645 height 365
click at [37, 64] on span "Instruktorzy" at bounding box center [51, 67] width 61 height 7
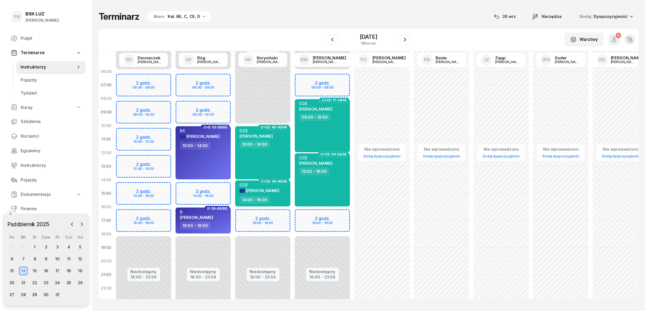
click at [254, 34] on div "W Wybierz AK Koryciński Artur BP Pająk Bogusław DA Arendarczyk Damian DP Pawłow…" at bounding box center [369, 40] width 540 height 22
click at [31, 136] on span "Kursanci" at bounding box center [51, 136] width 61 height 7
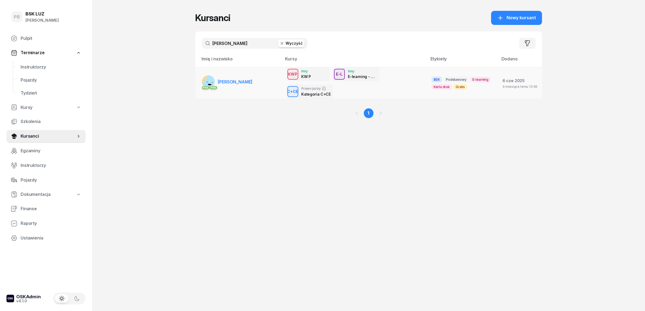
click at [249, 82] on span "[PERSON_NAME]" at bounding box center [235, 81] width 35 height 5
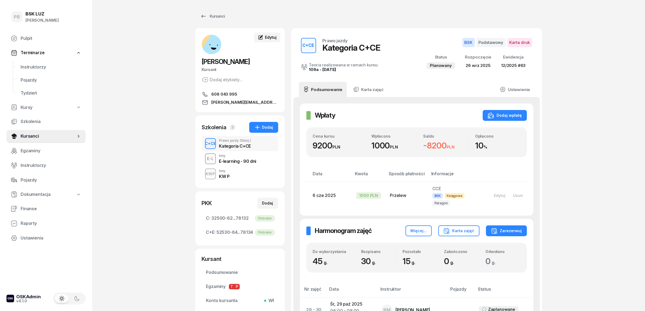
click at [272, 40] on div "Edytuj" at bounding box center [267, 37] width 18 height 5
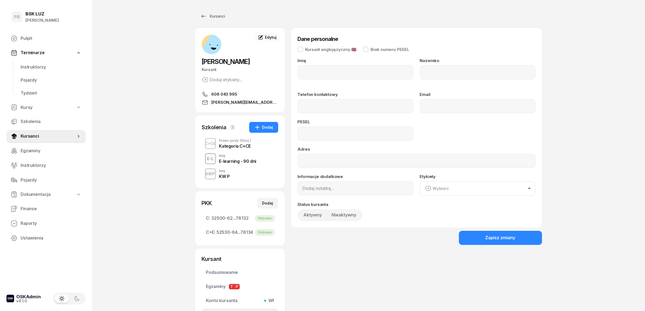
type input "ŁUKASZ"
type input "ŁOSIOWSKI"
type input "608043995"
type input "LOSIOWSKI.LUKASZ@GMAIL.COM"
type input "04242209795"
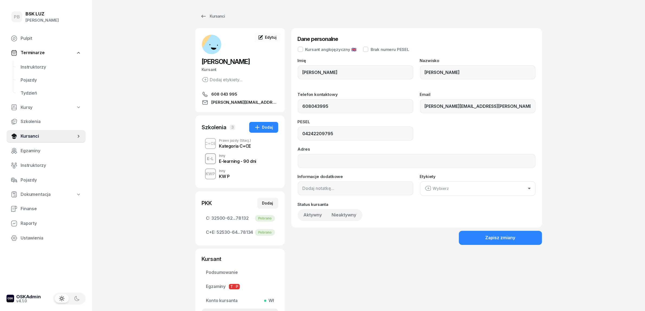
type input "608 043 995"
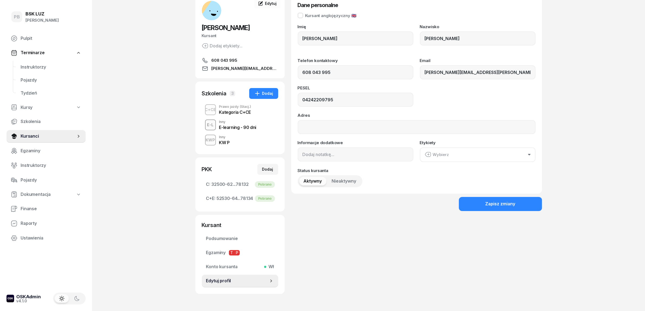
click at [145, 167] on div "PB BSK LUZ Patrycja Bogdanowicz Pulpit Terminarze Instruktorzy Pojazdy Tydzień …" at bounding box center [322, 148] width 645 height 365
click at [100, 195] on div "PB BSK LUZ Patrycja Bogdanowicz Pulpit Terminarze Instruktorzy Pojazdy Tydzień …" at bounding box center [322, 148] width 645 height 365
click at [389, 271] on div "Dane personalne Kursant anglojęzyczny 🇬🇧 Imię ŁUKASZ Nazwisko ŁOSIOWSKI Telefon…" at bounding box center [416, 144] width 251 height 300
click at [427, 273] on div "Dane personalne Kursant anglojęzyczny 🇬🇧 Imię ŁUKASZ Nazwisko ŁOSIOWSKI Telefon…" at bounding box center [416, 144] width 251 height 300
click at [233, 140] on div "KWP Inny KW P" at bounding box center [240, 140] width 76 height 15
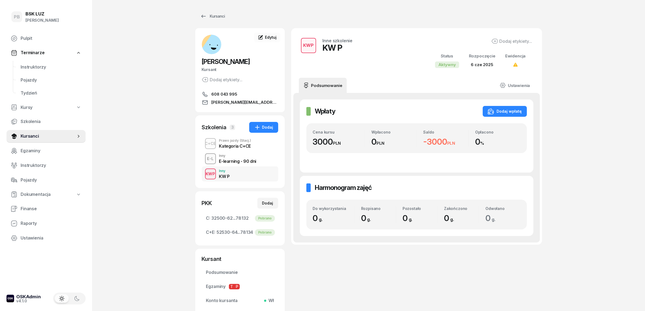
click at [225, 158] on div "E-learning - 90 dni" at bounding box center [237, 160] width 37 height 6
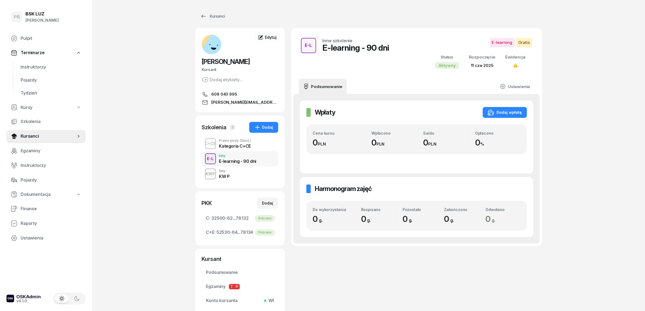
click at [236, 143] on div "Kategoria C+CE" at bounding box center [235, 145] width 32 height 6
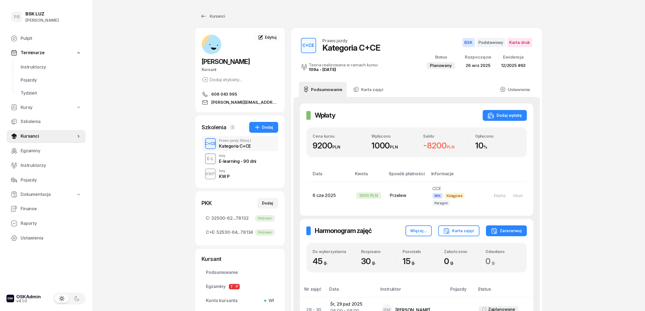
drag, startPoint x: 593, startPoint y: 191, endPoint x: 531, endPoint y: 203, distance: 63.1
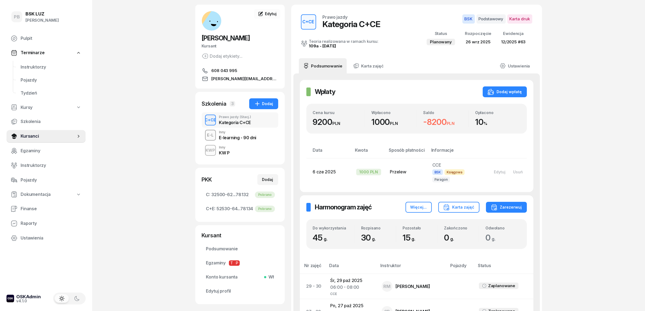
scroll to position [21, 0]
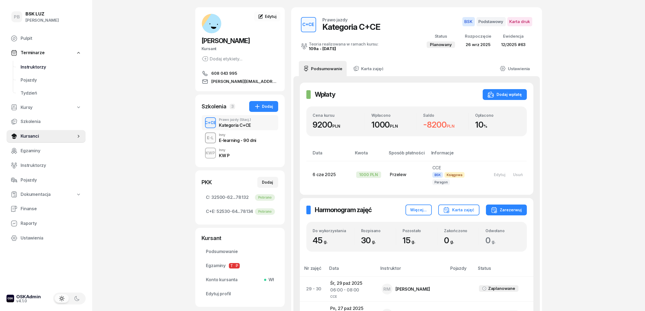
click at [25, 64] on span "Instruktorzy" at bounding box center [51, 67] width 61 height 7
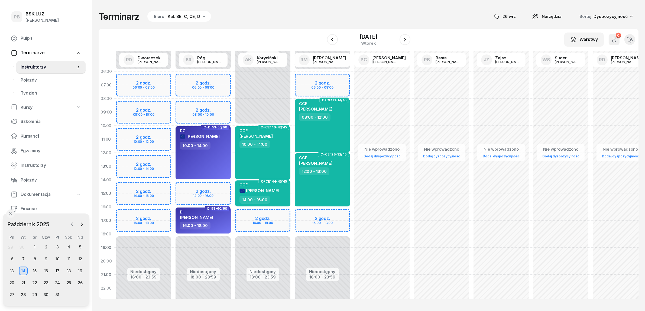
click at [71, 224] on icon "button" at bounding box center [72, 224] width 2 height 3
click at [56, 283] on div "26" at bounding box center [57, 283] width 9 height 9
click at [67, 282] on div "27" at bounding box center [69, 283] width 9 height 9
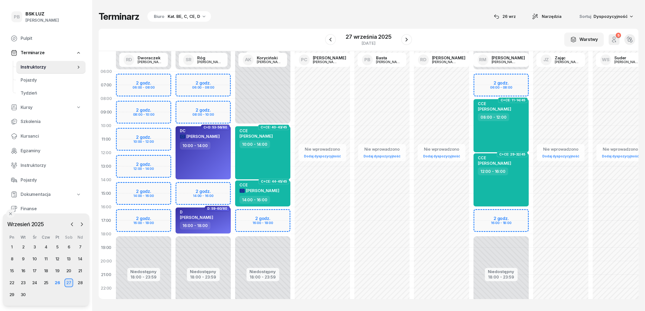
click at [68, 282] on div "27" at bounding box center [69, 283] width 9 height 9
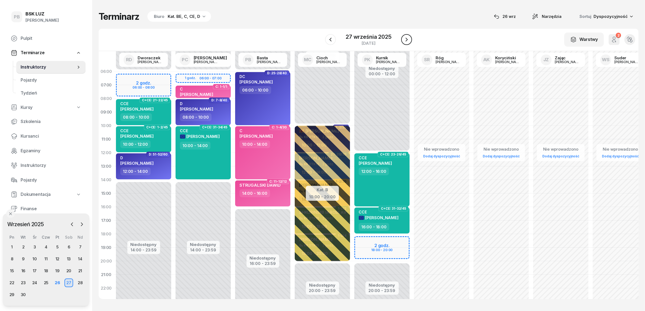
click at [405, 37] on icon "button" at bounding box center [407, 39] width 7 height 7
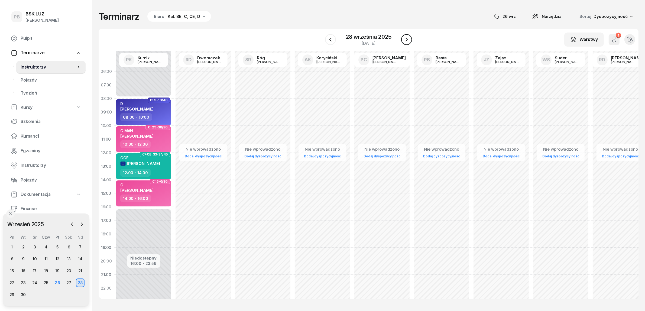
click at [405, 37] on icon "button" at bounding box center [407, 39] width 7 height 7
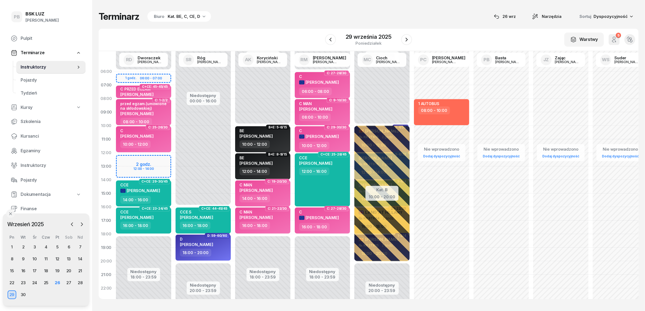
click at [452, 12] on div "Terminarz Biuro Kat. BE, C, CE, D [DATE] Narzędzia Sortuj Dyspozycyjność" at bounding box center [369, 16] width 540 height 11
click at [456, 24] on div "Terminarz Biuro Kat. BE, C, CE, D [DATE] Narzędzia Sortuj Dyspozycyjność W Wybi…" at bounding box center [369, 155] width 540 height 310
click at [468, 27] on div "Terminarz Biuro Kat. BE, C, CE, D [DATE] Narzędzia Sortuj Dyspozycyjność W Wybi…" at bounding box center [369, 155] width 540 height 310
click at [475, 3] on div "Terminarz Biuro Kat. BE, C, CE, D [DATE] Narzędzia Sortuj Dyspozycyjność W Wybi…" at bounding box center [369, 155] width 540 height 310
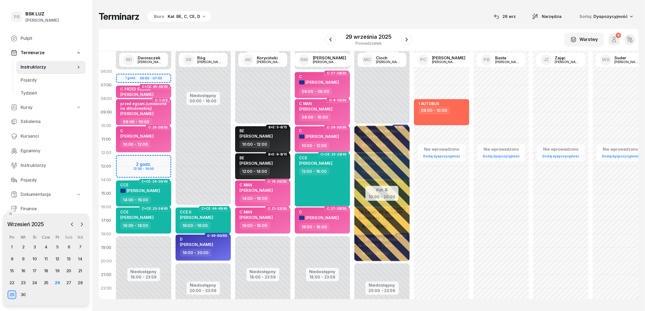
click at [327, 16] on div "Terminarz Biuro Kat. BE, C, CE, D [DATE] Narzędzia Sortuj Dyspozycyjność" at bounding box center [369, 16] width 540 height 11
click at [376, 21] on div "Terminarz Biuro Kat. BE, C, CE, D [DATE] Narzędzia Sortuj Dyspozycyjność" at bounding box center [369, 16] width 540 height 11
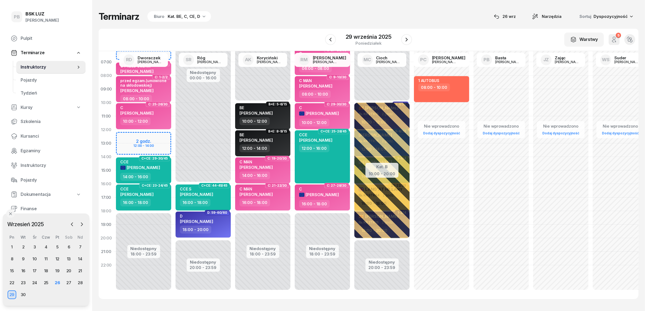
scroll to position [28, 0]
click at [305, 7] on div "Terminarz Biuro Kat. BE, C, CE, D [DATE] Narzędzia Sortuj Dyspozycyjność W Wybi…" at bounding box center [369, 155] width 540 height 310
click at [239, 31] on div "W Wybierz AK Koryciński Artur BP Pająk Bogusław DA Arendarczyk Damian DP Pawłow…" at bounding box center [369, 40] width 540 height 22
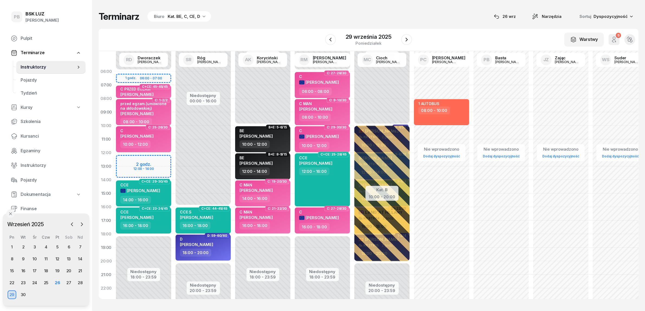
click at [279, 20] on div "Terminarz Biuro Kat. BE, C, CE, D [DATE] Narzędzia Sortuj Dyspozycyjność" at bounding box center [369, 16] width 540 height 11
click at [69, 282] on div "27" at bounding box center [69, 283] width 9 height 9
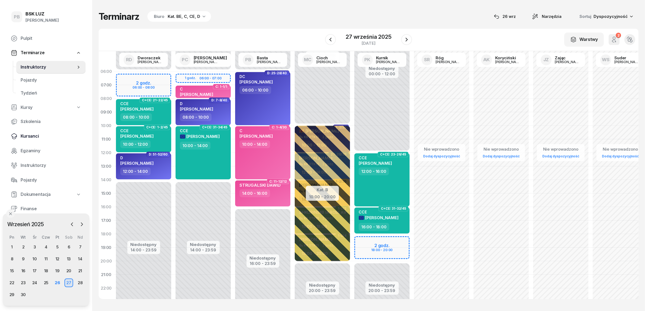
click at [34, 136] on span "Kursanci" at bounding box center [51, 136] width 61 height 7
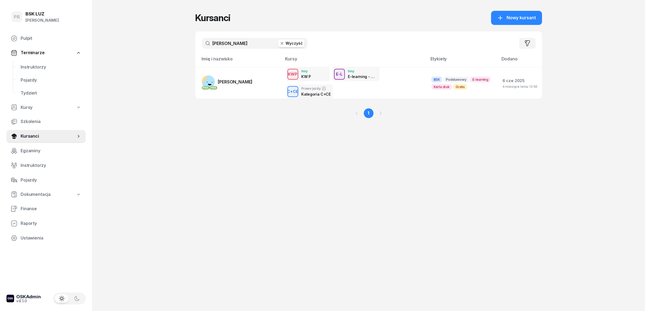
click at [234, 40] on input "łosiowski" at bounding box center [255, 43] width 106 height 11
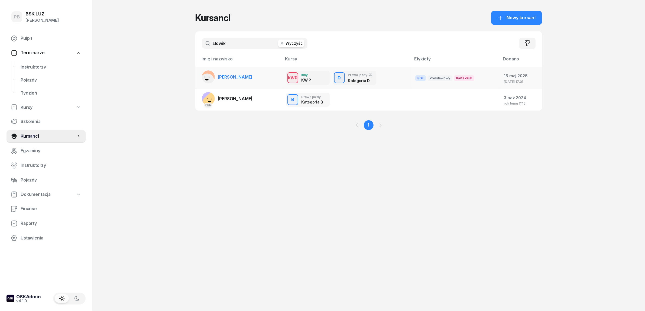
type input "słowik"
click at [243, 78] on span "[PERSON_NAME]" at bounding box center [235, 76] width 35 height 5
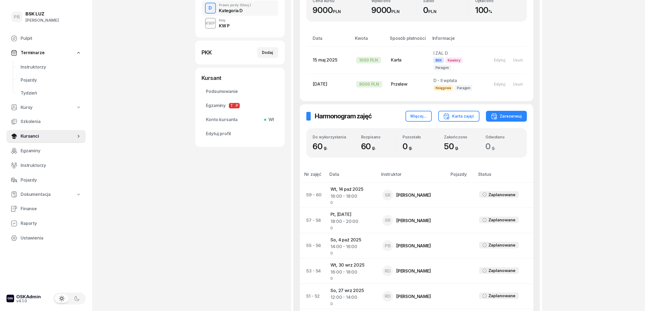
scroll to position [169, 0]
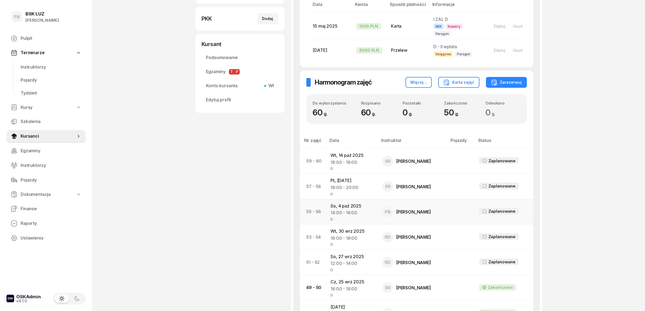
click at [340, 200] on td "So, 4 paź 2025 14:00 - 16:00 D" at bounding box center [352, 211] width 52 height 25
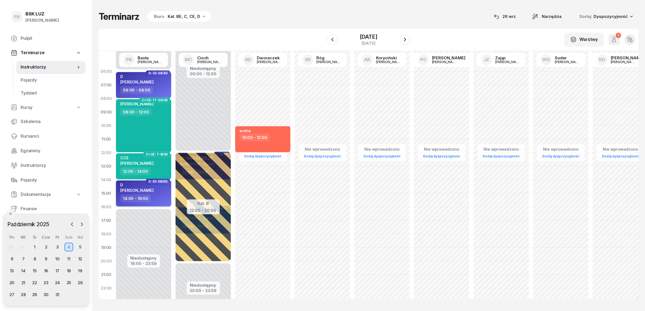
click at [165, 189] on div "D SŁOWIK PIOTR" at bounding box center [144, 189] width 48 height 12
select select "14"
select select "16"
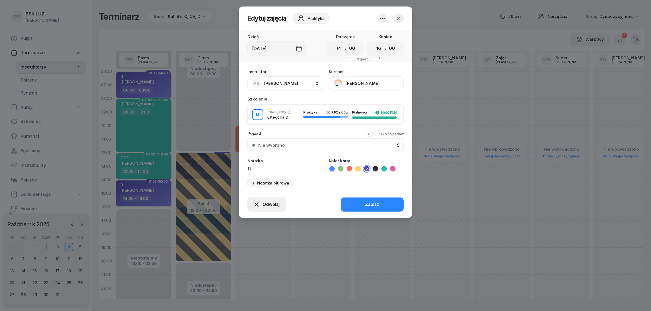
click at [272, 203] on span "Odwołaj" at bounding box center [270, 204] width 17 height 7
click at [259, 171] on div "Kursant odwołał" at bounding box center [256, 171] width 32 height 7
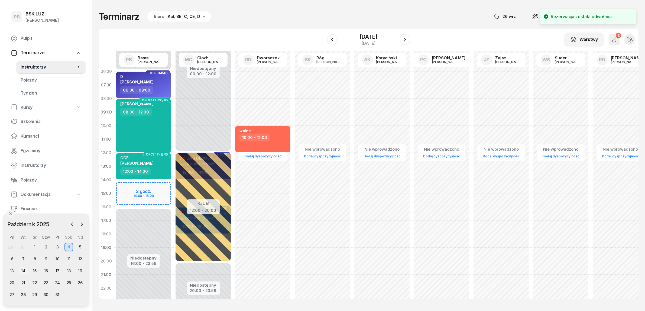
click at [23, 269] on div "14" at bounding box center [23, 271] width 9 height 9
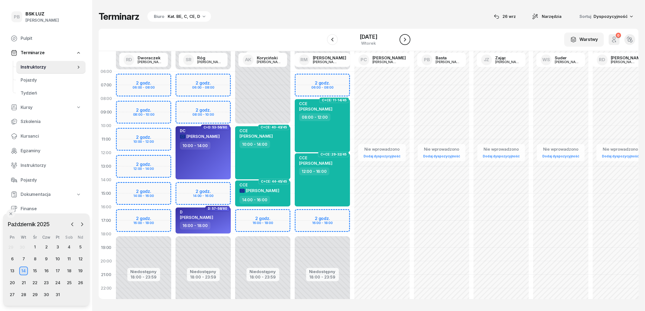
click at [408, 37] on icon "button" at bounding box center [405, 39] width 7 height 7
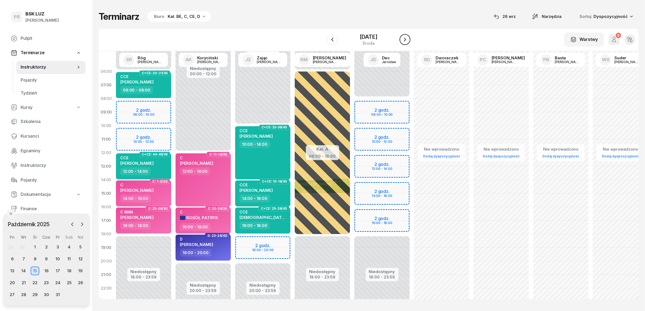
click at [408, 38] on icon "button" at bounding box center [405, 39] width 7 height 7
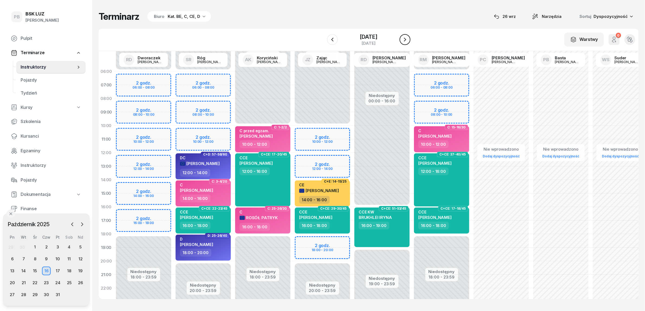
click at [406, 38] on icon "button" at bounding box center [405, 40] width 2 height 4
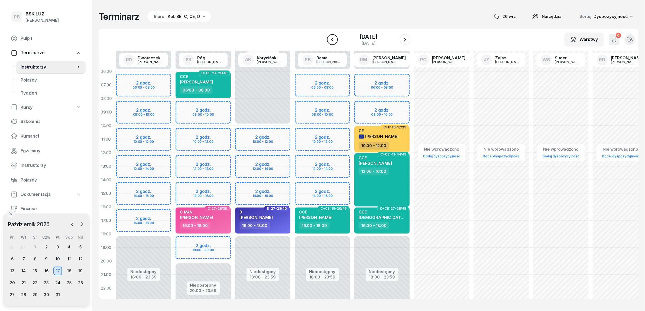
click at [329, 39] on icon "button" at bounding box center [332, 39] width 7 height 7
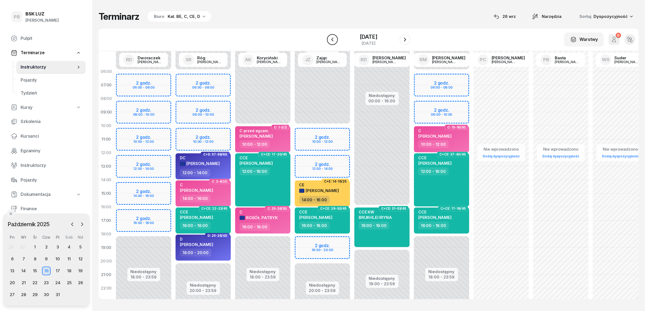
click at [329, 39] on icon "button" at bounding box center [332, 39] width 7 height 7
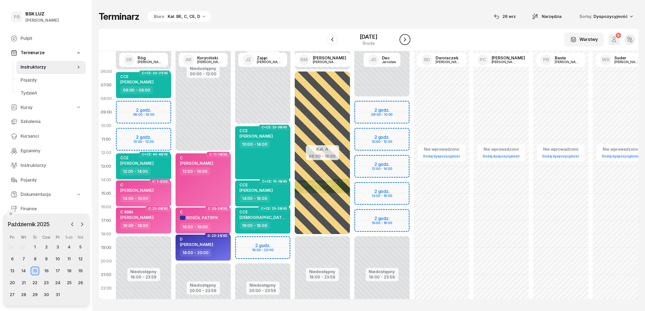
click at [408, 40] on icon "button" at bounding box center [405, 39] width 7 height 7
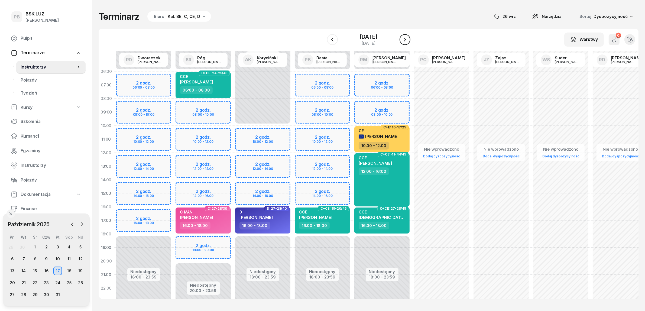
click at [408, 40] on icon "button" at bounding box center [405, 39] width 7 height 7
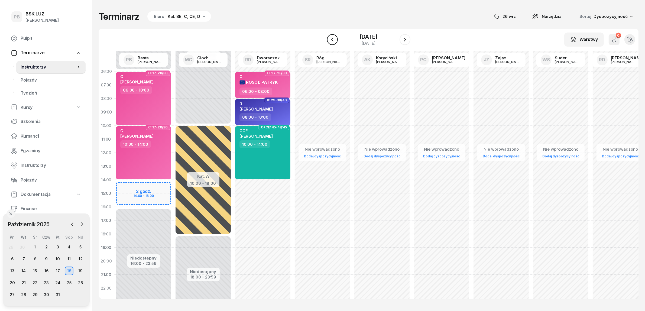
click at [329, 38] on icon "button" at bounding box center [332, 39] width 7 height 7
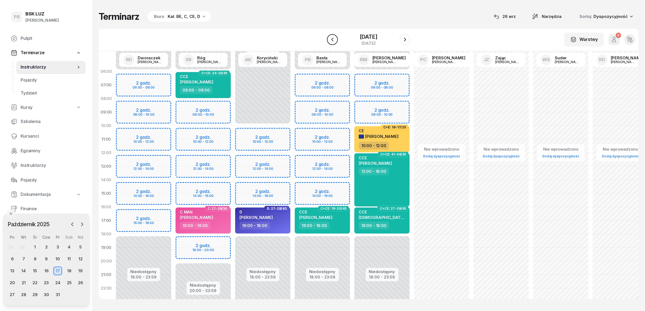
click at [329, 38] on icon "button" at bounding box center [332, 39] width 7 height 7
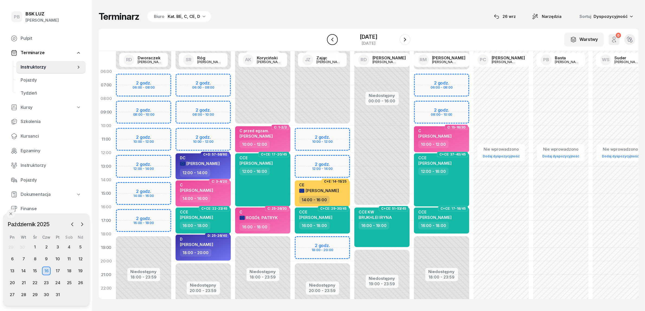
click at [329, 38] on icon "button" at bounding box center [332, 39] width 7 height 7
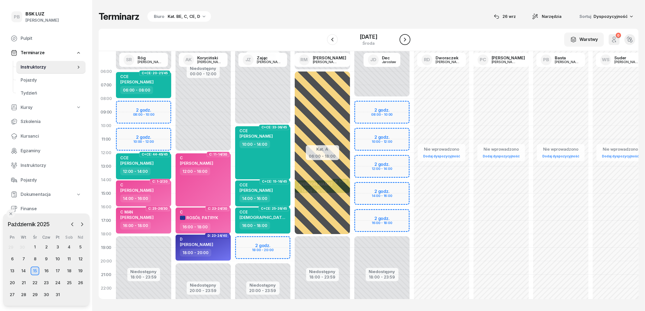
click at [408, 38] on icon "button" at bounding box center [405, 39] width 7 height 7
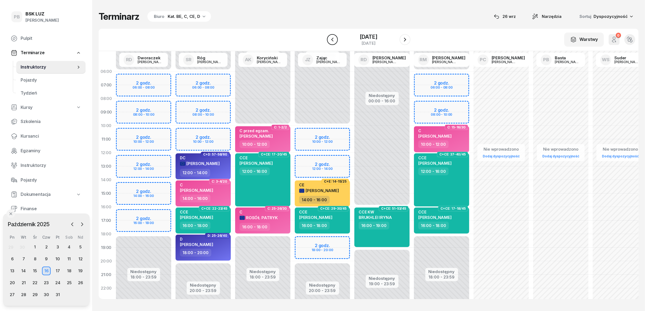
click at [329, 41] on icon "button" at bounding box center [332, 39] width 7 height 7
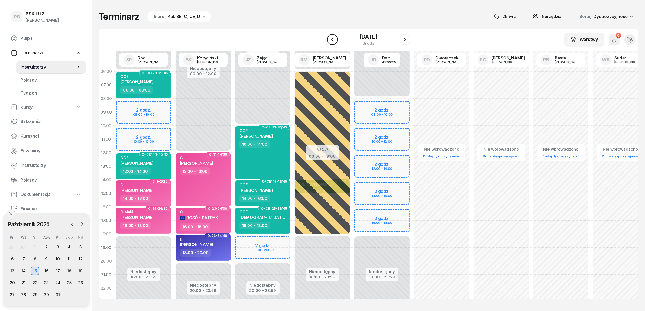
click at [329, 41] on icon "button" at bounding box center [332, 39] width 7 height 7
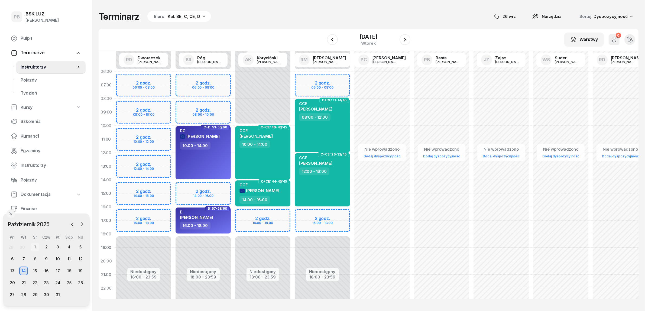
click at [33, 244] on div "1" at bounding box center [35, 247] width 9 height 9
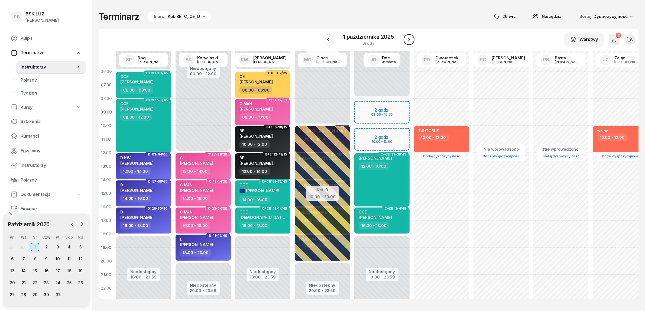
click at [409, 36] on icon "button" at bounding box center [409, 39] width 7 height 7
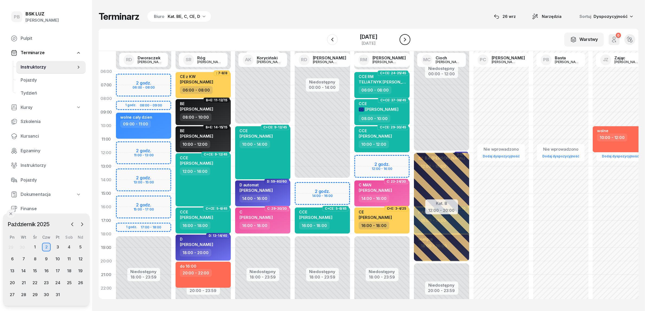
click at [408, 36] on icon "button" at bounding box center [405, 39] width 7 height 7
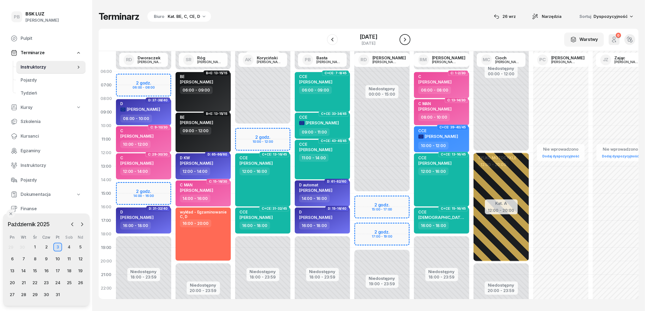
click at [408, 36] on icon "button" at bounding box center [405, 39] width 7 height 7
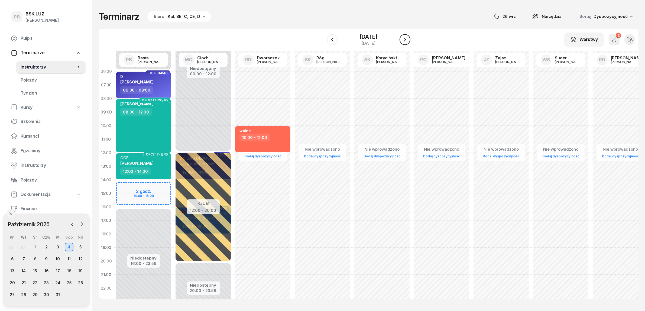
click at [408, 36] on icon "button" at bounding box center [405, 39] width 7 height 7
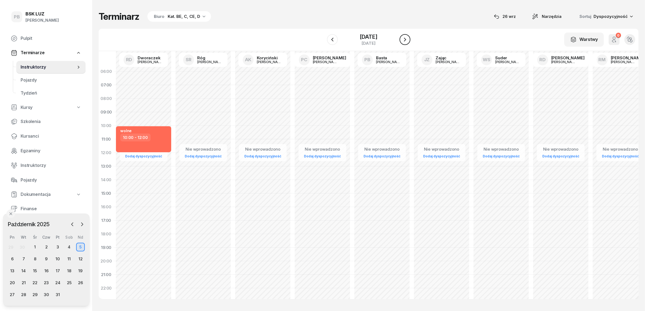
click at [408, 36] on icon "button" at bounding box center [405, 39] width 7 height 7
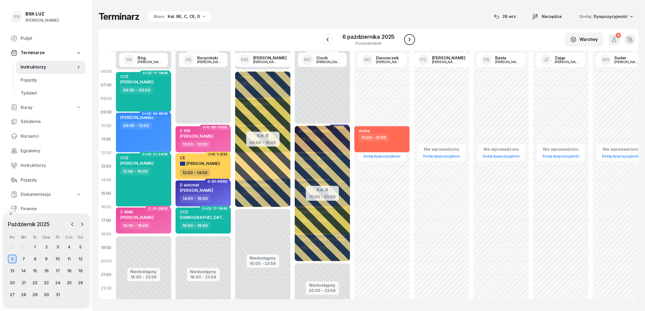
click at [409, 36] on icon "button" at bounding box center [410, 39] width 7 height 7
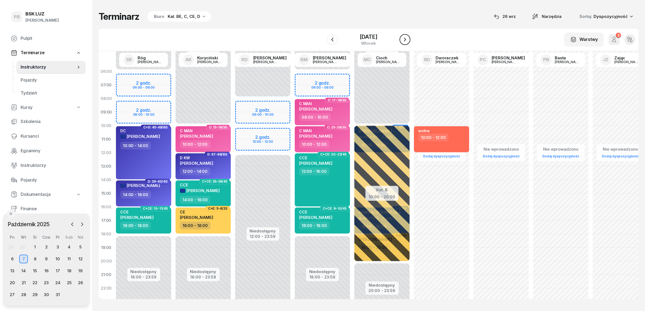
click at [408, 38] on icon "button" at bounding box center [405, 39] width 7 height 7
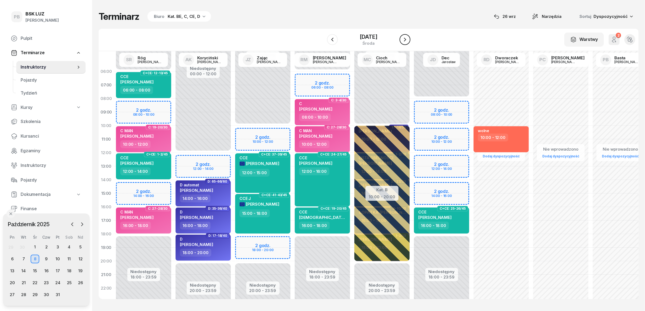
click at [408, 38] on icon "button" at bounding box center [405, 39] width 7 height 7
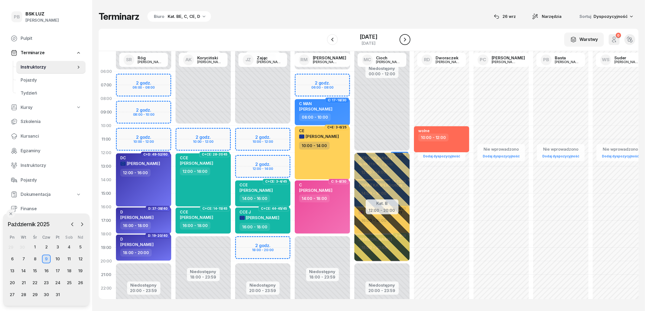
click at [408, 38] on icon "button" at bounding box center [405, 39] width 7 height 7
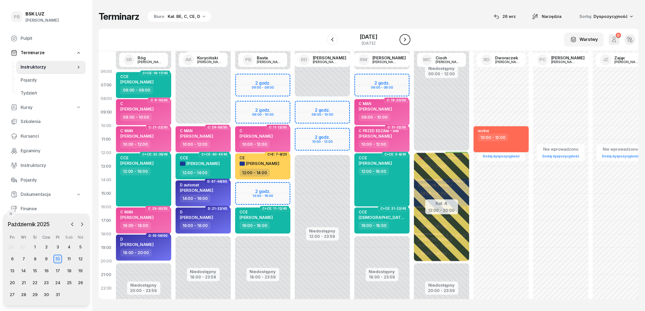
click at [408, 38] on icon "button" at bounding box center [405, 39] width 7 height 7
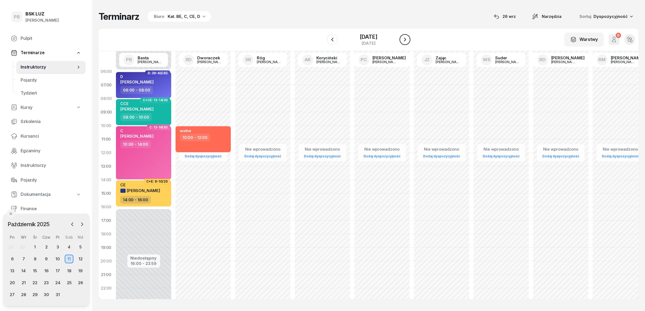
click at [408, 38] on icon "button" at bounding box center [405, 39] width 7 height 7
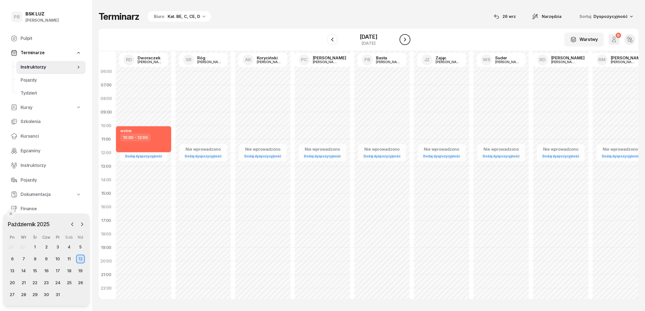
click at [408, 38] on icon "button" at bounding box center [405, 39] width 7 height 7
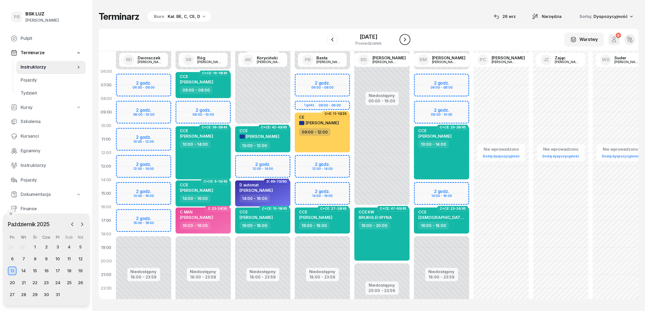
click at [408, 38] on icon "button" at bounding box center [405, 39] width 7 height 7
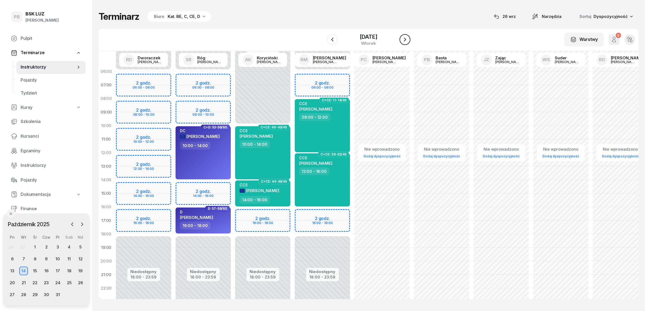
click at [408, 38] on icon "button" at bounding box center [405, 39] width 7 height 7
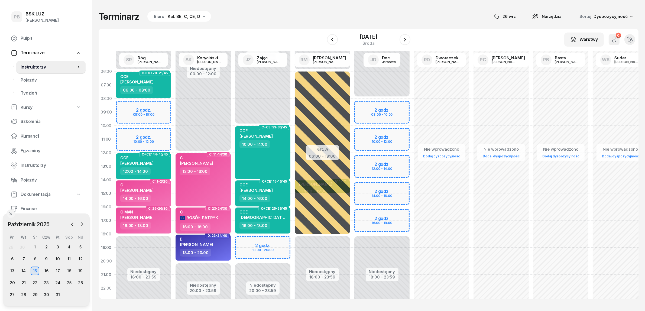
click at [220, 222] on div "C ROSÓŁ PATRYK" at bounding box center [204, 216] width 48 height 13
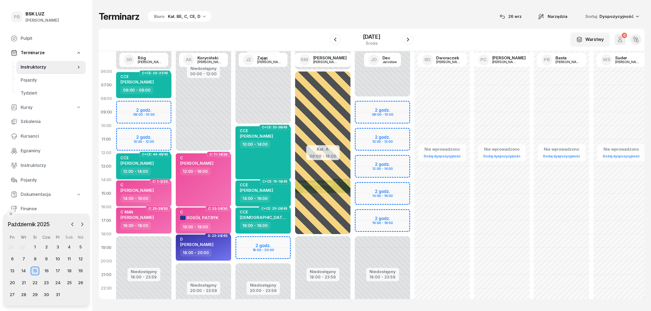
select select "16"
select select "18"
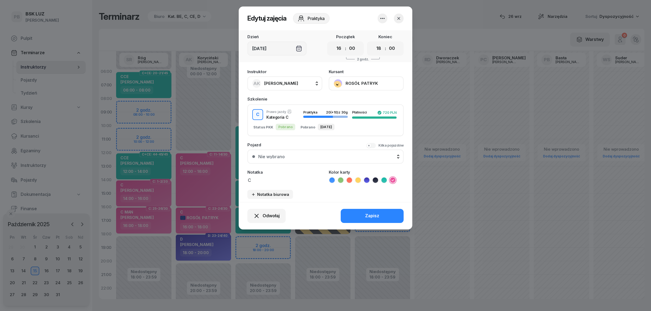
click at [291, 82] on span "[PERSON_NAME]" at bounding box center [281, 83] width 34 height 5
type input "dec"
click at [294, 119] on div "JD Dec Jarosław" at bounding box center [287, 119] width 65 height 9
click at [353, 211] on button "Zapisz" at bounding box center [371, 216] width 63 height 14
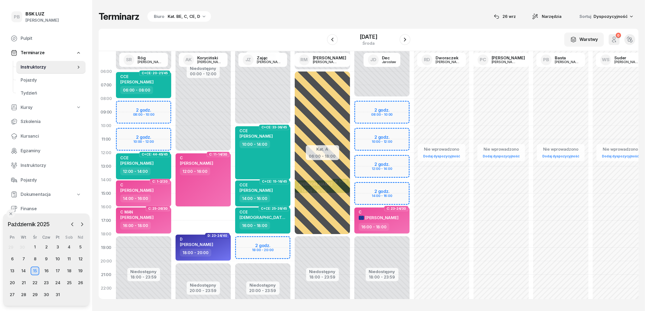
click at [215, 214] on div "Niedostępny 00:00 - 12:00 Niedostępny 20:00 - 23:59 C: 11-14/30 C DŁUGOSZ TOMAS…" at bounding box center [203, 194] width 60 height 258
select select "16"
select select "18"
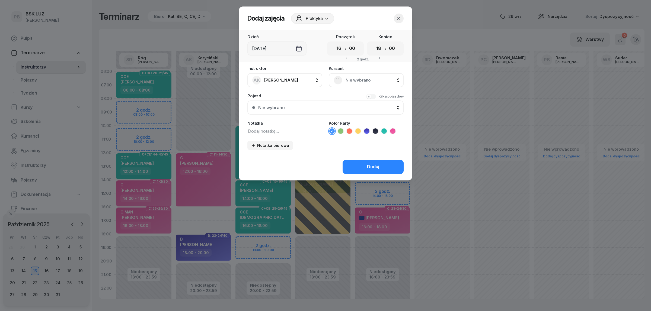
click at [366, 79] on span "Nie wybrano" at bounding box center [371, 80] width 53 height 7
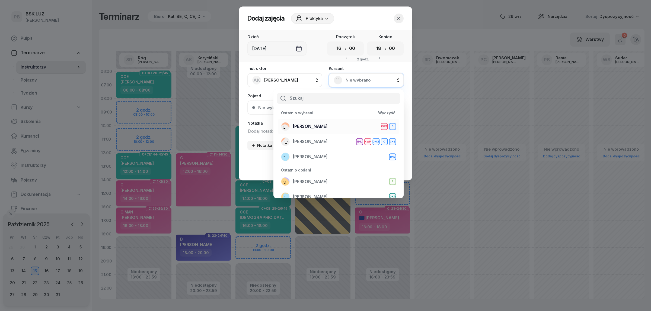
click at [342, 126] on div "[PERSON_NAME] D" at bounding box center [338, 126] width 115 height 9
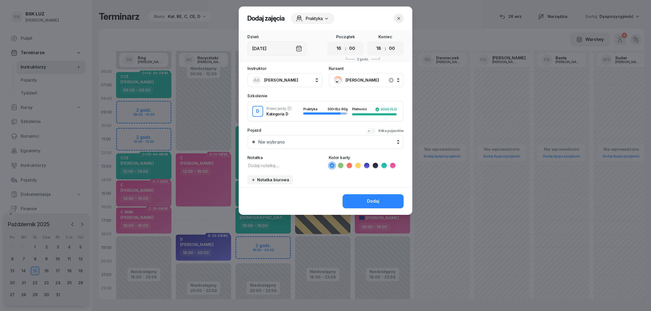
click at [365, 165] on icon at bounding box center [366, 165] width 5 height 5
click at [293, 167] on textarea at bounding box center [284, 165] width 75 height 7
type textarea "D"
click at [373, 201] on div "Dodaj" at bounding box center [373, 201] width 12 height 7
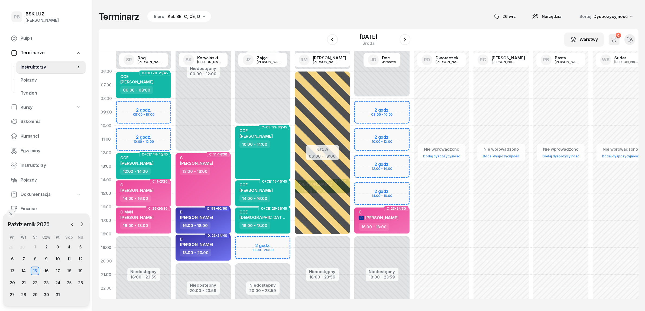
click at [197, 217] on span "[PERSON_NAME]" at bounding box center [196, 217] width 33 height 5
select select "16"
select select "18"
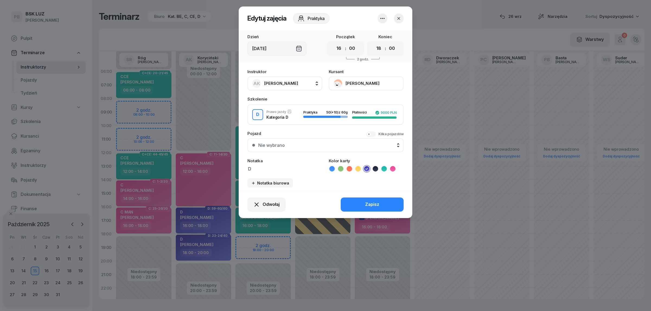
click at [365, 88] on button "[PERSON_NAME]" at bounding box center [366, 83] width 75 height 14
click at [352, 105] on div "Otwórz profil" at bounding box center [346, 101] width 26 height 7
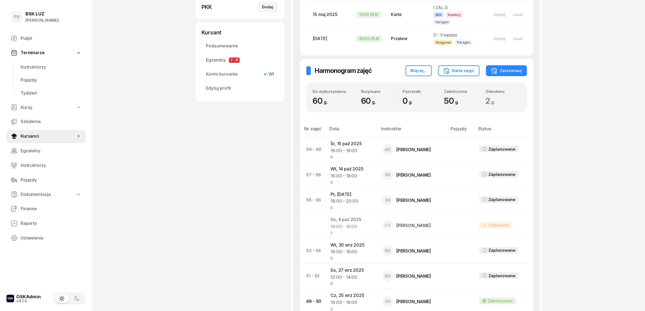
scroll to position [203, 0]
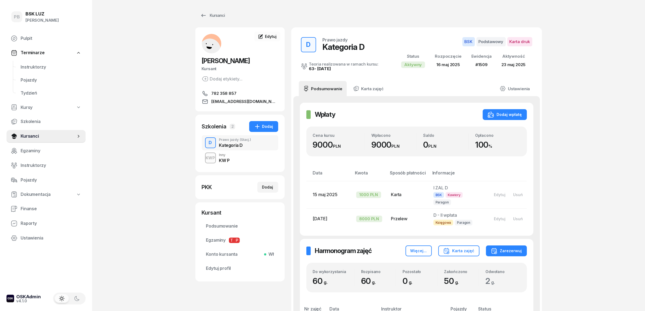
scroll to position [0, 0]
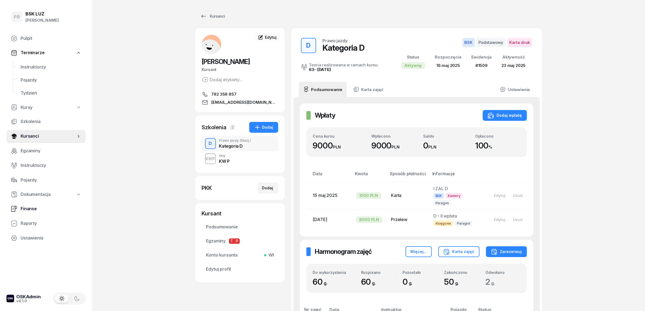
click at [30, 210] on span "Finanse" at bounding box center [51, 208] width 61 height 7
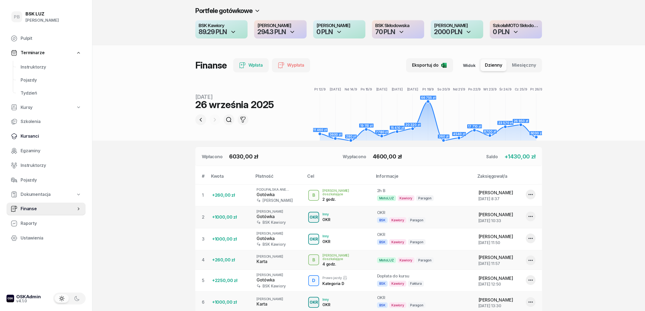
click at [21, 135] on span "Kursanci" at bounding box center [51, 136] width 61 height 7
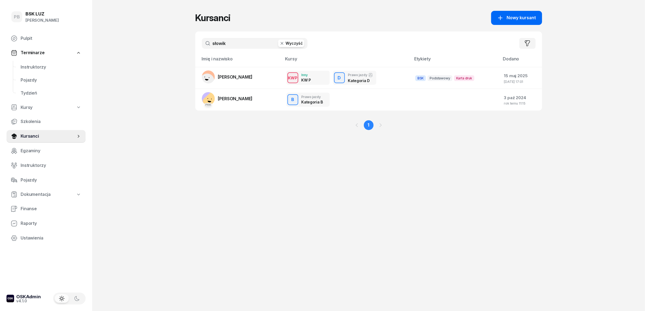
click at [519, 18] on span "Nowy kursant" at bounding box center [521, 17] width 29 height 7
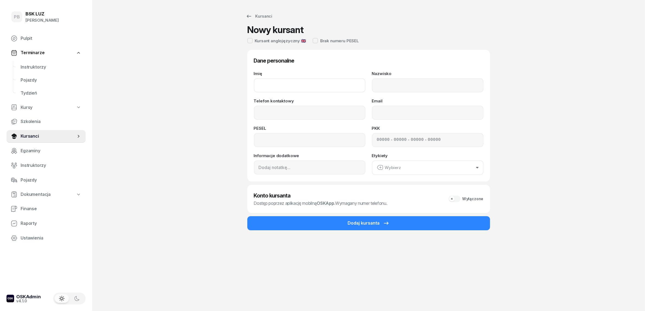
click at [292, 84] on input "Imię" at bounding box center [310, 85] width 112 height 14
type input "DAMIAN"
click at [388, 88] on input "Nazwisko" at bounding box center [428, 85] width 112 height 14
type input "BAJAK"
click at [350, 222] on div "Dodaj kursanta" at bounding box center [369, 223] width 42 height 7
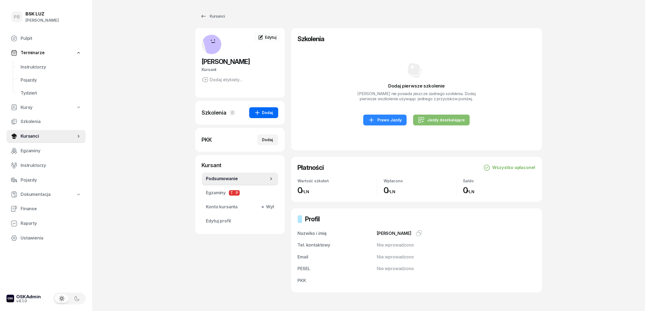
click at [266, 114] on div "Dodaj" at bounding box center [263, 113] width 19 height 7
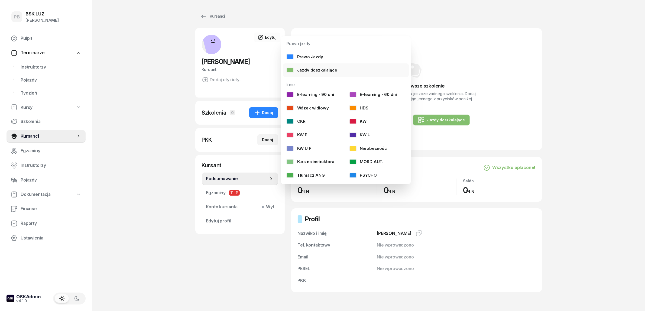
click at [315, 66] on link "Jazdy doszkalające" at bounding box center [346, 70] width 126 height 14
select select "B"
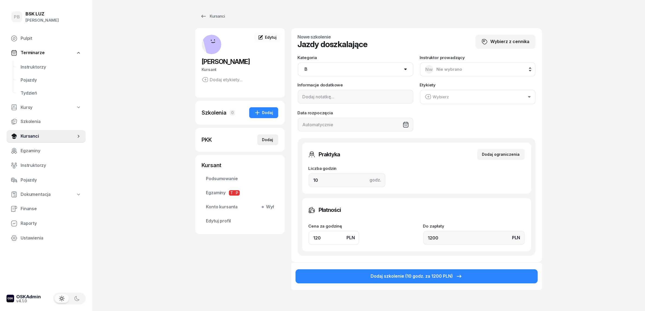
click at [269, 140] on div "Dodaj" at bounding box center [267, 140] width 11 height 7
select select
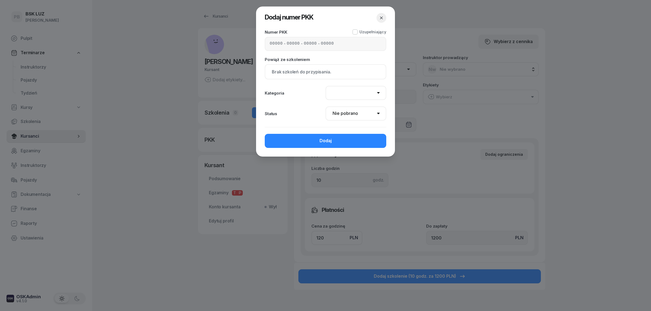
click at [236, 116] on div at bounding box center [325, 155] width 651 height 311
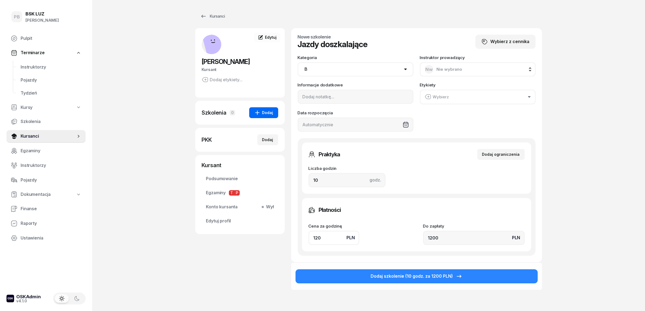
click at [260, 111] on icon "button" at bounding box center [257, 113] width 7 height 7
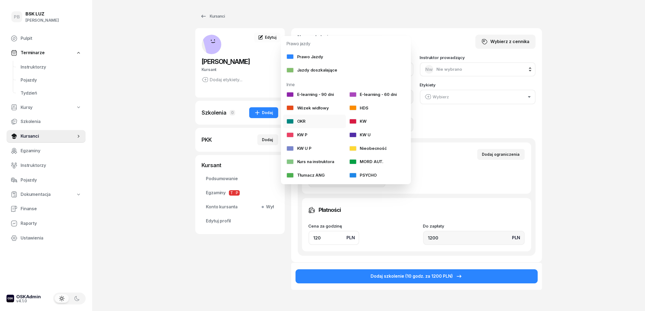
click at [288, 121] on div at bounding box center [291, 121] width 8 height 5
select select
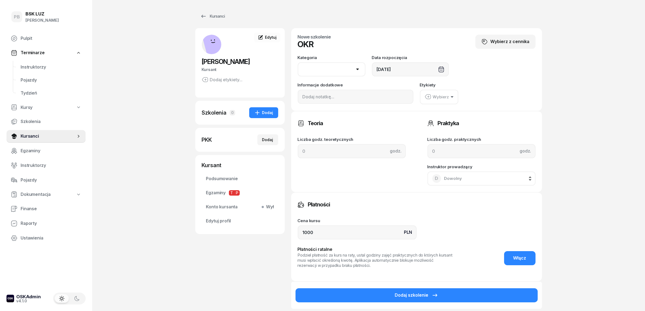
click at [358, 292] on button "Dodaj szkolenie" at bounding box center [417, 295] width 242 height 14
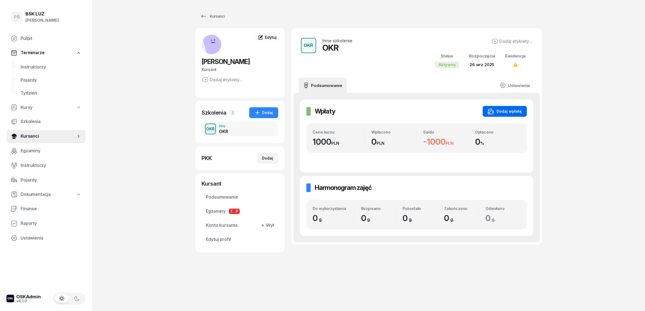
click at [490, 113] on icon "button" at bounding box center [491, 111] width 7 height 7
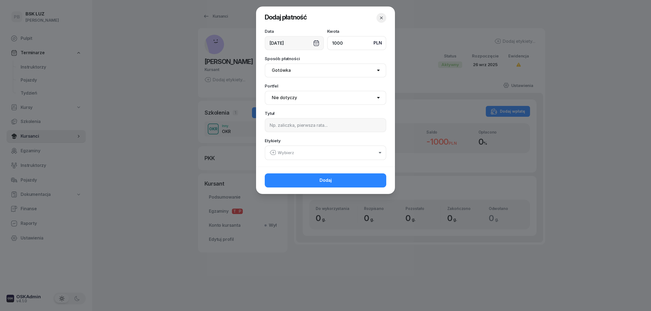
type input "1000"
click at [334, 100] on select "Nie dotyczy BSK Kawiory MotoLUZ Kawiory SzkołaMOTO Kawiory BSK Skłodowska MotoL…" at bounding box center [325, 98] width 121 height 14
select select "67eba016d336f44fb15f644d"
click at [265, 91] on select "Nie dotyczy BSK Kawiory MotoLUZ Kawiory SzkołaMOTO Kawiory BSK Skłodowska MotoL…" at bounding box center [325, 98] width 121 height 14
click at [330, 127] on input at bounding box center [325, 125] width 121 height 14
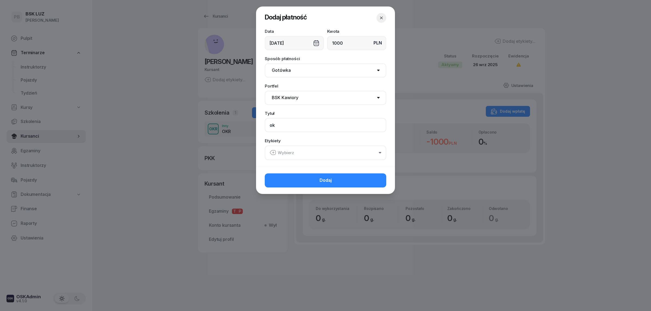
type input "o"
type input "OKR"
click at [314, 155] on button "Wybierz" at bounding box center [325, 153] width 121 height 15
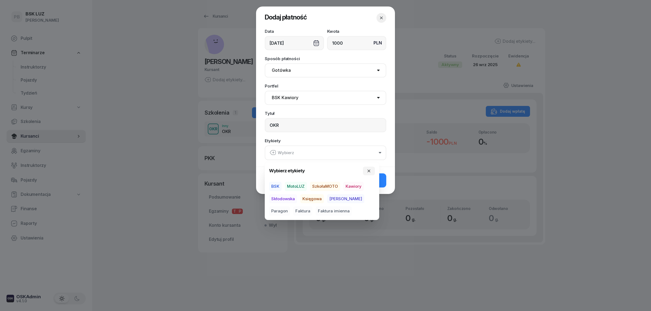
click at [279, 186] on span "BSK" at bounding box center [275, 186] width 12 height 9
click at [348, 185] on span "Kawiory" at bounding box center [353, 186] width 20 height 9
click at [290, 207] on span "Paragon" at bounding box center [279, 211] width 21 height 9
click at [385, 180] on button "Dodaj" at bounding box center [325, 180] width 121 height 14
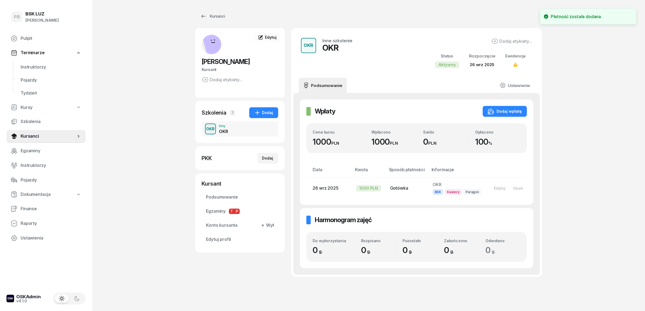
click at [614, 199] on div "PB BSK LUZ Patrycja Bogdanowicz Pulpit Terminarze Instruktorzy Pojazdy Tydzień …" at bounding box center [322, 165] width 645 height 330
click at [31, 210] on span "Finanse" at bounding box center [51, 208] width 61 height 7
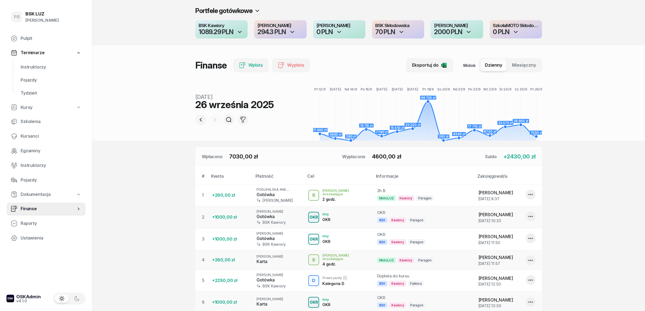
click at [642, 184] on section "Portfele gotówkowe BSK Kawiory 1089.29 PLN MotoLUZ Kawiory 294.3 PLN SzkołaMOTO…" at bounding box center [368, 238] width 553 height 476
click at [36, 64] on span "Instruktorzy" at bounding box center [51, 67] width 61 height 7
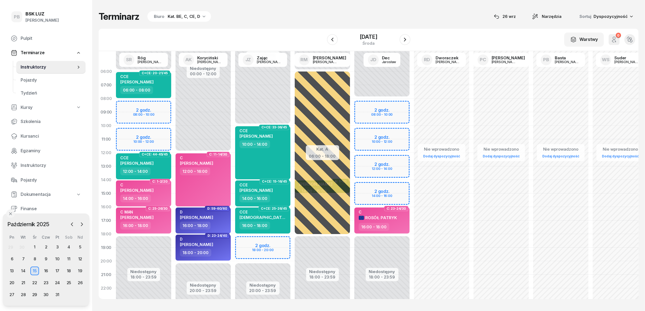
click at [259, 31] on div "W Wybierz AK Koryciński Artur BP Pająk Bogusław DA Arendarczyk Damian DP Pawłow…" at bounding box center [369, 40] width 540 height 22
click at [263, 14] on div "Terminarz Biuro Kat. BE, C, CE, D [DATE] Narzędzia Sortuj Dyspozycyjność" at bounding box center [369, 16] width 540 height 11
click at [286, 26] on div "Terminarz Biuro Kat. BE, C, CE, D 26 wrz Narzędzia Sortuj Dyspozycyjność W Wybi…" at bounding box center [369, 155] width 540 height 310
click at [71, 224] on icon "button" at bounding box center [72, 224] width 2 height 3
click at [69, 281] on div "27" at bounding box center [69, 283] width 9 height 9
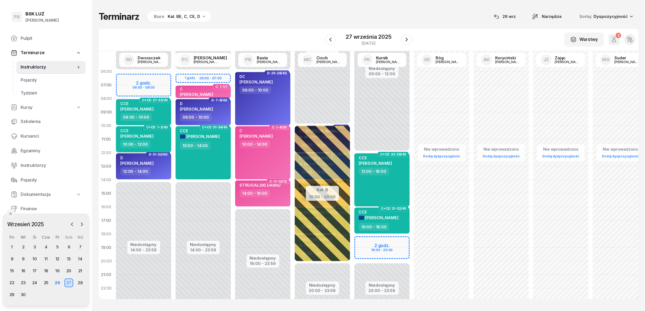
click at [149, 133] on div "CCE" at bounding box center [136, 130] width 33 height 5
select select "10"
select select "12"
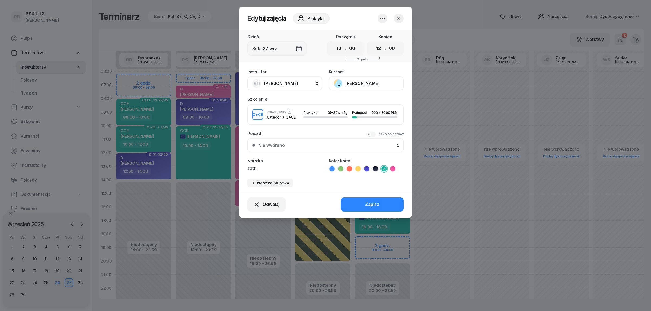
click at [365, 79] on button "[PERSON_NAME]" at bounding box center [366, 83] width 75 height 14
click at [401, 18] on icon "button" at bounding box center [398, 18] width 5 height 5
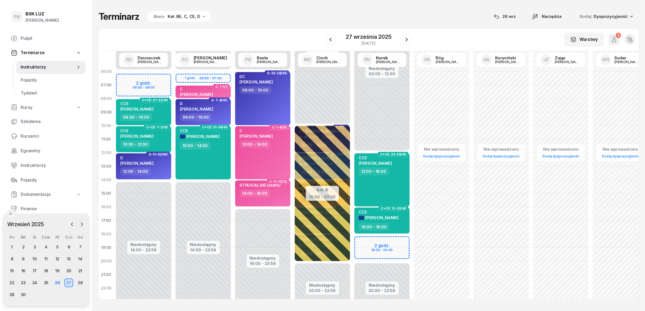
drag, startPoint x: 324, startPoint y: 37, endPoint x: 107, endPoint y: 308, distance: 347.9
click at [324, 37] on div "W Wybierz AK Koryciński Artur BP Pająk Bogusław DA Arendarczyk Damian DP Pawłow…" at bounding box center [369, 40] width 540 height 22
click at [266, 14] on div "Terminarz Biuro Kat. BE, C, CE, D [DATE] Narzędzia Sortuj Dyspozycyjność" at bounding box center [369, 16] width 540 height 11
drag, startPoint x: 9, startPoint y: 292, endPoint x: 5, endPoint y: 285, distance: 7.7
click at [9, 292] on div "29" at bounding box center [12, 295] width 9 height 9
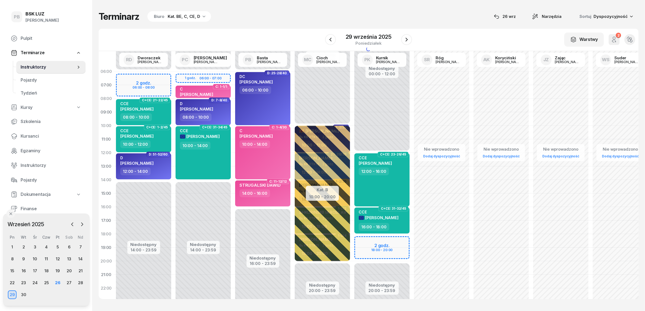
click at [178, 17] on div "Kat. BE, C, CE, D" at bounding box center [184, 16] width 33 height 7
click at [179, 17] on div "Kat. BE, C, CE, D" at bounding box center [184, 16] width 33 height 7
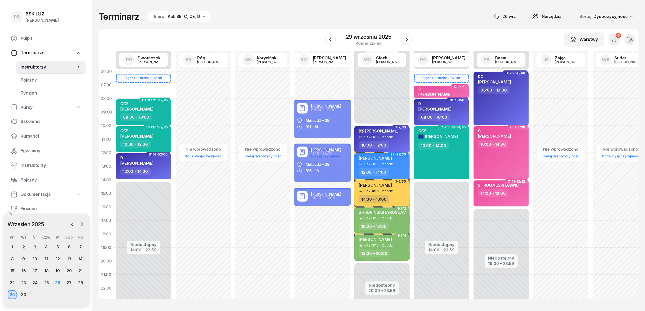
click at [203, 16] on icon "button" at bounding box center [204, 17] width 3 height 2
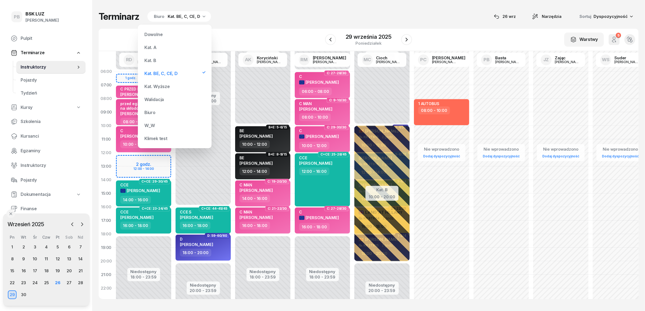
click at [189, 18] on div "Kat. BE, C, CE, D" at bounding box center [184, 16] width 33 height 7
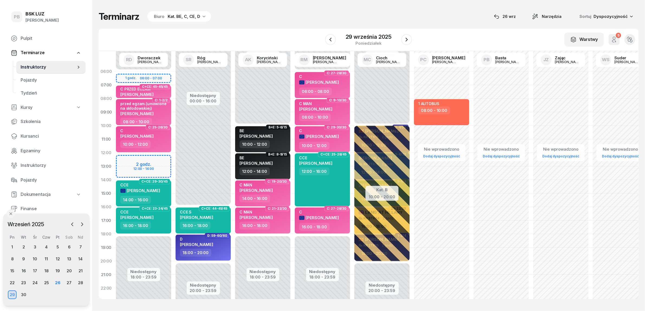
click at [189, 18] on div "Kat. BE, C, CE, D" at bounding box center [184, 16] width 33 height 7
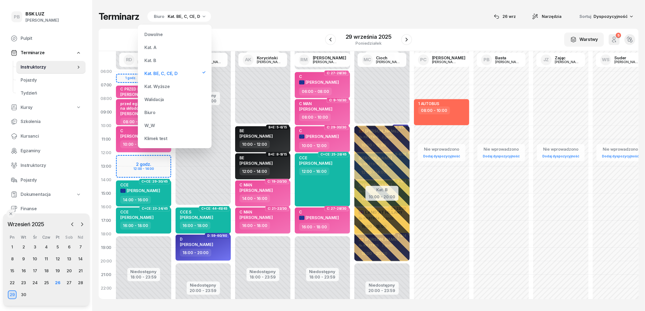
click at [146, 62] on div "Kat. B" at bounding box center [150, 60] width 12 height 4
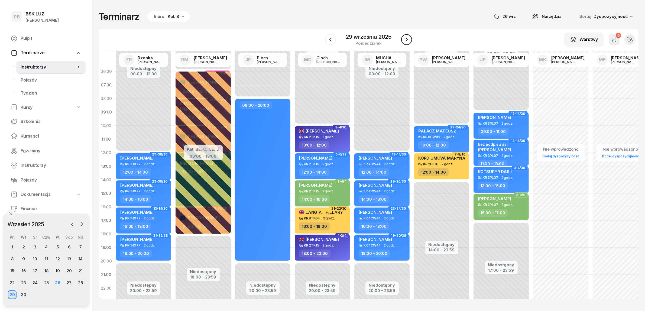
click at [407, 37] on icon "button" at bounding box center [407, 39] width 7 height 7
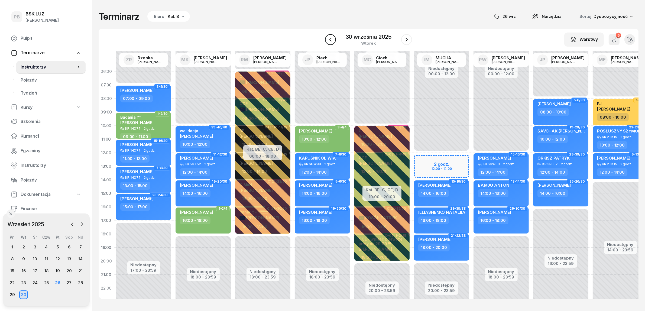
click at [333, 38] on icon "button" at bounding box center [330, 39] width 7 height 7
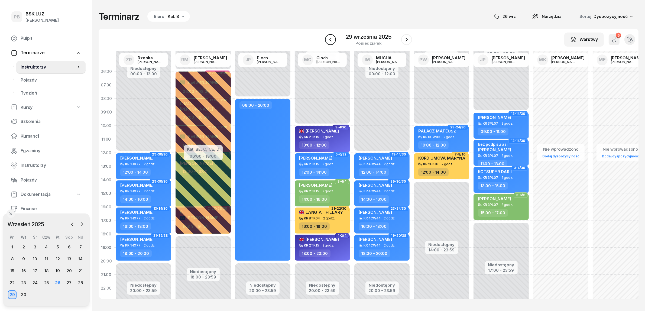
click at [333, 38] on icon "button" at bounding box center [330, 39] width 7 height 7
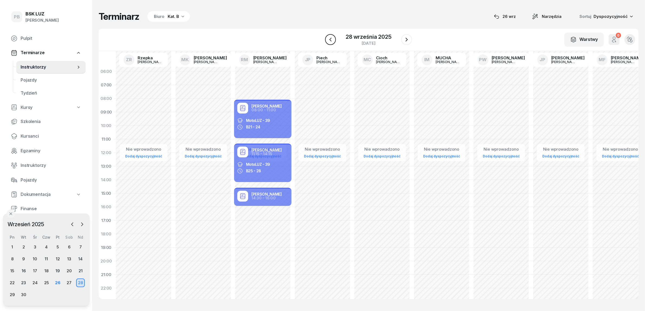
click at [333, 38] on icon "button" at bounding box center [330, 39] width 7 height 7
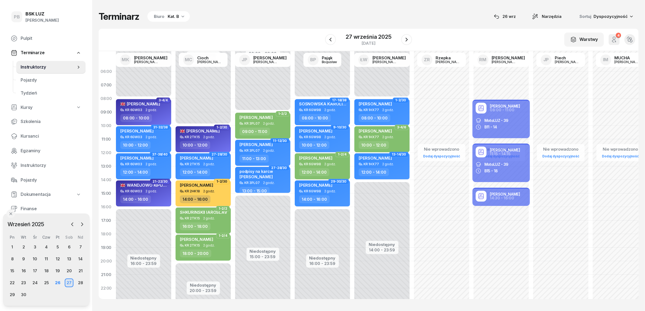
click at [319, 29] on div "W Wybierz AK Koryciński Artur BP Pająk Bogusław DA Arendarczyk Damian DP Pawłow…" at bounding box center [369, 40] width 540 height 22
click at [453, 18] on div "Terminarz Biuro Kat. B [DATE] Narzędzia Sortuj Dyspozycyjność" at bounding box center [369, 16] width 540 height 11
click at [265, 25] on div "Terminarz Biuro Kat. B 26 wrz Narzędzia Sortuj Dyspozycyjność W Wybierz AK Kory…" at bounding box center [369, 155] width 540 height 310
click at [456, 14] on div "Terminarz Biuro Kat. B [DATE] Narzędzia Sortuj Dyspozycyjność" at bounding box center [369, 16] width 540 height 11
click at [247, 25] on div "Terminarz Biuro Kat. B 26 wrz Narzędzia Sortuj Dyspozycyjność W Wybierz AK Kory…" at bounding box center [369, 155] width 540 height 310
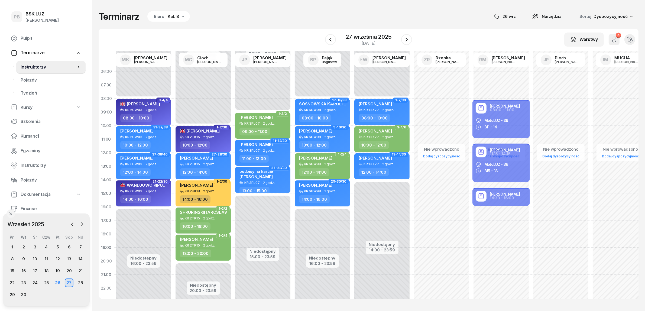
click at [263, 29] on div "W Wybierz AK Koryciński Artur BP Pająk Bogusław DA Arendarczyk Damian DP Pawłow…" at bounding box center [369, 40] width 540 height 22
click at [268, 32] on div "W Wybierz AK Koryciński Artur BP Pająk Bogusław DA Arendarczyk Damian DP Pawłow…" at bounding box center [369, 40] width 540 height 22
click at [238, 14] on div "Terminarz Biuro Kat. B [DATE] Narzędzia Sortuj Dyspozycyjność" at bounding box center [369, 16] width 540 height 11
click at [297, 21] on div "Terminarz Biuro Kat. B [DATE] Narzędzia Sortuj Dyspozycyjność" at bounding box center [369, 16] width 540 height 11
click at [304, 33] on div "W Wybierz AK Koryciński Artur BP Pająk Bogusław DA Arendarczyk Damian DP Pawłow…" at bounding box center [369, 40] width 540 height 22
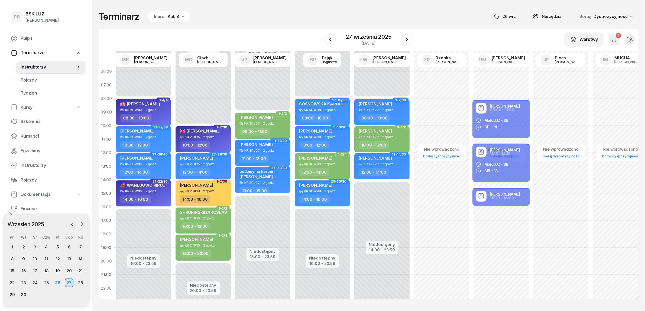
click at [458, 26] on div "Terminarz Biuro Kat. B 26 wrz Narzędzia Sortuj Dyspozycyjność W Wybierz AK Kory…" at bounding box center [369, 155] width 540 height 310
click at [26, 133] on span "Kursanci" at bounding box center [51, 136] width 61 height 7
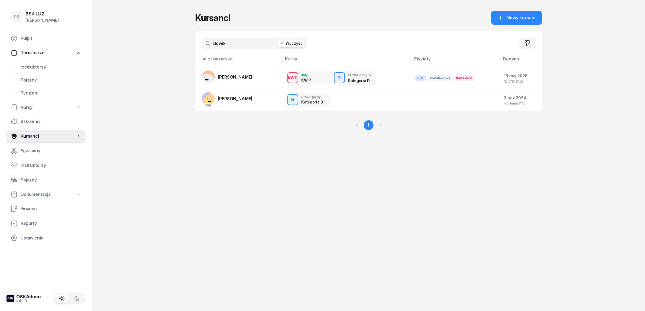
click at [234, 43] on input "słowik" at bounding box center [255, 43] width 106 height 11
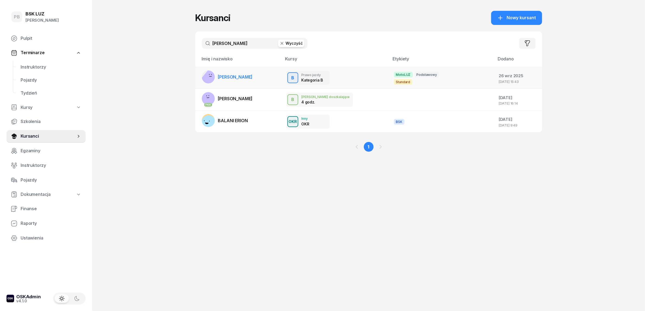
type input "ALAN"
click at [235, 75] on span "BERNAT ALAN" at bounding box center [235, 76] width 35 height 5
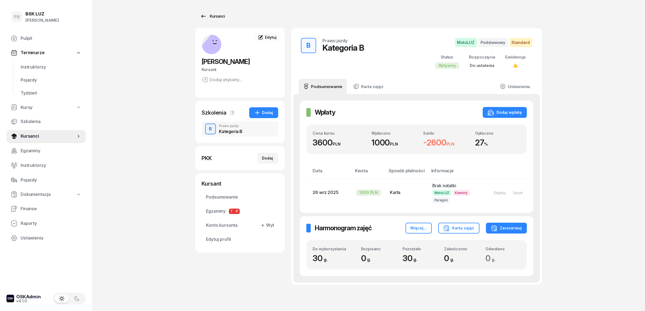
click at [224, 16] on link "Kursanci" at bounding box center [212, 16] width 35 height 11
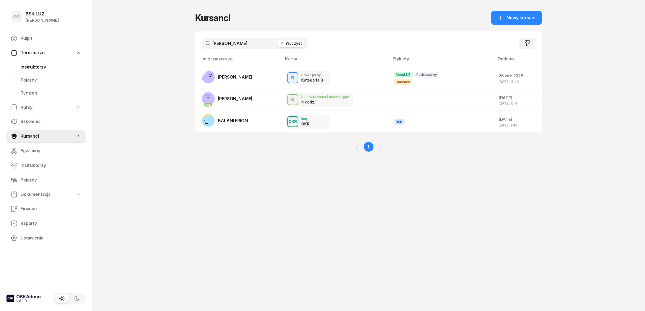
click at [34, 68] on span "Instruktorzy" at bounding box center [51, 67] width 61 height 7
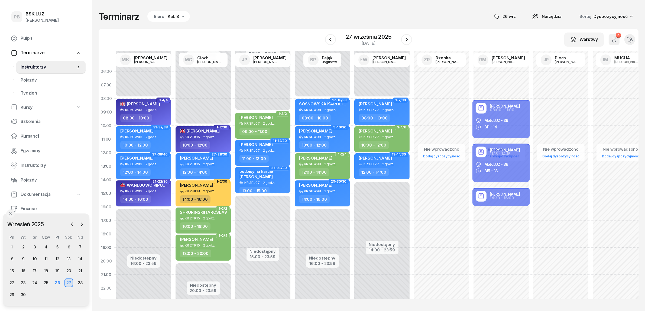
click at [231, 16] on div "Terminarz Biuro Kat. B [DATE] Narzędzia Sortuj Dyspozycyjność" at bounding box center [369, 16] width 540 height 11
click at [289, 29] on div "W Wybierz AK Koryciński Artur BP Pająk Bogusław DA Arendarczyk Damian DP Pawłow…" at bounding box center [369, 40] width 540 height 22
click at [295, 12] on div "Terminarz Biuro Kat. B [DATE] Narzędzia Sortuj Dyspozycyjność" at bounding box center [369, 16] width 540 height 11
click at [250, 35] on div "W Wybierz AK Koryciński Artur BP Pająk Bogusław DA Arendarczyk Damian DP Pawłow…" at bounding box center [369, 40] width 540 height 22
click at [243, 15] on div "Terminarz Biuro Kat. B [DATE] Narzędzia Sortuj Dyspozycyjność" at bounding box center [369, 16] width 540 height 11
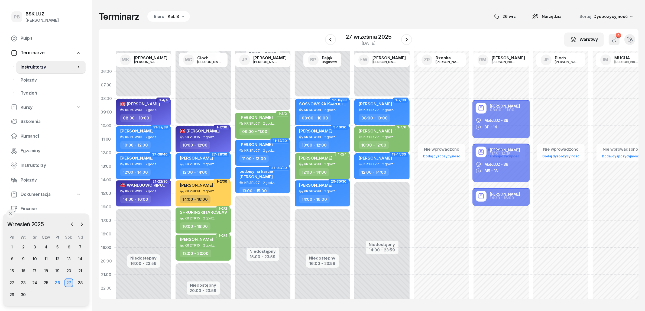
drag, startPoint x: 176, startPoint y: 12, endPoint x: 176, endPoint y: 17, distance: 4.3
click at [176, 13] on div "Biuro Kat. B" at bounding box center [168, 16] width 43 height 11
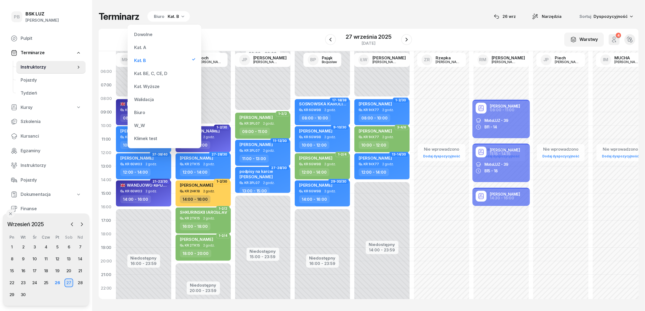
click at [165, 73] on div "Kat. BE, C, CE, D" at bounding box center [150, 73] width 33 height 4
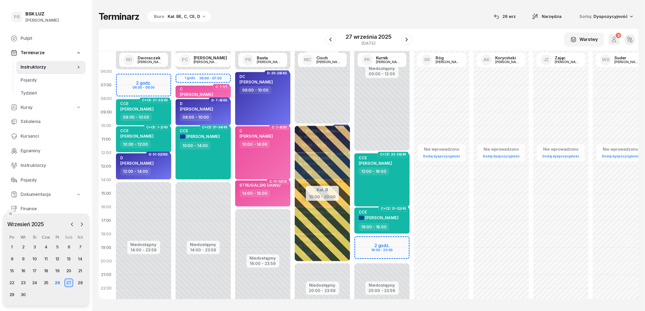
click at [262, 30] on div "W Wybierz AK Koryciński Artur BP Pająk Bogusław DA Arendarczyk Damian DP Pawłow…" at bounding box center [369, 40] width 540 height 22
click at [320, 29] on div "W Wybierz AK Koryciński Artur BP Pająk Bogusław DA Arendarczyk Damian DP Pawłow…" at bounding box center [369, 40] width 540 height 22
click at [30, 135] on span "Kursanci" at bounding box center [51, 136] width 61 height 7
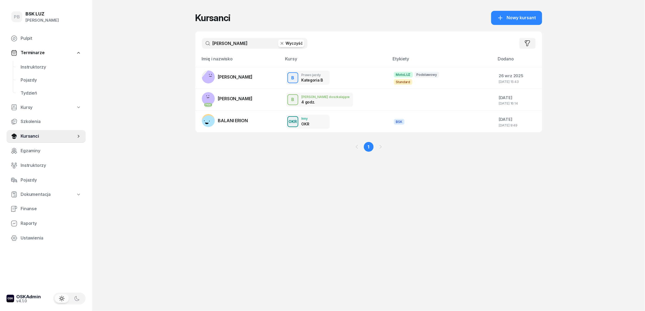
click at [238, 44] on input "ALAN" at bounding box center [255, 43] width 106 height 11
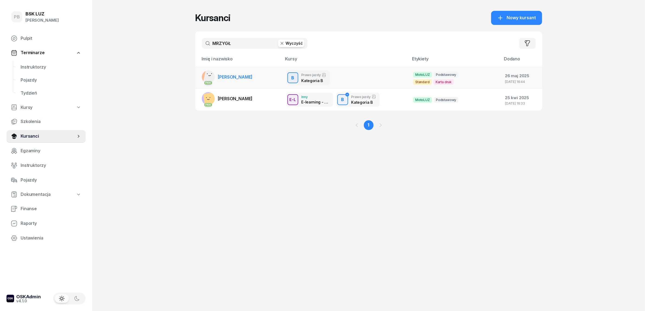
type input "MRZYGŁ"
click at [247, 78] on span "MRZYGŁÓD ALEKSANDRA" at bounding box center [235, 76] width 35 height 5
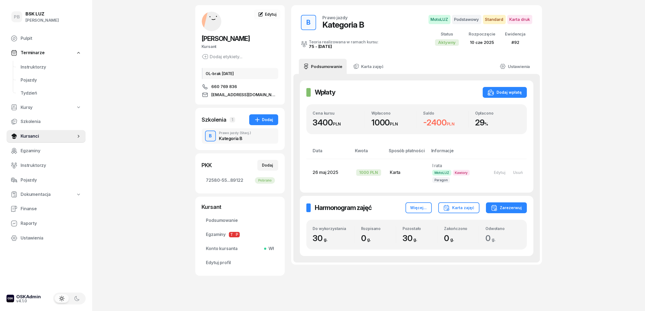
scroll to position [33, 0]
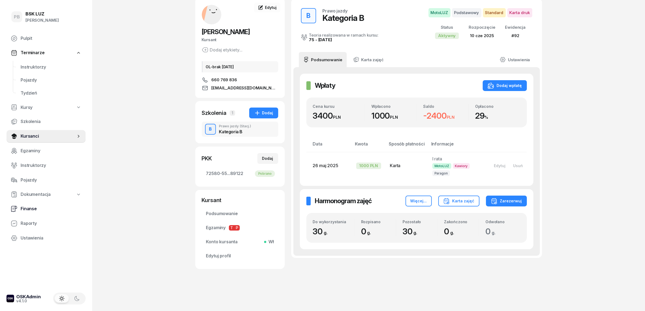
click at [28, 210] on span "Finanse" at bounding box center [51, 208] width 61 height 7
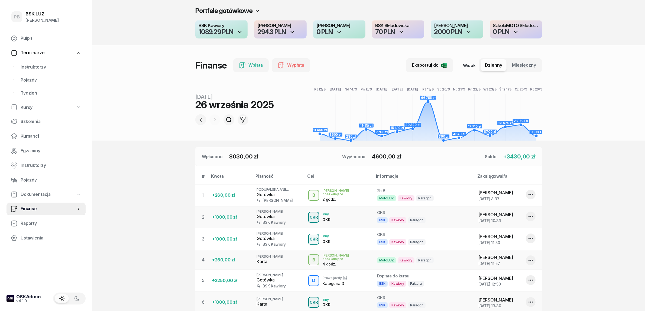
click at [229, 32] on div "1089.29 PLN" at bounding box center [216, 32] width 35 height 7
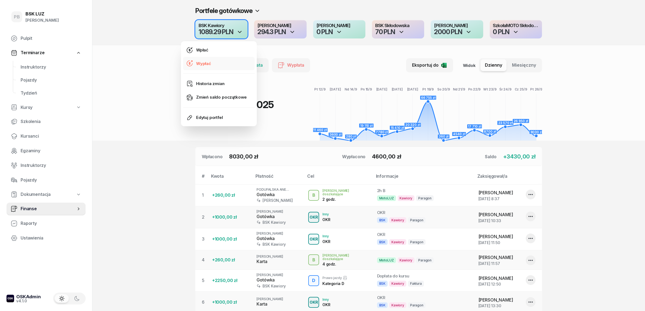
click at [216, 61] on link "Wypłać" at bounding box center [219, 64] width 72 height 14
select select "15"
select select "55"
select select "67eba016d336f44fb15f644d"
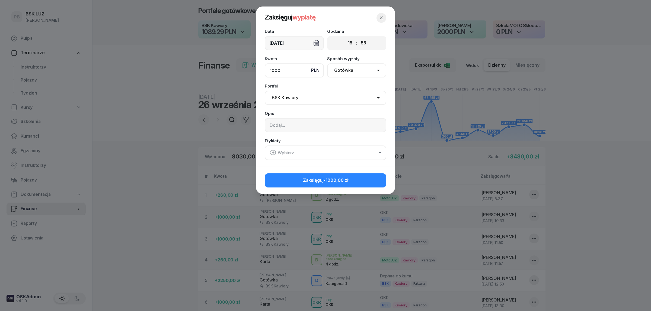
type input "1000"
click at [284, 151] on div "Wybierz" at bounding box center [281, 152] width 24 height 7
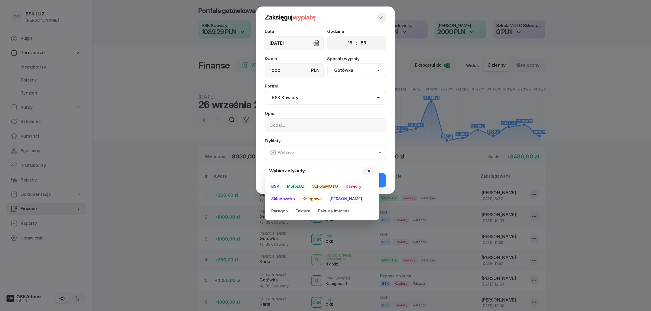
click at [274, 186] on span "BSK" at bounding box center [275, 186] width 12 height 9
click at [353, 187] on span "Kawiory" at bounding box center [353, 186] width 20 height 9
click at [290, 207] on span "Paragon" at bounding box center [279, 211] width 21 height 9
drag, startPoint x: 383, startPoint y: 180, endPoint x: 344, endPoint y: 125, distance: 66.9
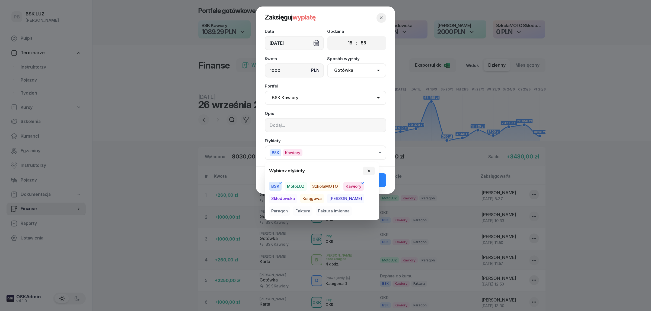
click at [344, 125] on div "Zaksięguj wypłatę Data 26/09/2025 Godzina 00 01 02 03 04 05 06 07 08 09 10 11 1…" at bounding box center [325, 100] width 139 height 187
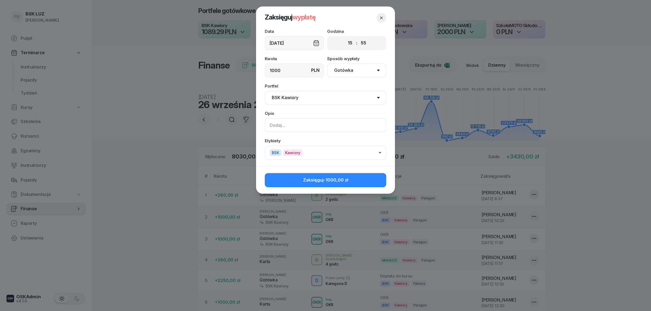
click at [344, 125] on input at bounding box center [325, 125] width 121 height 14
type input "ZABRAŁA SZEFOWA"
click at [318, 178] on span "Zaksięguj -1000,00 zł" at bounding box center [325, 180] width 45 height 7
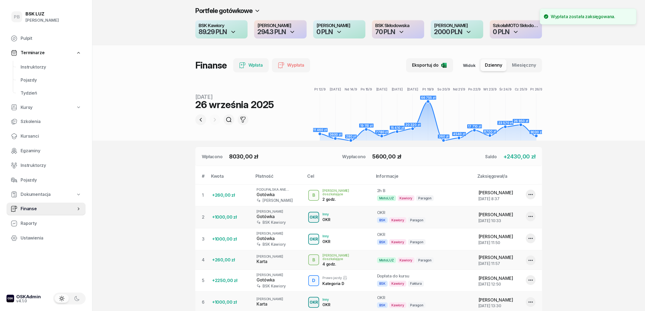
click at [297, 30] on div "294.3 PLN" at bounding box center [281, 32] width 46 height 7
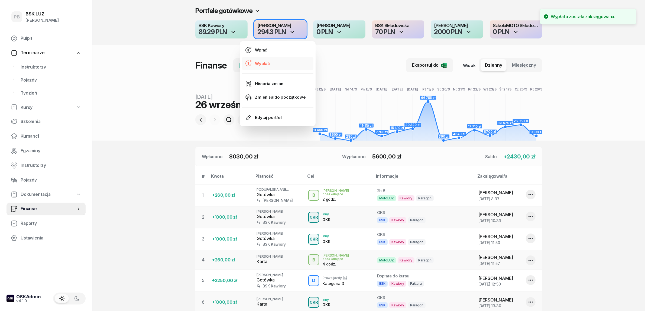
click at [290, 62] on link "Wypłać" at bounding box center [278, 64] width 72 height 14
select select "15"
select select "56"
select select "67eb9ff40a04ba7908a5e502"
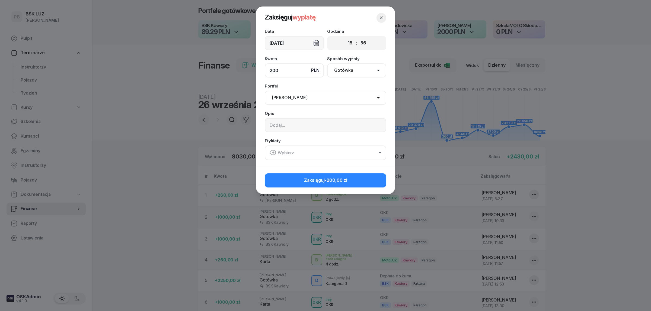
type input "200"
click at [284, 127] on input at bounding box center [325, 125] width 121 height 14
type input "ZABRAŁA SZEFOWA"
click at [281, 152] on div "Wybierz" at bounding box center [281, 152] width 24 height 7
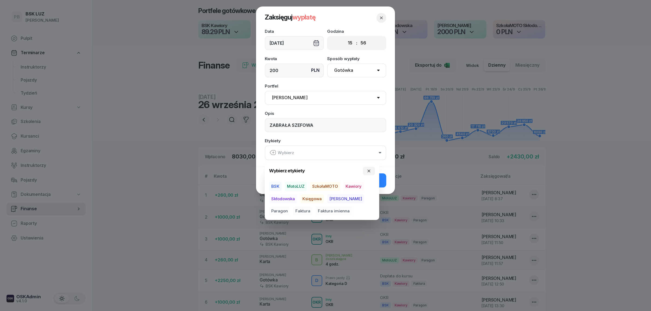
click at [300, 188] on span "MotoLUZ" at bounding box center [296, 186] width 22 height 9
click at [355, 186] on span "Kawiory" at bounding box center [353, 186] width 20 height 9
click at [290, 207] on span "Paragon" at bounding box center [279, 211] width 21 height 9
click at [385, 181] on button "Zaksięguj -200,00 zł" at bounding box center [325, 180] width 121 height 14
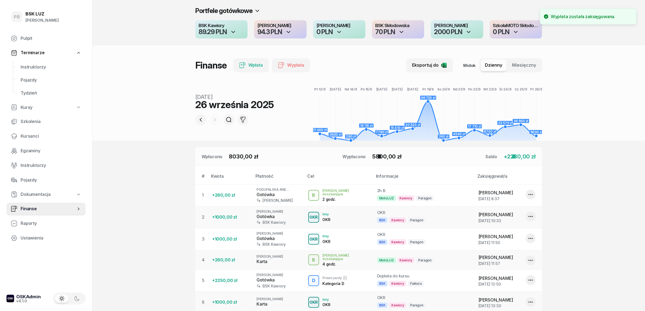
click at [110, 147] on section "Portfele gotówkowe BSK Kawiory 89.29 PLN MotoLUZ Kawiory 94.3 PLN SzkołaMOTO Ka…" at bounding box center [368, 268] width 553 height 537
click at [43, 65] on span "Instruktorzy" at bounding box center [51, 67] width 61 height 7
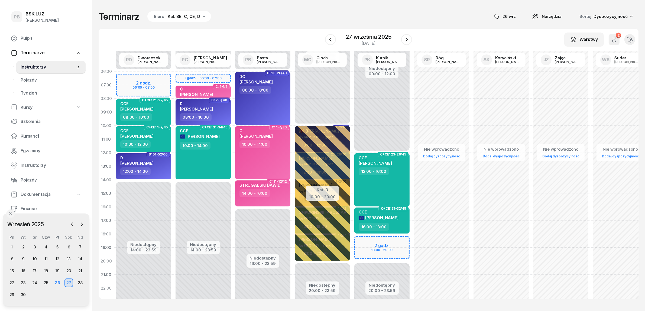
click at [270, 21] on div "Terminarz Biuro Kat. BE, C, CE, D [DATE] Narzędzia Sortuj Dyspozycyjność" at bounding box center [369, 16] width 540 height 11
click at [30, 138] on span "Kursanci" at bounding box center [51, 136] width 61 height 7
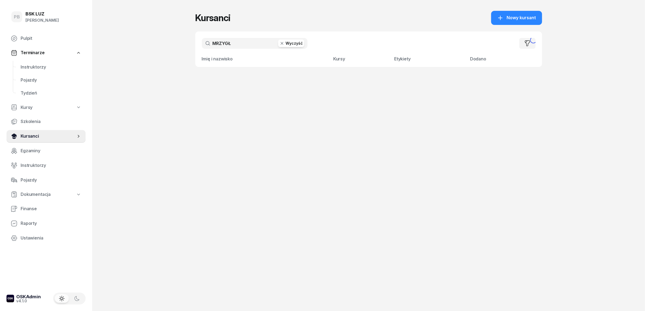
click at [32, 136] on span "Kursanci" at bounding box center [48, 136] width 55 height 7
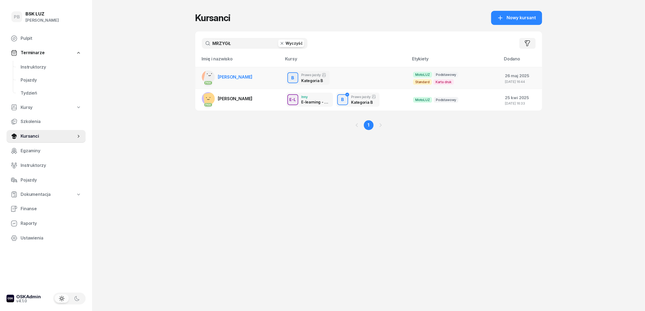
click at [253, 73] on link "PKK MRZYGŁÓD ALEKSANDRA" at bounding box center [227, 76] width 51 height 13
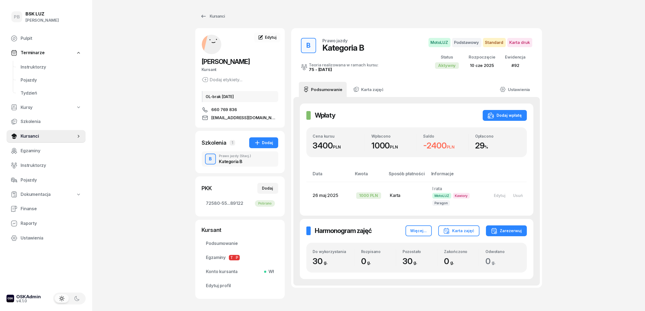
scroll to position [33, 0]
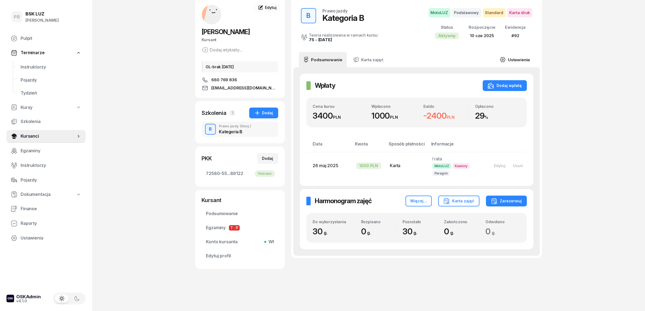
click at [517, 53] on link "Ustawienia" at bounding box center [515, 59] width 39 height 15
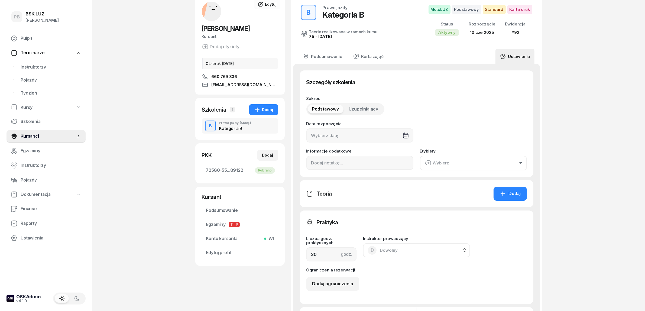
type input "10/06/2025"
type input "72580"
type input "55052"
type input "19103"
type input "89122"
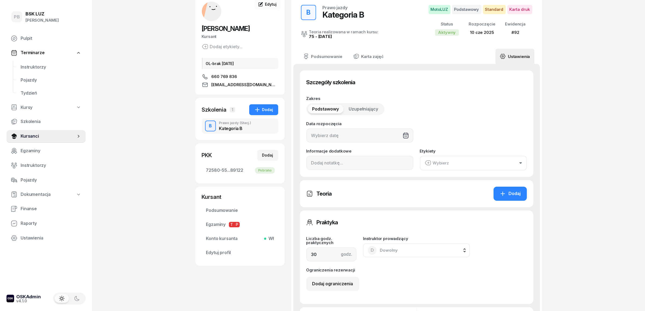
type input "92"
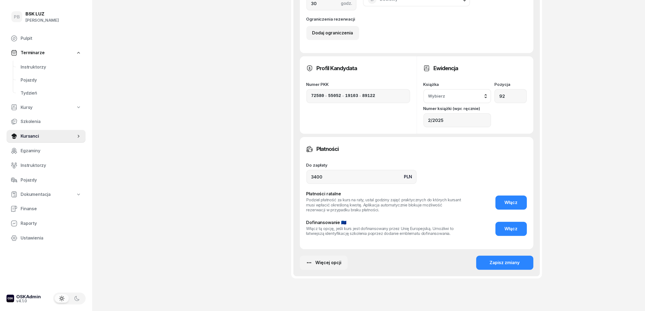
scroll to position [372, 0]
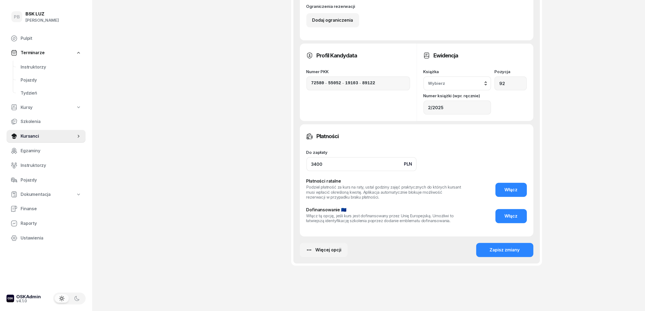
drag, startPoint x: 342, startPoint y: 160, endPoint x: 270, endPoint y: 155, distance: 72.6
type input "3600"
click at [514, 247] on div "Zapisz zmiany" at bounding box center [505, 250] width 30 height 7
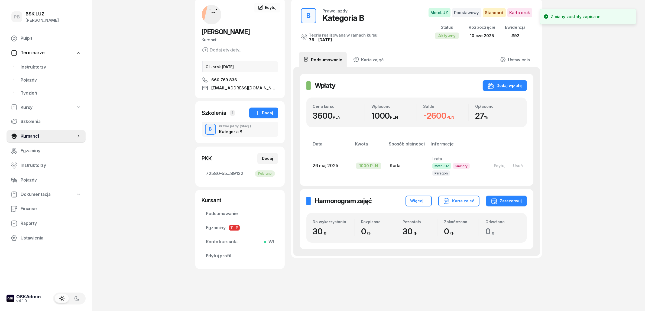
click at [130, 172] on div "PB BSK LUZ Patrycja Bogdanowicz Pulpit Terminarze Instruktorzy Pojazdy Tydzień …" at bounding box center [322, 140] width 645 height 341
click at [590, 156] on div "PB BSK LUZ Patrycja Bogdanowicz Pulpit Terminarze Instruktorzy Pojazdy Tydzień …" at bounding box center [322, 140] width 645 height 341
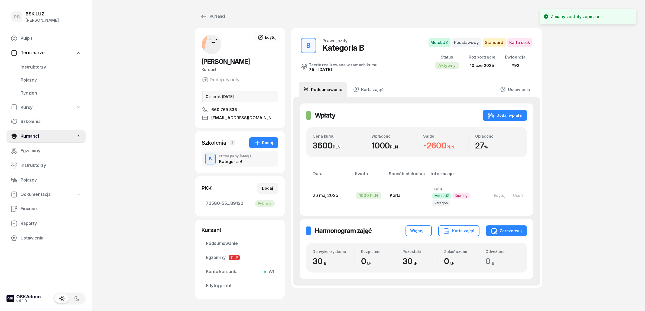
click at [590, 156] on div "PB BSK LUZ Patrycja Bogdanowicz Pulpit Terminarze Instruktorzy Pojazdy Tydzień …" at bounding box center [322, 170] width 645 height 341
click at [35, 68] on span "Instruktorzy" at bounding box center [51, 67] width 61 height 7
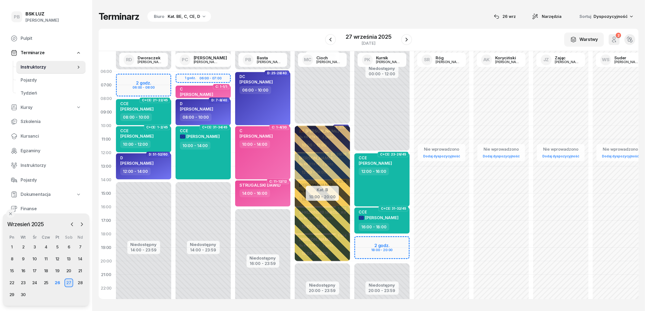
click at [258, 31] on div "W Wybierz AK Koryciński Artur BP Pająk Bogusław DA Arendarczyk Damian DP Pawłow…" at bounding box center [369, 40] width 540 height 22
click at [408, 17] on div "Terminarz Biuro Kat. BE, C, CE, D [DATE] Narzędzia Sortuj Dyspozycyjność" at bounding box center [369, 16] width 540 height 11
